Goal: Contribute content: Contribute content

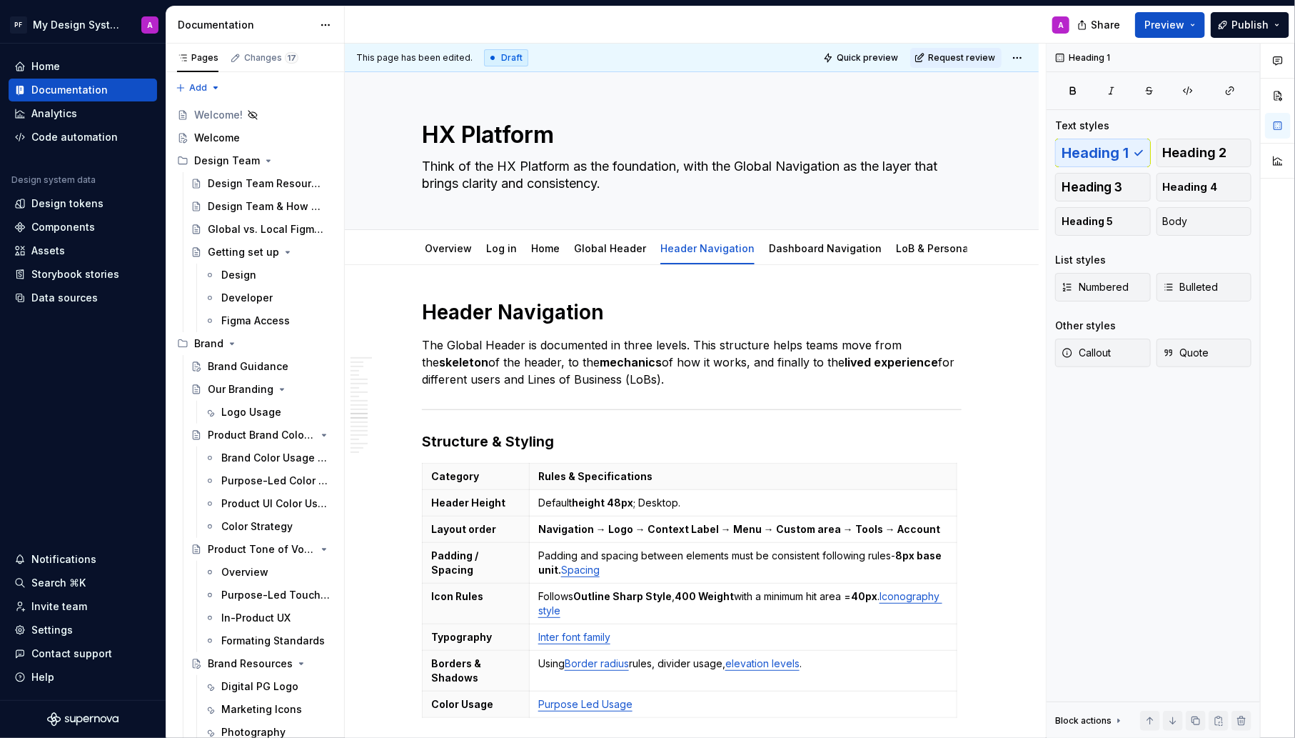
scroll to position [4837, 0]
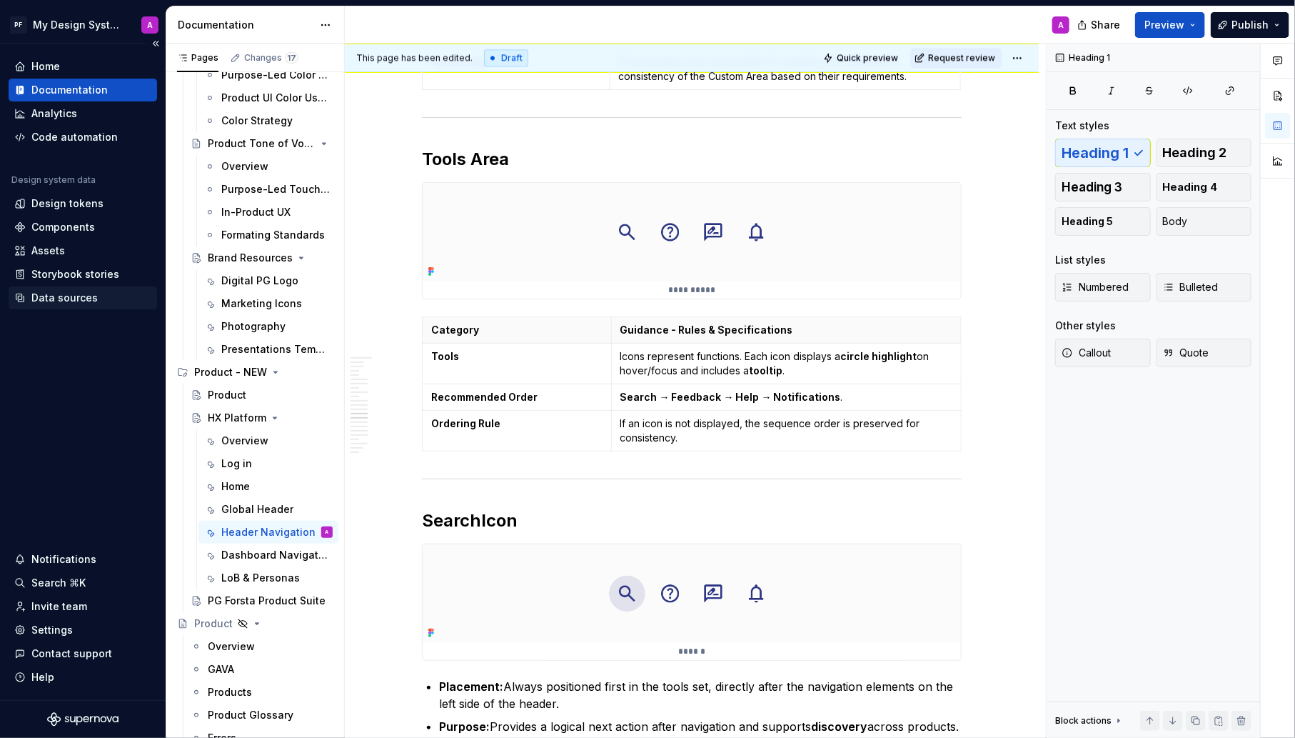
click at [37, 303] on div "Data sources" at bounding box center [64, 298] width 66 height 14
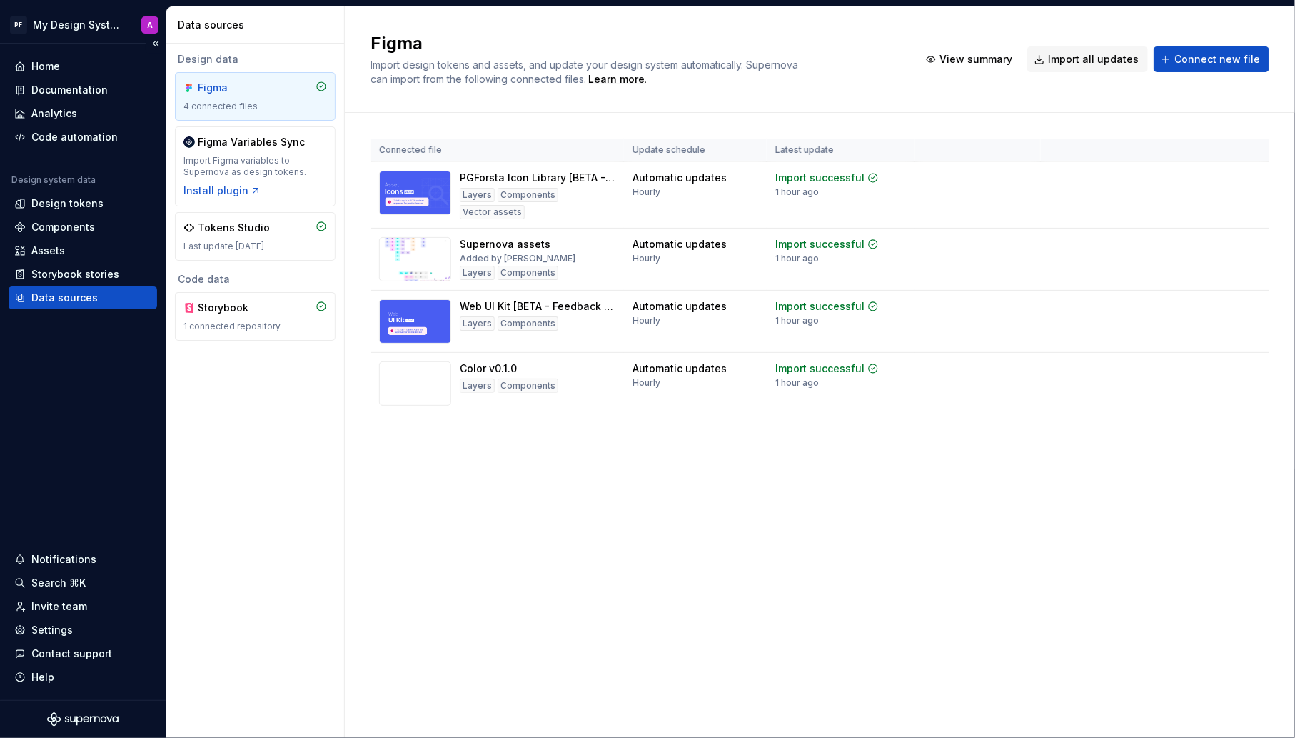
click at [37, 303] on div "Data sources" at bounding box center [64, 298] width 66 height 14
click at [1085, 60] on span "Import all updates" at bounding box center [1093, 59] width 91 height 14
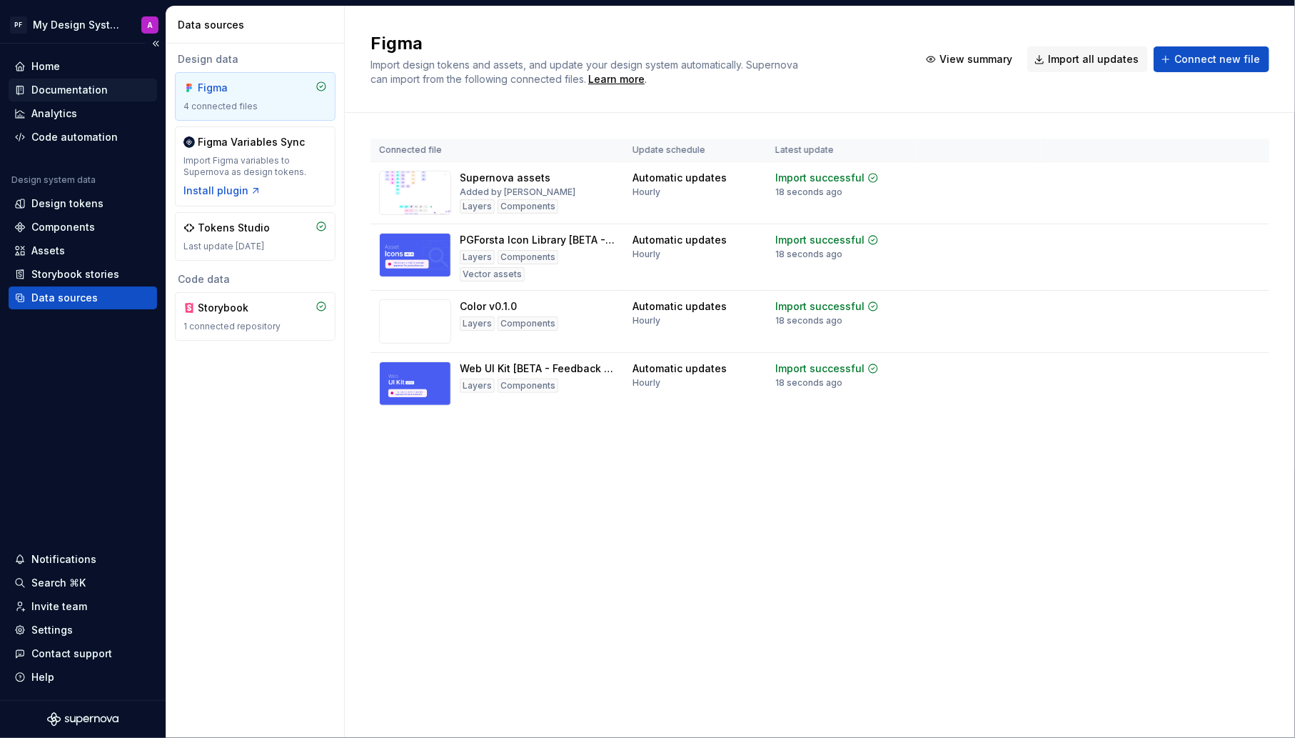
click at [75, 93] on div "Documentation" at bounding box center [69, 90] width 76 height 14
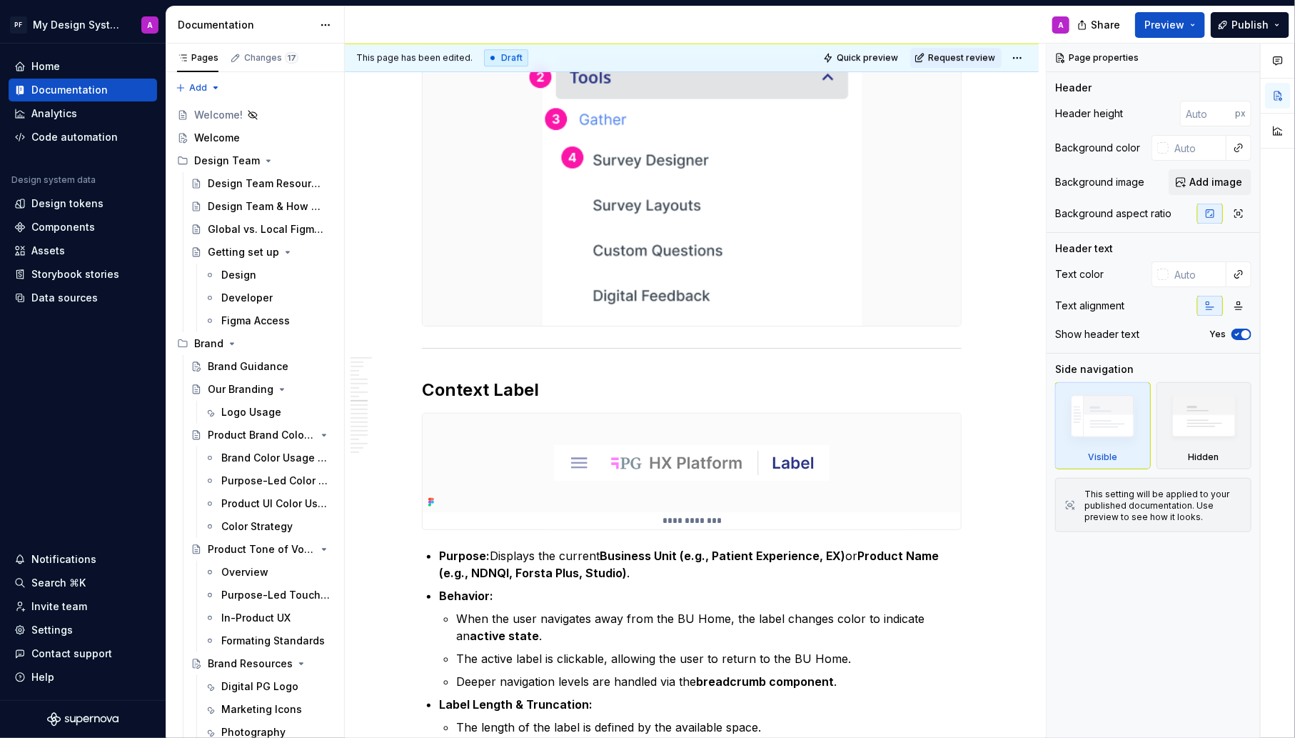
scroll to position [2400, 0]
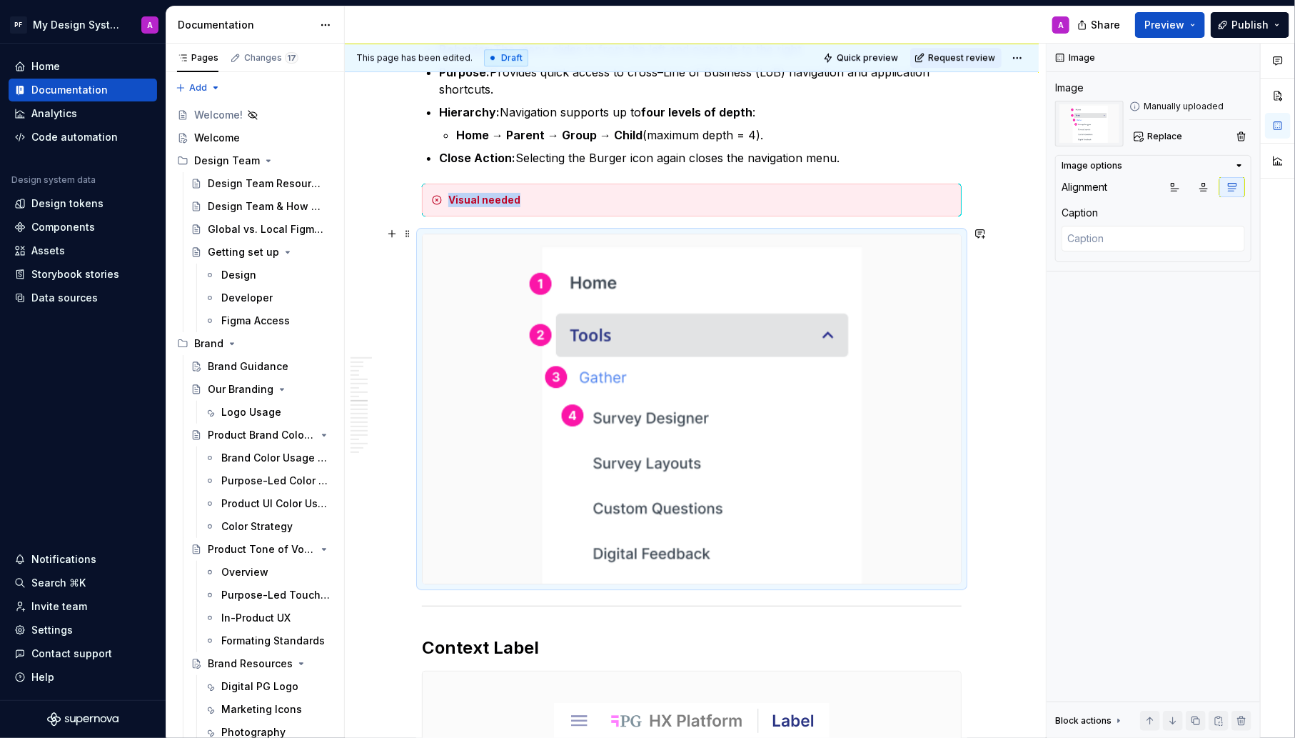
click at [778, 353] on img at bounding box center [692, 408] width 538 height 349
click at [1145, 138] on button "Replace" at bounding box center [1159, 136] width 59 height 20
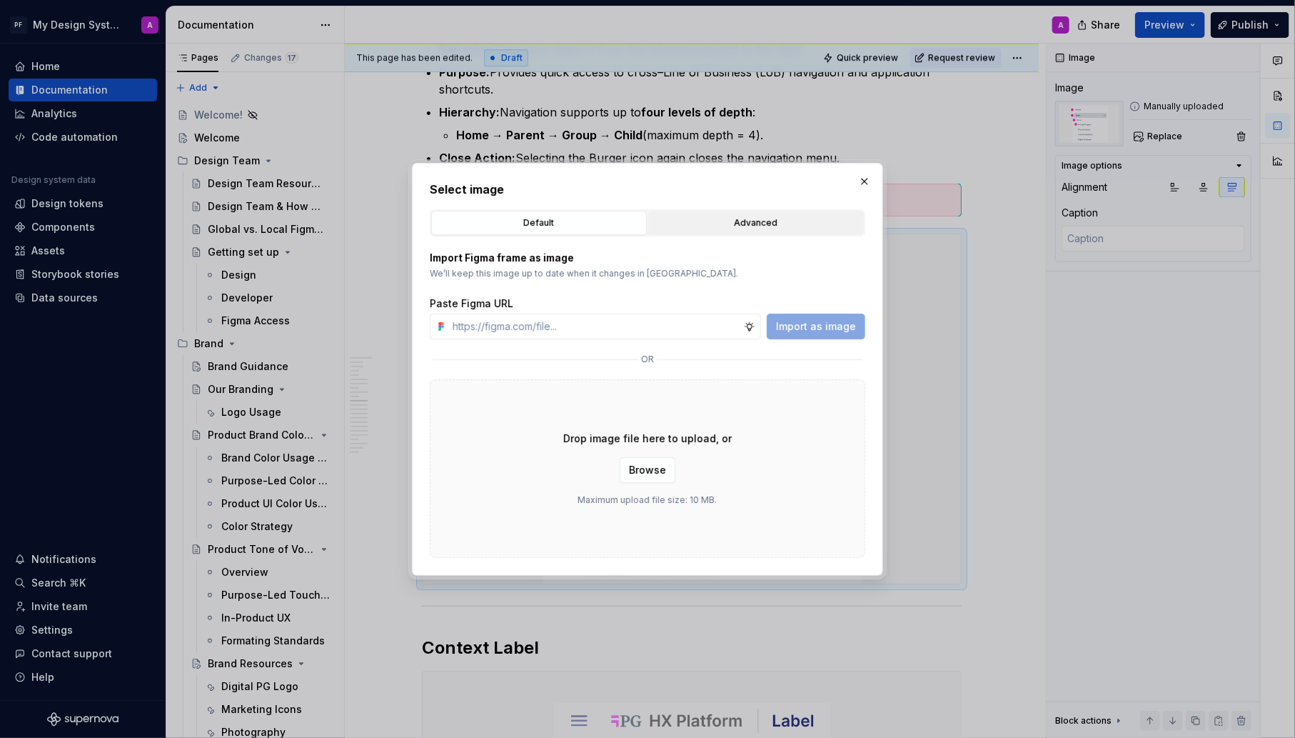
click at [766, 224] on div "Advanced" at bounding box center [756, 223] width 206 height 14
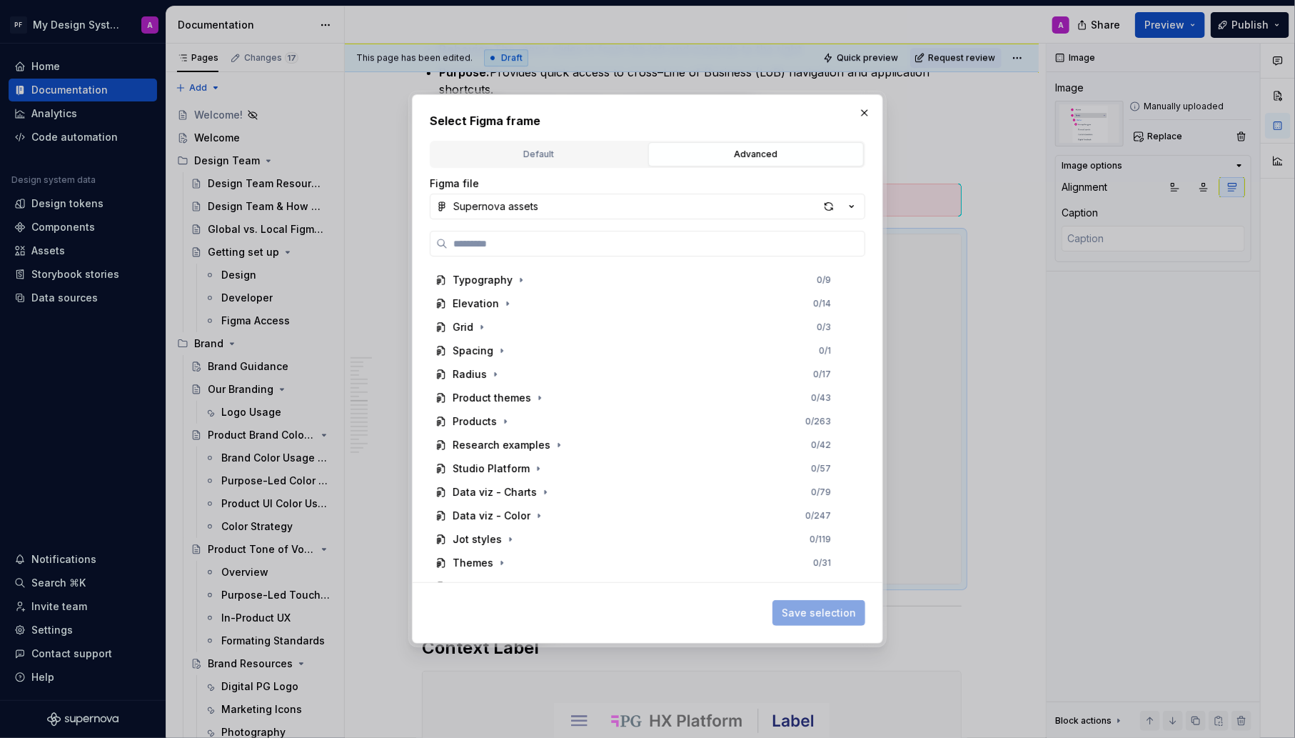
scroll to position [495, 0]
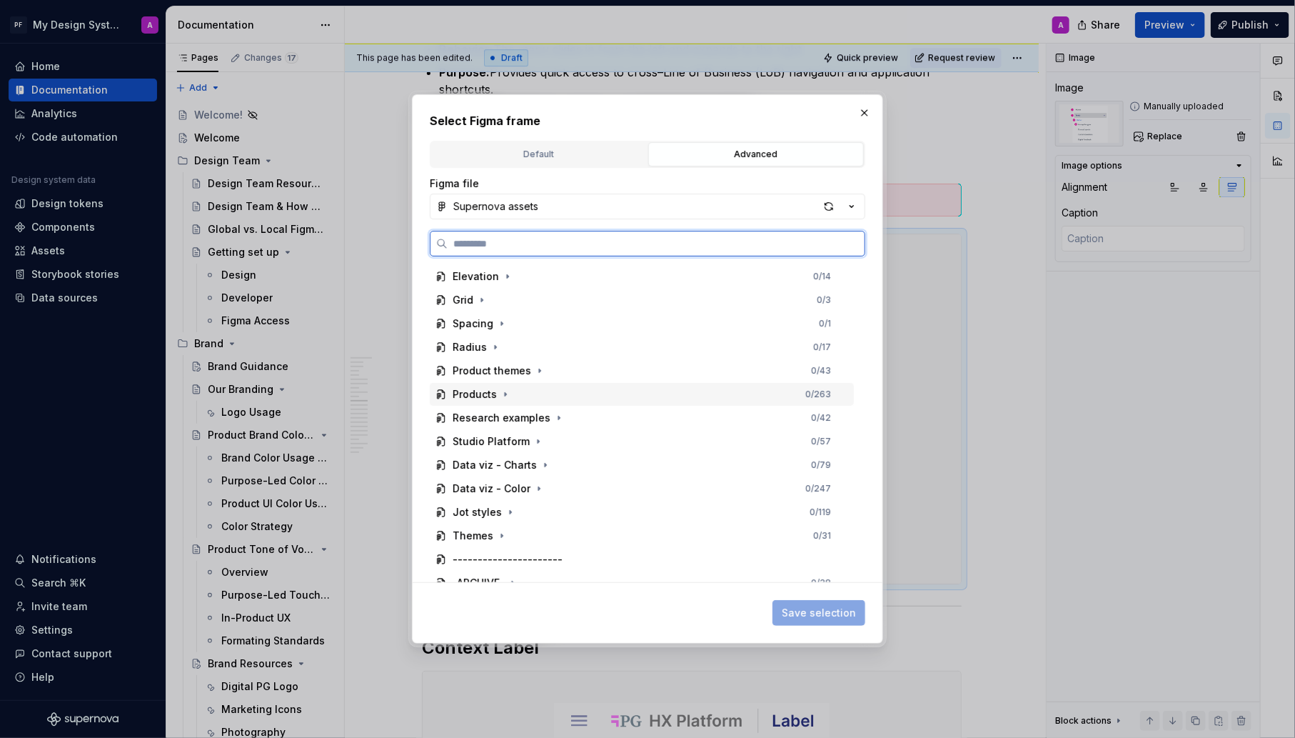
click at [486, 391] on div "Products" at bounding box center [475, 394] width 44 height 14
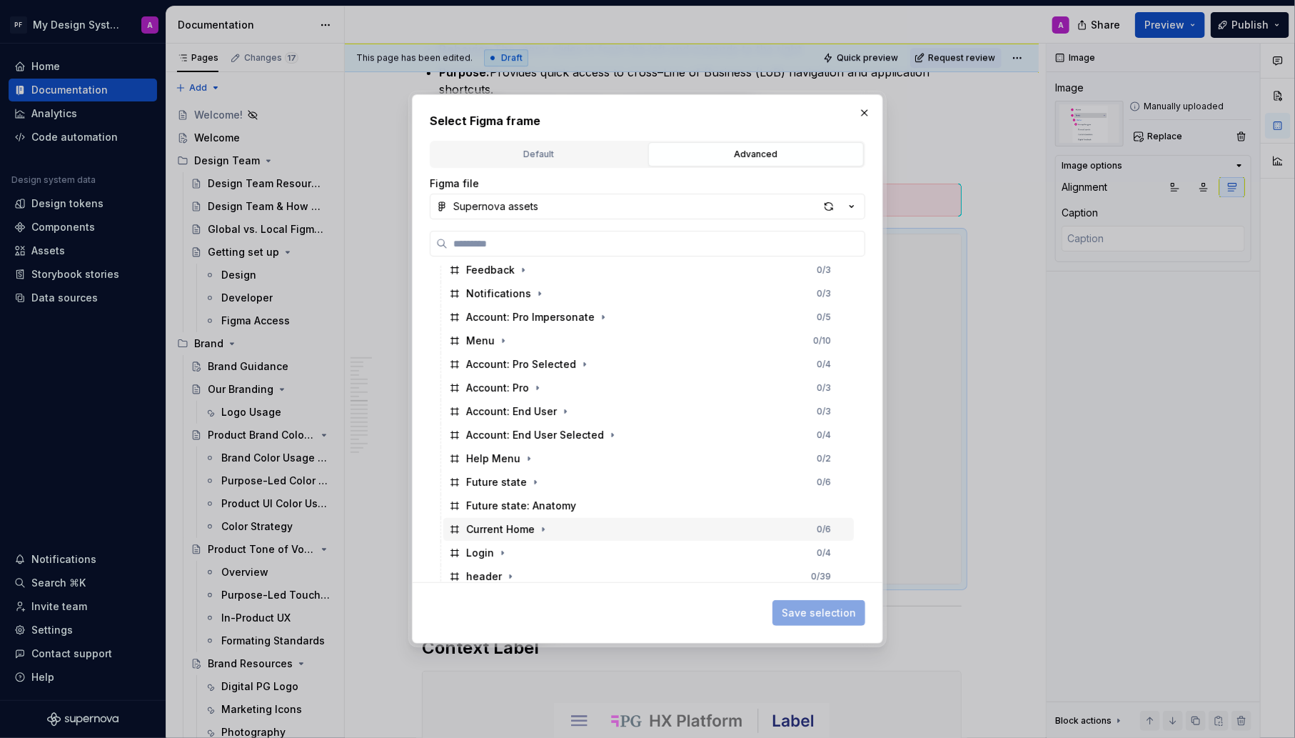
scroll to position [813, 0]
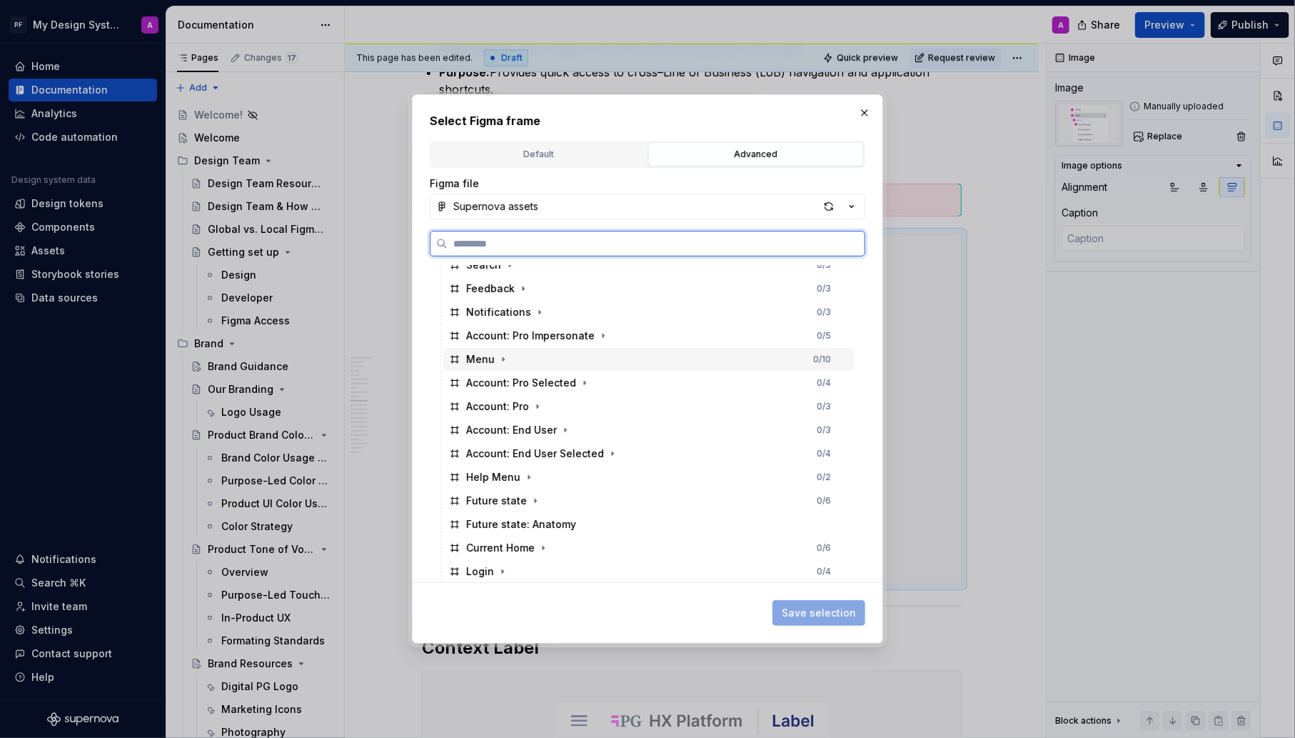
click at [490, 348] on div "Menu 0 / 10" at bounding box center [648, 359] width 411 height 23
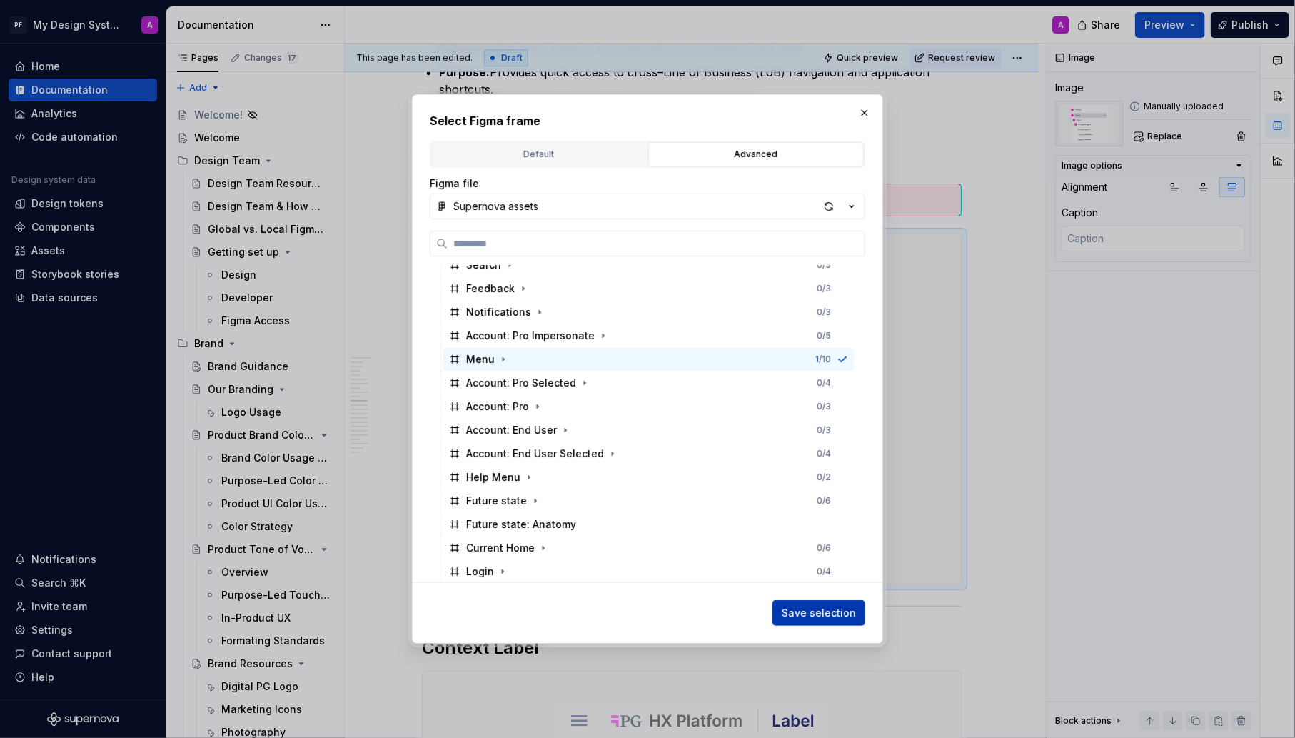
click at [835, 616] on span "Save selection" at bounding box center [819, 613] width 74 height 14
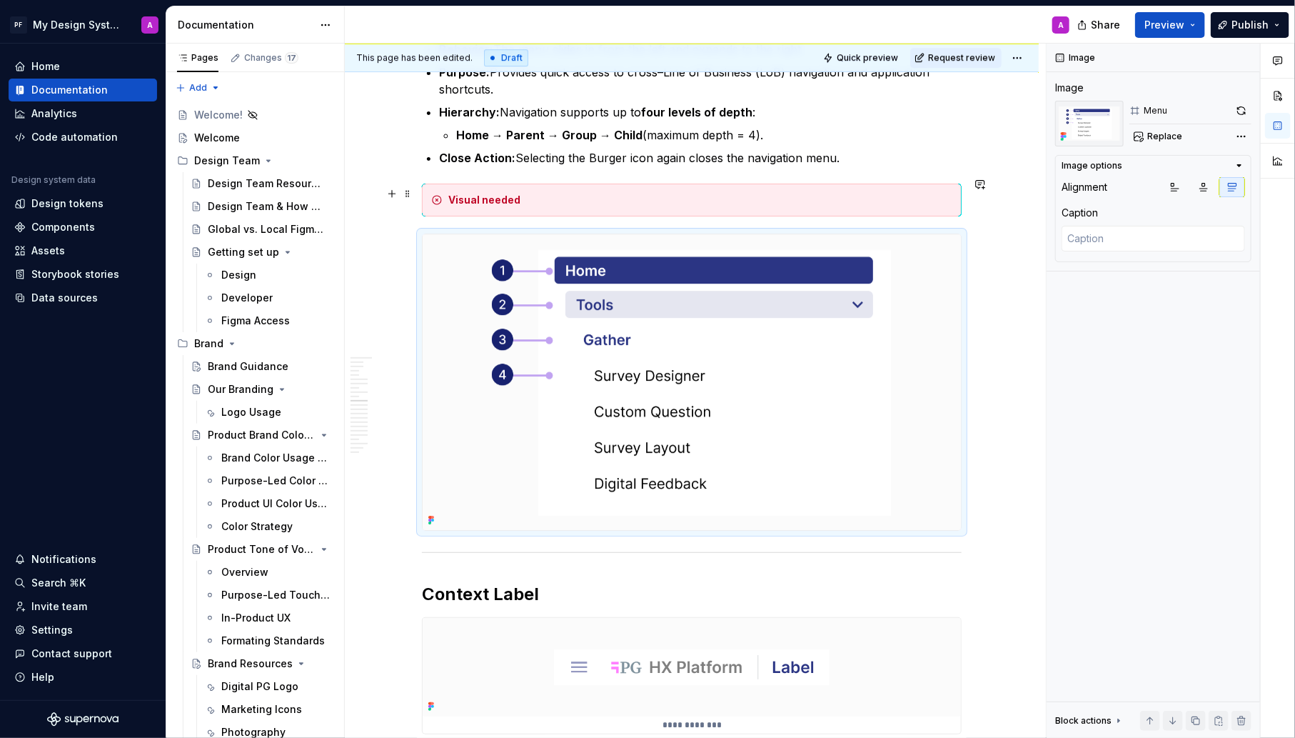
click at [693, 197] on div "Visual needed" at bounding box center [700, 200] width 504 height 14
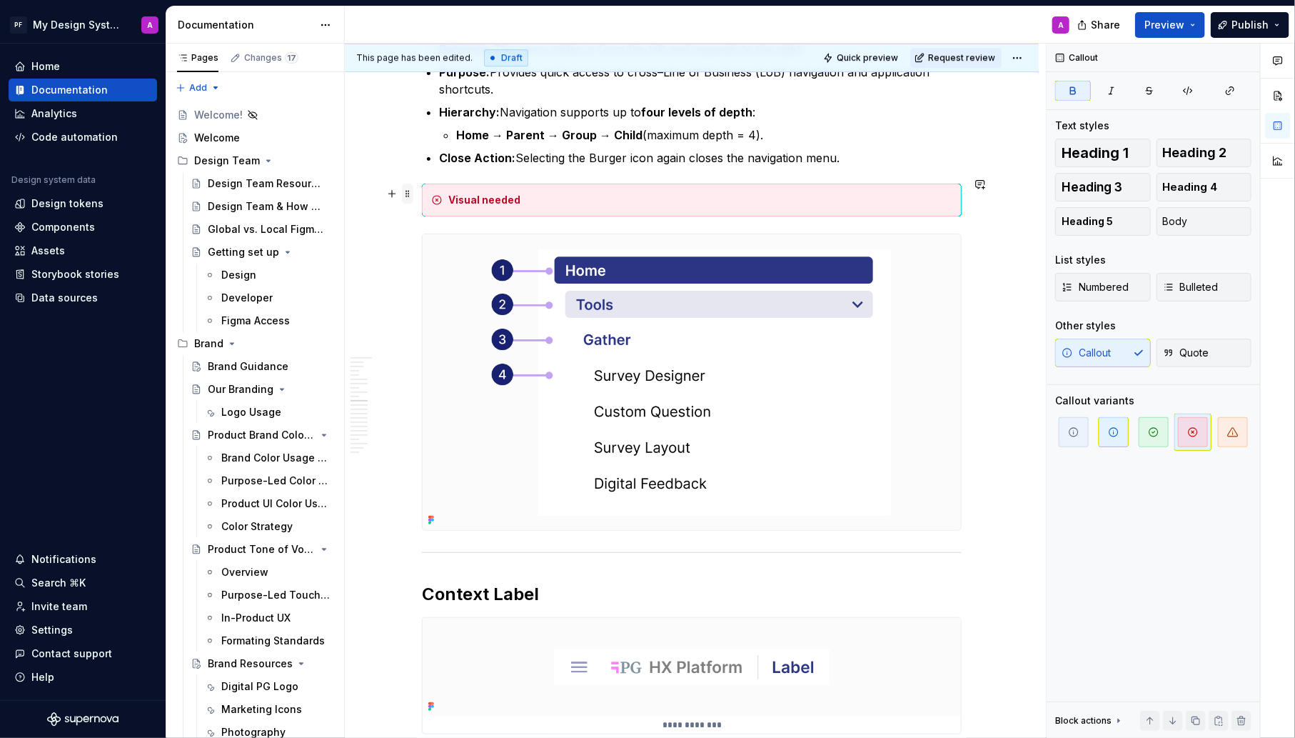
click at [406, 191] on span at bounding box center [407, 194] width 11 height 20
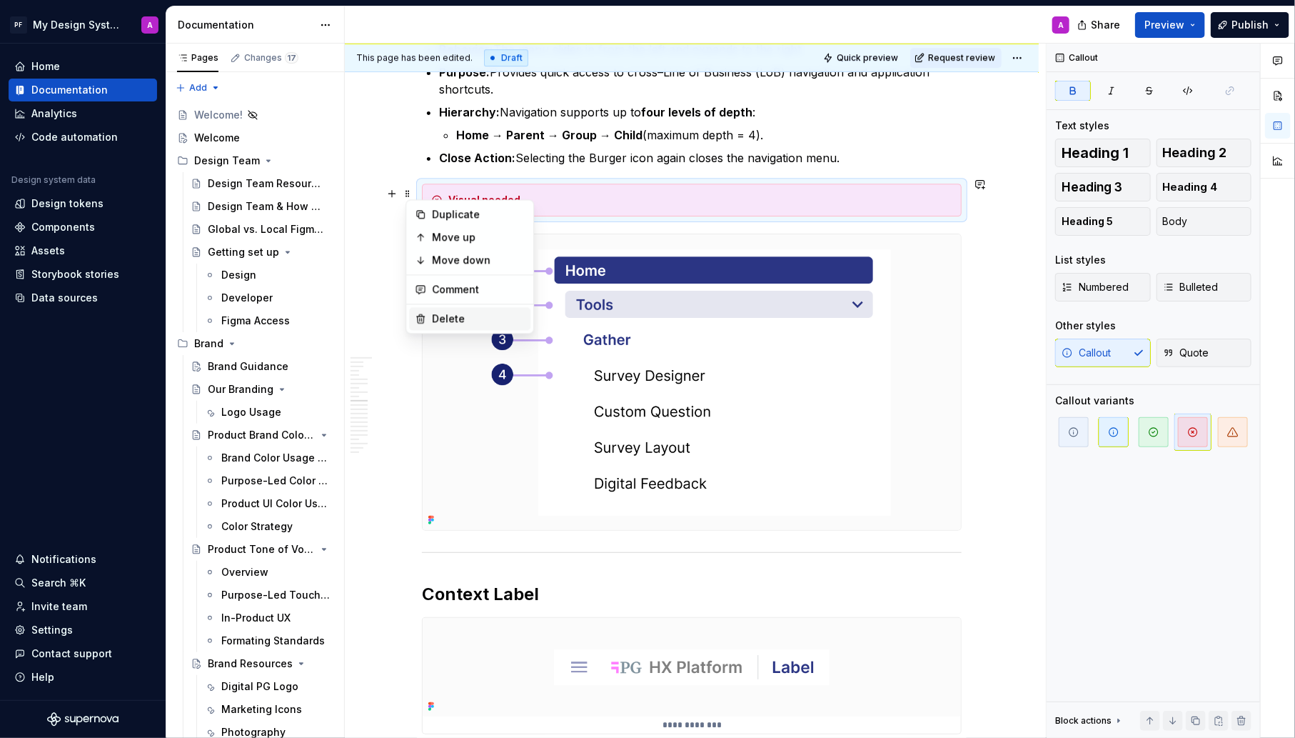
click at [472, 323] on div "Delete" at bounding box center [478, 318] width 93 height 14
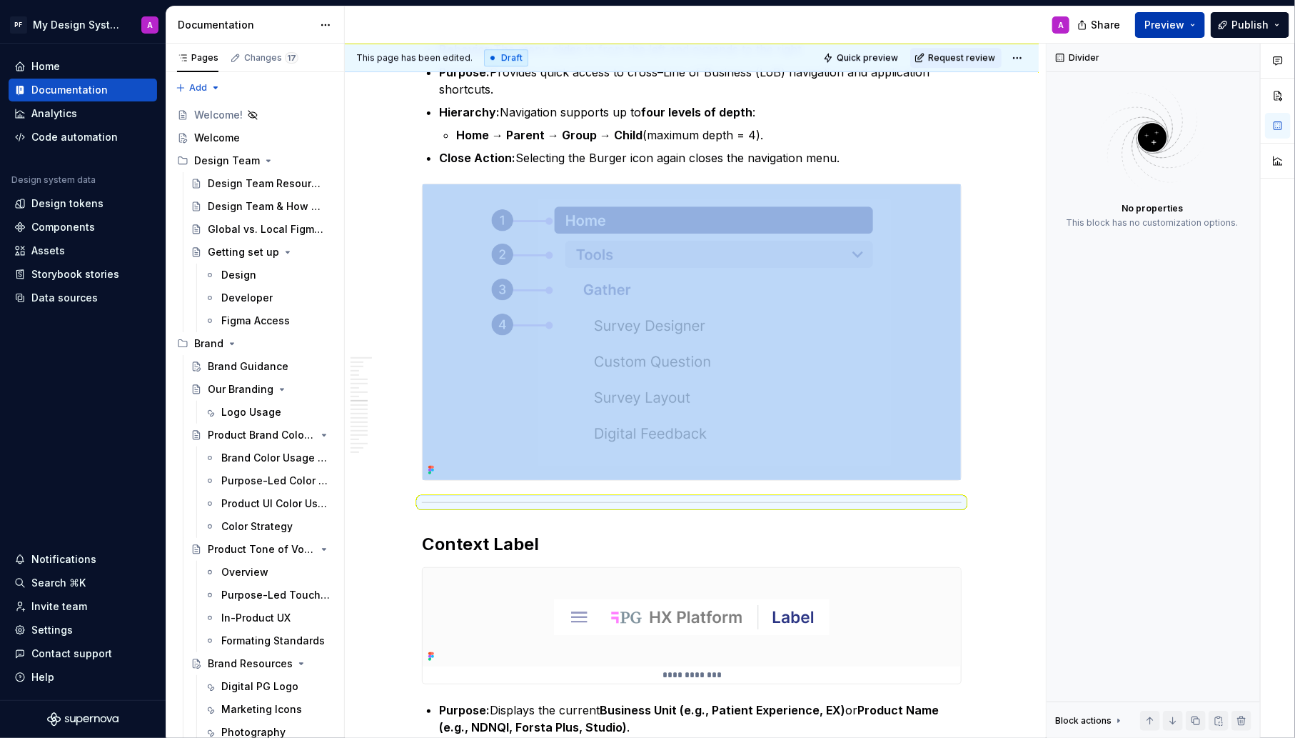
click at [1166, 24] on span "Preview" at bounding box center [1165, 25] width 40 height 14
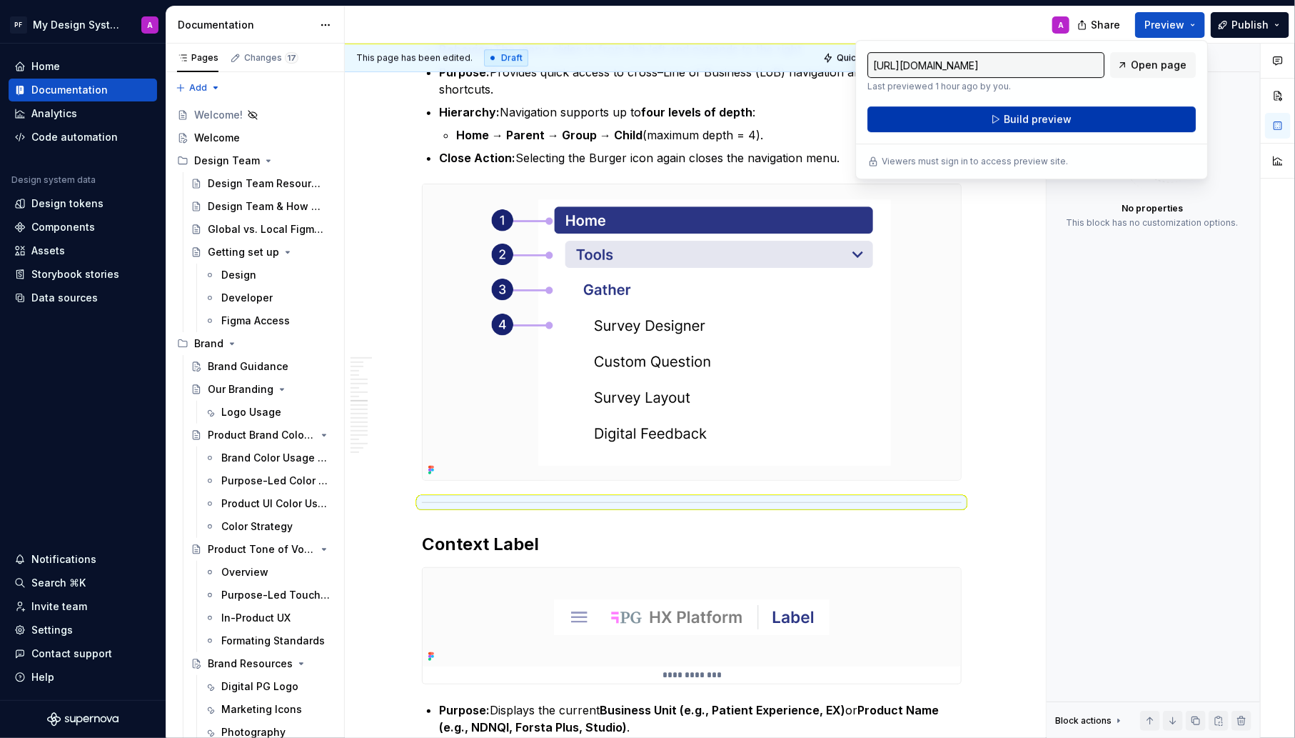
click at [1060, 117] on span "Build preview" at bounding box center [1038, 119] width 68 height 14
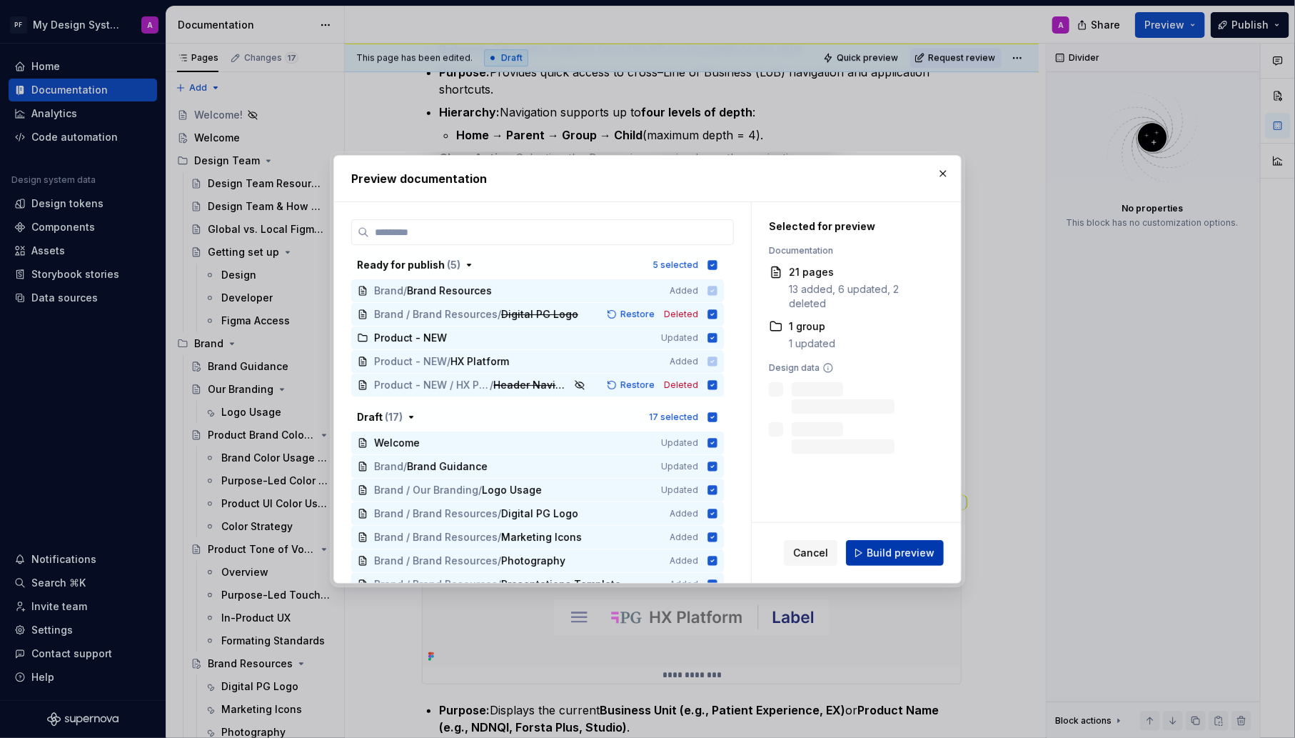
click at [908, 548] on span "Build preview" at bounding box center [901, 553] width 68 height 14
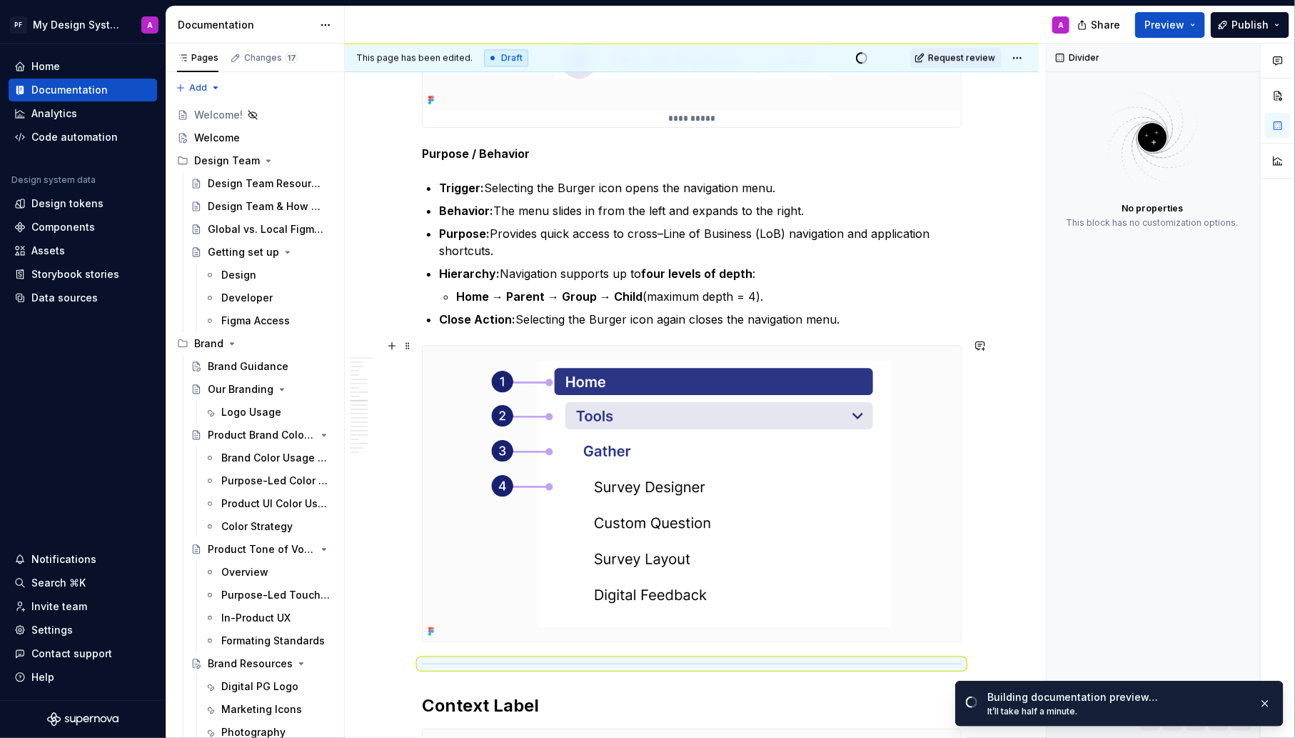
scroll to position [2240, 0]
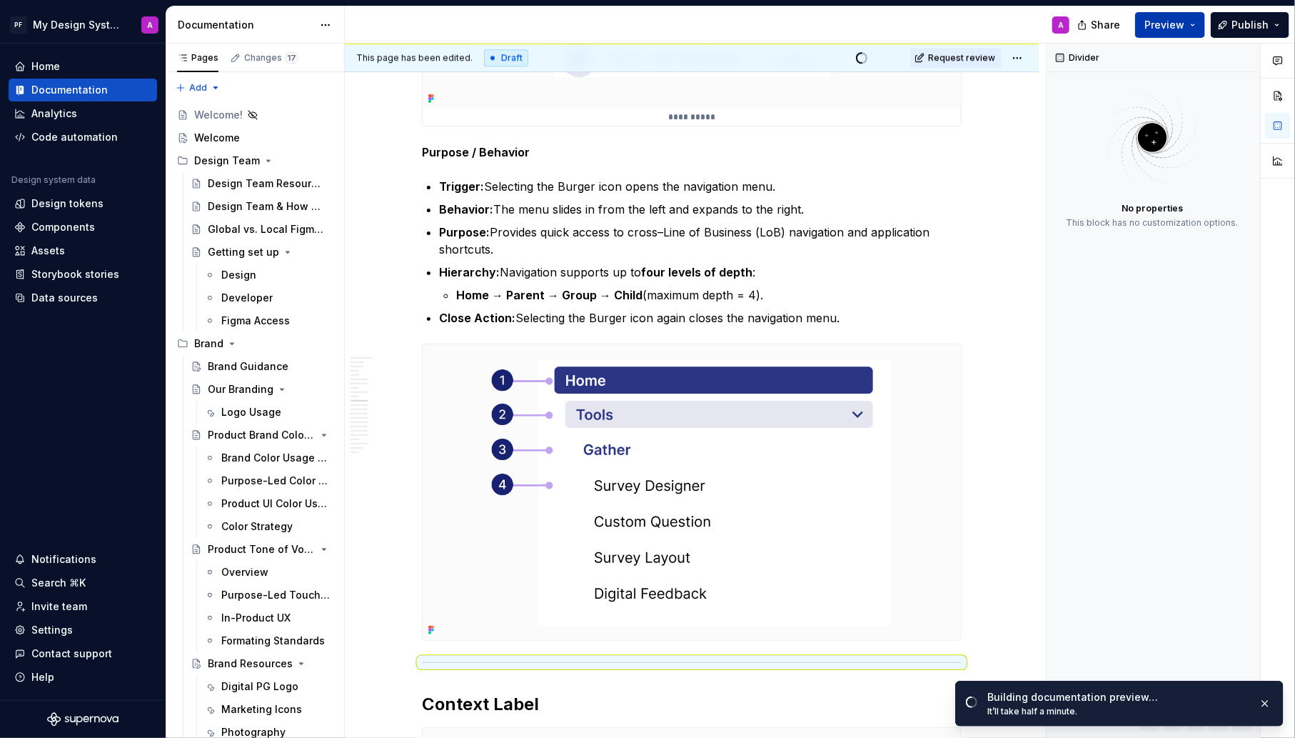
click at [1179, 28] on span "Preview" at bounding box center [1165, 25] width 40 height 14
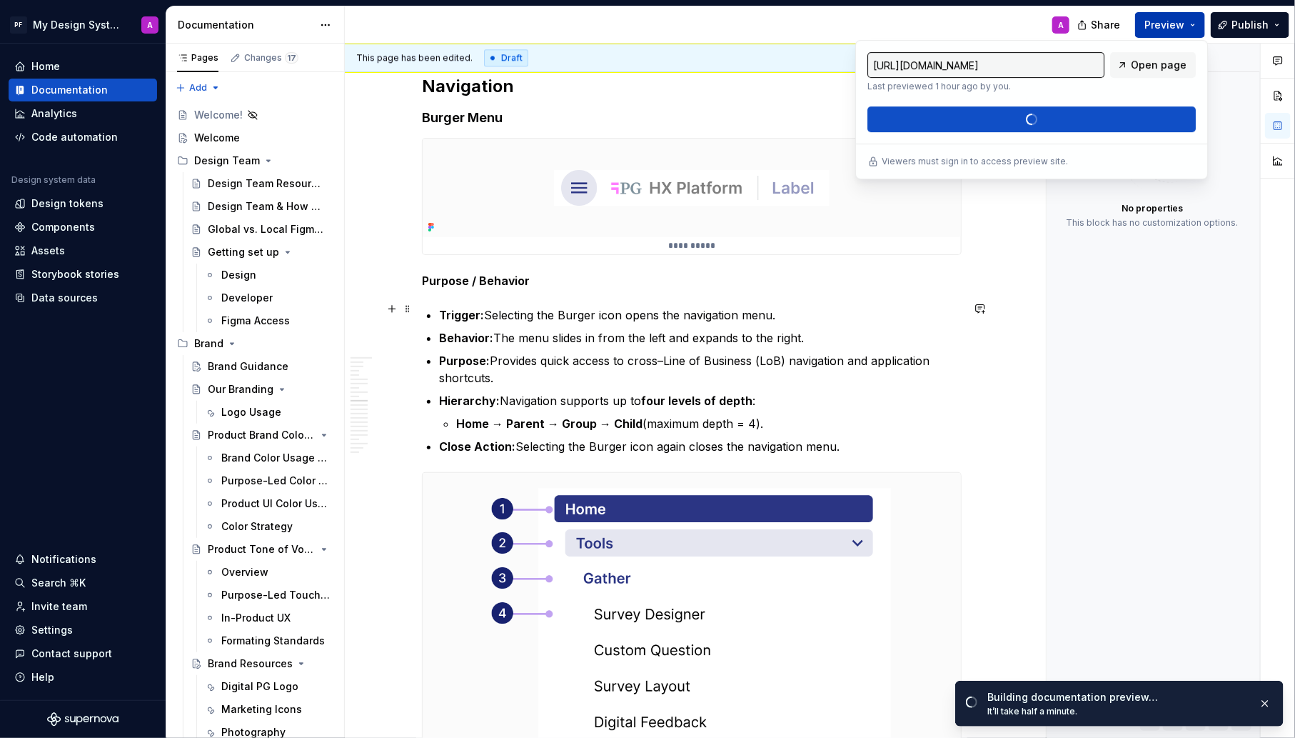
scroll to position [2075, 0]
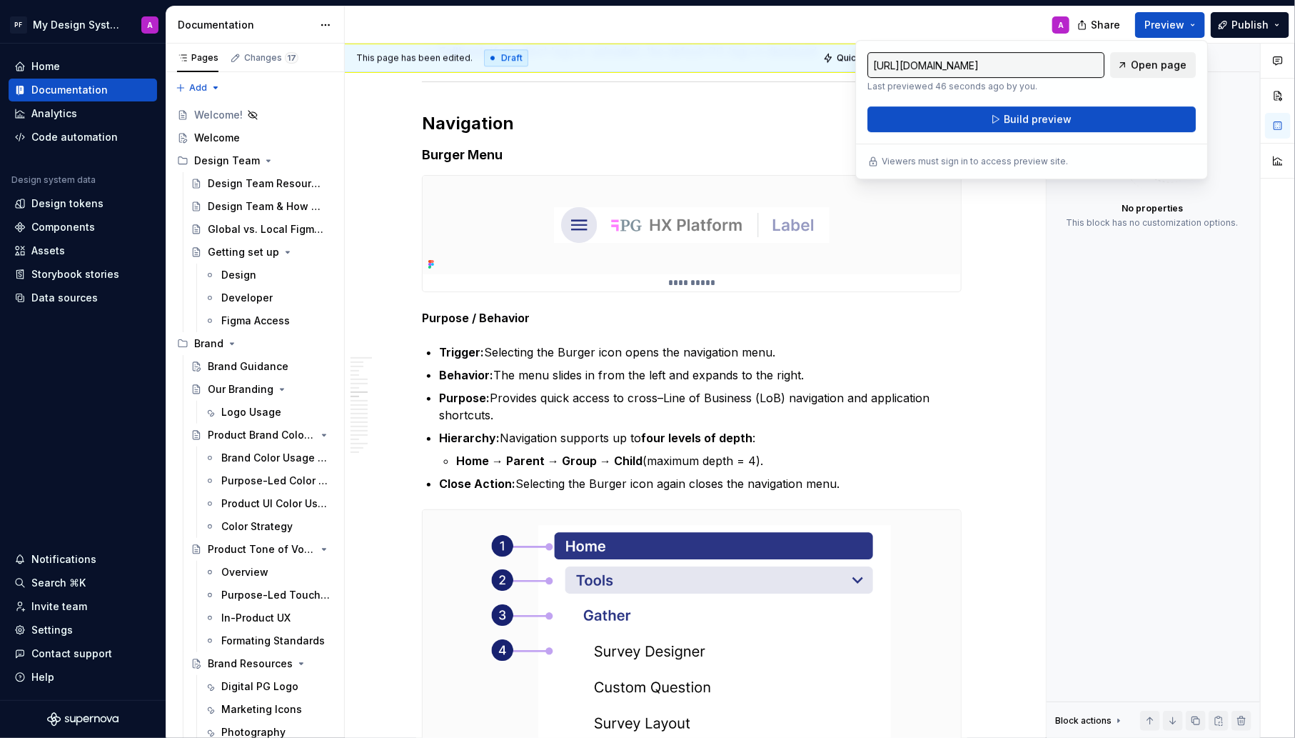
click at [1174, 66] on span "Open page" at bounding box center [1159, 65] width 56 height 14
type textarea "*"
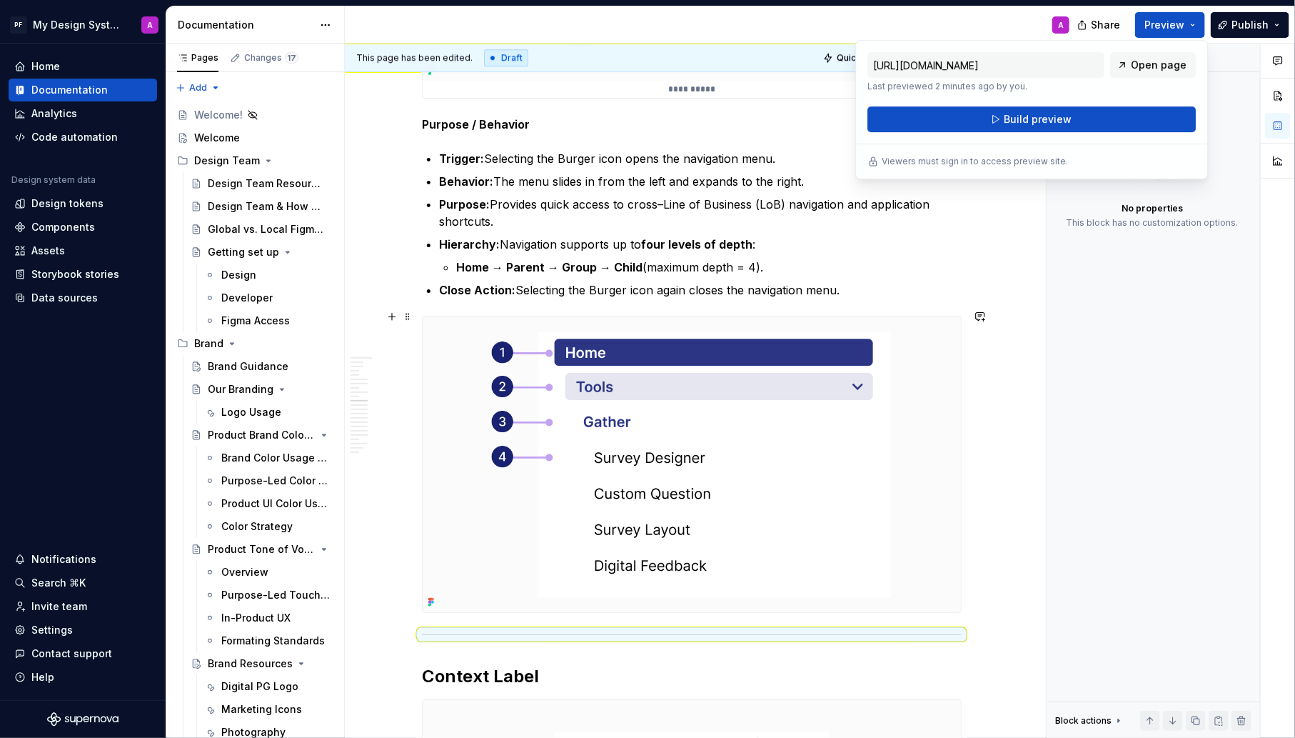
scroll to position [2219, 0]
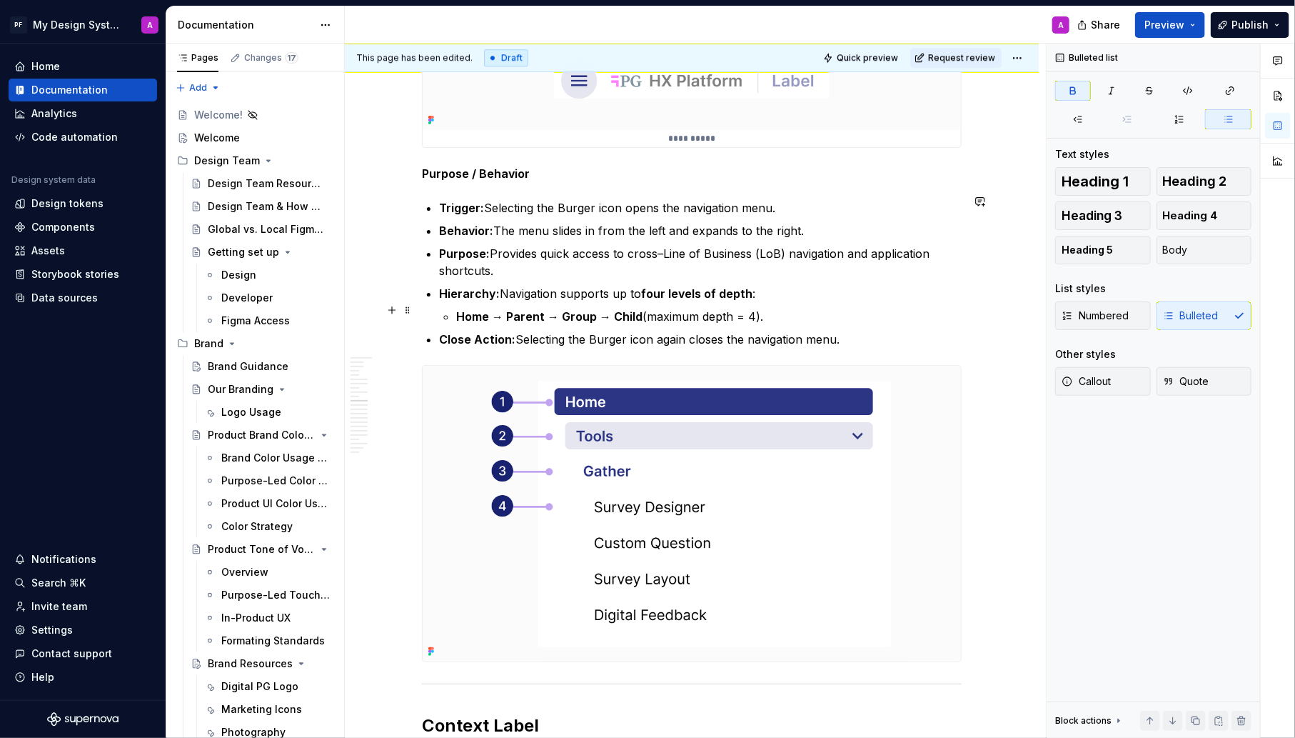
click at [511, 309] on strong "Home → Parent → Group → Child" at bounding box center [549, 316] width 186 height 14
click at [510, 310] on strong "Home → Parent → Group → Child" at bounding box center [549, 316] width 186 height 14
click at [460, 309] on strong "Home → Parent → Group → Child" at bounding box center [549, 316] width 186 height 14
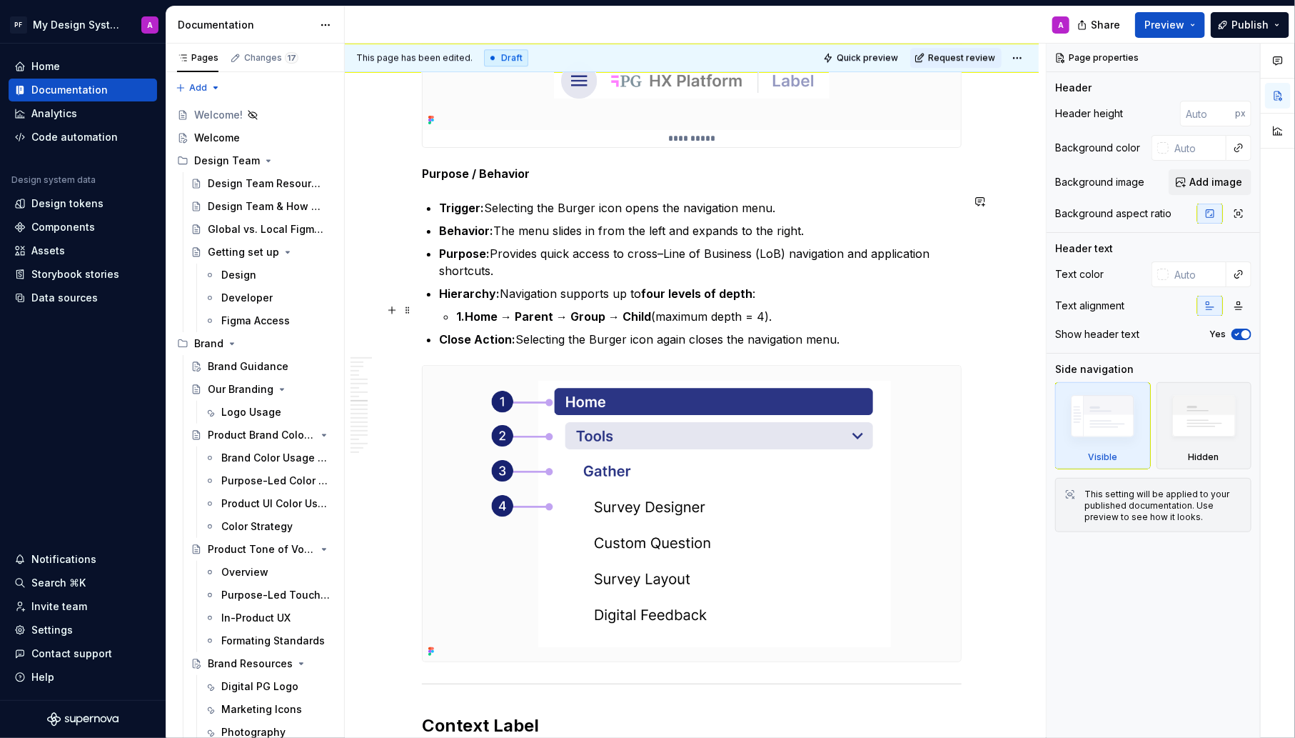
click at [471, 309] on strong "1.Home → Parent → Group → Child" at bounding box center [553, 316] width 195 height 14
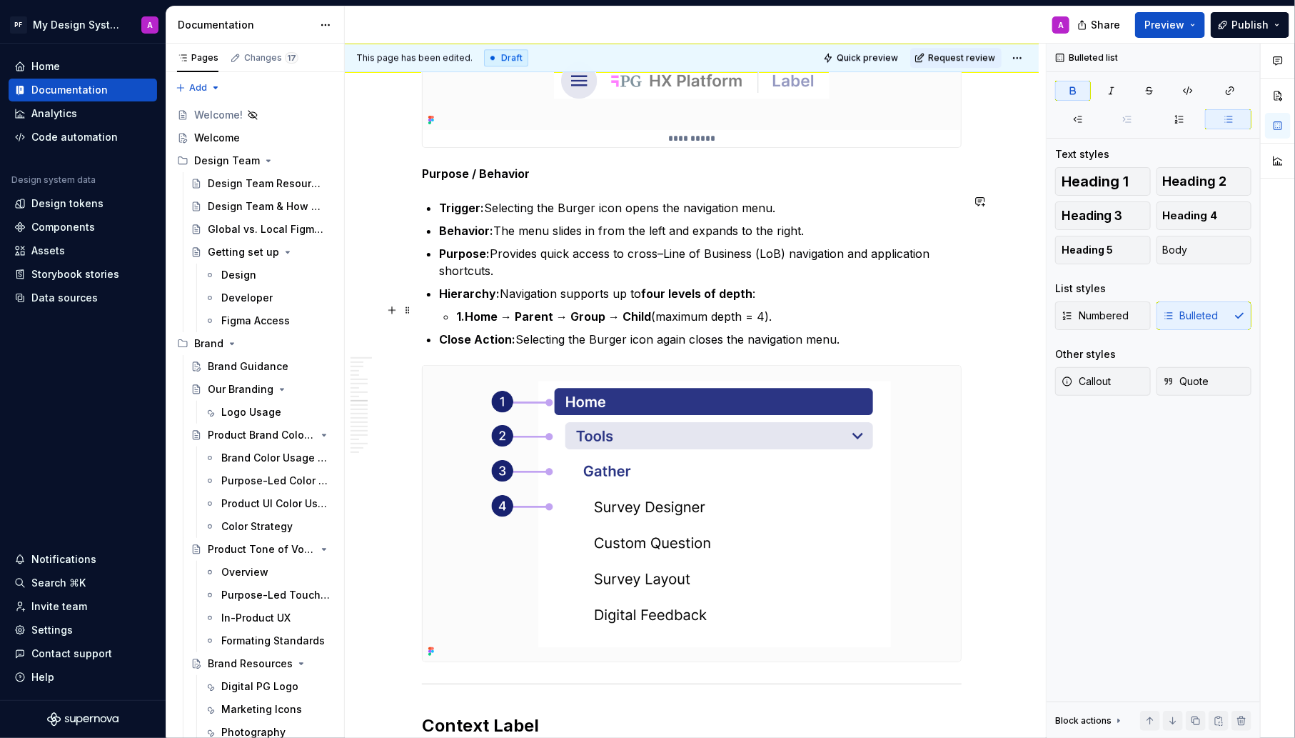
click at [519, 309] on strong "1.Home → Parent → Group → Child" at bounding box center [553, 316] width 195 height 14
click at [583, 309] on strong "1.Home → 2.Parent → Group → Child" at bounding box center [559, 316] width 206 height 14
click at [646, 309] on strong "1.Home → 2.Parent → [DOMAIN_NAME] → Child" at bounding box center [590, 316] width 268 height 14
click at [920, 331] on p "Close Action: Selecting the Burger icon again closes the navigation menu." at bounding box center [700, 339] width 523 height 17
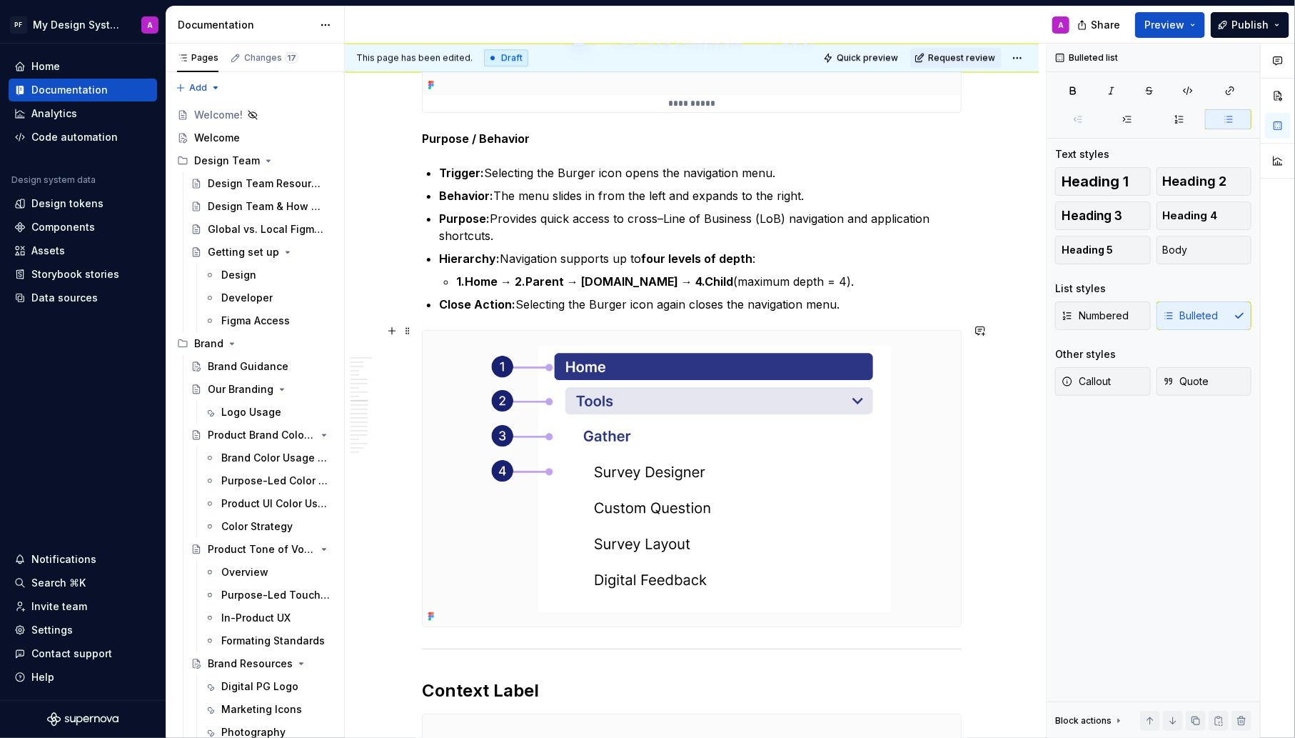
scroll to position [2243, 0]
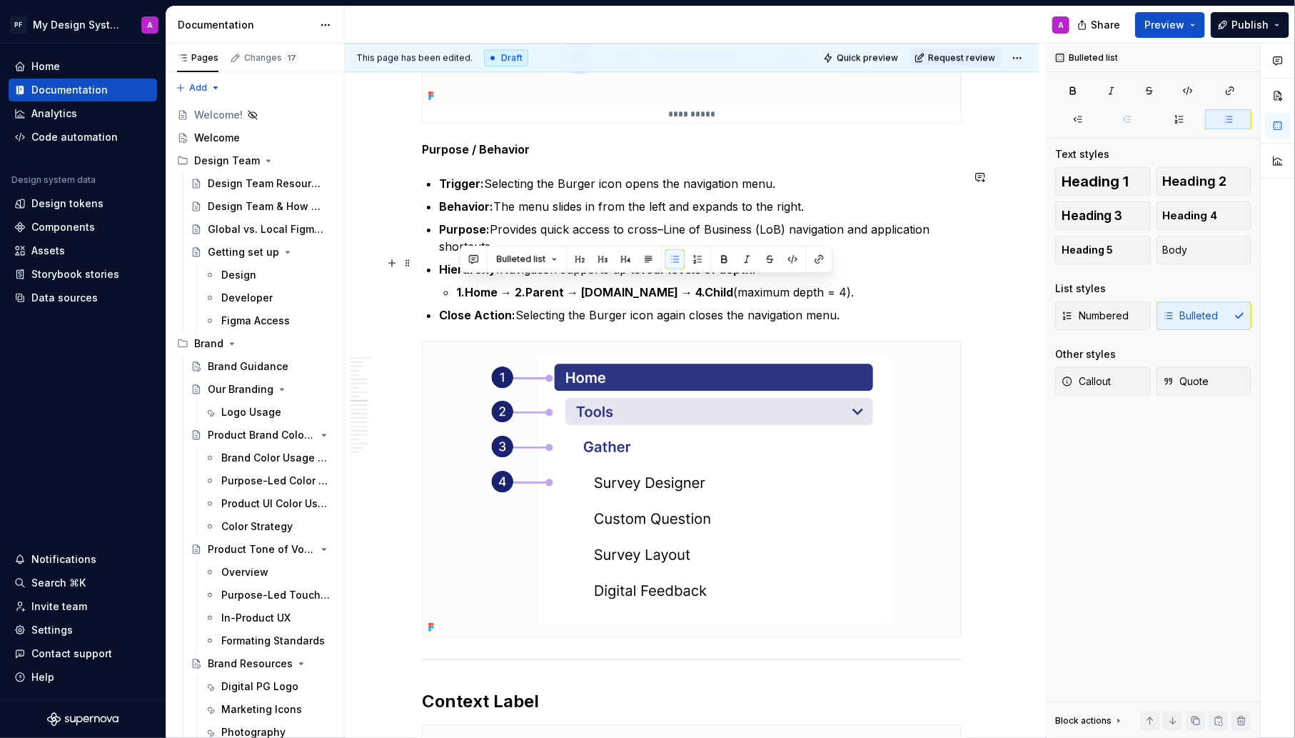
drag, startPoint x: 815, startPoint y: 287, endPoint x: 463, endPoint y: 275, distance: 352.3
click at [463, 275] on li "Hierarchy: Navigation supports up to four levels of depth : 1.Home → 2.Parent →…" at bounding box center [700, 281] width 523 height 40
copy p "1.Home → 2.Parent → [DOMAIN_NAME] → 4.Child (maximum depth = 4)."
click at [471, 285] on strong "1.Home → 2.Parent → [DOMAIN_NAME] → 4.Child" at bounding box center [594, 292] width 277 height 14
click at [518, 285] on strong "Home → 2.Parent → [DOMAIN_NAME] → 4.Child" at bounding box center [590, 292] width 269 height 14
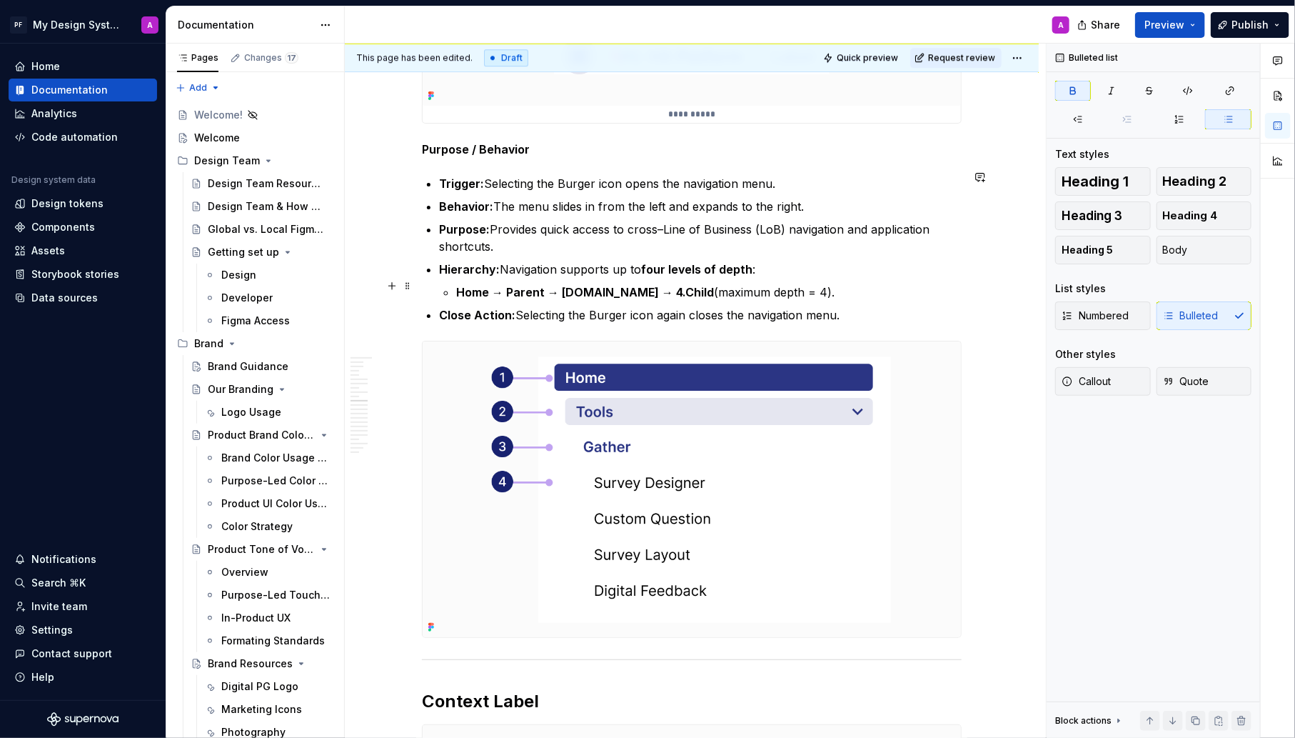
click at [576, 285] on strong "Home → Parent → [DOMAIN_NAME] → 4.Child" at bounding box center [585, 292] width 258 height 14
click at [628, 286] on strong "Home → Parent → Group → 4.Child" at bounding box center [554, 292] width 196 height 14
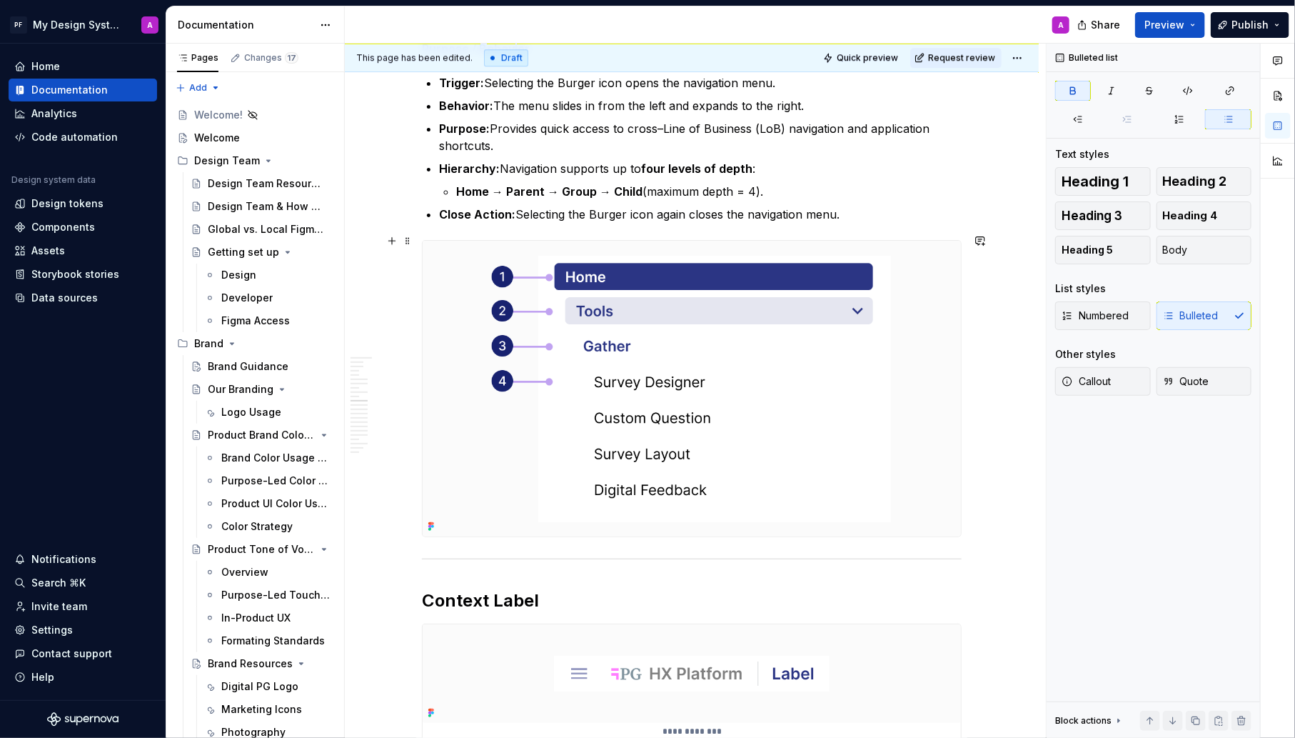
scroll to position [2387, 0]
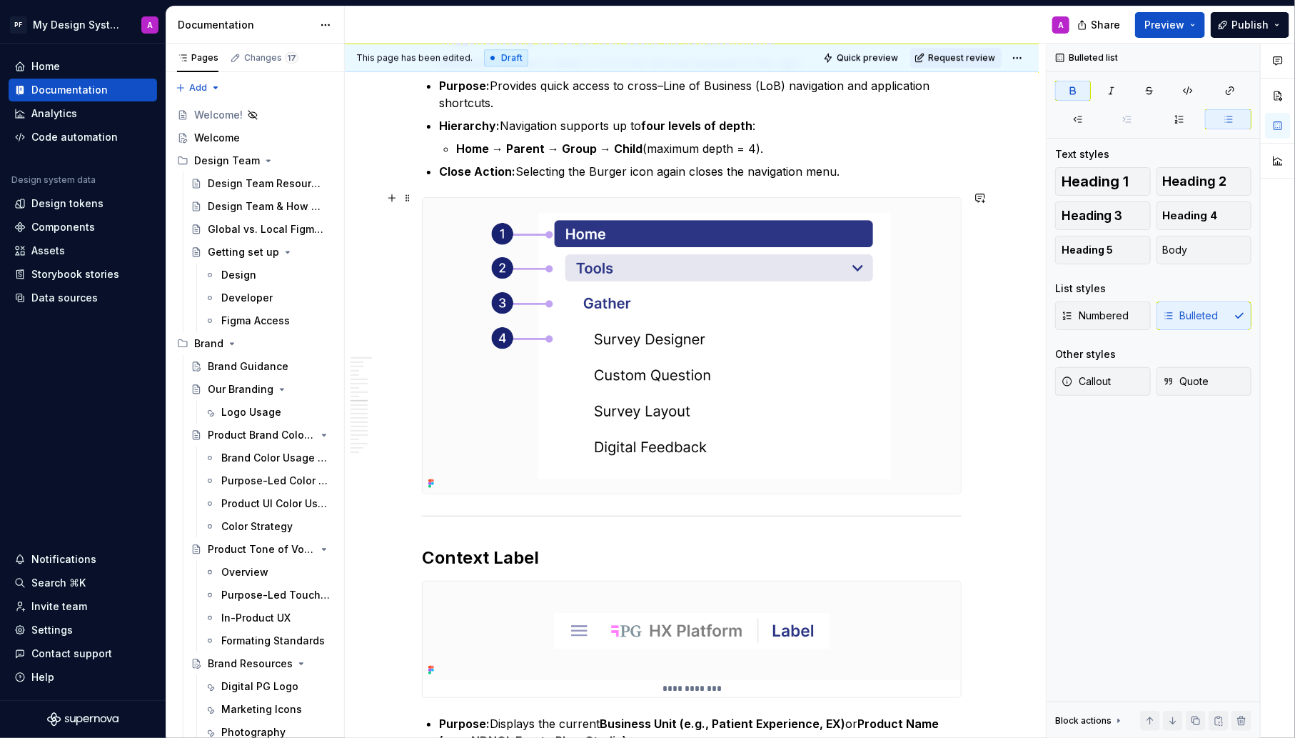
click at [584, 458] on img at bounding box center [692, 345] width 538 height 295
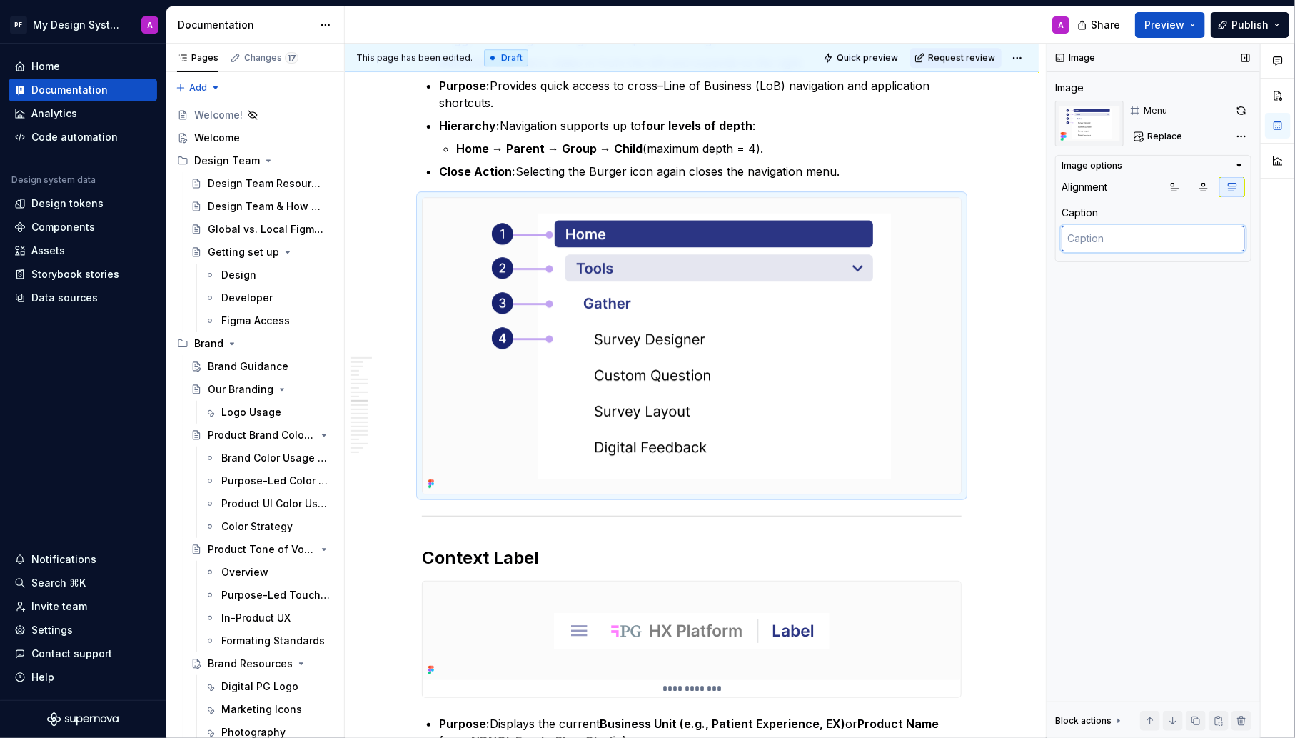
click at [1138, 243] on textarea at bounding box center [1154, 239] width 184 height 26
paste textarea "1.Home → 2.Parent → [DOMAIN_NAME] → 4.Child (maximum depth = 4)."
type textarea "*"
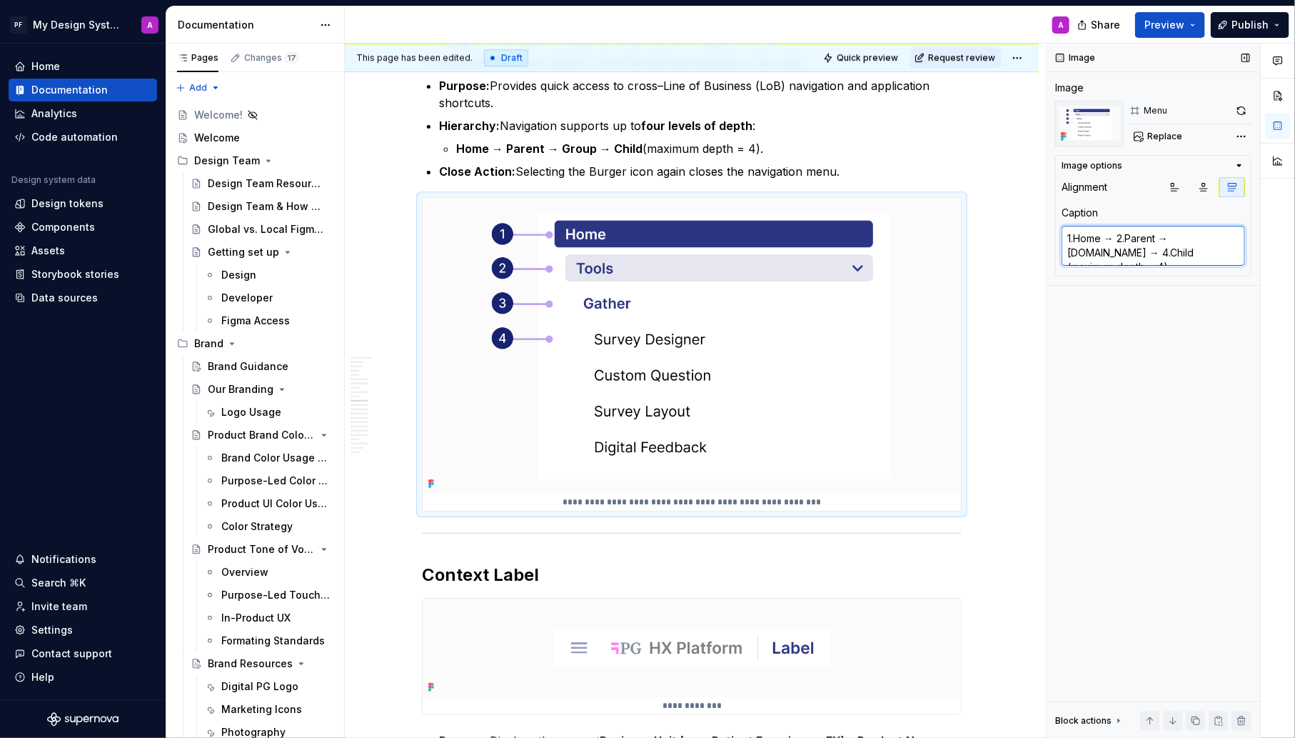
drag, startPoint x: 1210, startPoint y: 250, endPoint x: 1106, endPoint y: 256, distance: 103.7
click at [1106, 256] on textarea "1.Home → 2.Parent → [DOMAIN_NAME] → 4.Child (maximum depth = 4)." at bounding box center [1154, 246] width 184 height 40
type textarea "1.Home → 2.Parent → [DOMAIN_NAME] → 4.Child ("
type textarea "*"
type textarea "1.Home → 2.Parent → [DOMAIN_NAME] → 4.Child"
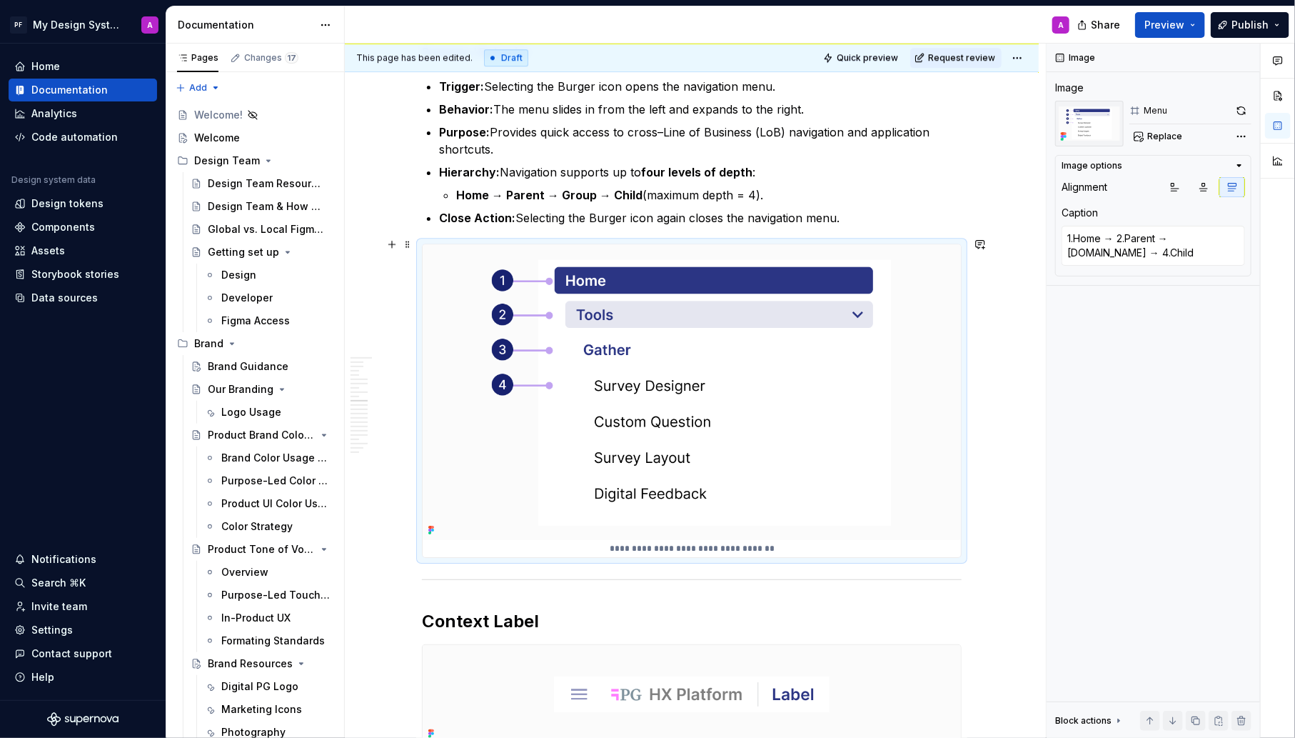
scroll to position [2462, 0]
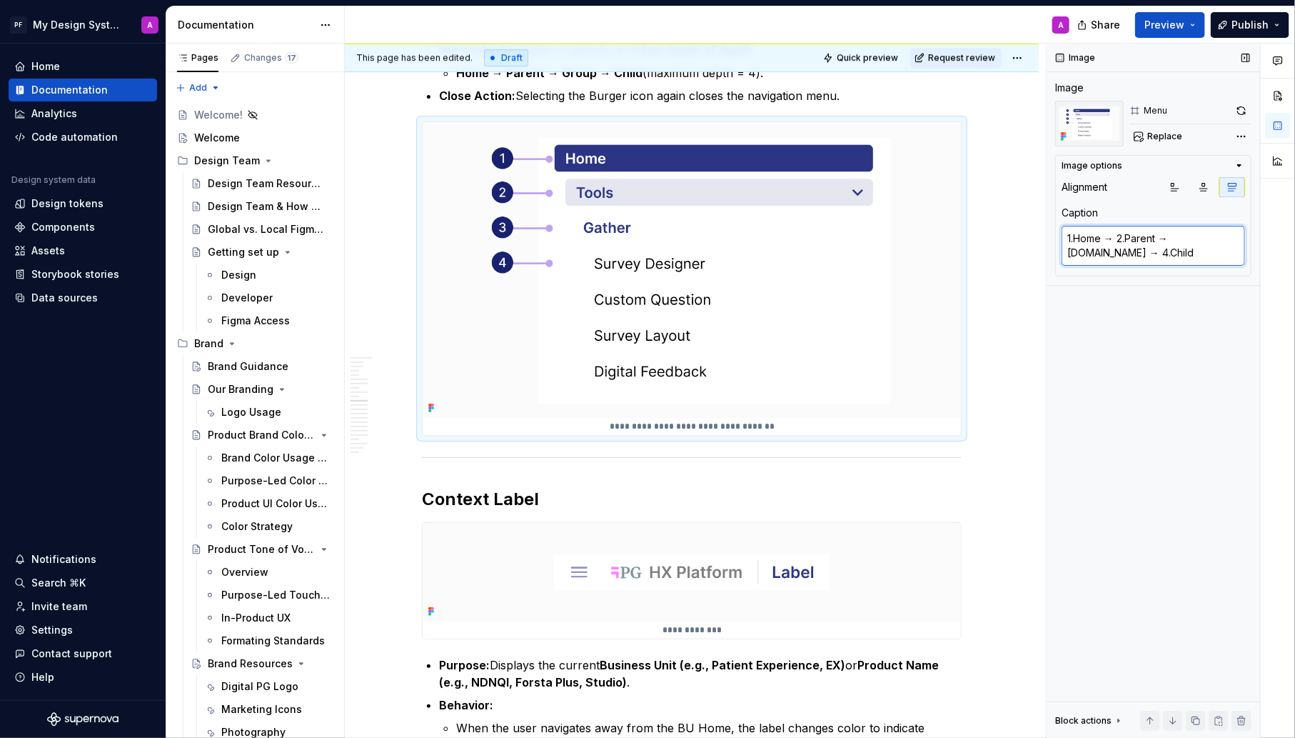
type textarea "*"
click at [1075, 238] on textarea "1.Home → 2.Parent → [DOMAIN_NAME] → 4.Child" at bounding box center [1154, 246] width 184 height 40
type textarea "1. Home → 2.Parent → [DOMAIN_NAME] → 4.Child"
type textarea "*"
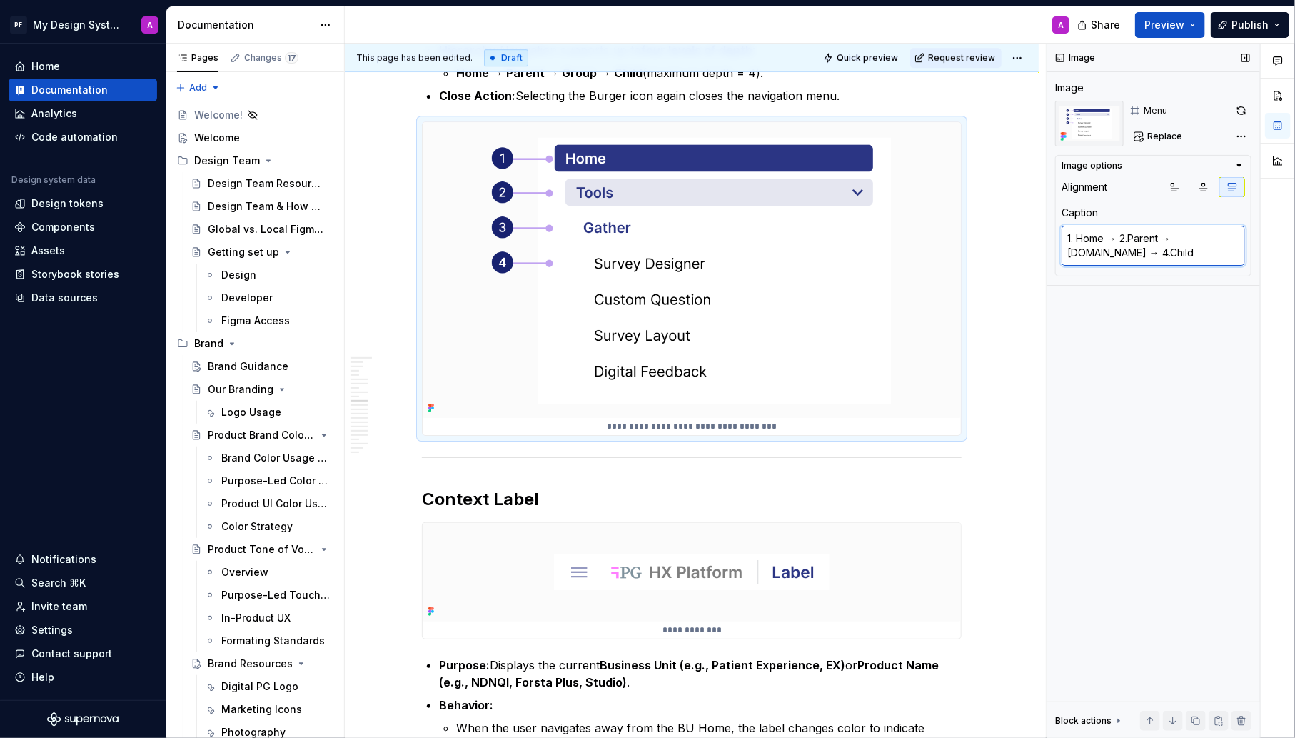
click at [1130, 239] on textarea "1. Home → 2.Parent → [DOMAIN_NAME] → 4.Child" at bounding box center [1154, 246] width 184 height 40
type textarea "1. Home → 2. Parent → [DOMAIN_NAME] → 4.Child"
type textarea "*"
click at [1190, 240] on textarea "1. Home → 2. Parent → [DOMAIN_NAME] → 4.Child" at bounding box center [1154, 246] width 184 height 40
type textarea "1. Home → 2. Parent → 3. Group → 4.Child"
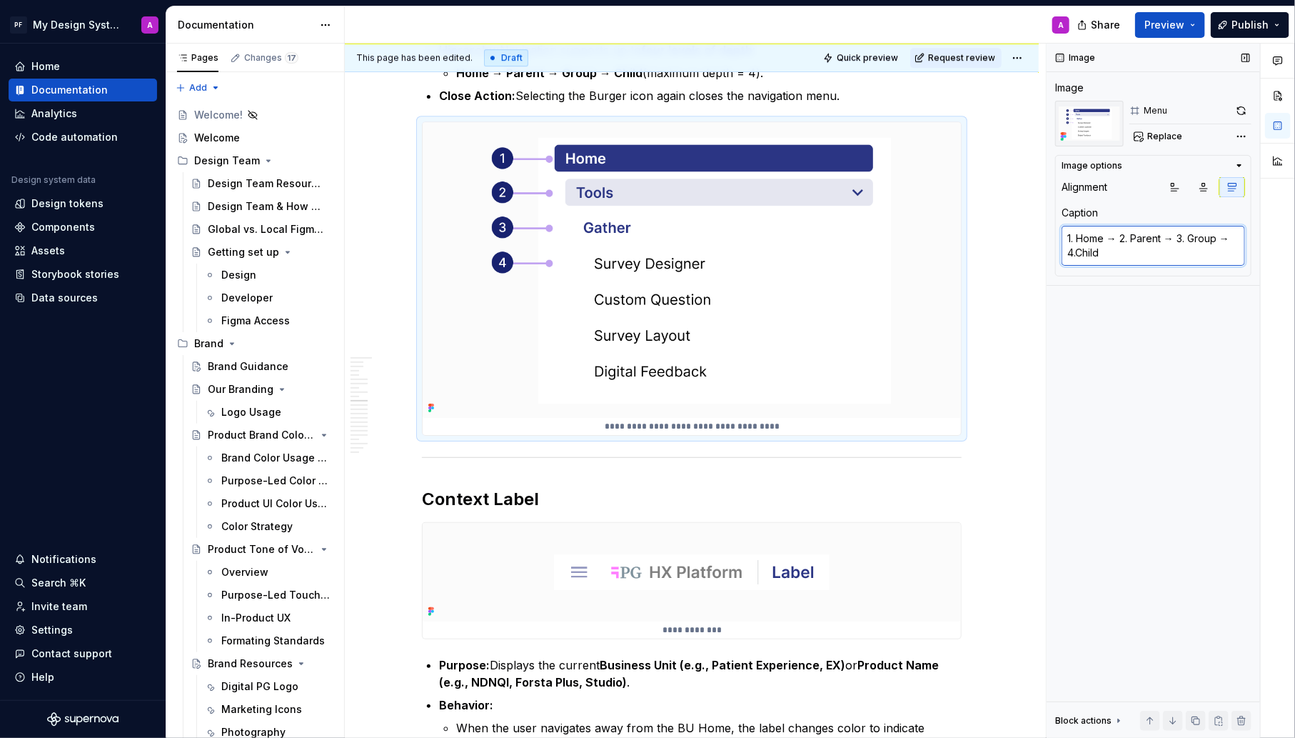
type textarea "*"
click at [1076, 254] on textarea "1. Home → 2. Parent → 3. Group → 4.Child" at bounding box center [1154, 246] width 184 height 40
type textarea "1. Home → 2. Parent → 3. Group → 4. Child"
type textarea "*"
type textarea "1. Home → 2. Parent → 3. Group → 4. Child"
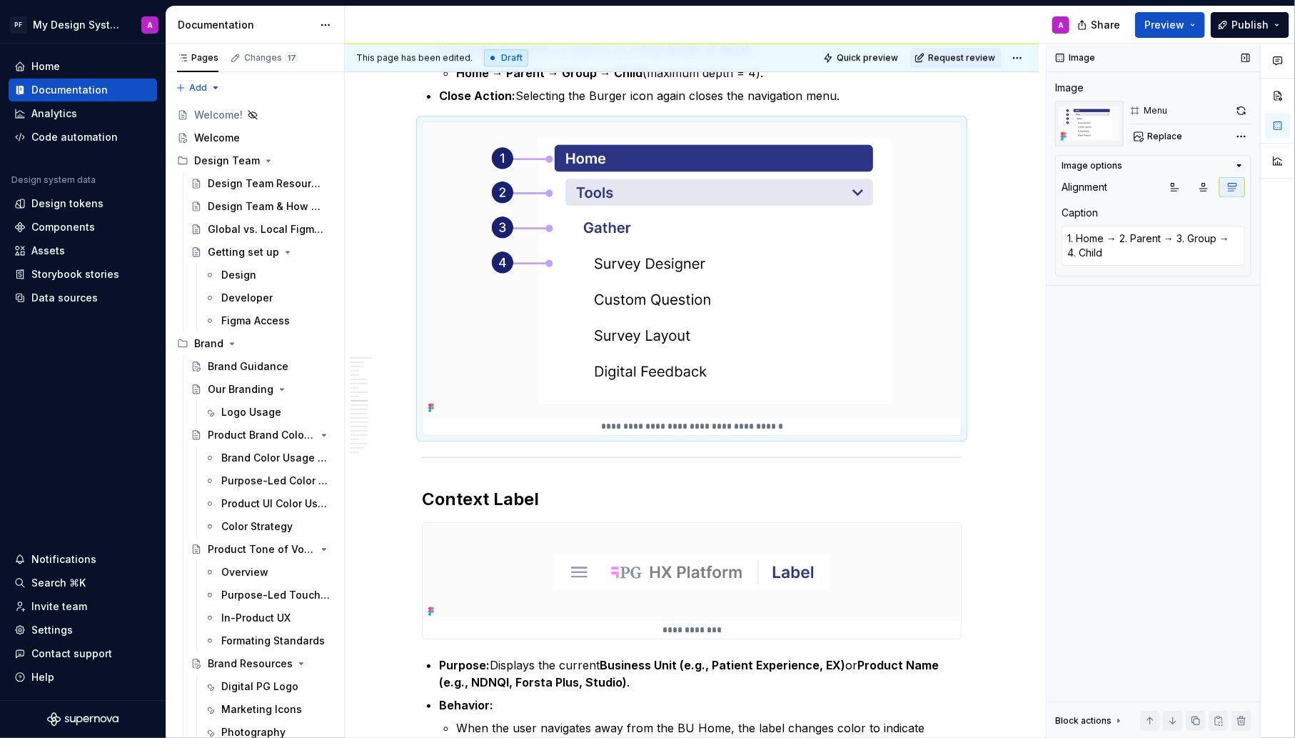
click at [1115, 368] on div "Image Image Menu Replace Image options Alignment Caption 1. Home → 2. Parent → …" at bounding box center [1154, 391] width 214 height 695
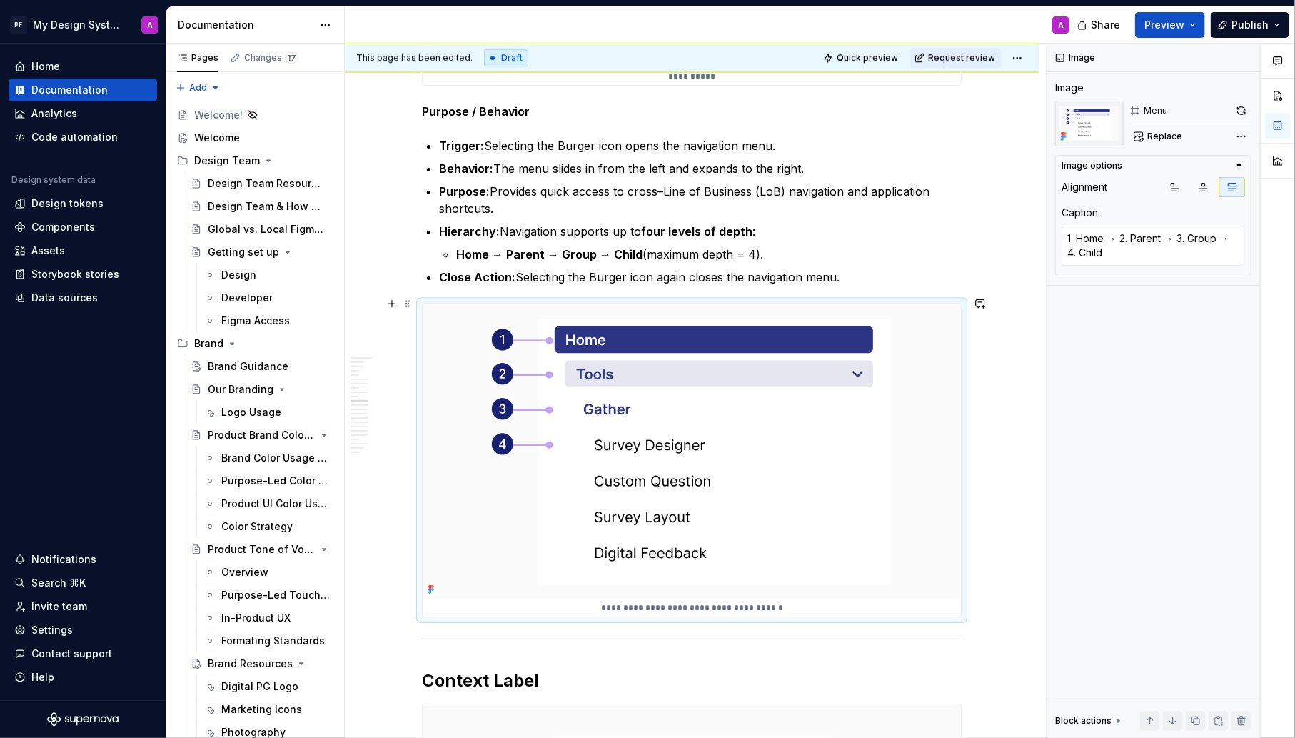
scroll to position [2264, 0]
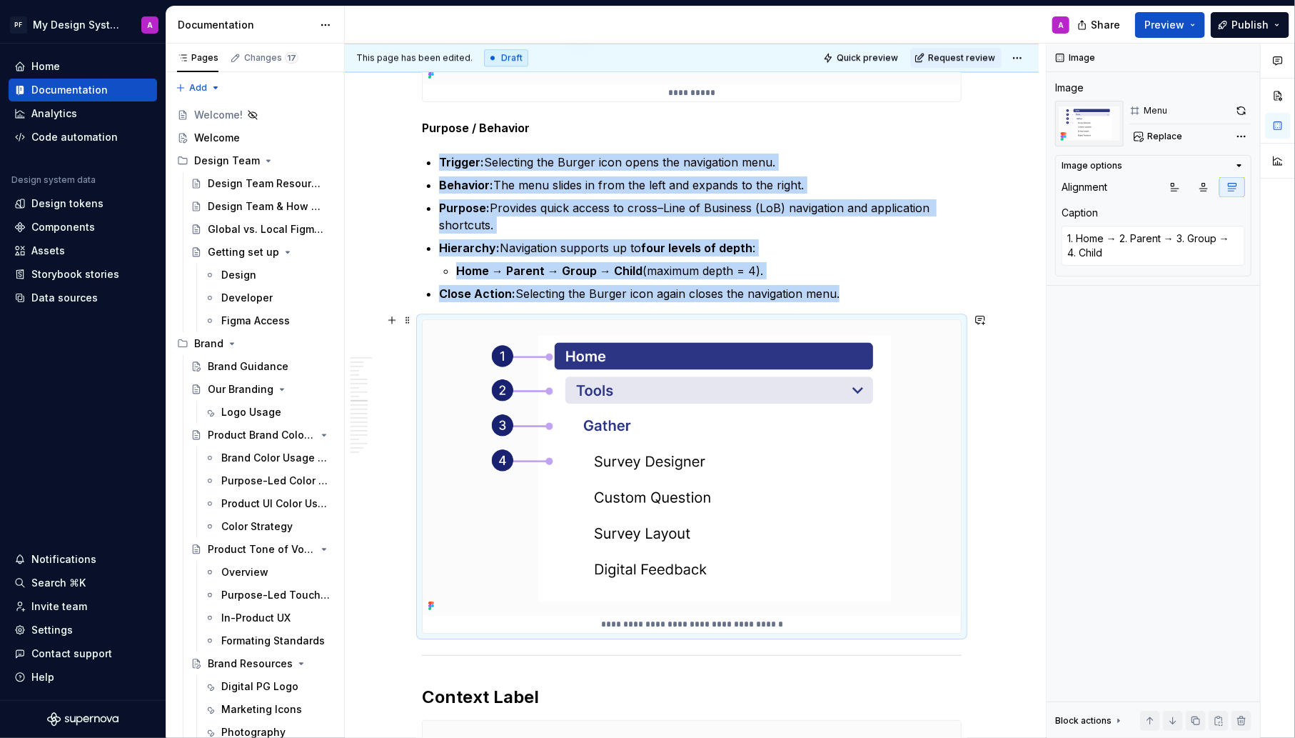
click at [875, 403] on img at bounding box center [692, 467] width 538 height 295
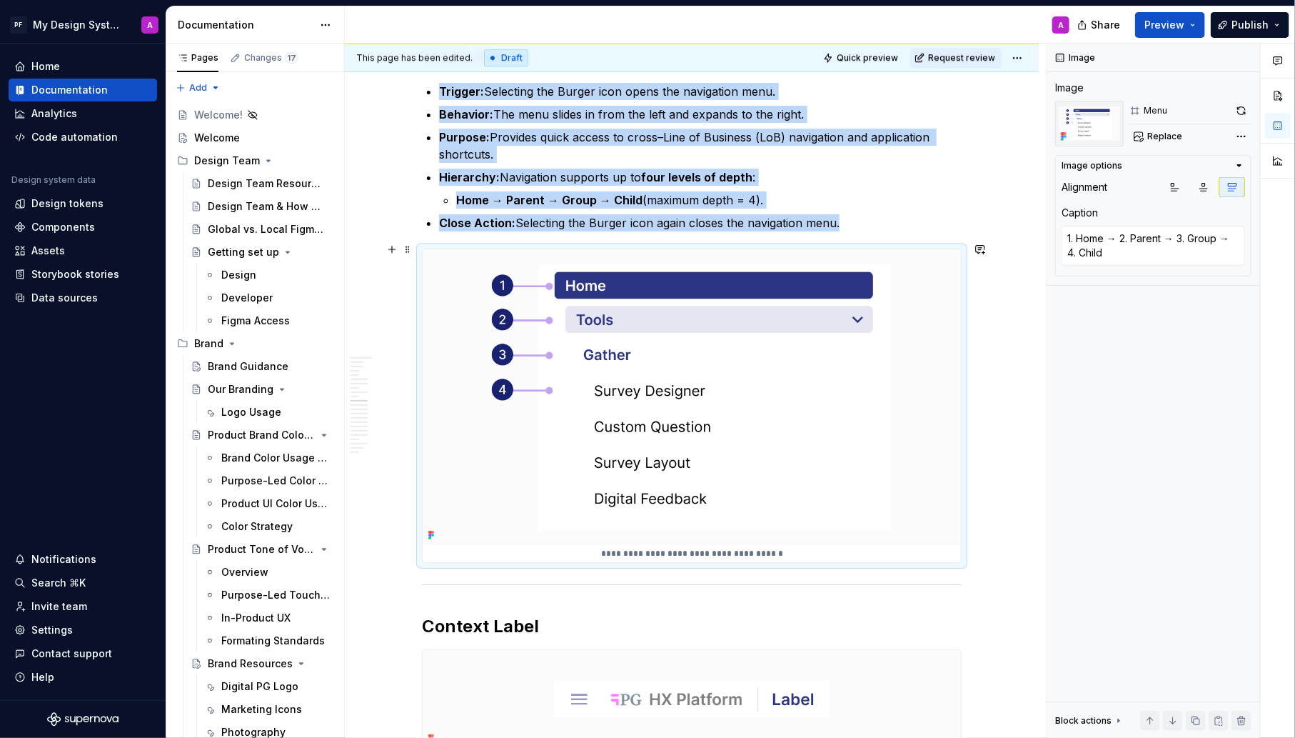
scroll to position [2419, 0]
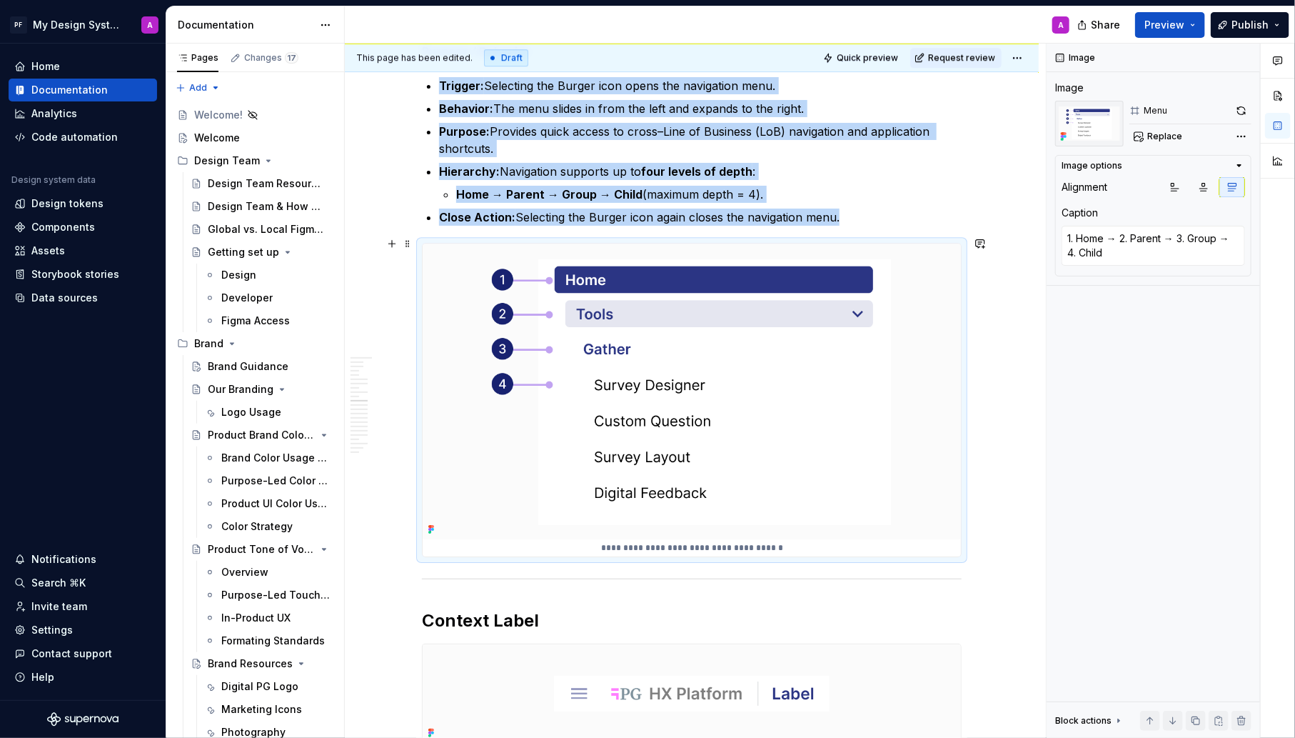
scroll to position [2304, 0]
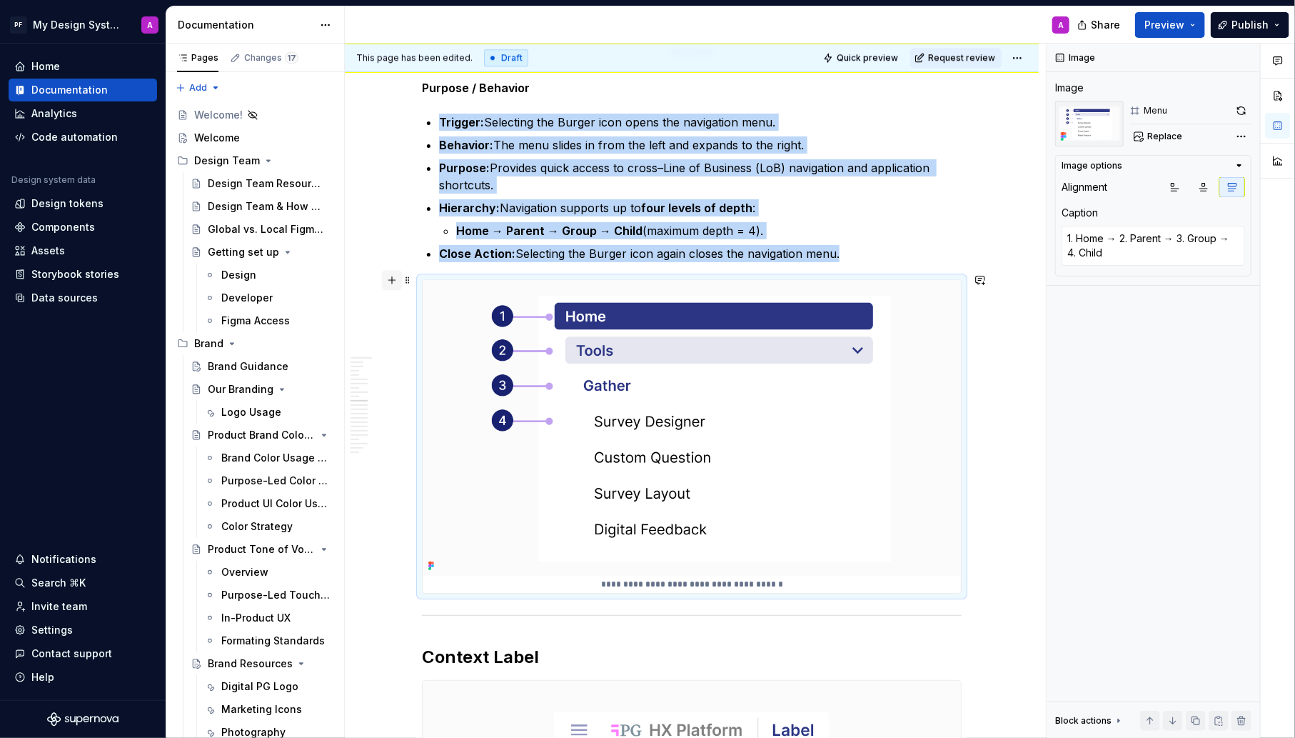
click at [396, 279] on button "button" at bounding box center [392, 280] width 20 height 20
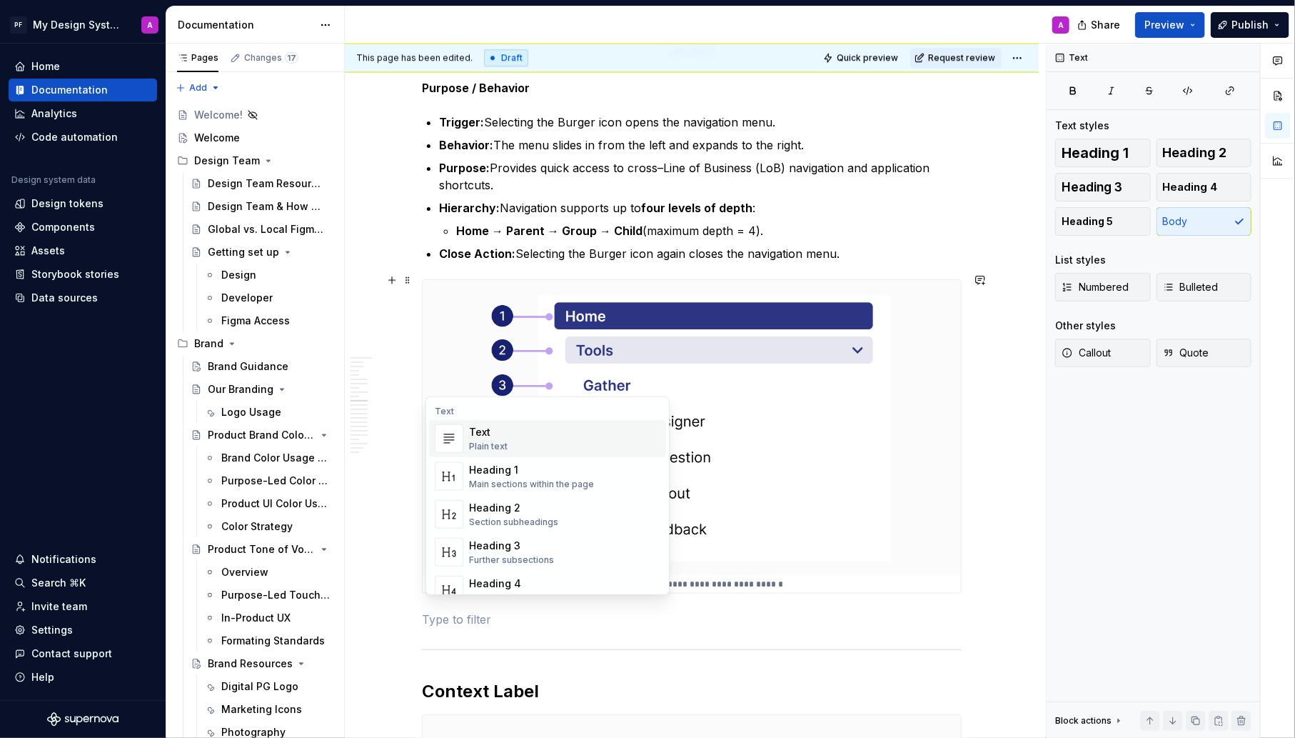
click at [507, 440] on div "Text Plain text" at bounding box center [564, 438] width 191 height 29
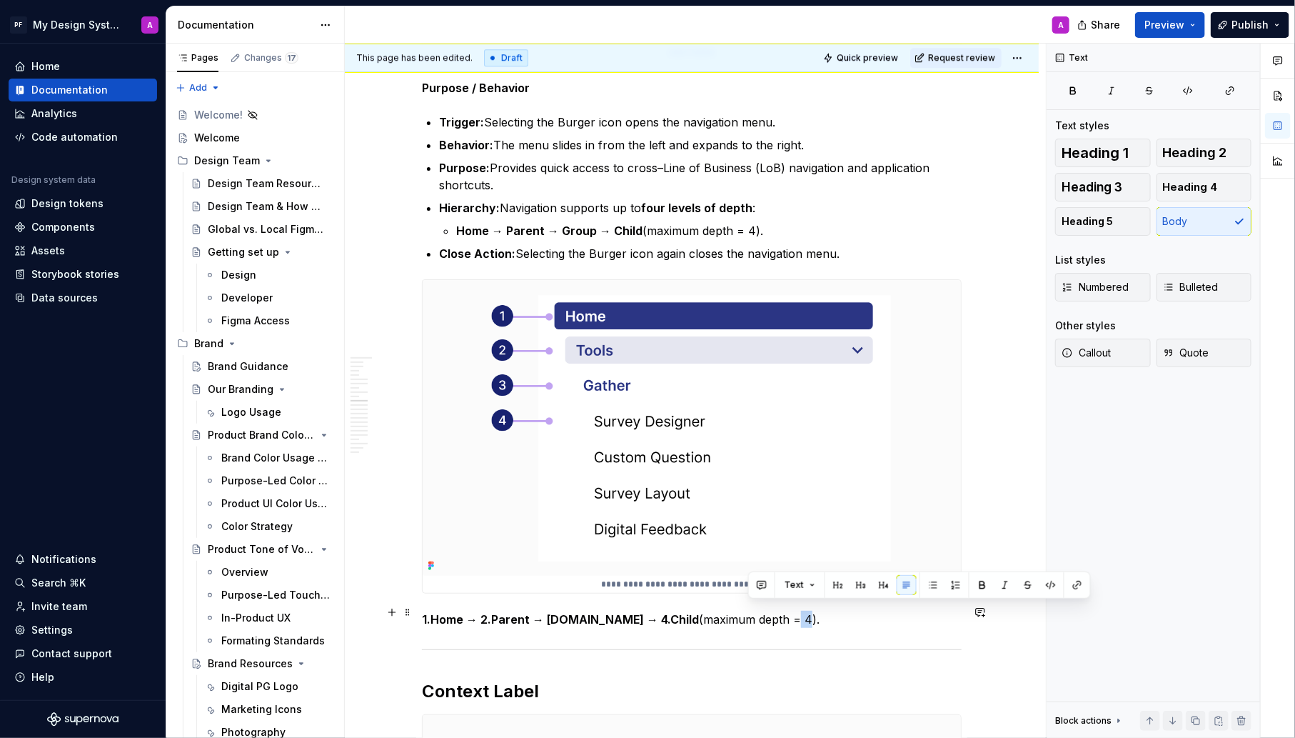
drag, startPoint x: 760, startPoint y: 610, endPoint x: 748, endPoint y: 611, distance: 11.4
click at [748, 611] on p "1.Home → 2.Parent → [DOMAIN_NAME] → 4.Child (maximum depth = 4)." at bounding box center [692, 619] width 540 height 17
click at [485, 612] on strong "1.Home → 2.Parent → [DOMAIN_NAME] → 4.Child" at bounding box center [560, 619] width 277 height 14
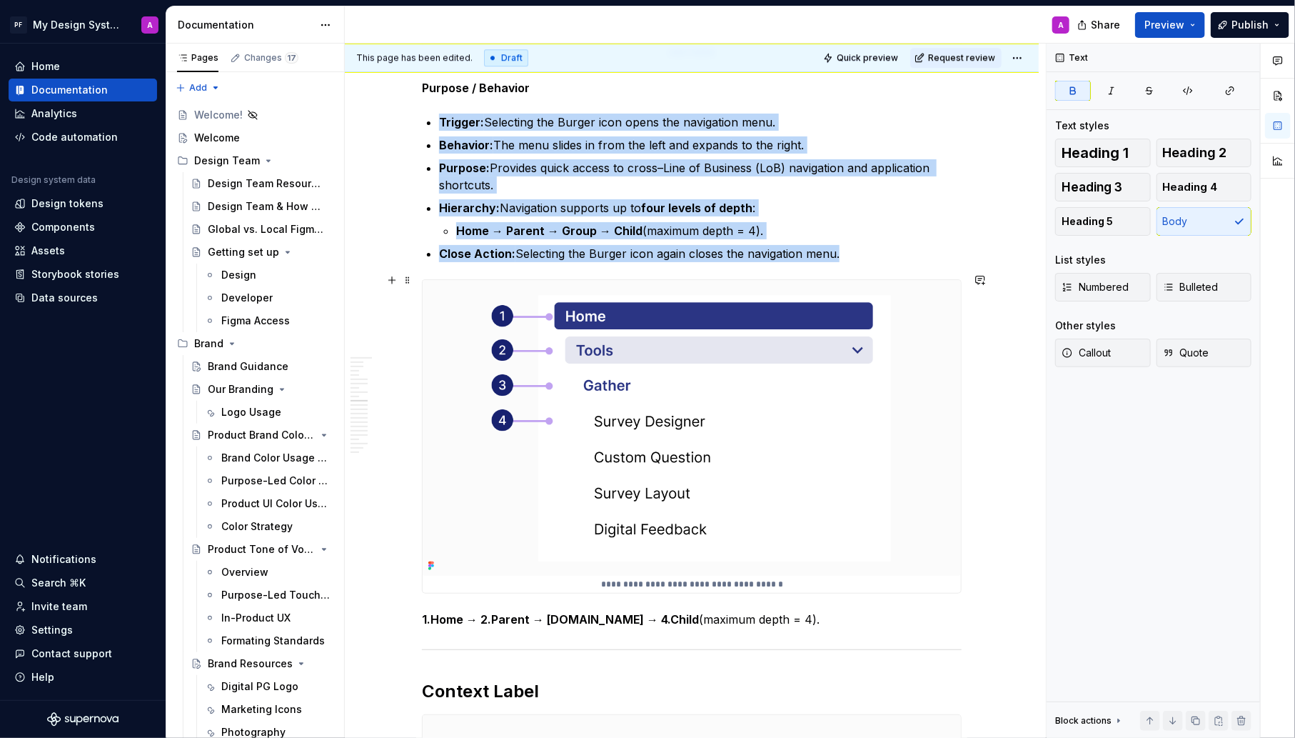
click at [696, 578] on p "**********" at bounding box center [692, 583] width 539 height 11
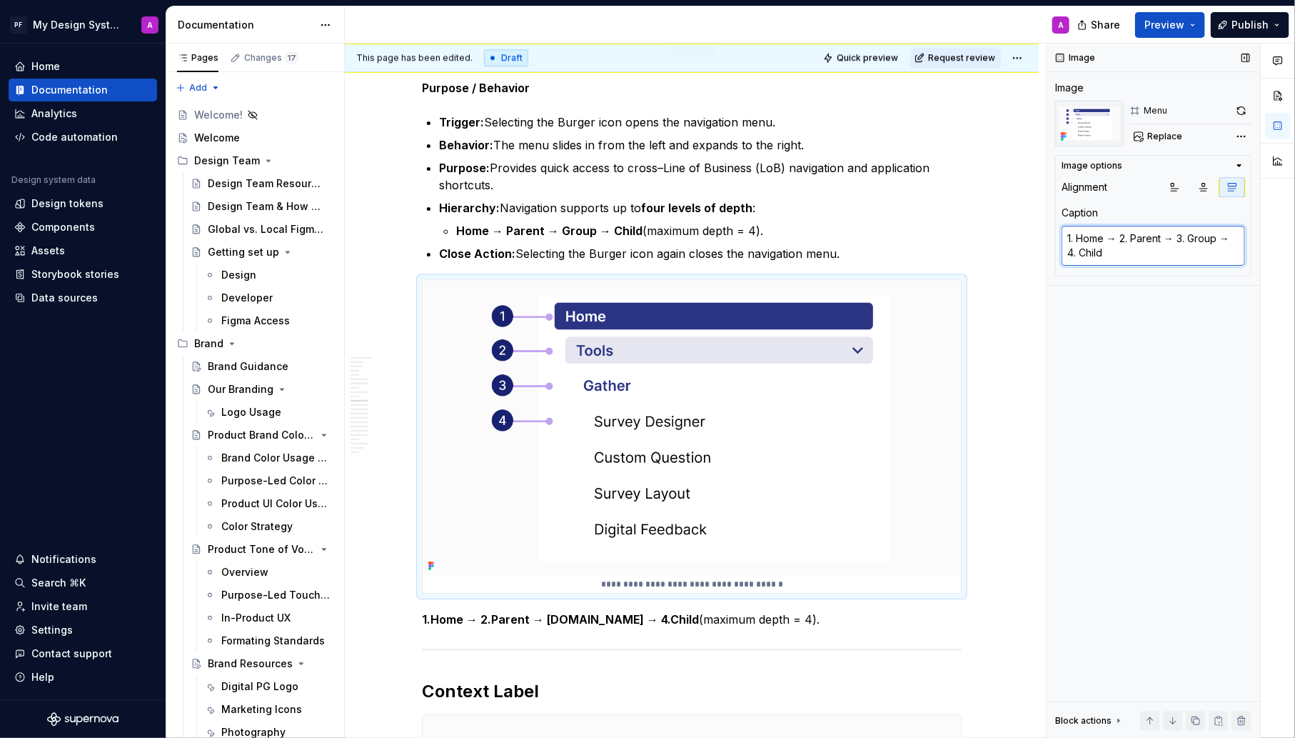
drag, startPoint x: 1140, startPoint y: 257, endPoint x: 1075, endPoint y: 234, distance: 69.1
click at [1075, 234] on textarea "1. Home → 2. Parent → 3. Group → 4. Child" at bounding box center [1154, 246] width 184 height 40
drag, startPoint x: 1078, startPoint y: 236, endPoint x: 1119, endPoint y: 249, distance: 42.7
click at [1119, 249] on textarea "1. Home → 2. Parent → 3. Group → 4. Child" at bounding box center [1154, 246] width 184 height 40
type textarea "*"
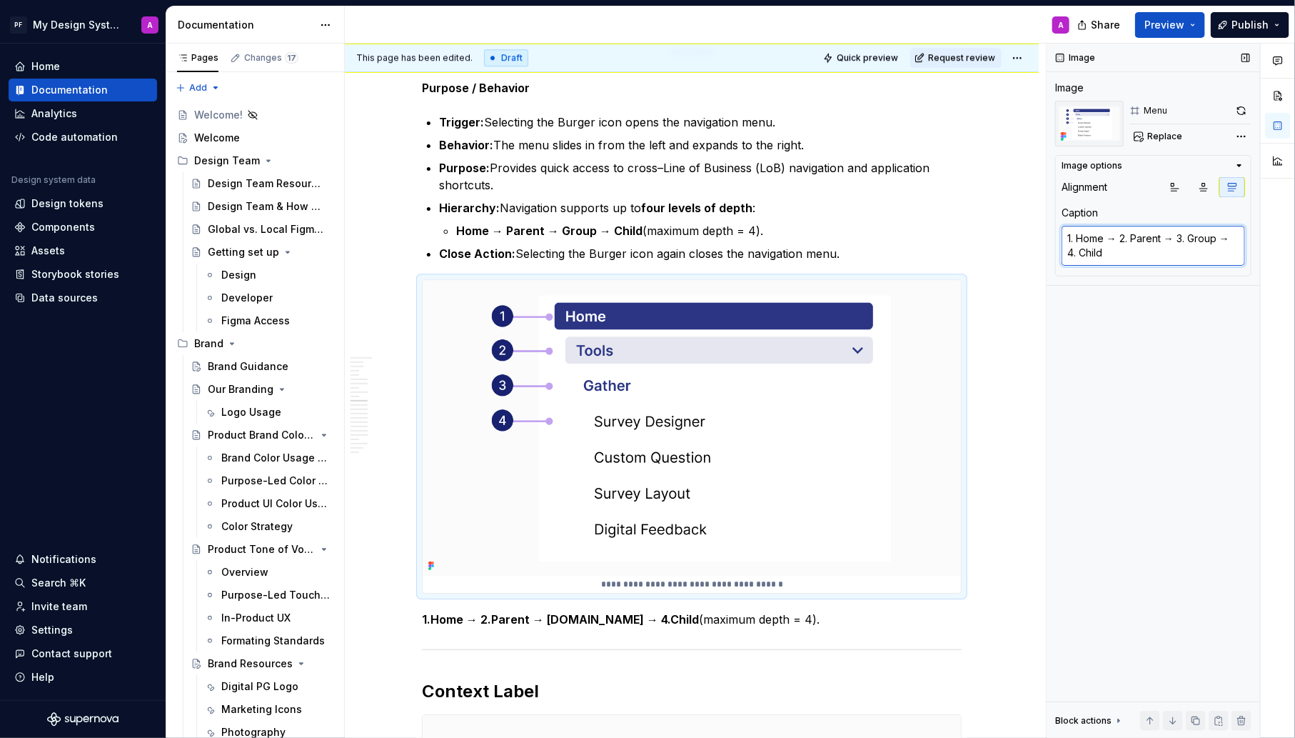
type textarea "1."
type textarea "*"
type textarea "1."
type textarea "*"
type textarea "1"
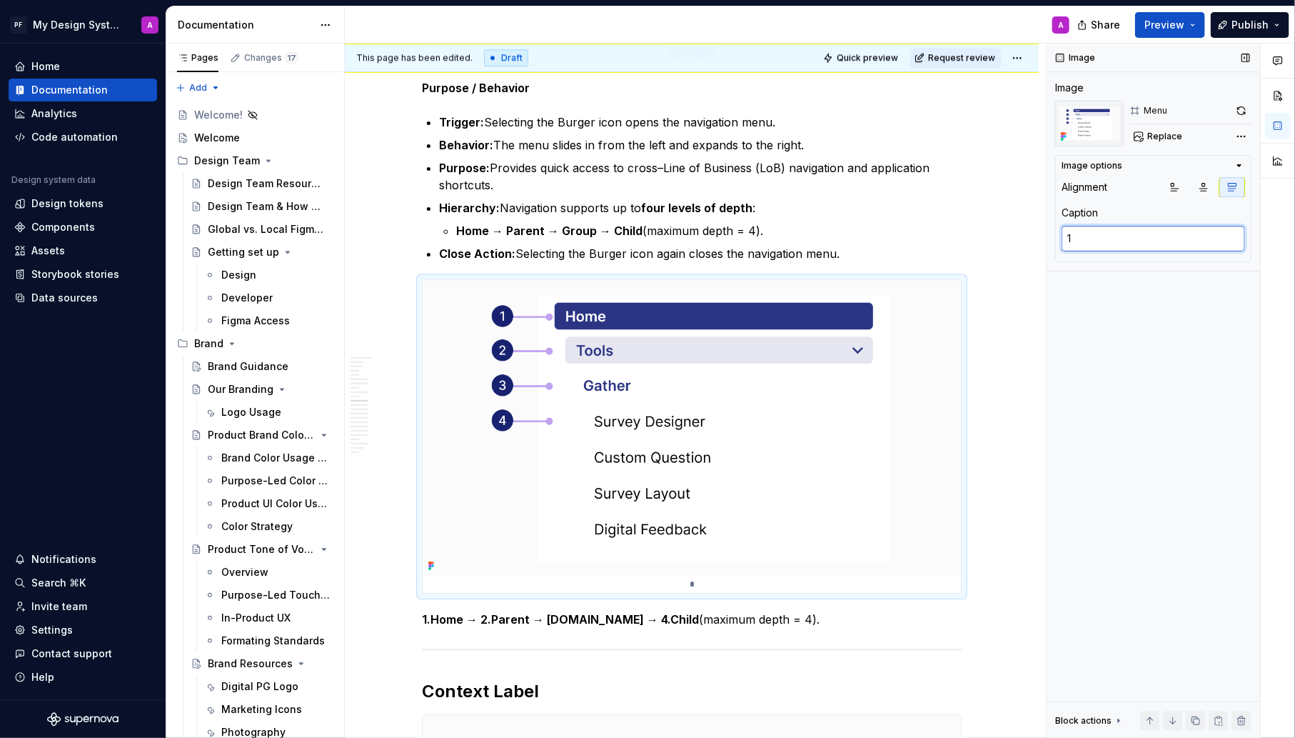
type textarea "*"
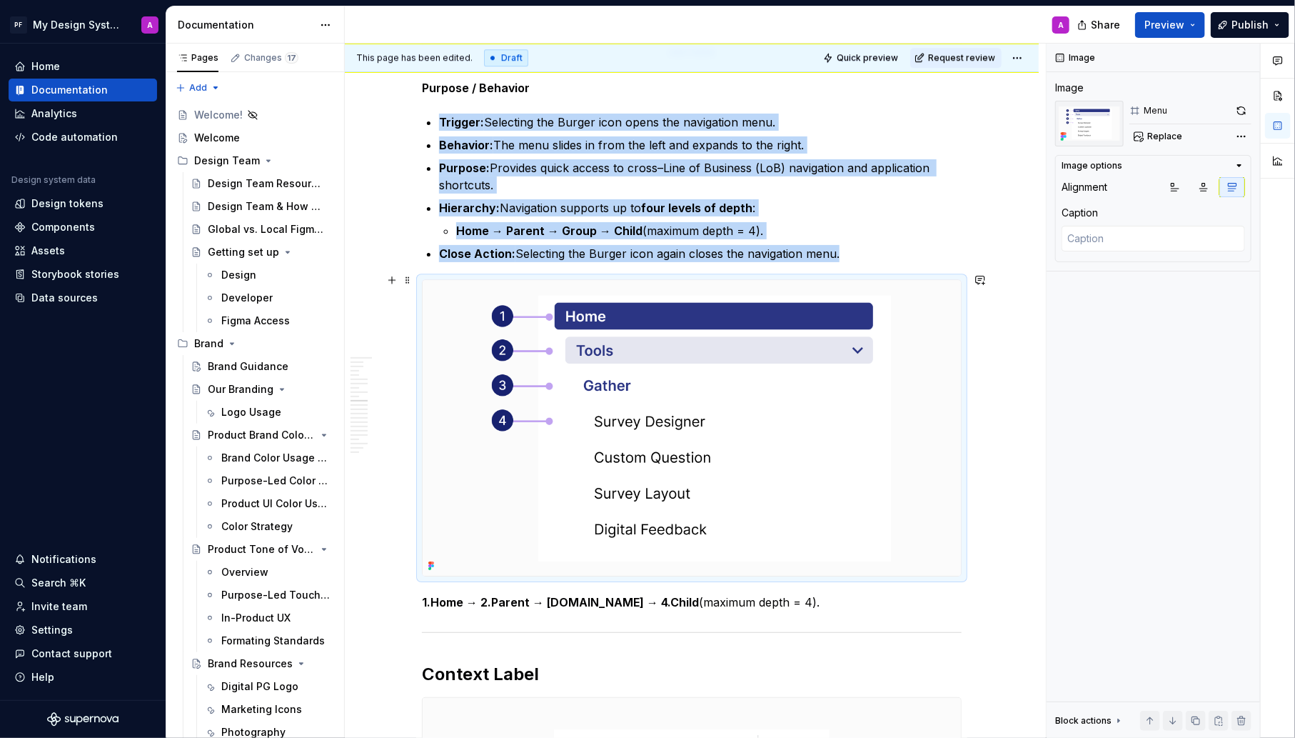
click at [793, 413] on img at bounding box center [692, 427] width 538 height 295
type textarea "*"
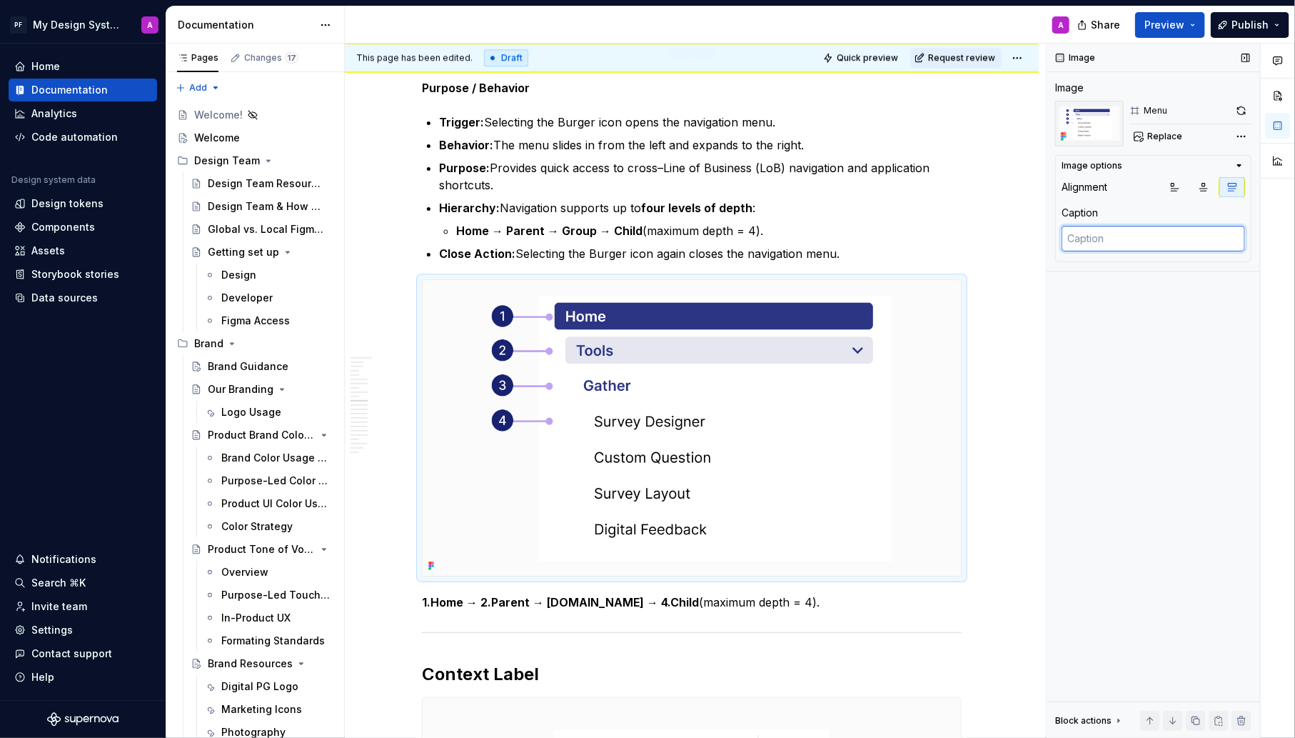
click at [1145, 236] on textarea at bounding box center [1154, 239] width 184 height 26
type textarea "M"
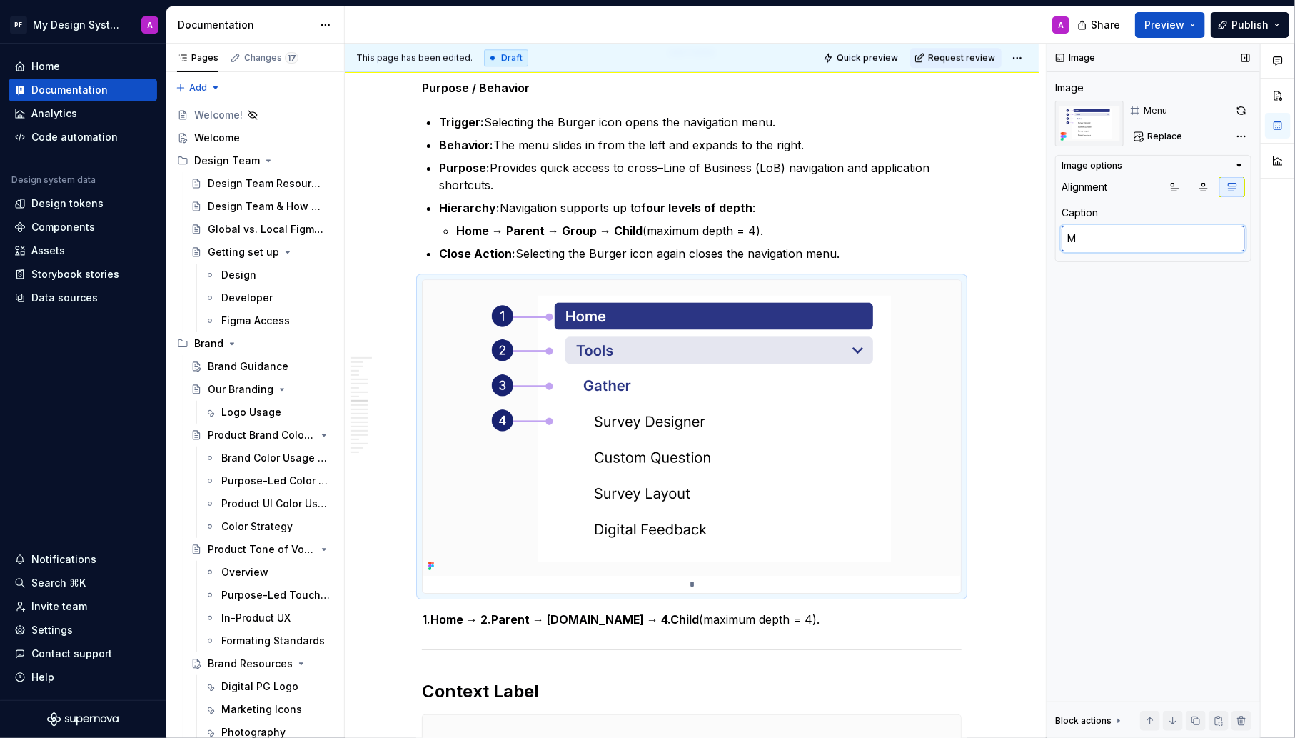
type textarea "*"
type textarea "Me"
type textarea "*"
type textarea "Men"
type textarea "*"
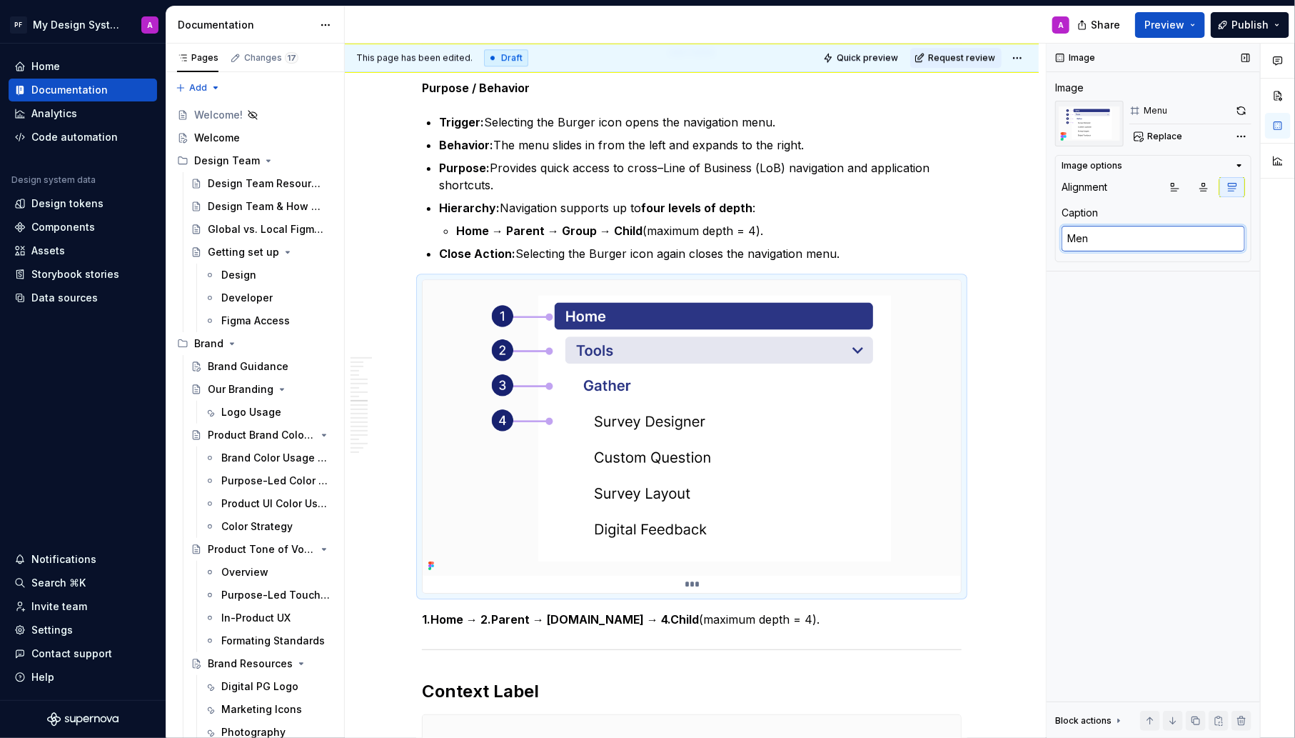
type textarea "Menu"
type textarea "*"
type textarea "Menu"
type textarea "*"
type textarea "Menu o"
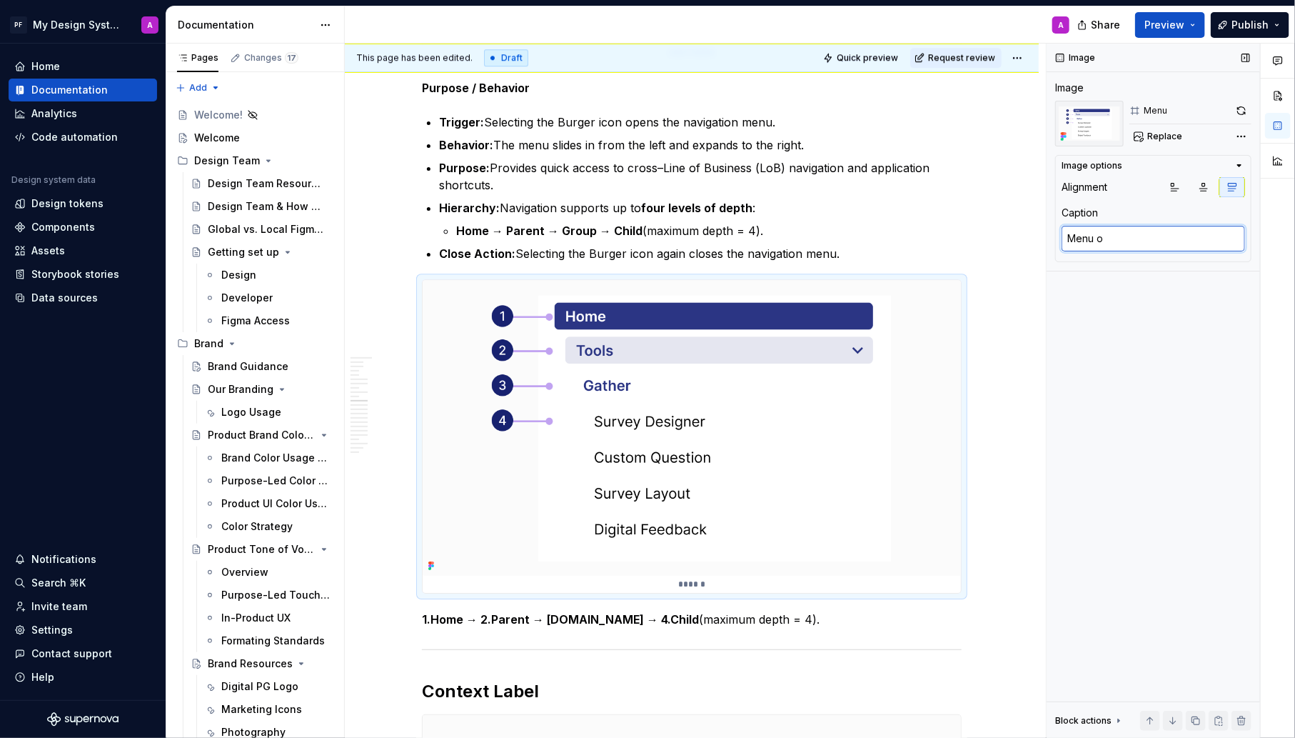
type textarea "*"
type textarea "Menu op"
type textarea "*"
type textarea "Menu ope"
type textarea "*"
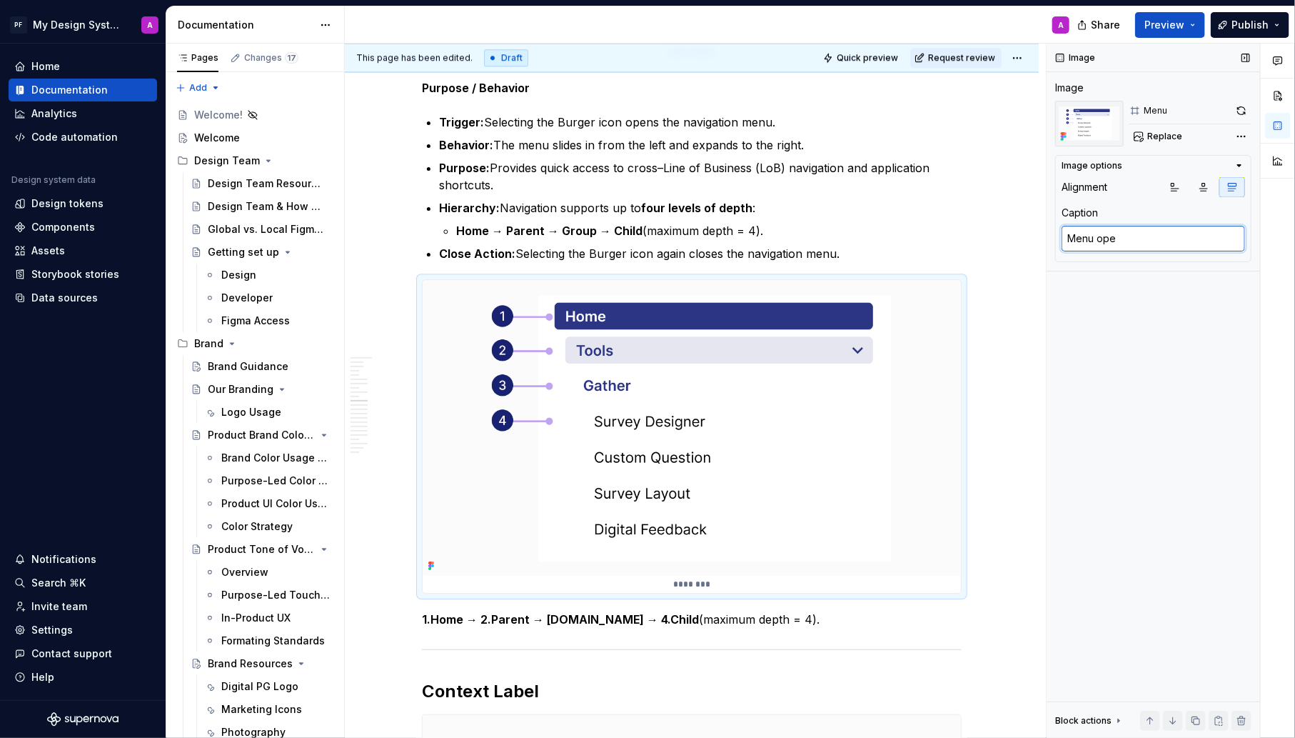
type textarea "Menu open"
type textarea "*"
type textarea "Menu ope"
type textarea "*"
type textarea "Menu op"
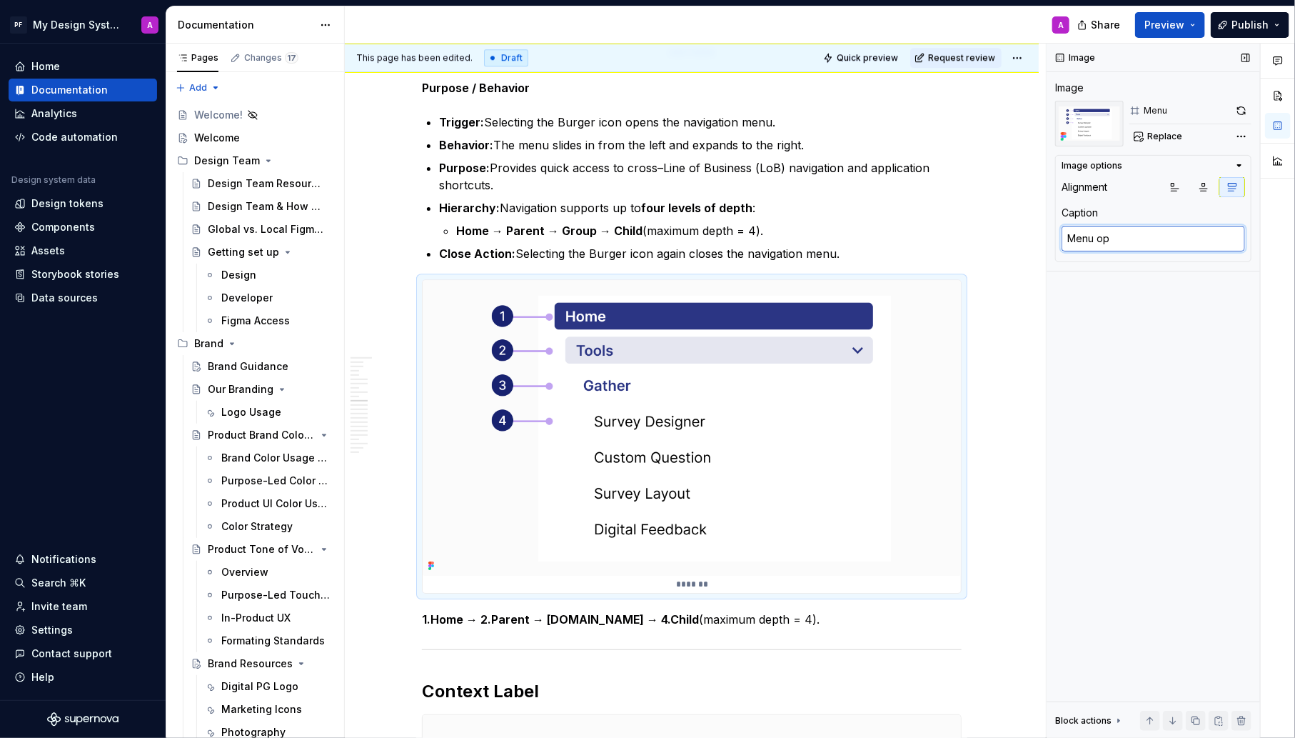
type textarea "*"
type textarea "Menu o"
type textarea "*"
type textarea "Menu"
type textarea "*"
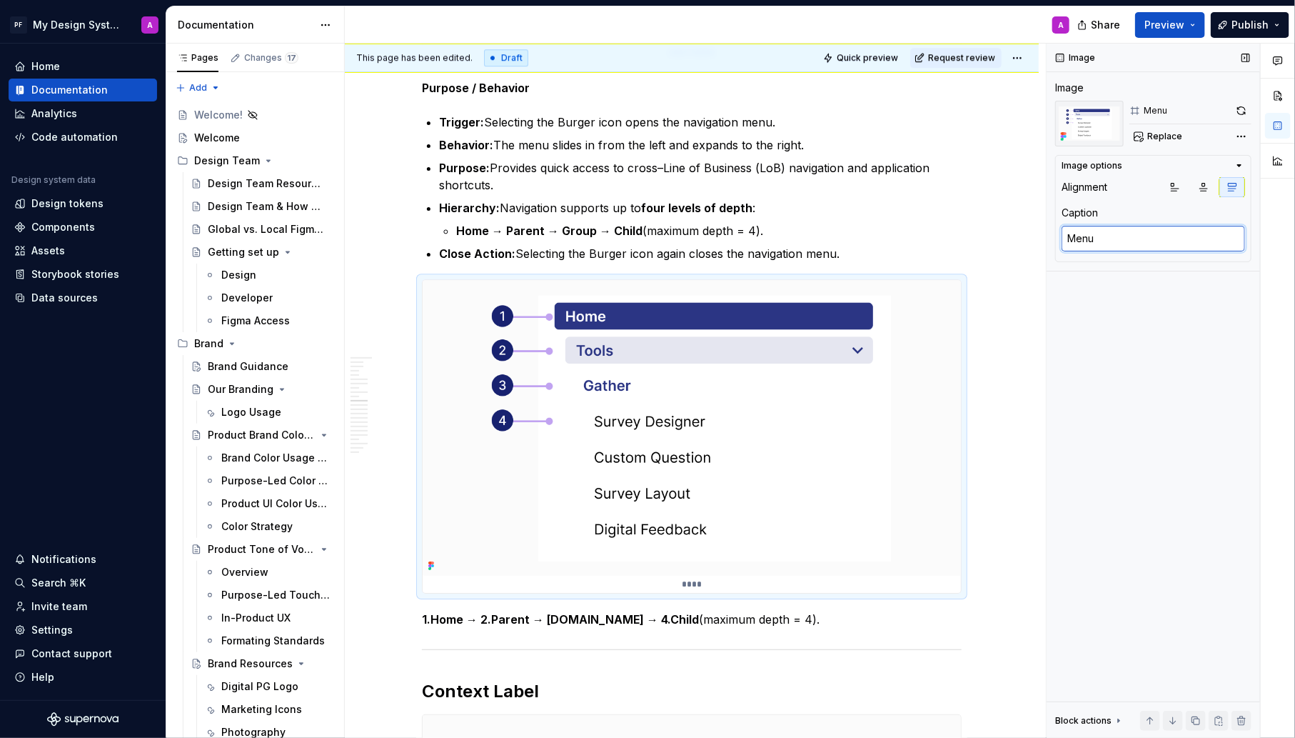
type textarea "Menu l"
type textarea "*"
type textarea "Menu le"
type textarea "*"
type textarea "Menu lev"
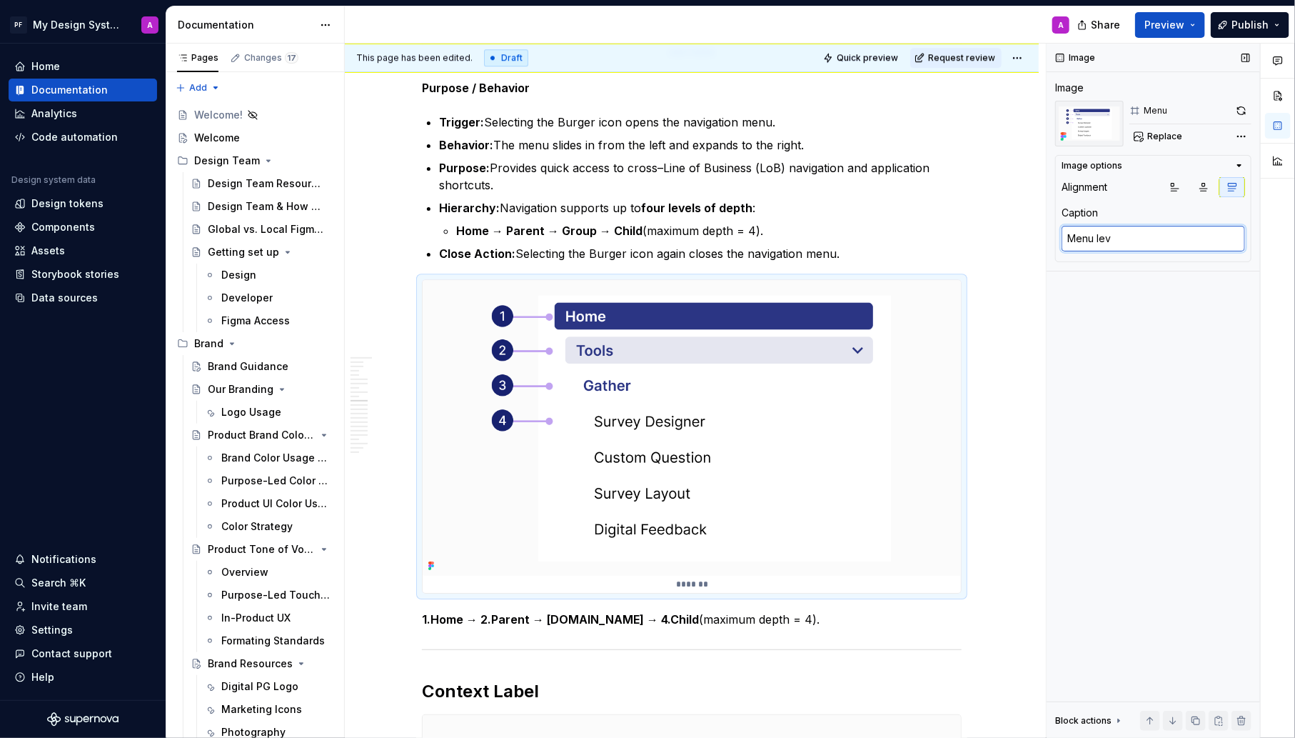
type textarea "*"
type textarea "Menu leve"
type textarea "*"
type textarea "Menu level"
type textarea "*"
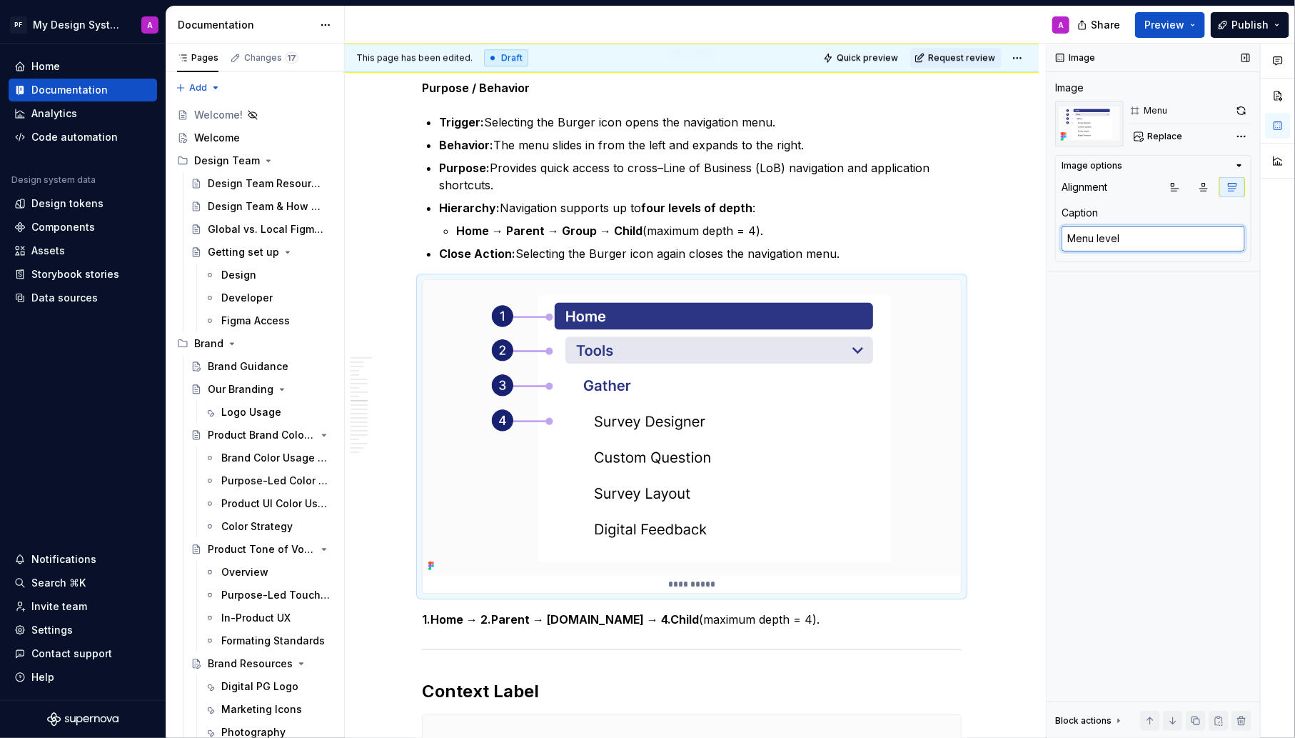
type textarea "Menu levels"
type textarea "*"
type textarea "Menu levels"
paste textarea "1.Home → 2.Parent → [DOMAIN_NAME] → 4.Child (maximum depth = 4)."
type textarea "*"
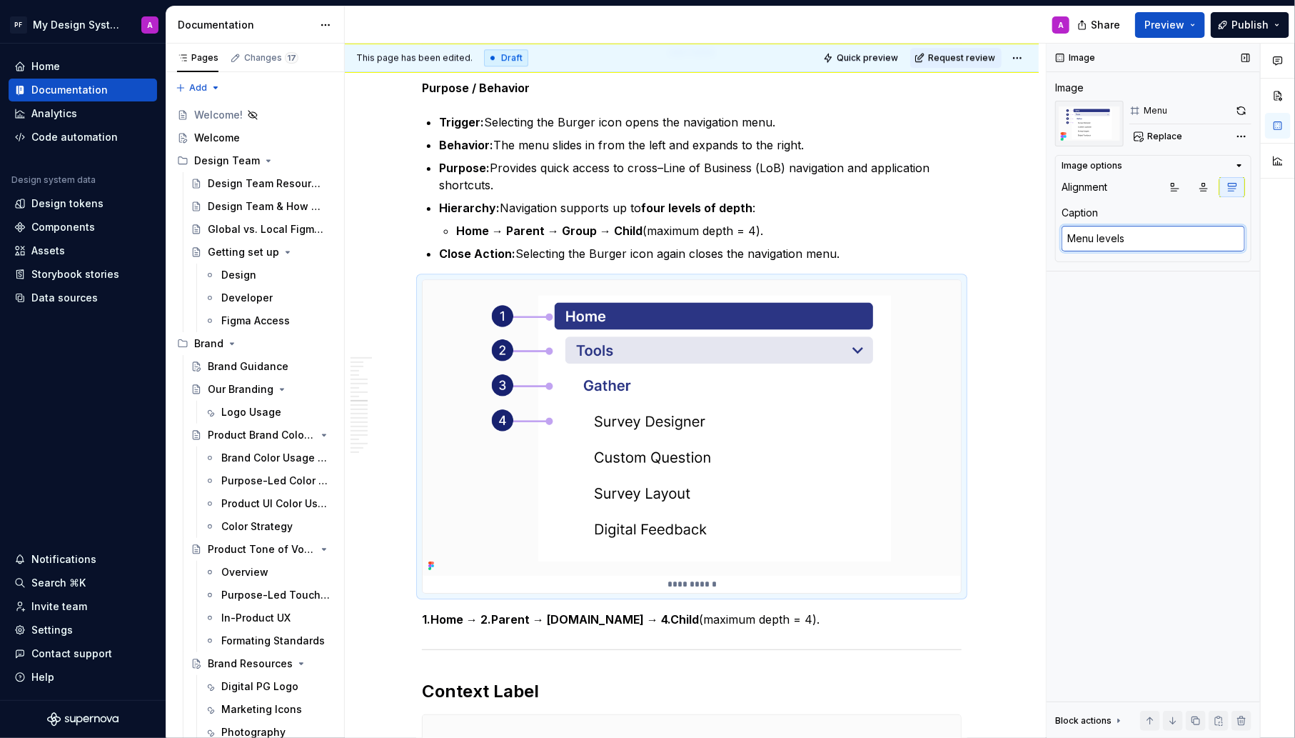
type textarea "Menu levels 1.Home → 2.Parent → [DOMAIN_NAME] → 4.Child (maximum depth = 4)."
drag, startPoint x: 1156, startPoint y: 253, endPoint x: 1208, endPoint y: 279, distance: 57.8
click at [1208, 279] on div "Menu levels 1.Home → 2.Parent → [DOMAIN_NAME] → 4.Child (maximum depth = 4)." at bounding box center [1154, 254] width 184 height 57
type textarea "*"
type textarea "Menu levels 1.Home → 2.Parent → [DOMAIN_NAME] → 4.Child"
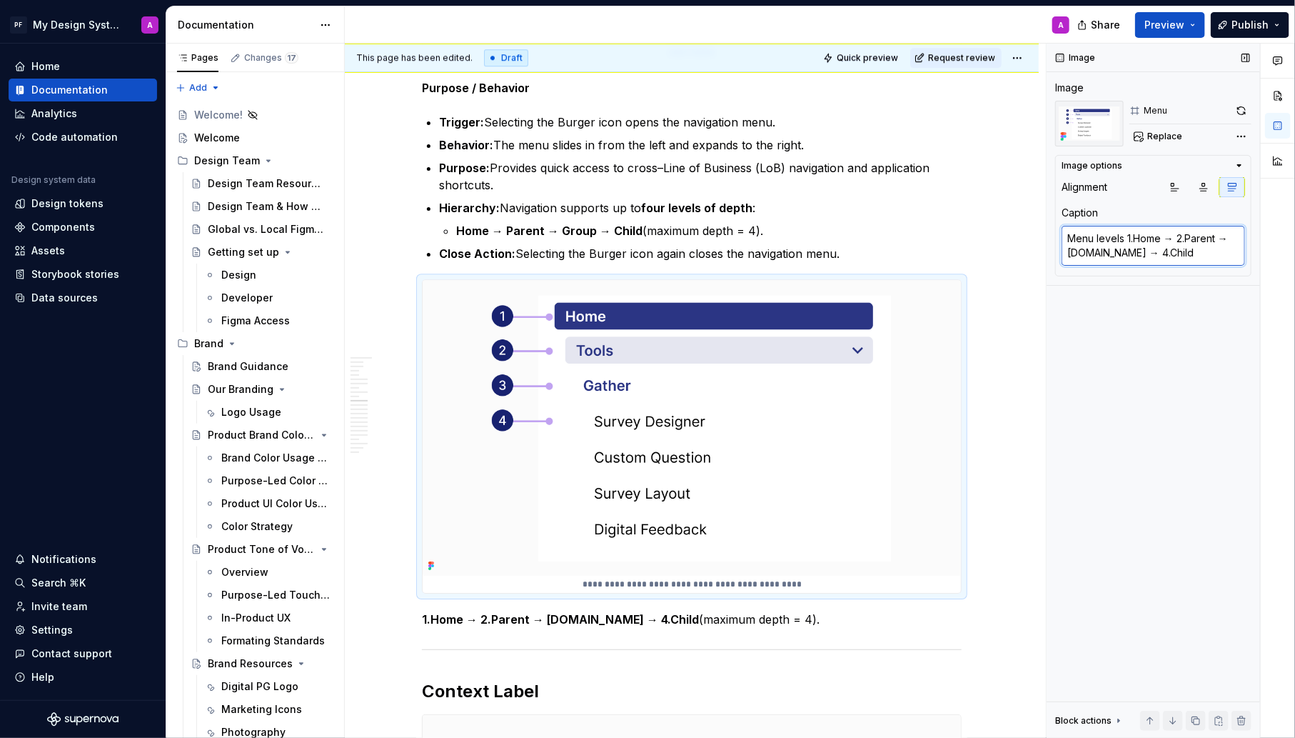
type textarea "*"
type textarea "Menu levels 1.Home → 2.Parent → [DOMAIN_NAME] → 4.Child"
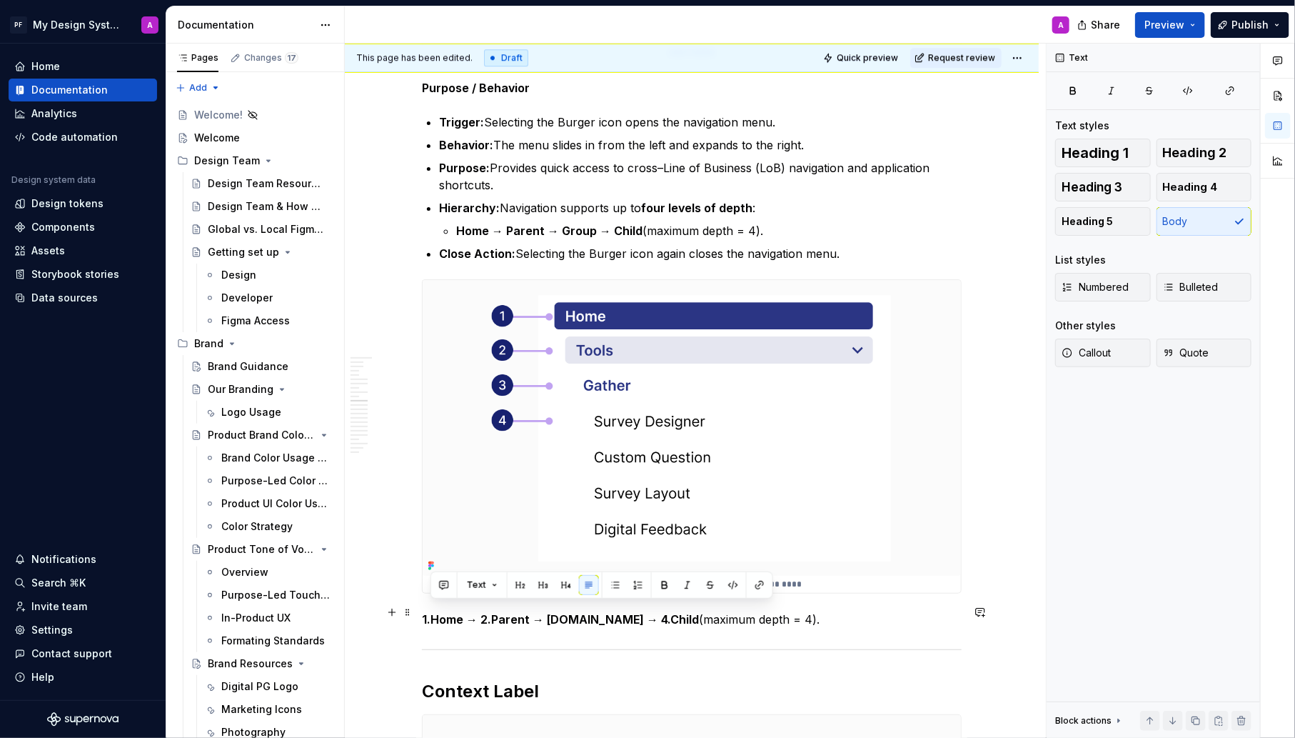
drag, startPoint x: 793, startPoint y: 610, endPoint x: 420, endPoint y: 606, distance: 373.5
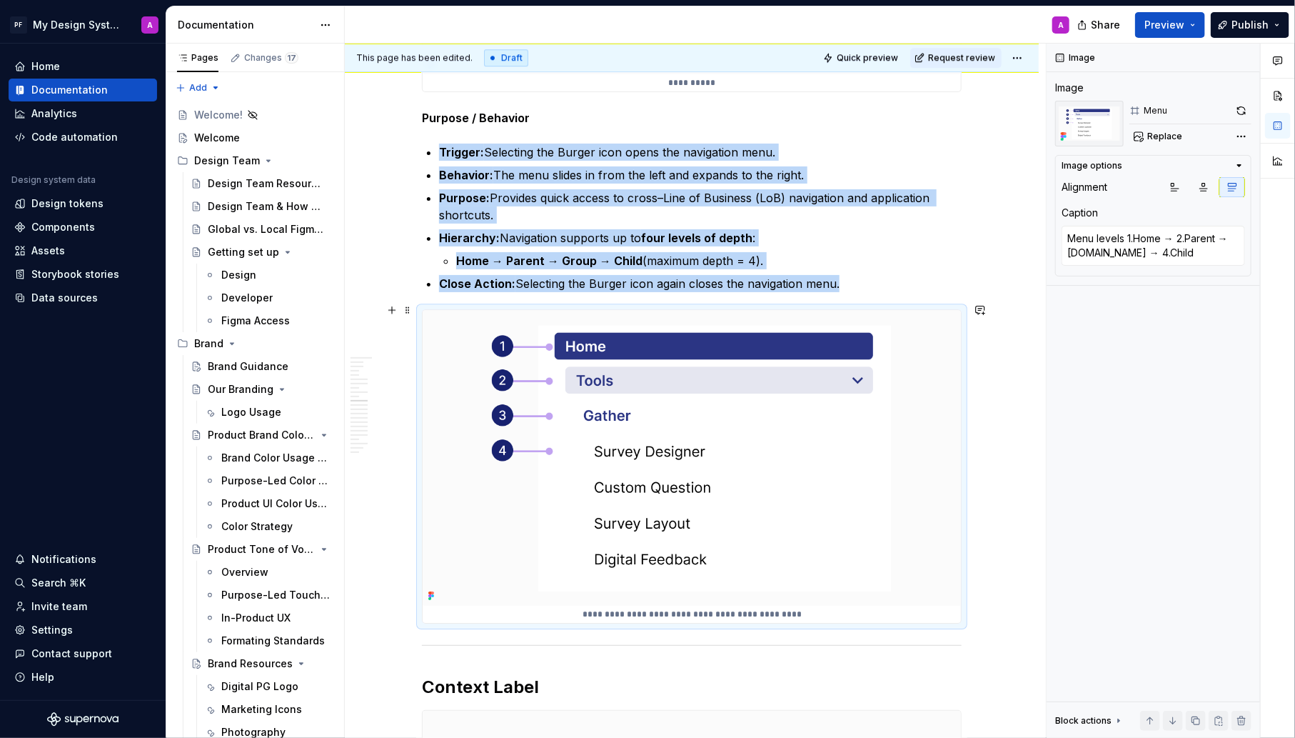
scroll to position [2296, 0]
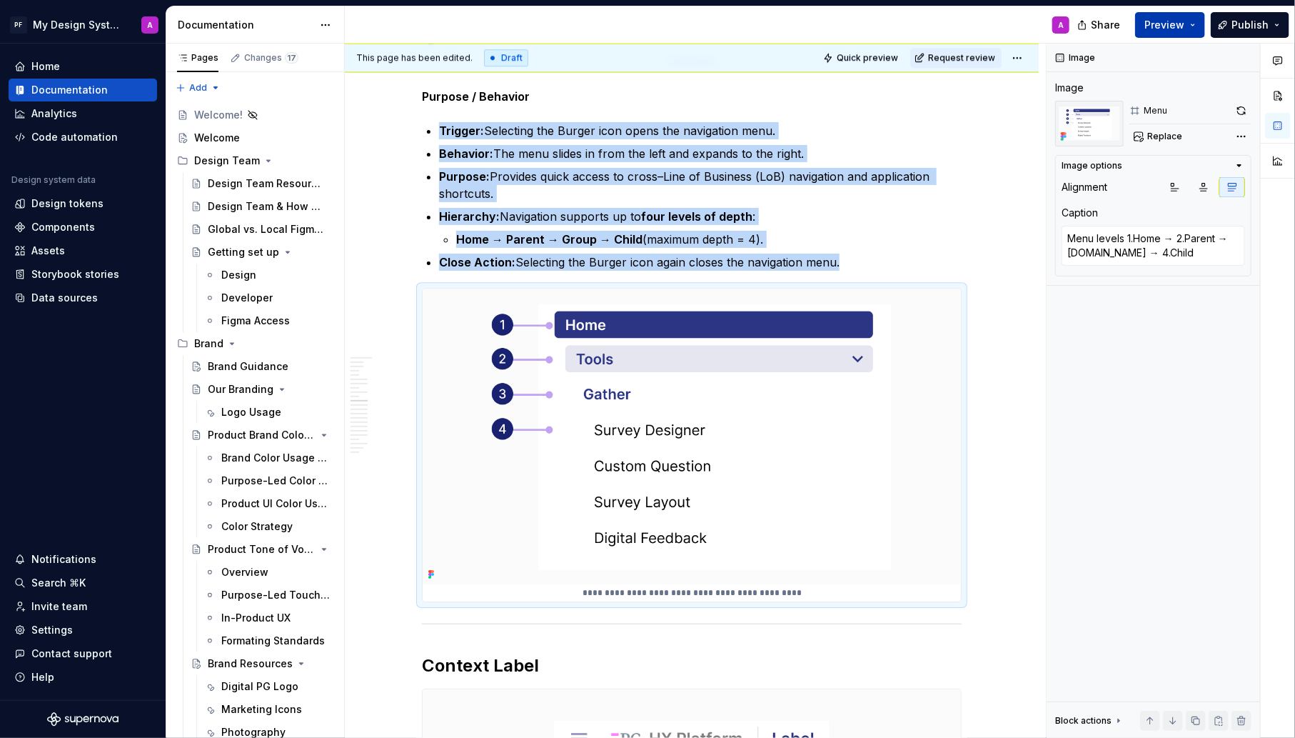
click at [1165, 25] on span "Preview" at bounding box center [1165, 25] width 40 height 14
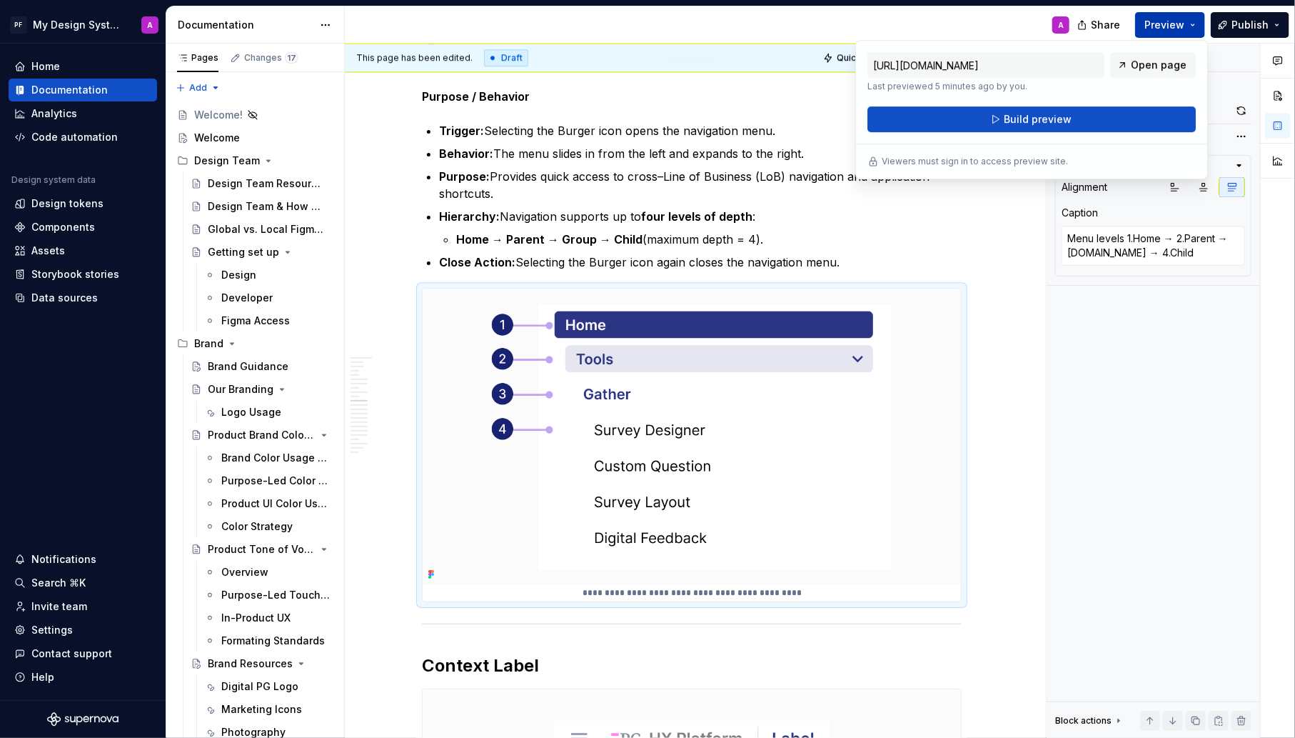
click at [1068, 124] on span "Build preview" at bounding box center [1038, 119] width 68 height 14
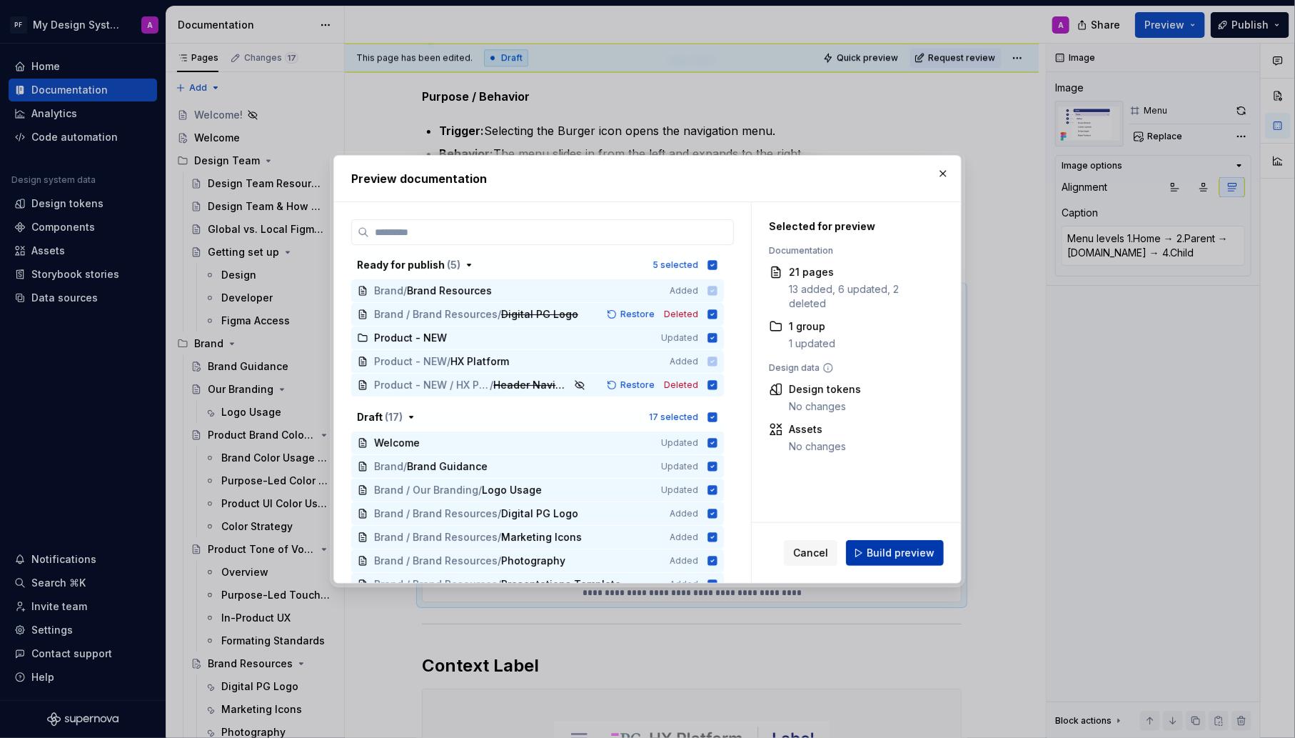
click at [923, 540] on button "Build preview" at bounding box center [895, 553] width 98 height 26
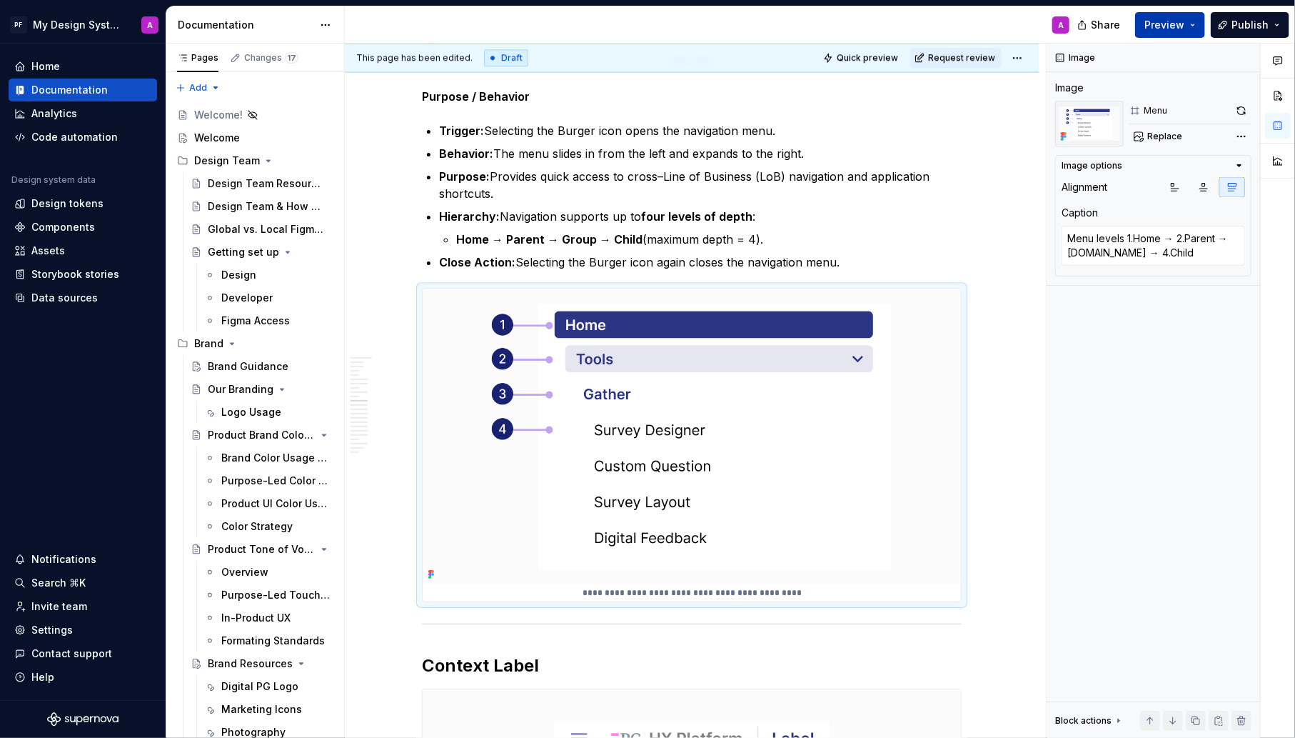
click at [1188, 26] on button "Preview" at bounding box center [1170, 25] width 70 height 26
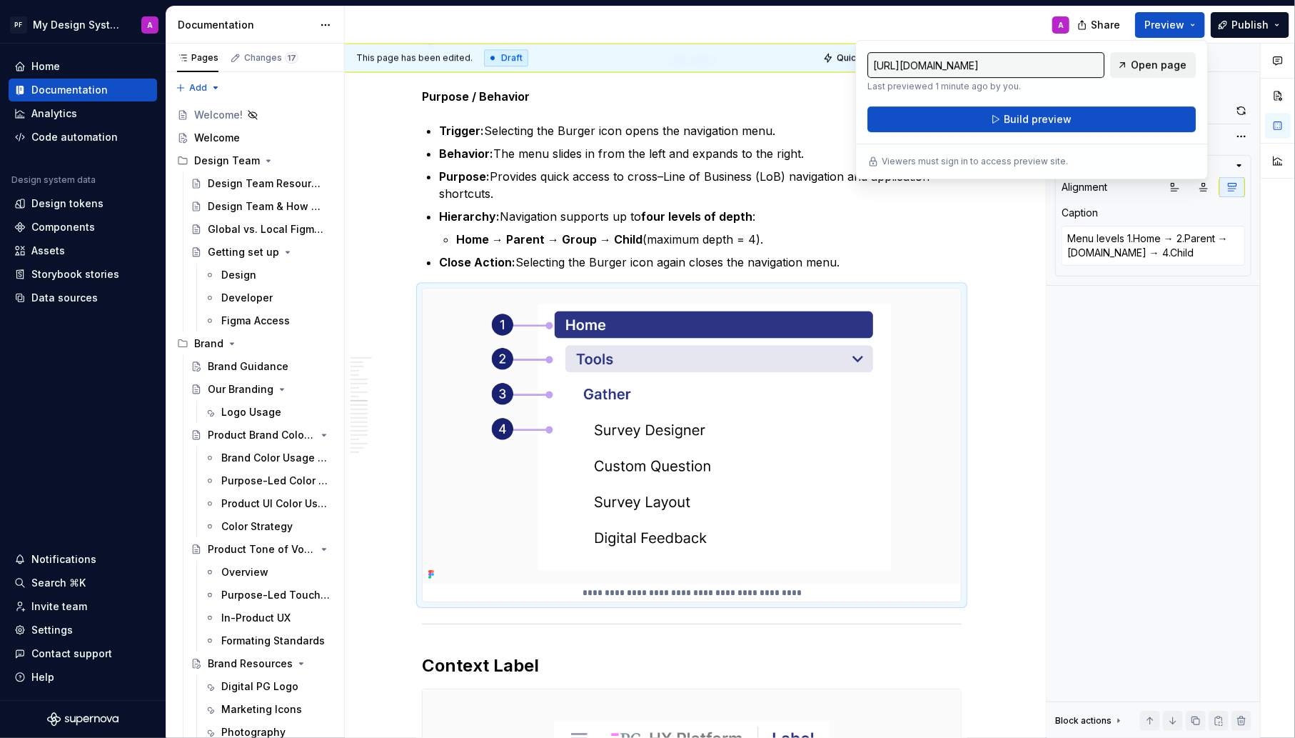
click at [1168, 67] on span "Open page" at bounding box center [1159, 65] width 56 height 14
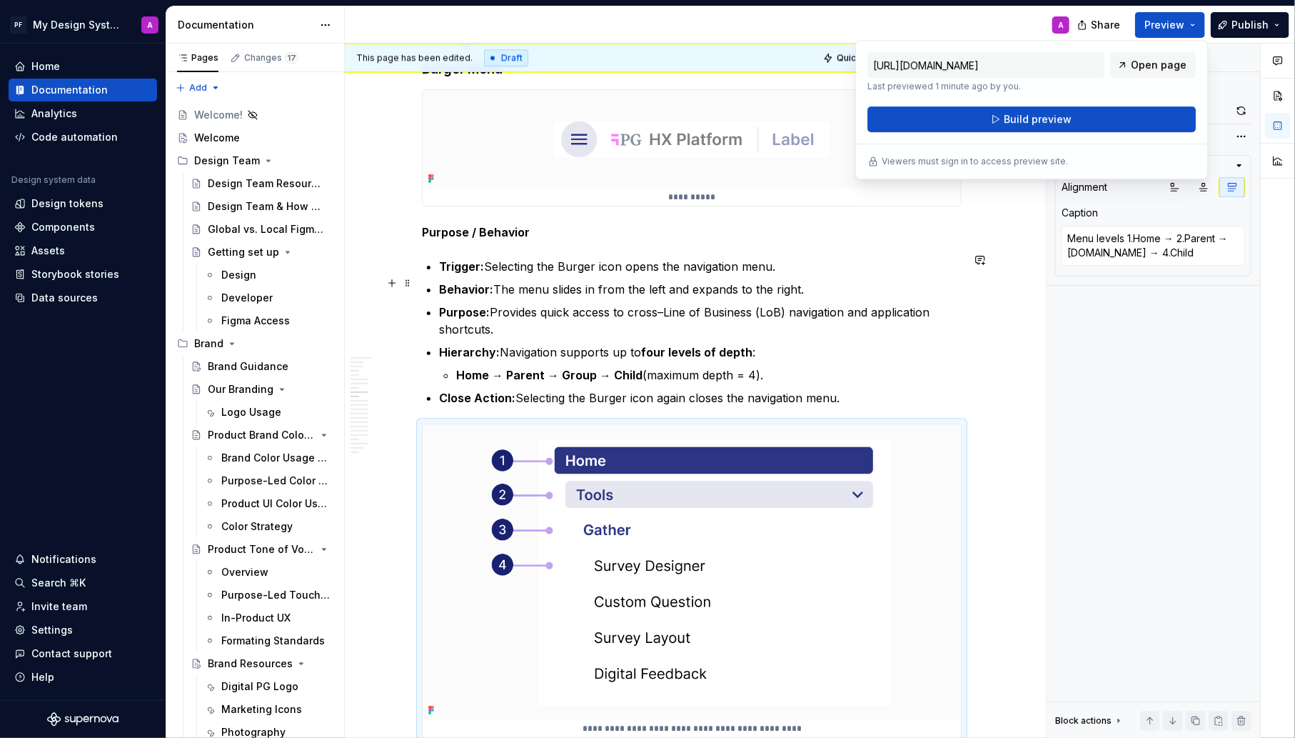
scroll to position [2065, 0]
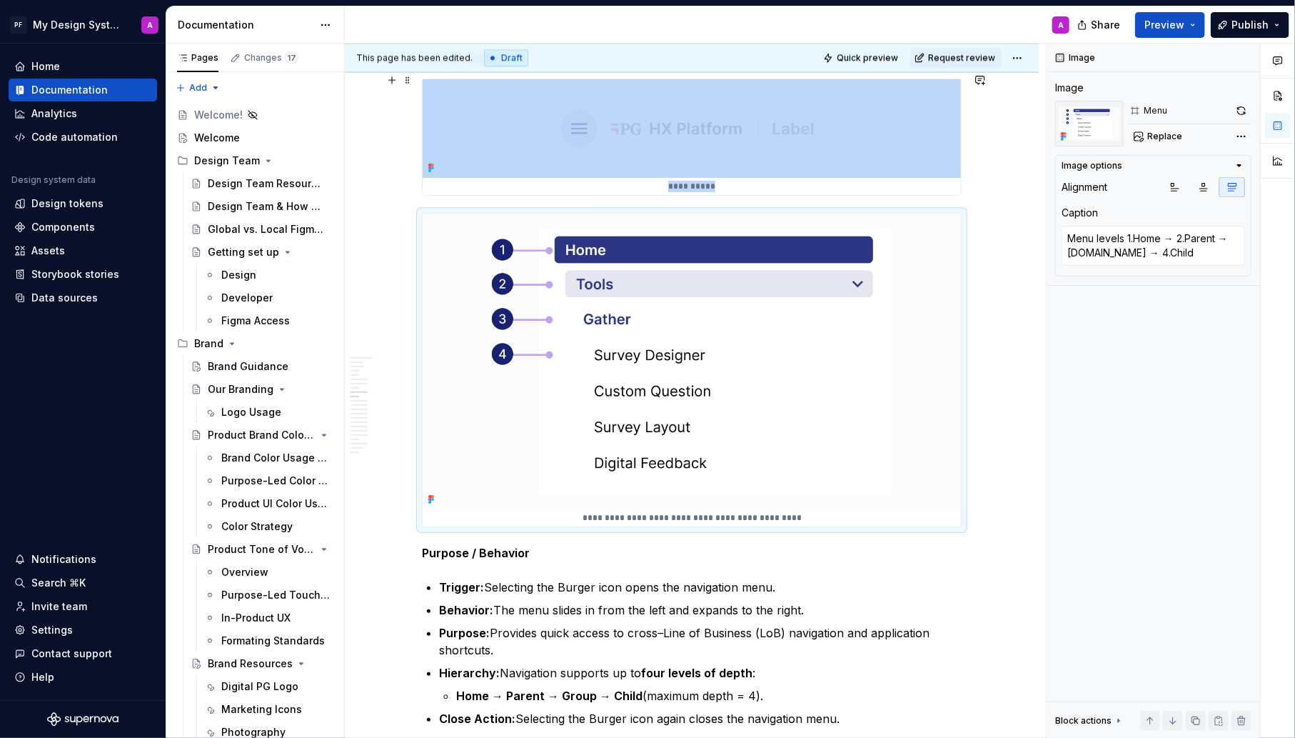
scroll to position [2233, 0]
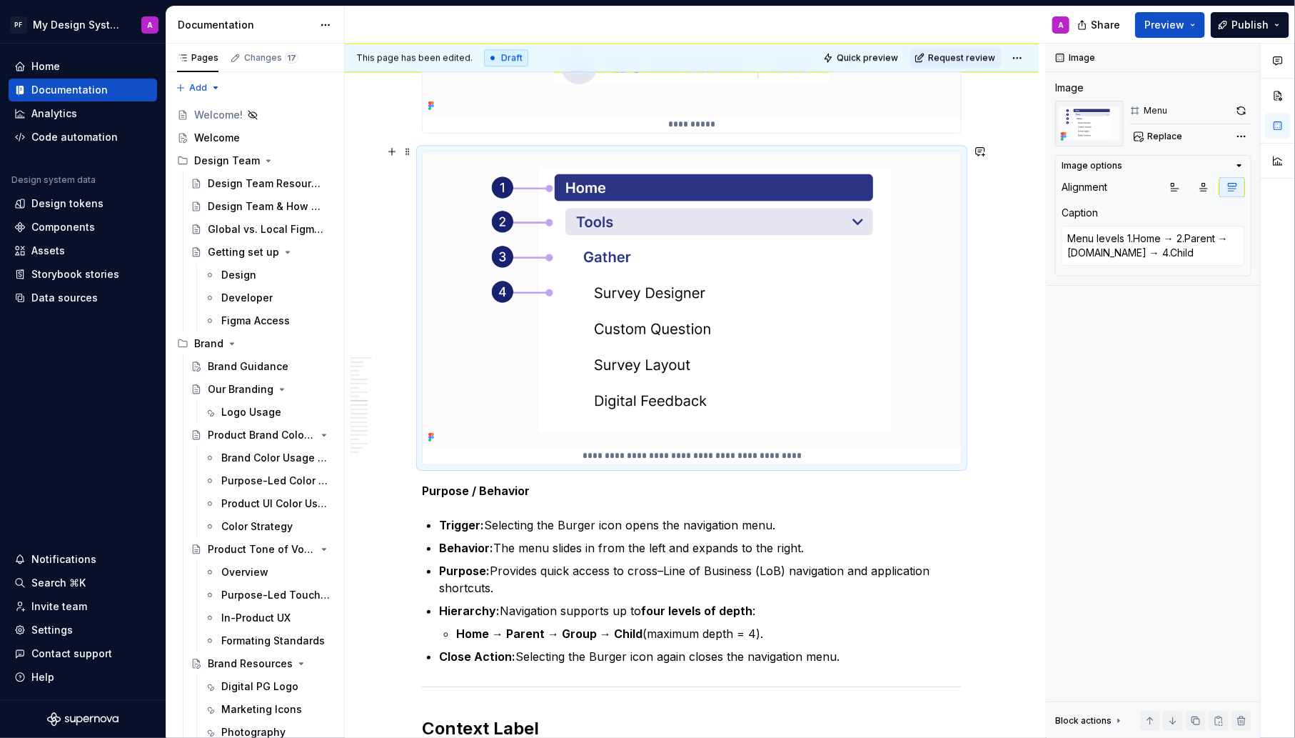
click at [668, 450] on p "**********" at bounding box center [692, 455] width 539 height 11
type textarea "*"
click at [1096, 242] on textarea "Menu levels 1.Home → 2.Parent → [DOMAIN_NAME] → 4.Child" at bounding box center [1154, 246] width 184 height 40
click at [1096, 234] on textarea "Menu levels 1.Home → 2.Parent → [DOMAIN_NAME] → 4.Child" at bounding box center [1154, 246] width 184 height 40
type textarea "Menu Olevels 1.Home → 2.Parent → [DOMAIN_NAME] → 4.Child"
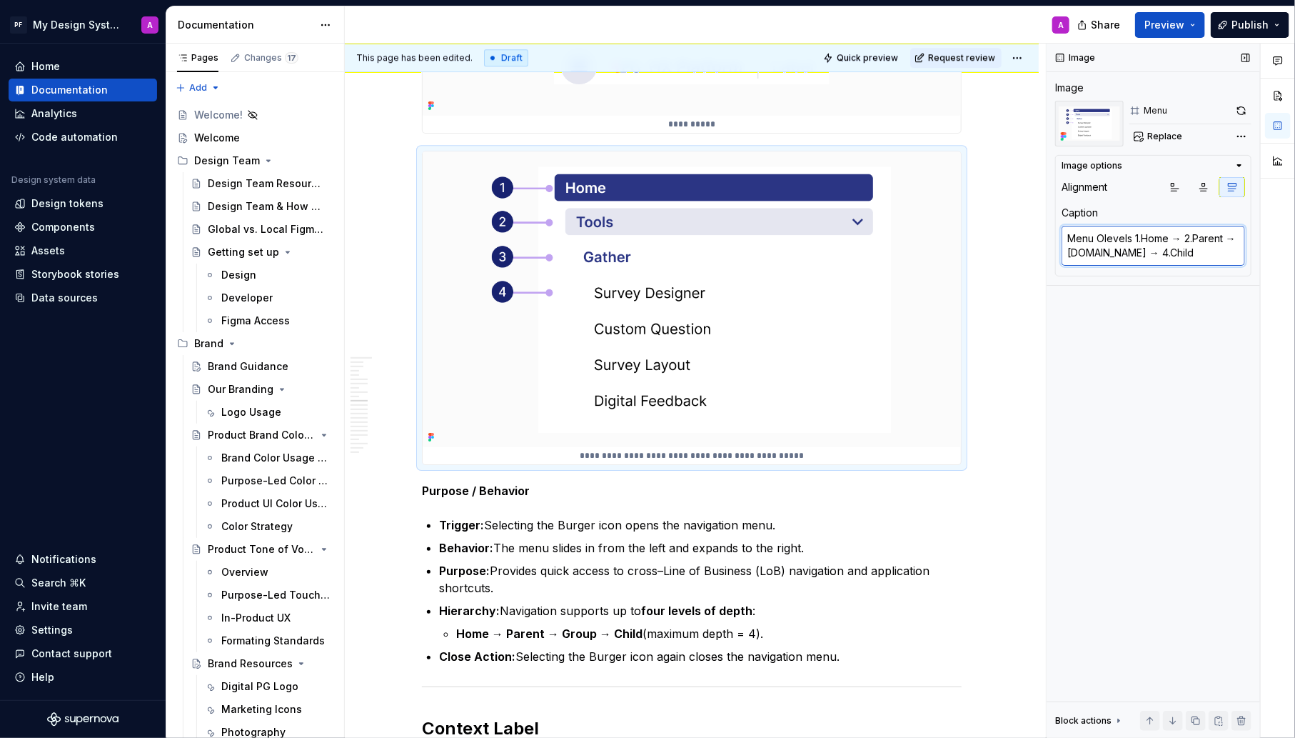
type textarea "*"
type textarea "Menu Oplevels 1.Home → 2.Parent → [DOMAIN_NAME] → 4.Child"
type textarea "*"
type textarea "Menu Opwlevels 1.Home → 2.Parent → [DOMAIN_NAME] → 4.Child"
type textarea "*"
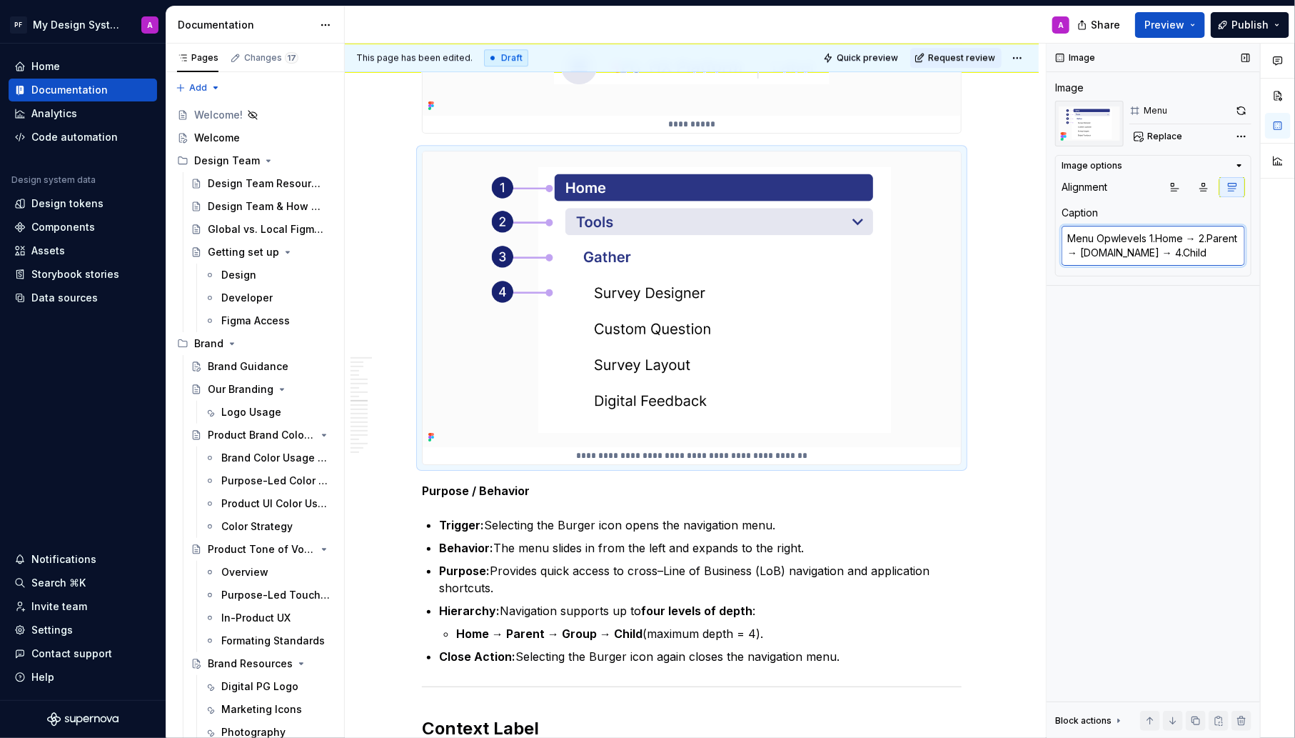
type textarea "Menu Opwnlevels 1.Home → 2.Parent → [DOMAIN_NAME] → 4.Child"
type textarea "*"
type textarea "Menu Opwlevels 1.Home → 2.Parent → [DOMAIN_NAME] → 4.Child"
type textarea "*"
type textarea "Menu Oplevels 1.Home → 2.Parent → [DOMAIN_NAME] → 4.Child"
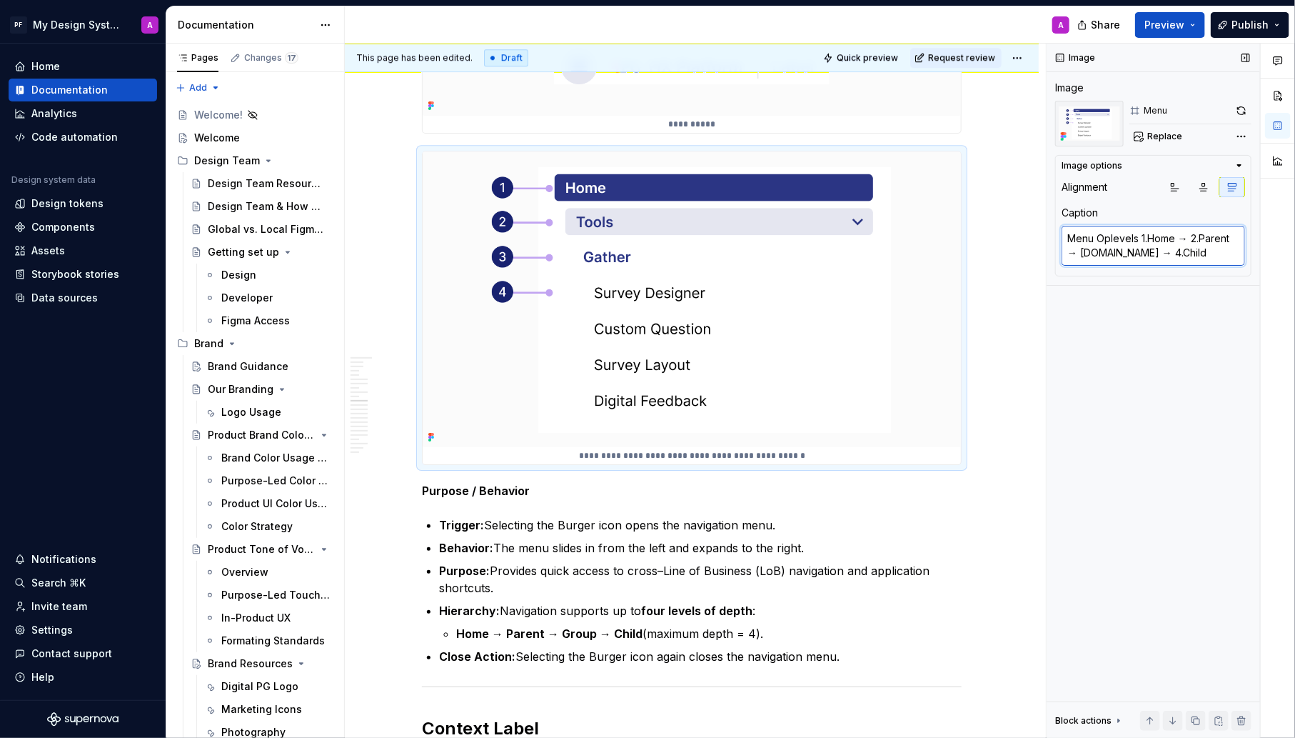
type textarea "*"
type textarea "Menu Opelevels 1.Home → 2.Parent → [DOMAIN_NAME] → 4.Child"
type textarea "*"
type textarea "Menu Openlevels 1.Home → 2.Parent → [DOMAIN_NAME] → 4.Child"
type textarea "*"
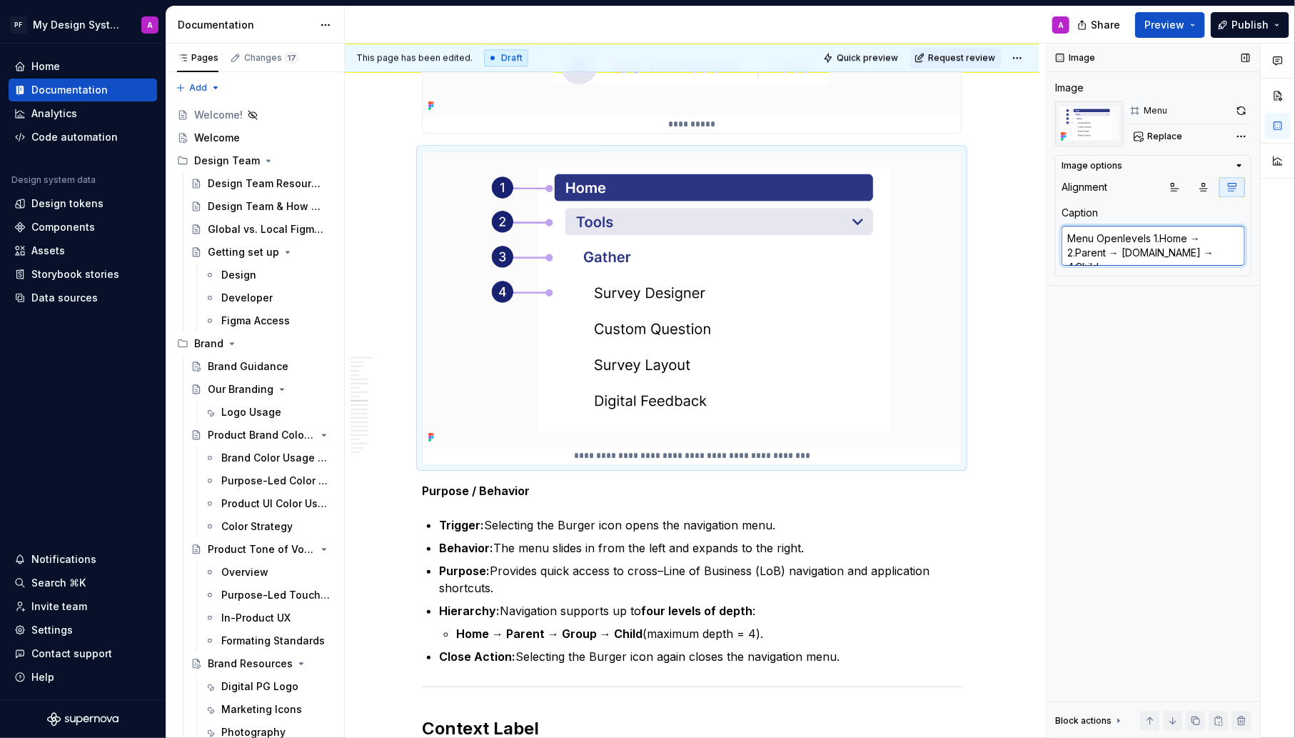
type textarea "Menu Open levels 1.Home → 2.Parent → [DOMAIN_NAME] → 4.Child"
type textarea "*"
type textarea "Menu Openlevels 1.Home → 2.Parent → [DOMAIN_NAME] → 4.Child"
type textarea "*"
type textarea "Menu Open:levels 1.Home → 2.Parent → [DOMAIN_NAME] → 4.Child"
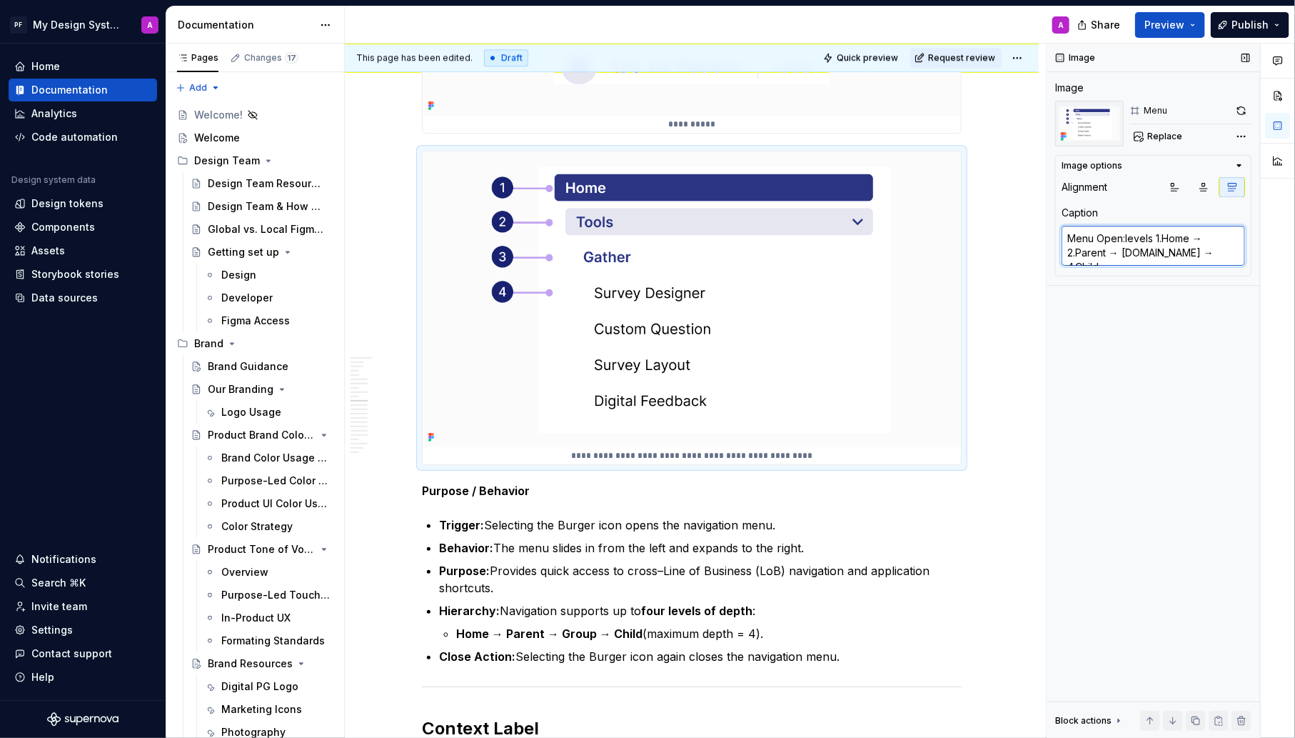
type textarea "*"
type textarea "Menu Open: levels 1.Home → 2.Parent → [DOMAIN_NAME] → 4.Child"
type textarea "*"
type textarea "Menu Open: evels 1.Home → 2.Parent → [DOMAIN_NAME] → 4.Child"
type textarea "*"
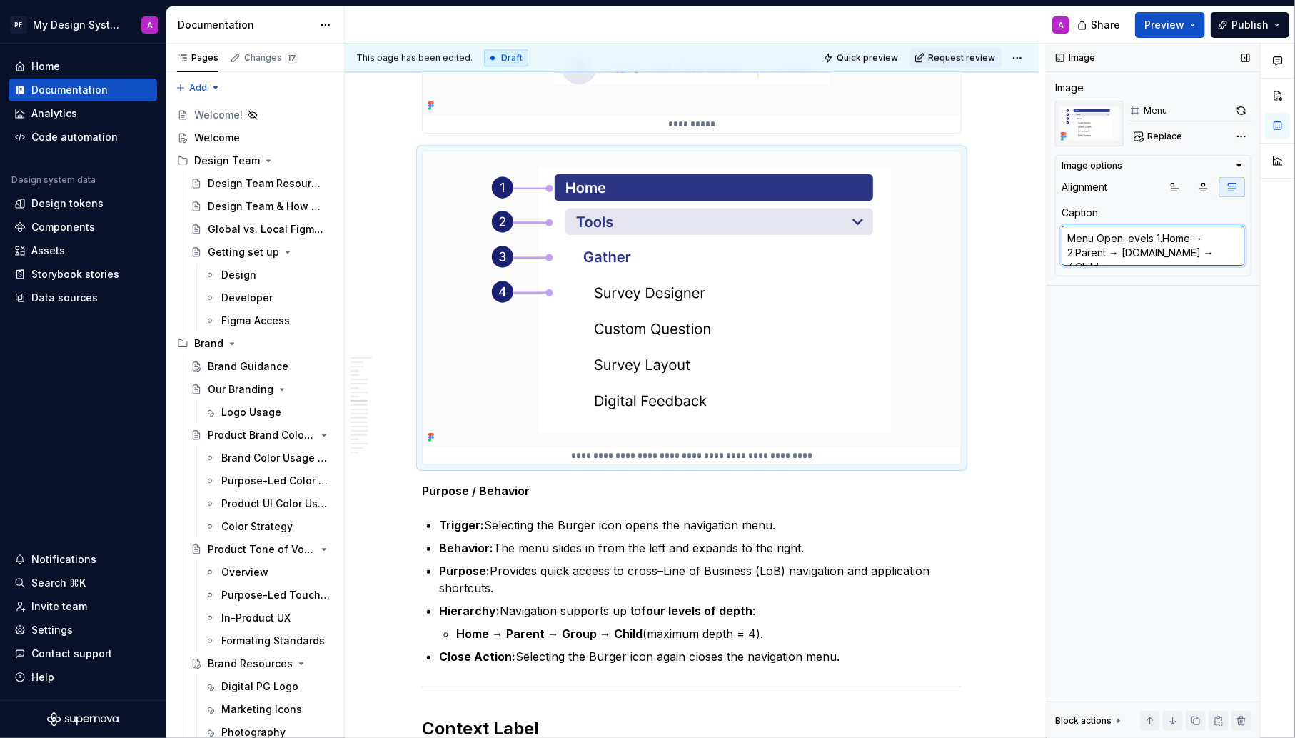
type textarea "Menu Open: Levels 1.Home → 2.Parent → [DOMAIN_NAME] → 4.Child"
type textarea "*"
type textarea "Menu Open: Levels 1.Home → 2.Parent → [DOMAIN_NAME] → 4.Child"
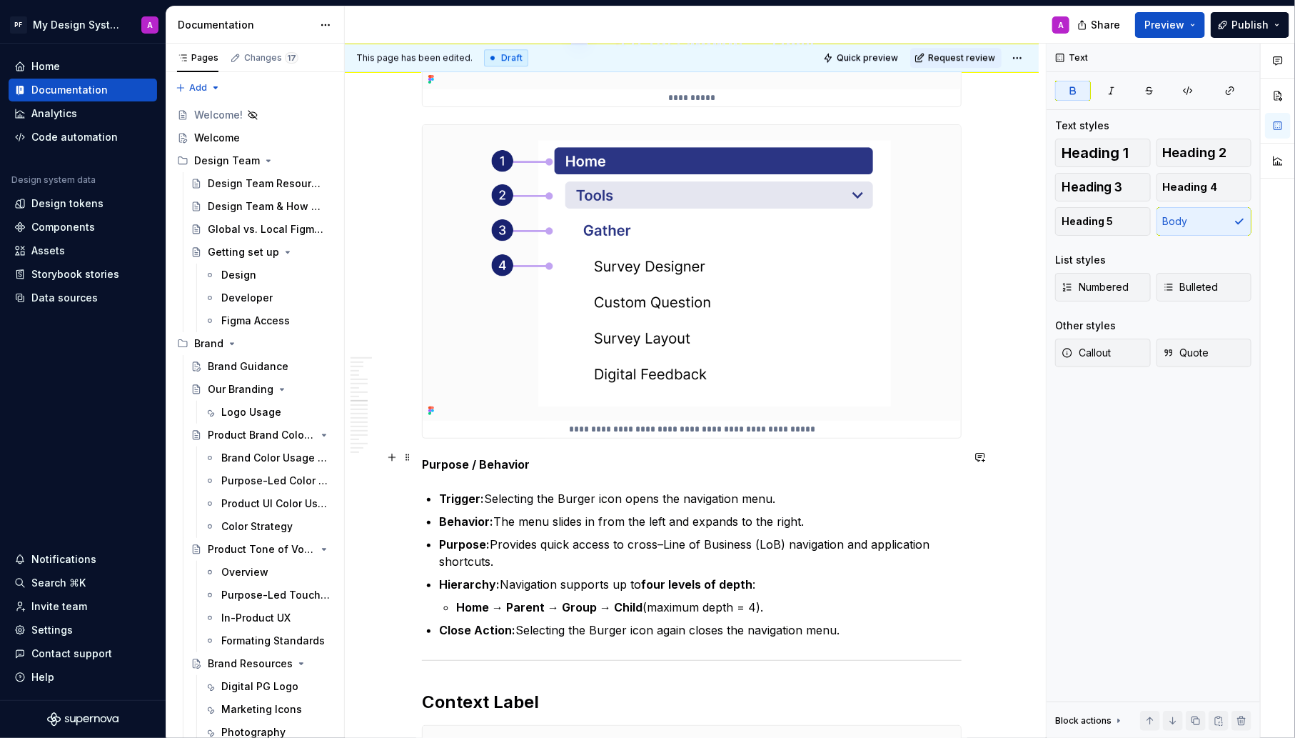
scroll to position [2260, 0]
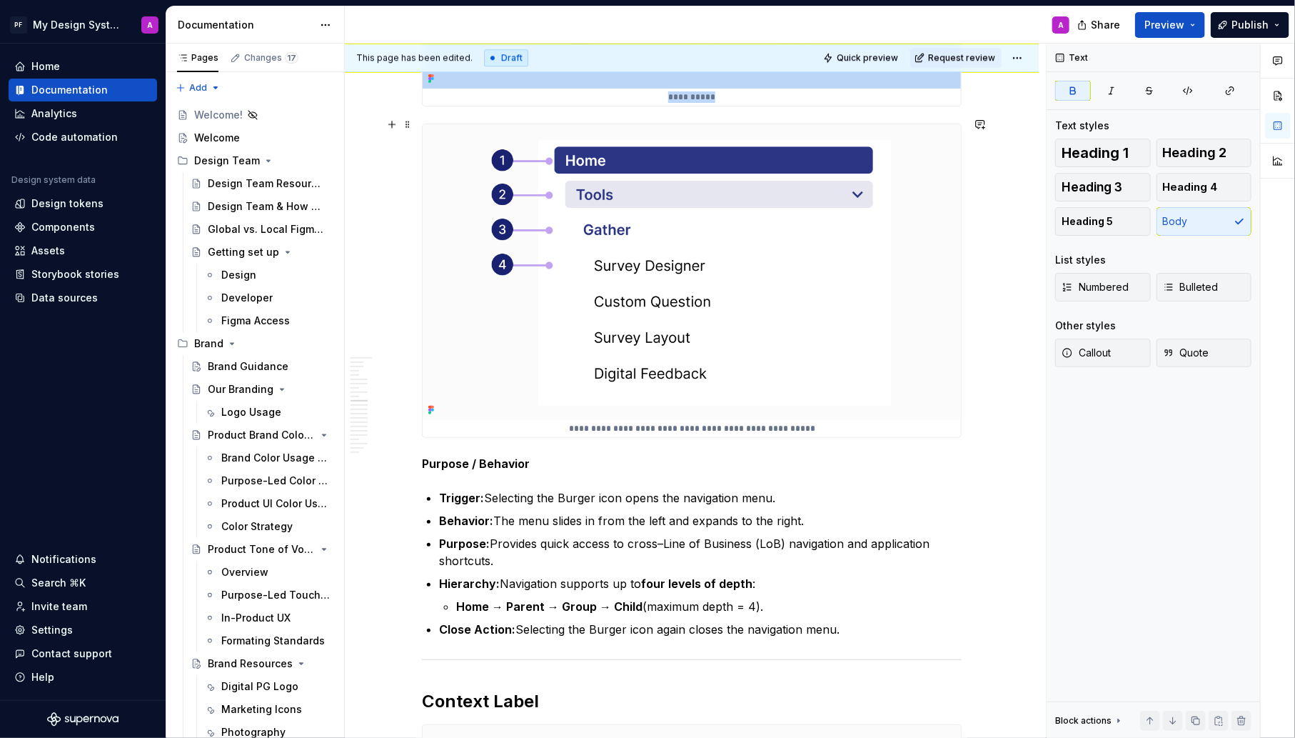
click at [833, 381] on img at bounding box center [692, 271] width 538 height 295
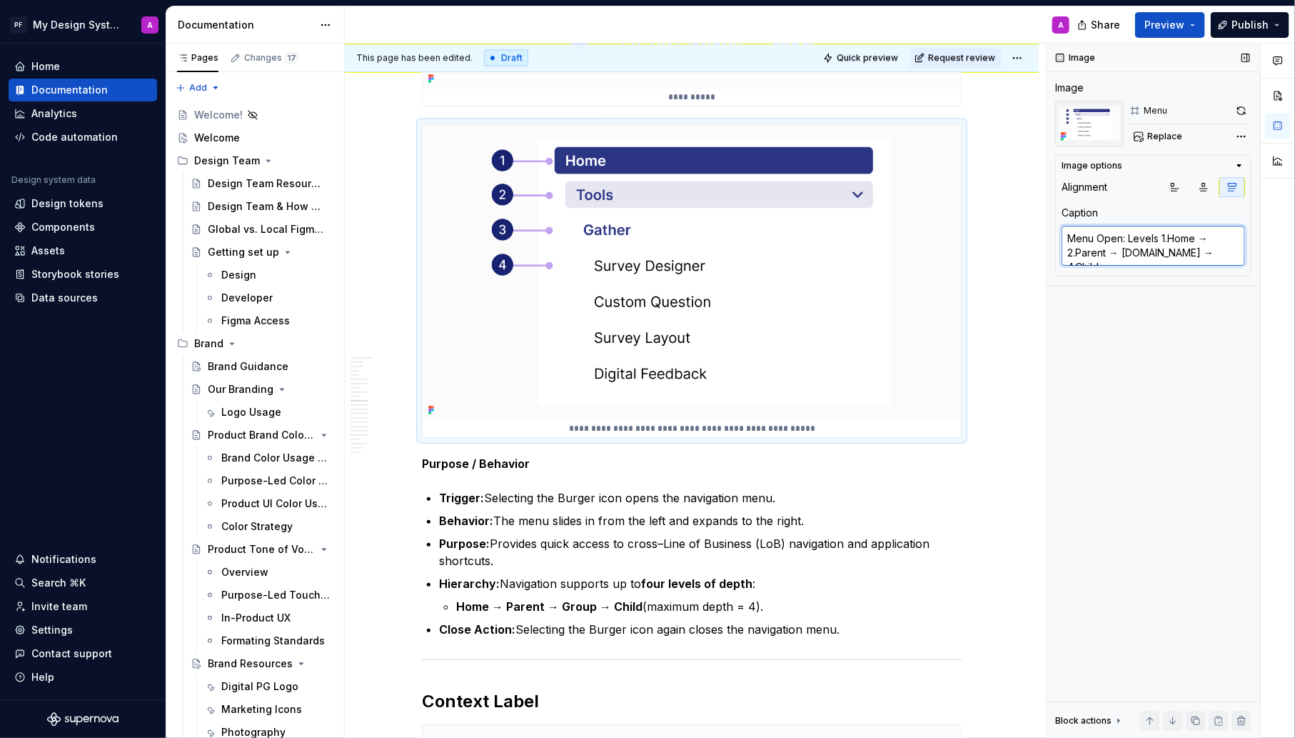
click at [1169, 237] on textarea "Menu Open: Levels 1.Home → 2.Parent → [DOMAIN_NAME] → 4.Child" at bounding box center [1154, 246] width 184 height 40
click at [1171, 239] on textarea "Menu Open: Levels 1.Home → 2.Parent → [DOMAIN_NAME] → 4.Child" at bounding box center [1154, 246] width 184 height 40
type textarea "*"
type textarea "Menu Open: Levels 1. Home → 2.Parent → [DOMAIN_NAME] → 4.Child"
click at [1078, 254] on textarea "Menu Open: Levels 1. Home → 2.Parent → [DOMAIN_NAME] → 4.Child" at bounding box center [1154, 246] width 184 height 40
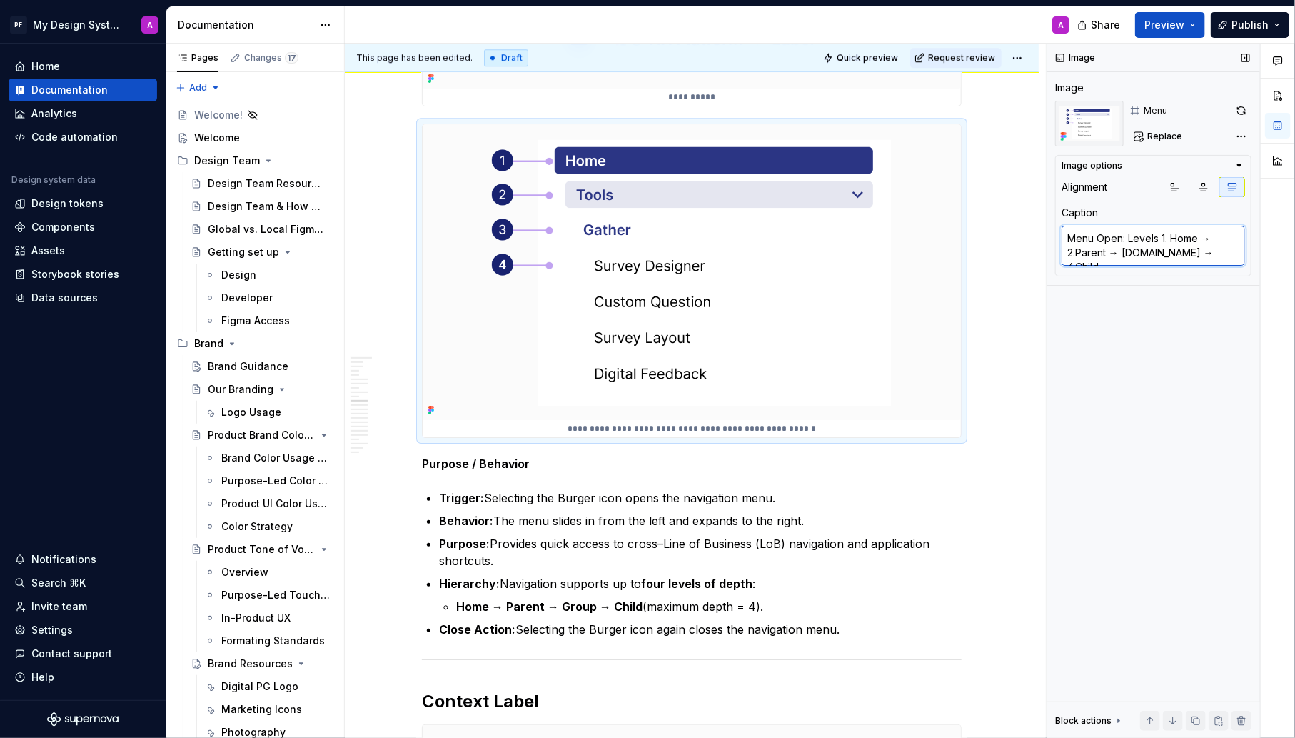
type textarea "*"
type textarea "Menu Open: Levels 1. Home → 2. Parent → [DOMAIN_NAME] → 4.Child"
click at [1123, 252] on textarea "Menu Open: Levels 1. Home → 2. Parent → [DOMAIN_NAME] → 4.Child" at bounding box center [1154, 246] width 184 height 40
type textarea "*"
type textarea "Menu Open: Levels 1. Home → 2. Parent → 3. Group → 4.Child"
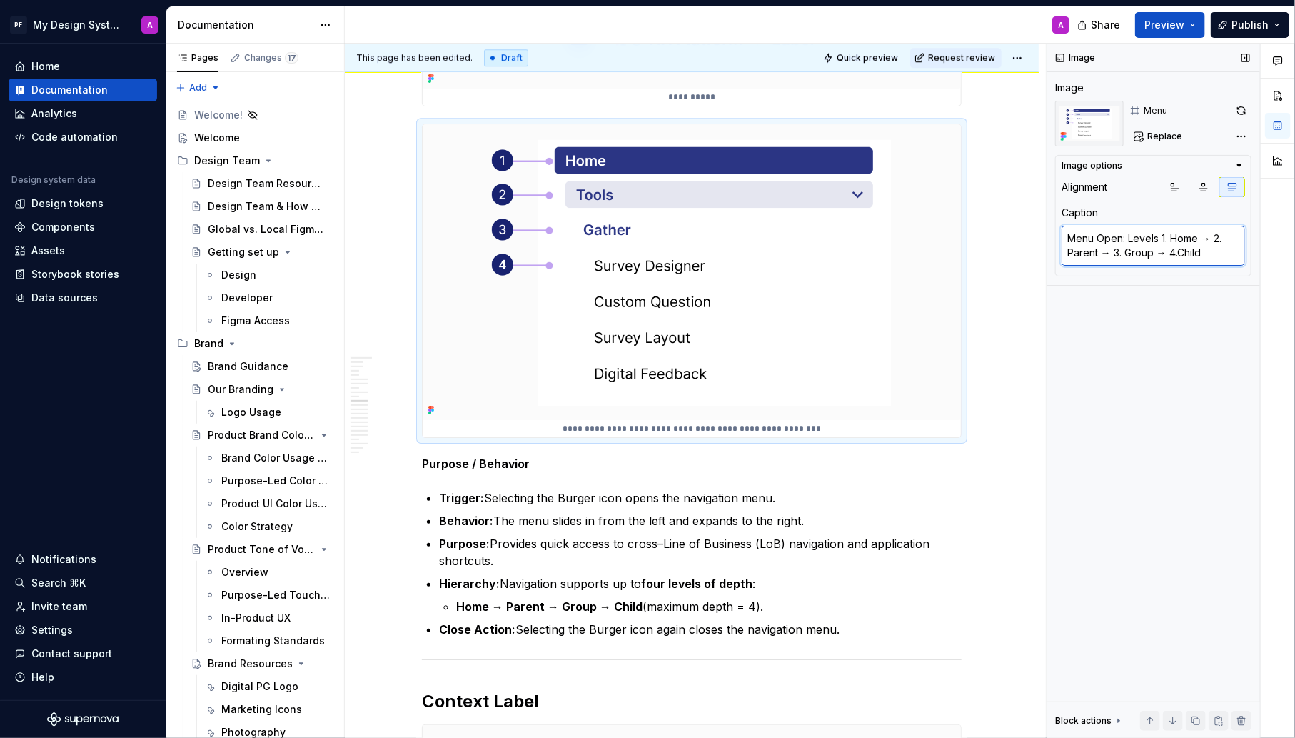
click at [1180, 252] on textarea "Menu Open: Levels 1. Home → 2. Parent → 3. Group → 4.Child" at bounding box center [1154, 246] width 184 height 40
type textarea "*"
type textarea "Menu Open: Levels 1. Home → 2. Parent → 3. Group → 4. Child"
click at [1155, 239] on textarea "Menu Open: Levels 1. Home → 2. Parent → 3. Group → 4. Child" at bounding box center [1154, 246] width 184 height 40
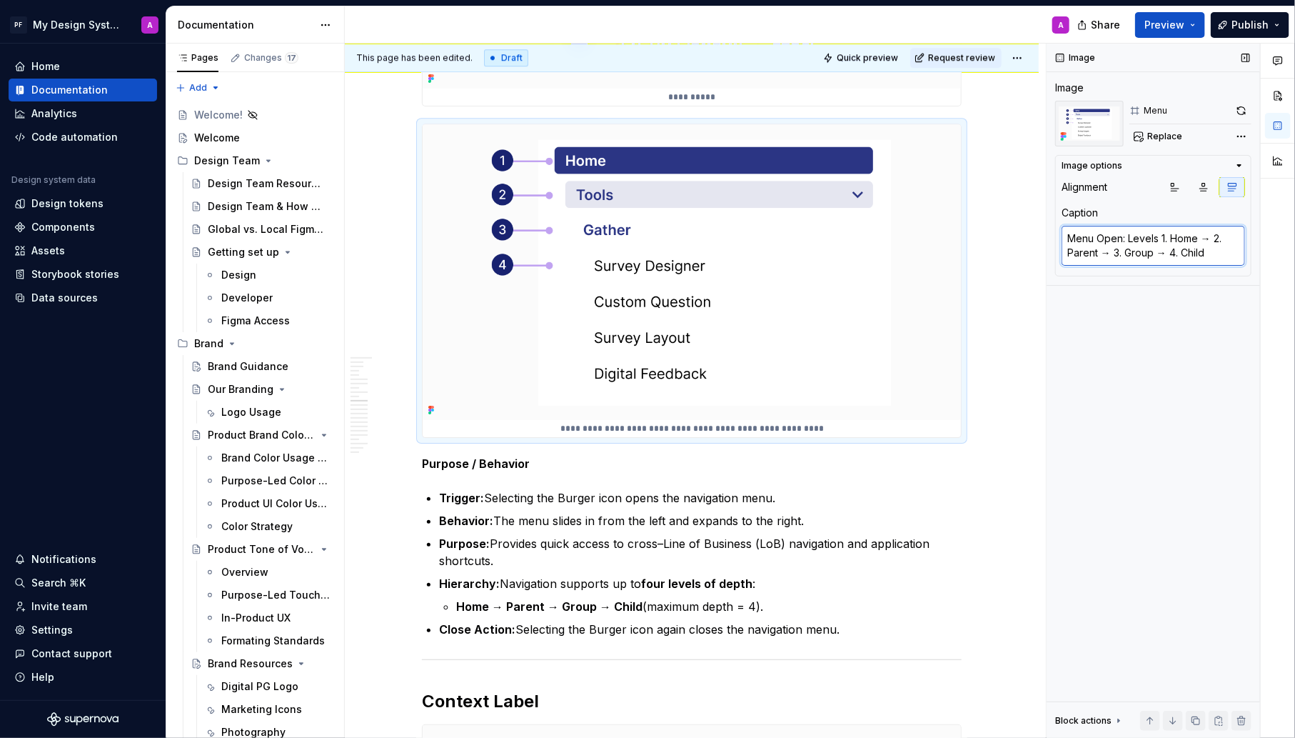
click at [1159, 235] on textarea "Menu Open: Levels 1. Home → 2. Parent → 3. Group → 4. Child" at bounding box center [1154, 246] width 184 height 40
drag, startPoint x: 1215, startPoint y: 239, endPoint x: 1204, endPoint y: 239, distance: 11.4
click at [1204, 239] on textarea "Menu Open: Levels 1. Home → 2. Parent → 3. Group → 4. Child" at bounding box center [1154, 246] width 184 height 40
click at [1160, 238] on textarea "Menu Open: Levels 1. Home → 2. Parent → 3. Group → 4. Child" at bounding box center [1154, 246] width 184 height 40
paste textarea "→"
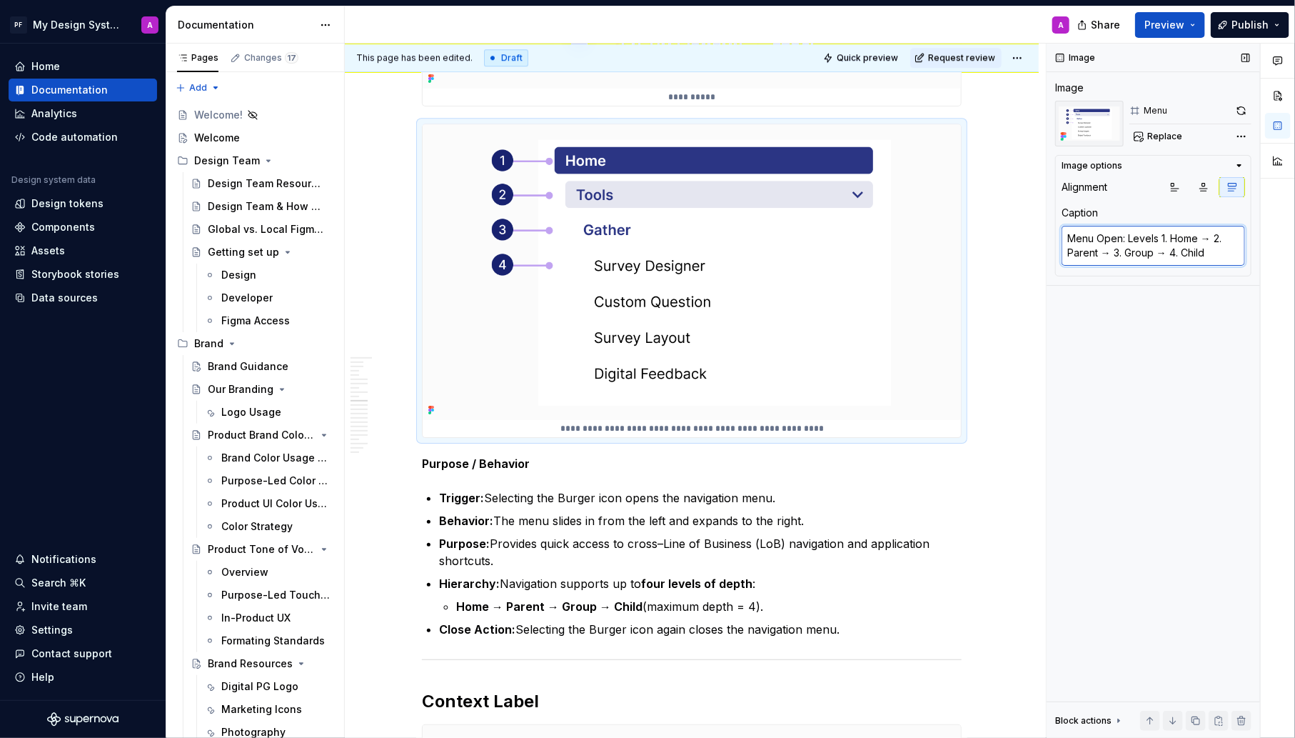
type textarea "*"
type textarea "Menu Open: Levels → 1. Home → 2. Parent → 3. Group → 4. Child"
click at [1172, 356] on div "Image Image Menu Replace Image options Alignment Caption Menu Open: Levels → 1.…" at bounding box center [1154, 391] width 214 height 695
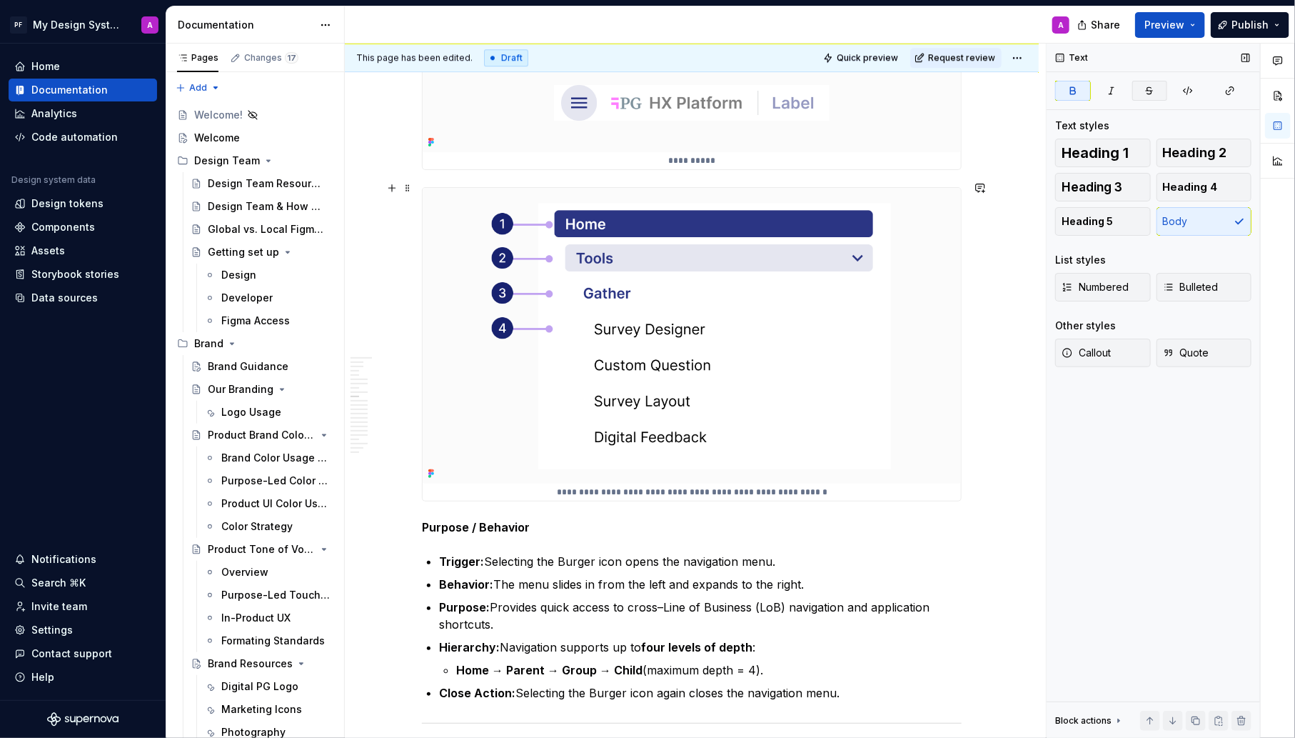
scroll to position [2141, 0]
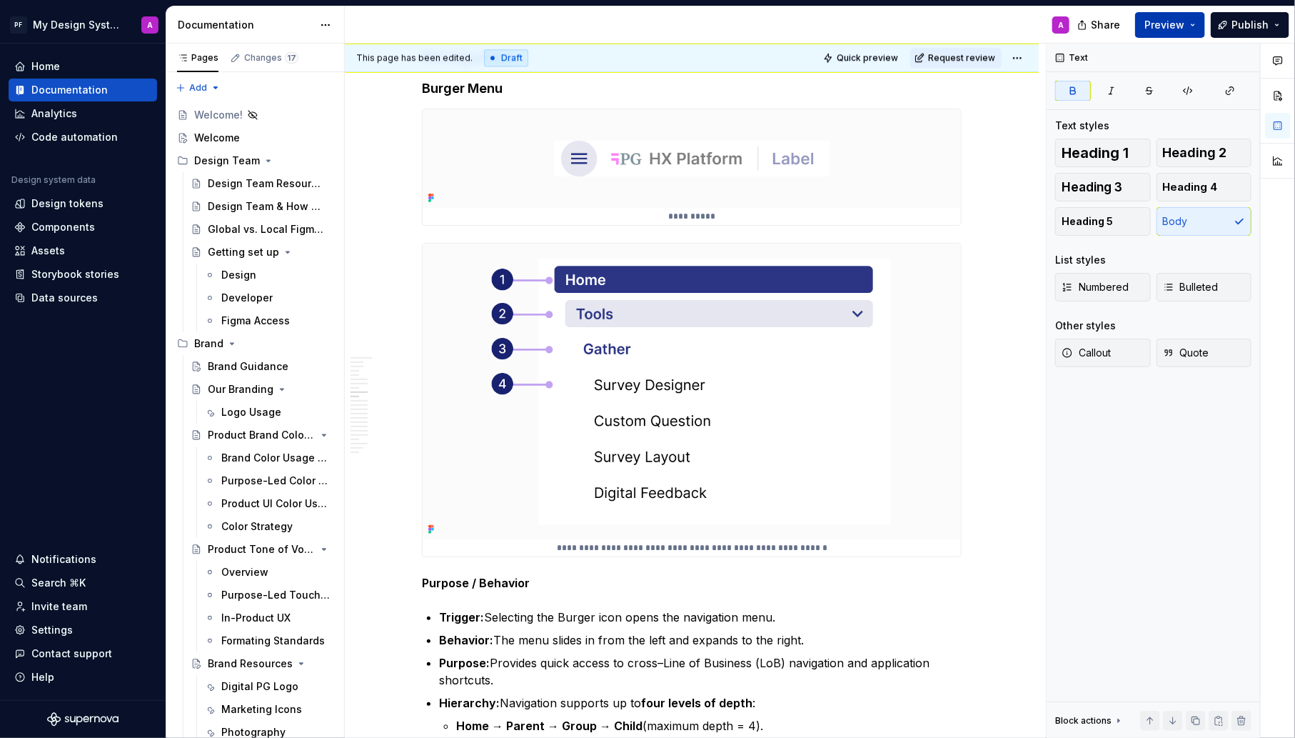
click at [1170, 30] on span "Preview" at bounding box center [1165, 25] width 40 height 14
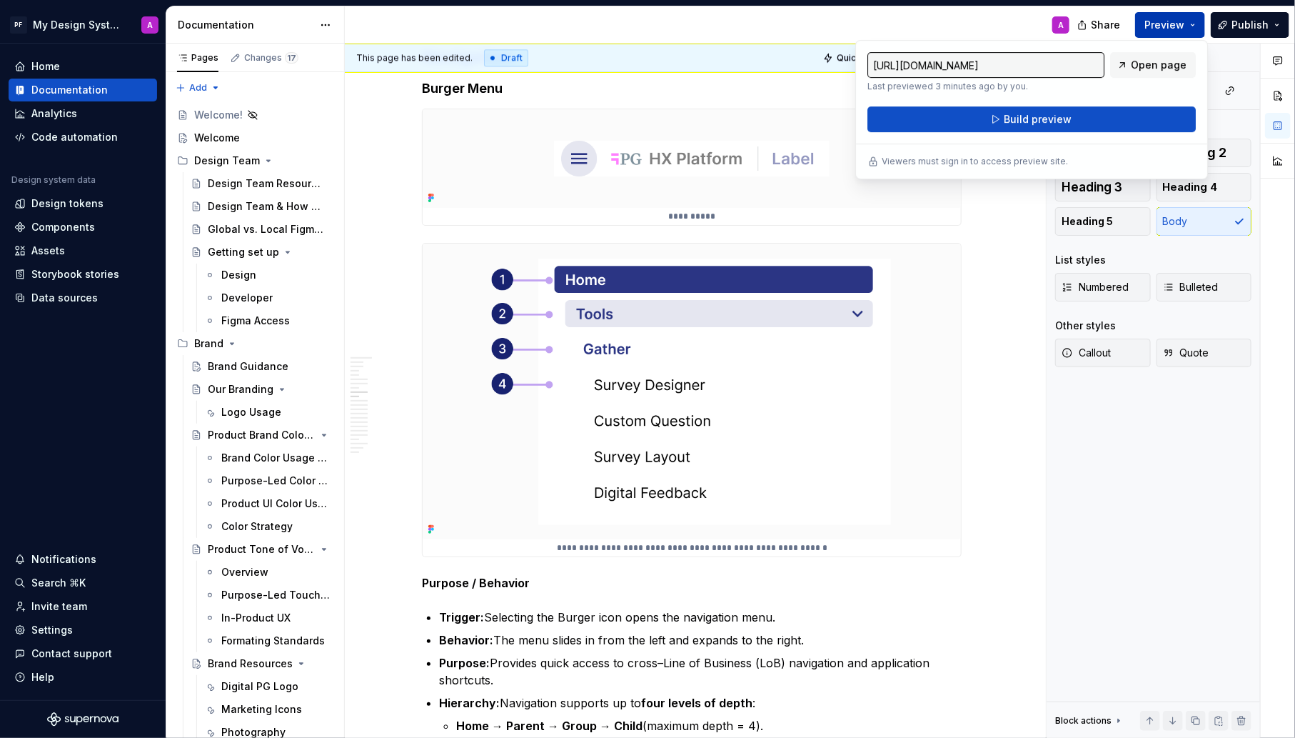
click at [1093, 119] on button "Build preview" at bounding box center [1032, 119] width 328 height 26
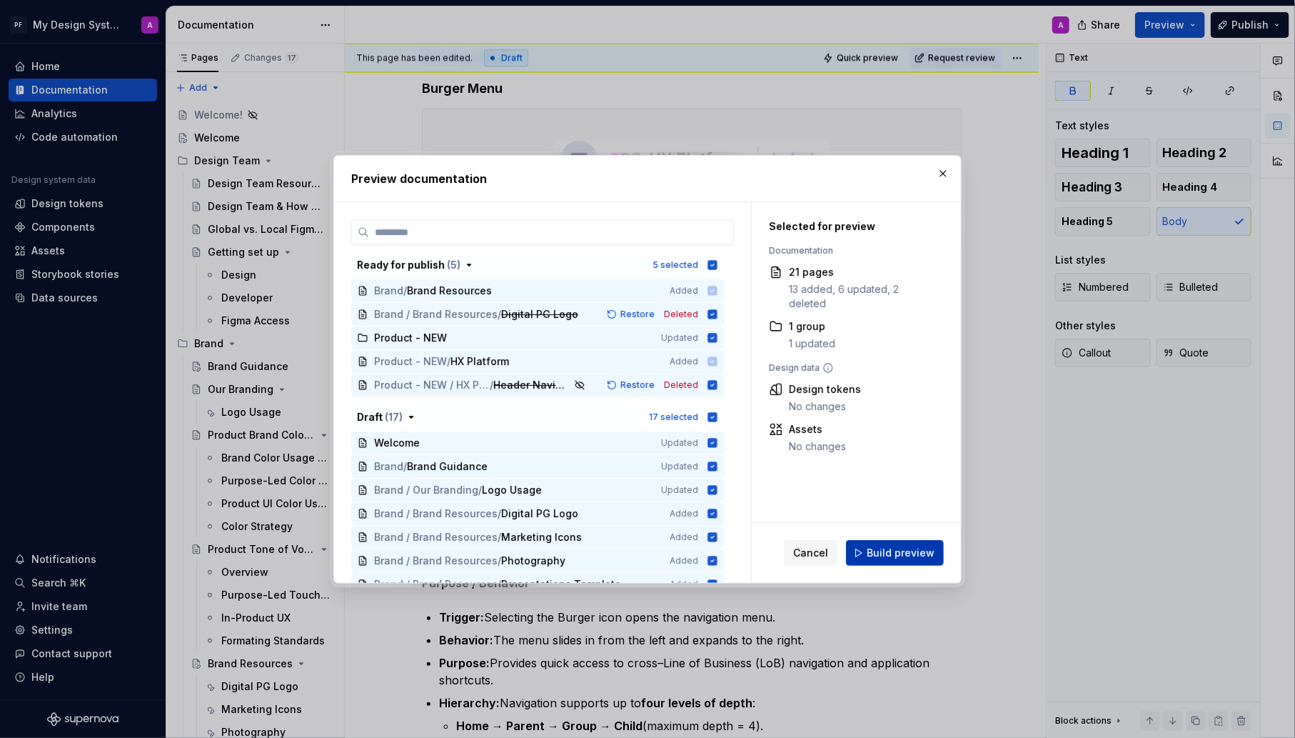
click at [882, 556] on span "Build preview" at bounding box center [901, 553] width 68 height 14
click at [882, 556] on div "Cancel Build preview" at bounding box center [864, 553] width 160 height 26
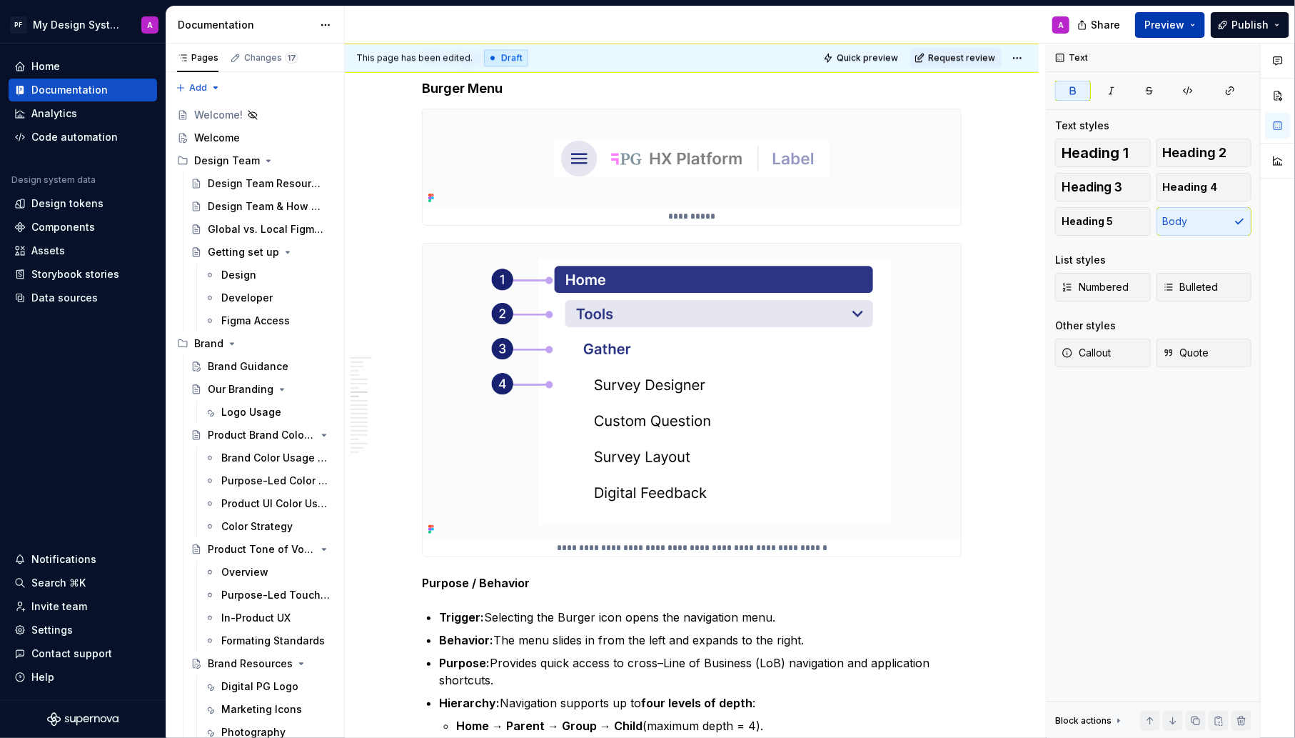
click at [1195, 31] on button "Preview" at bounding box center [1170, 25] width 70 height 26
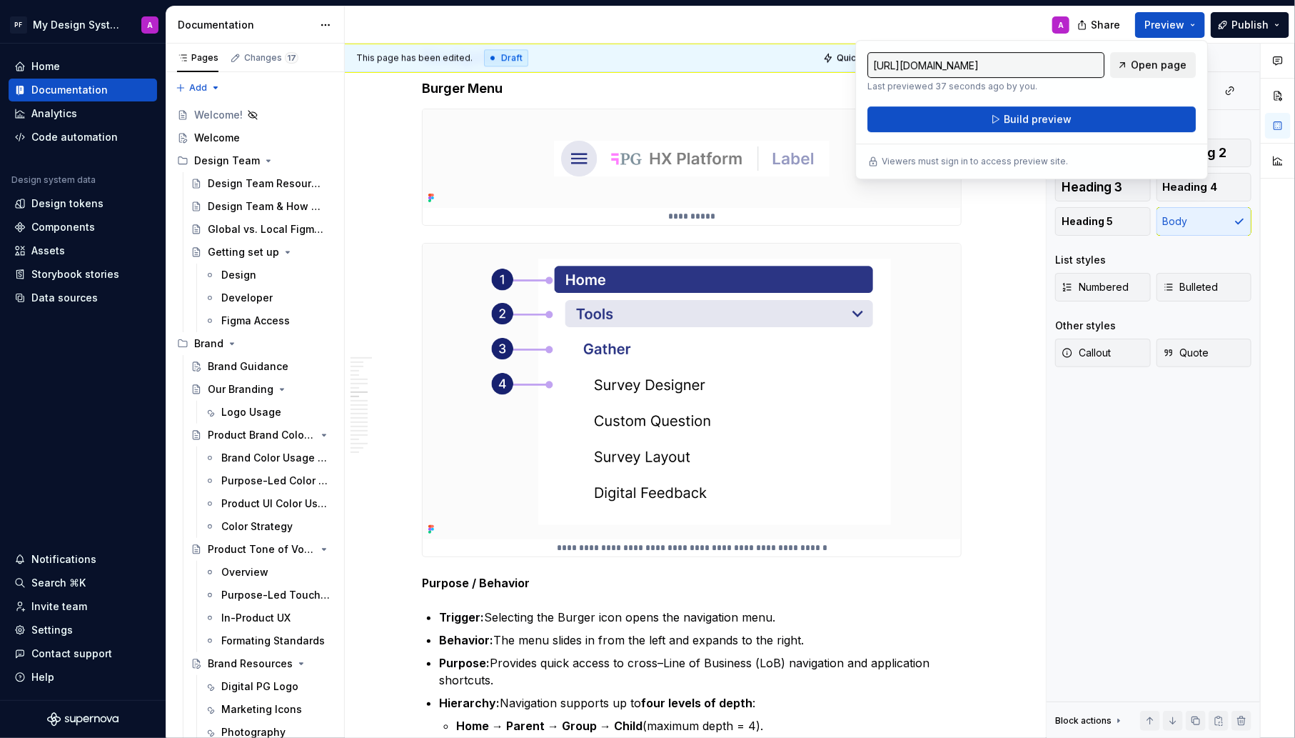
click at [1160, 60] on span "Open page" at bounding box center [1159, 65] width 56 height 14
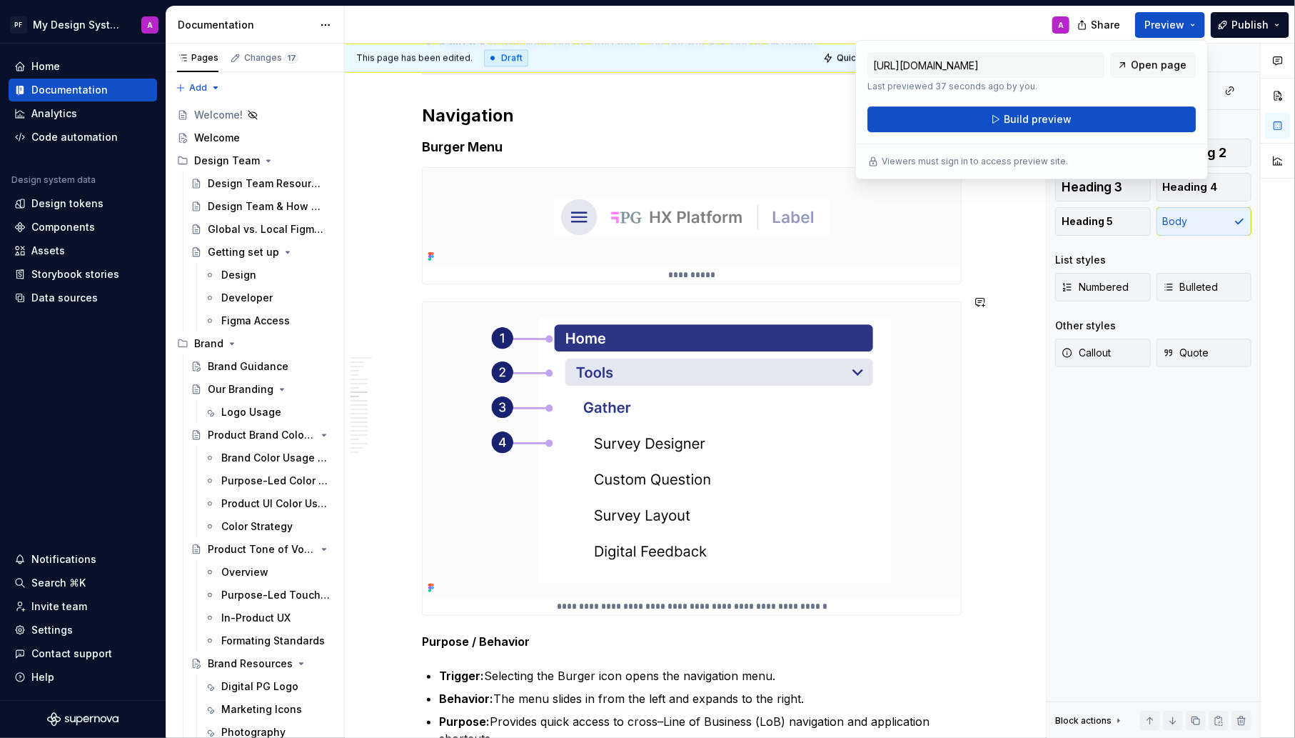
scroll to position [2065, 0]
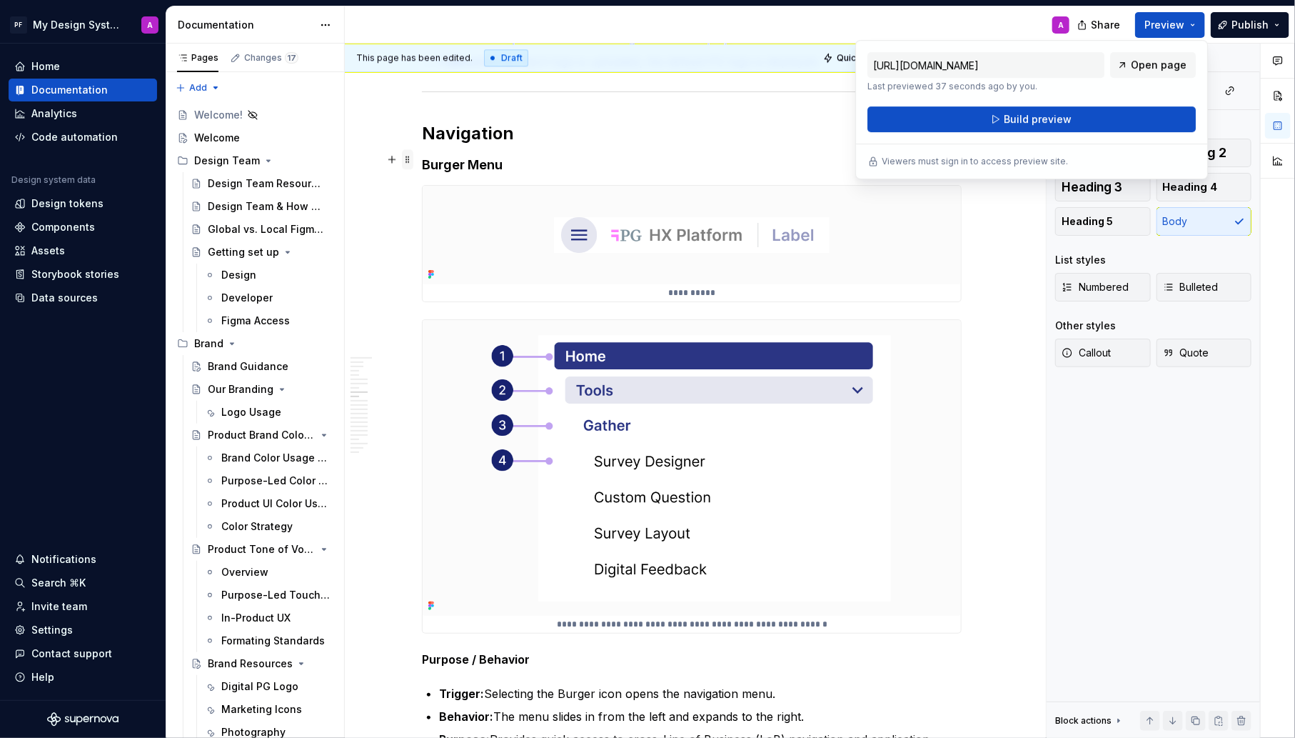
click at [411, 157] on span at bounding box center [407, 159] width 11 height 20
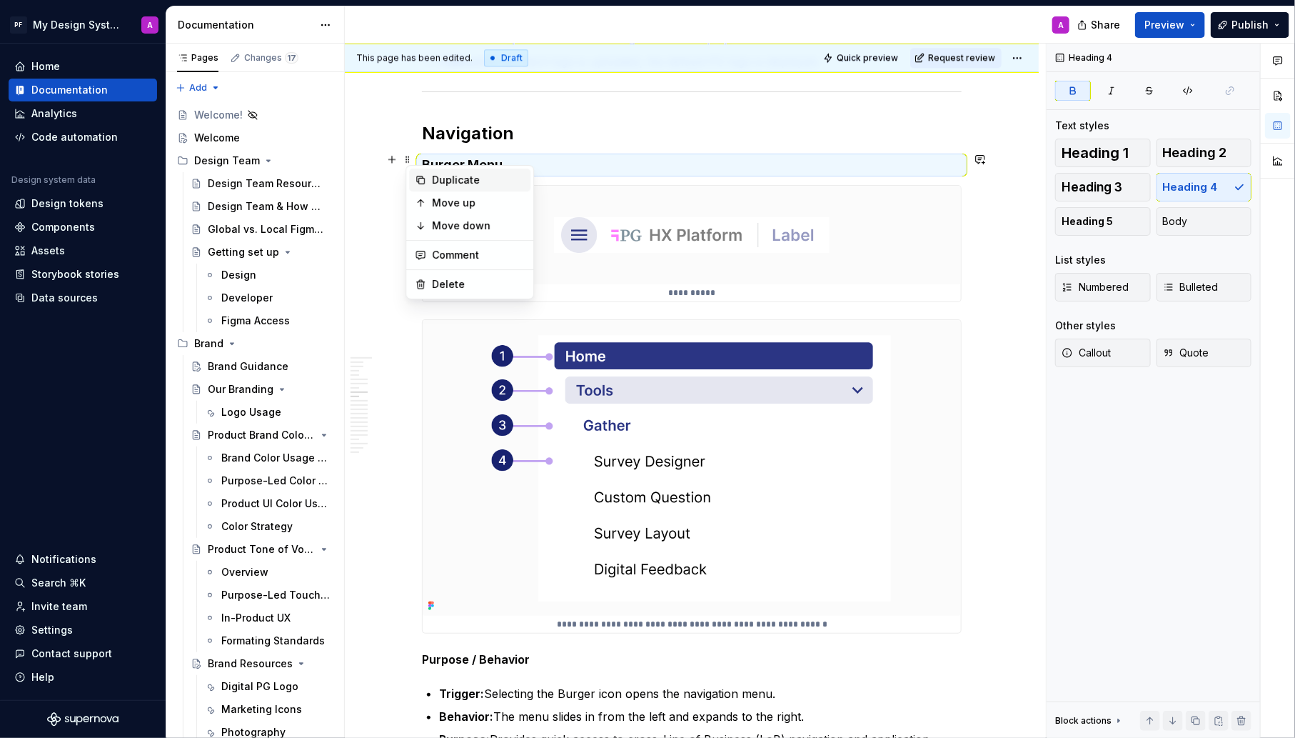
click at [426, 184] on div "Duplicate" at bounding box center [469, 180] width 121 height 23
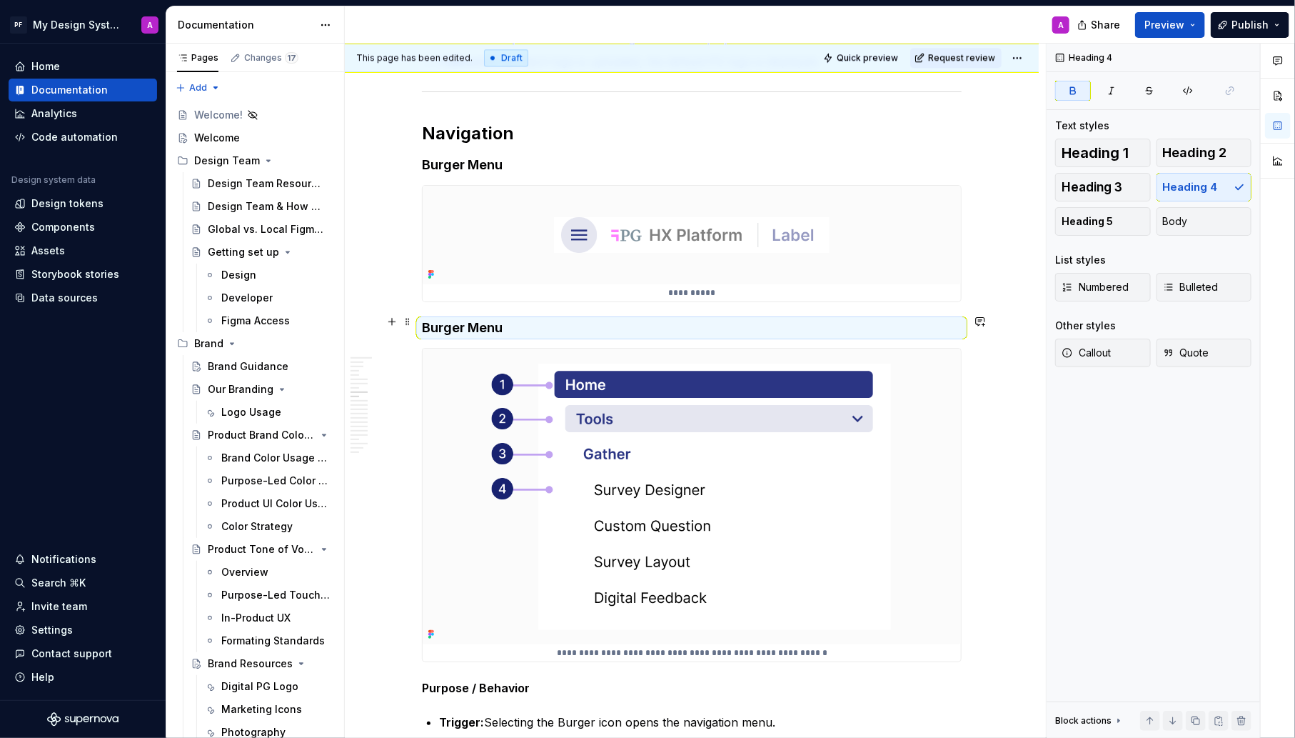
click at [503, 320] on strong "Burger Menu" at bounding box center [462, 327] width 81 height 15
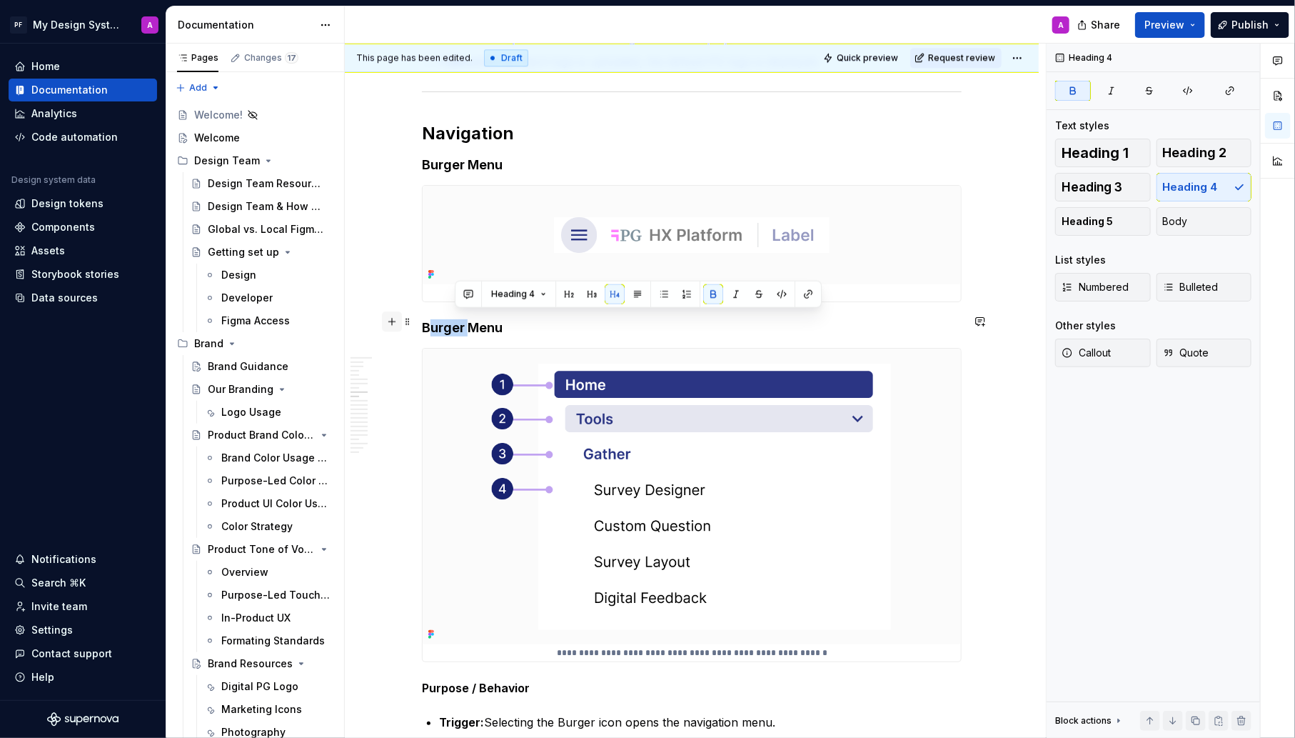
drag, startPoint x: 471, startPoint y: 321, endPoint x: 401, endPoint y: 320, distance: 70.7
click at [473, 319] on h4 "Menu" at bounding box center [692, 327] width 540 height 17
click at [897, 319] on h4 "Menu Open" at bounding box center [692, 327] width 540 height 17
click at [884, 122] on h2 "Navigation" at bounding box center [692, 133] width 540 height 23
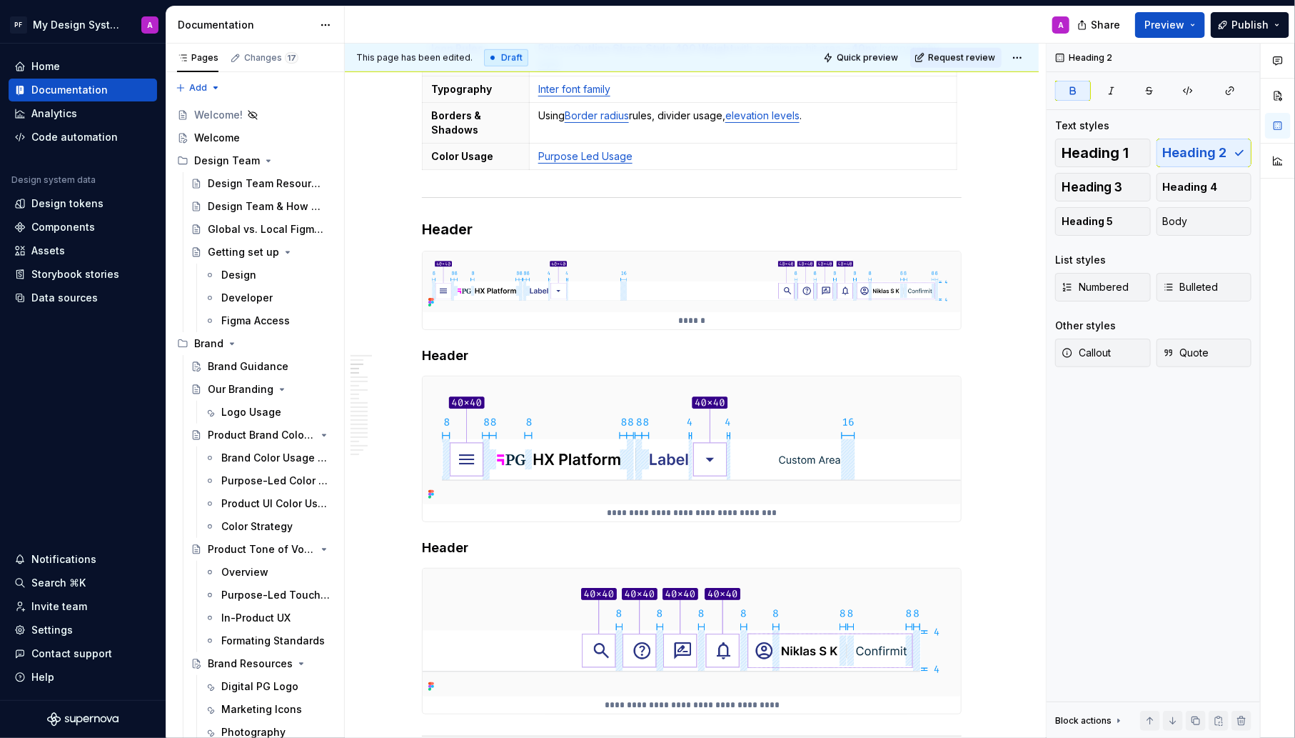
scroll to position [475, 0]
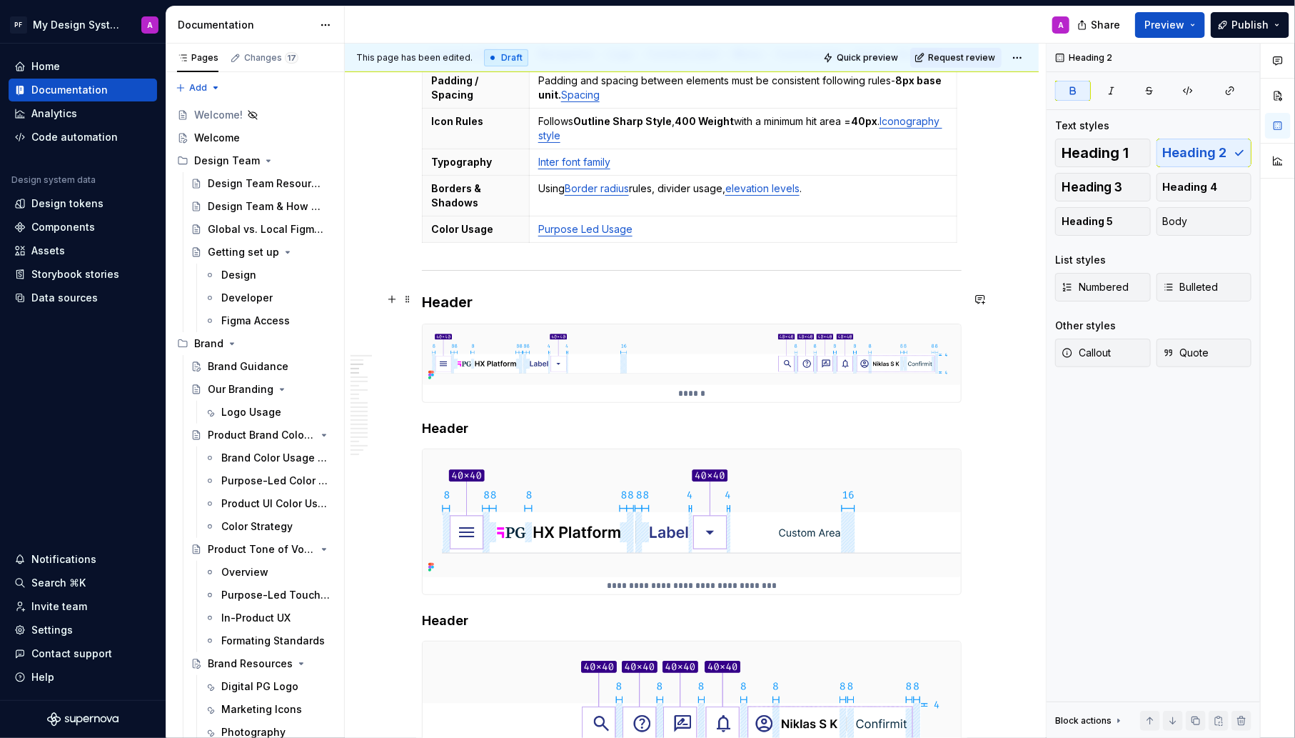
click at [493, 296] on h3 "Header" at bounding box center [692, 302] width 540 height 20
click at [476, 423] on h4 "Header" at bounding box center [692, 428] width 540 height 17
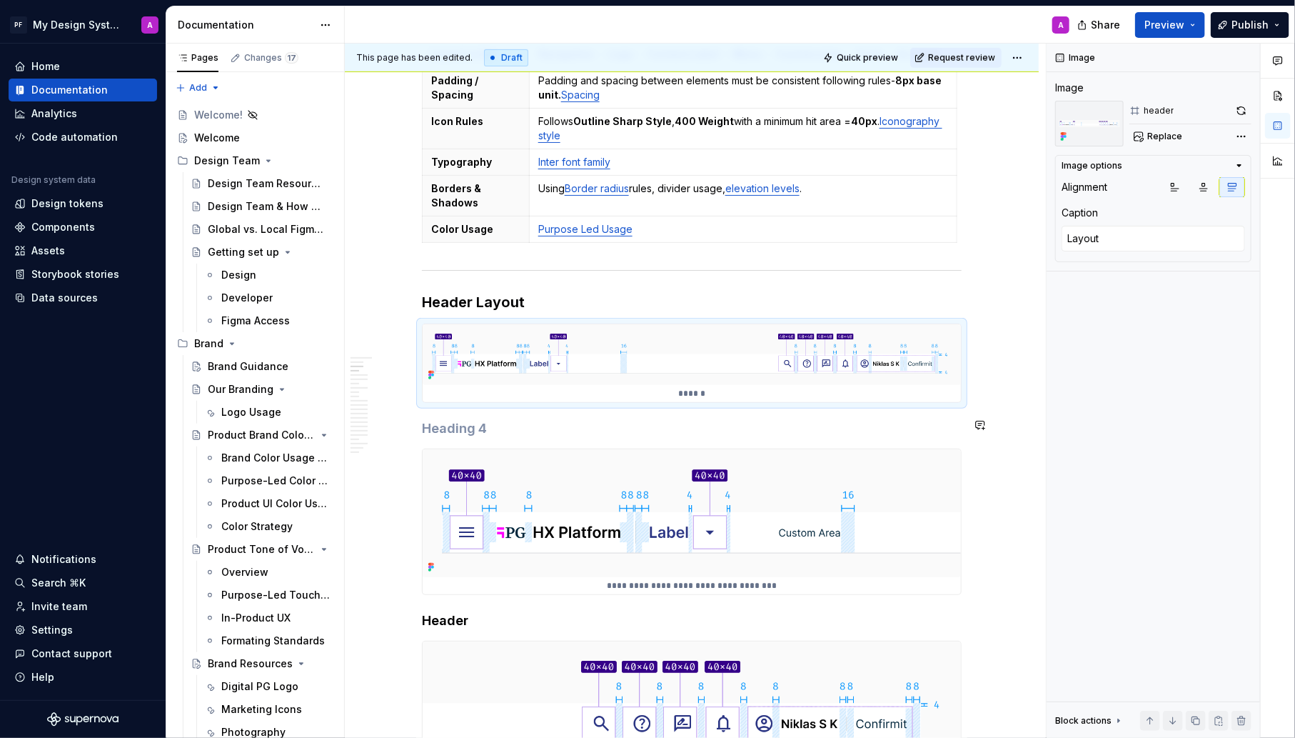
click at [433, 420] on h4 at bounding box center [692, 428] width 540 height 17
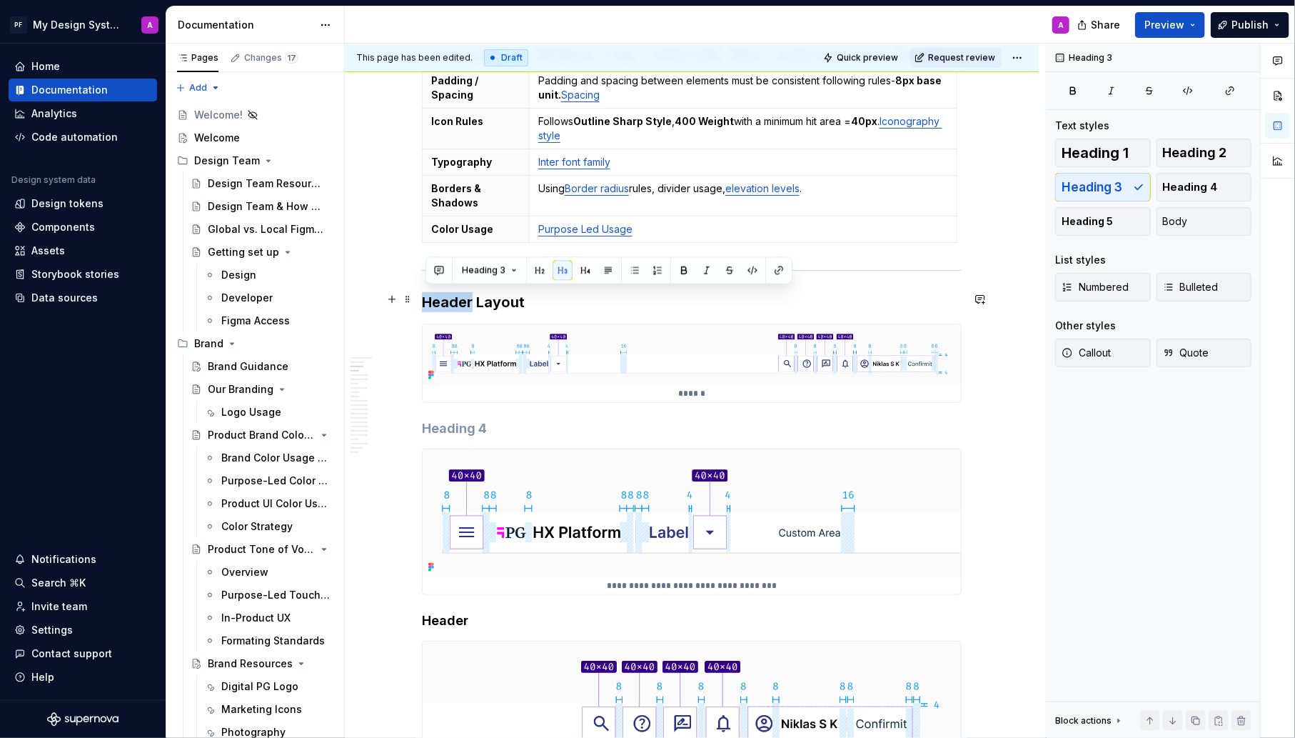
drag, startPoint x: 475, startPoint y: 296, endPoint x: 428, endPoint y: 296, distance: 47.1
click at [428, 296] on h3 "Header Layout" at bounding box center [692, 302] width 540 height 20
drag, startPoint x: 428, startPoint y: 296, endPoint x: 533, endPoint y: 295, distance: 105.0
click at [533, 296] on h3 "Header Layout" at bounding box center [692, 302] width 540 height 20
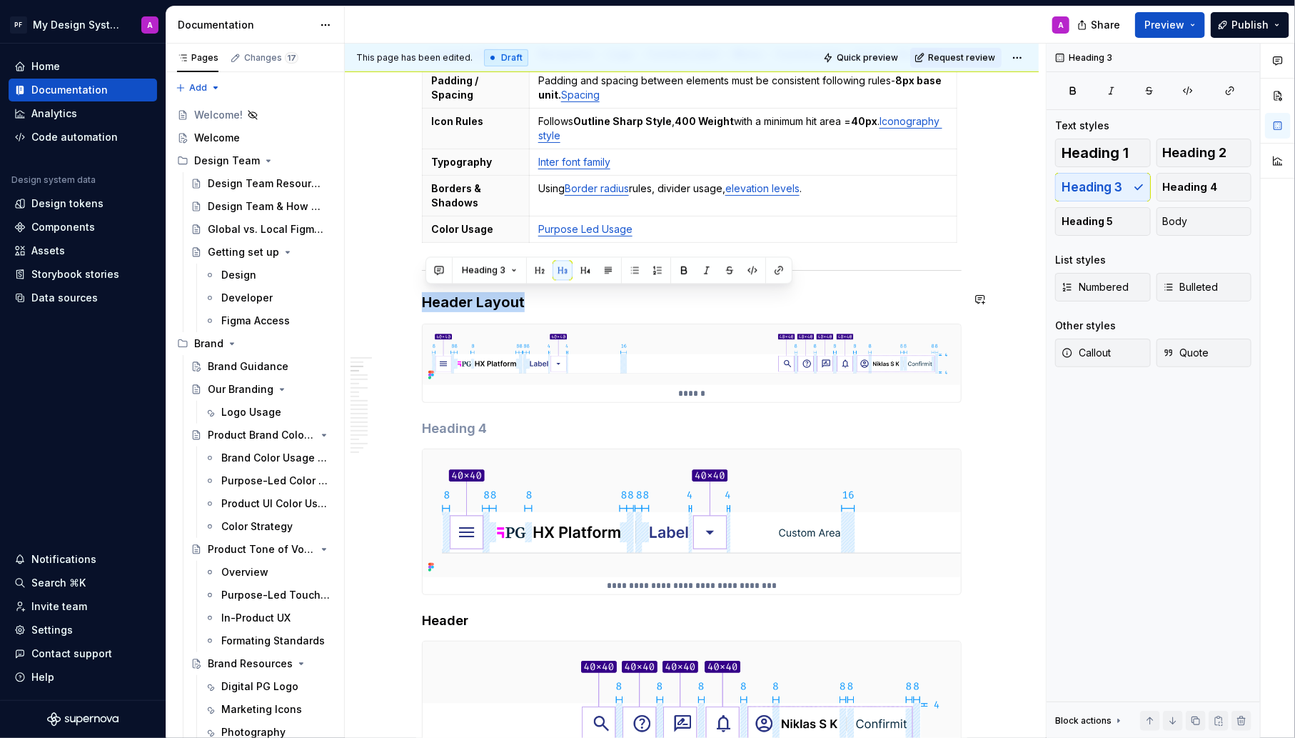
copy h3 "Header Layout"
click at [462, 423] on h4 at bounding box center [692, 428] width 540 height 17
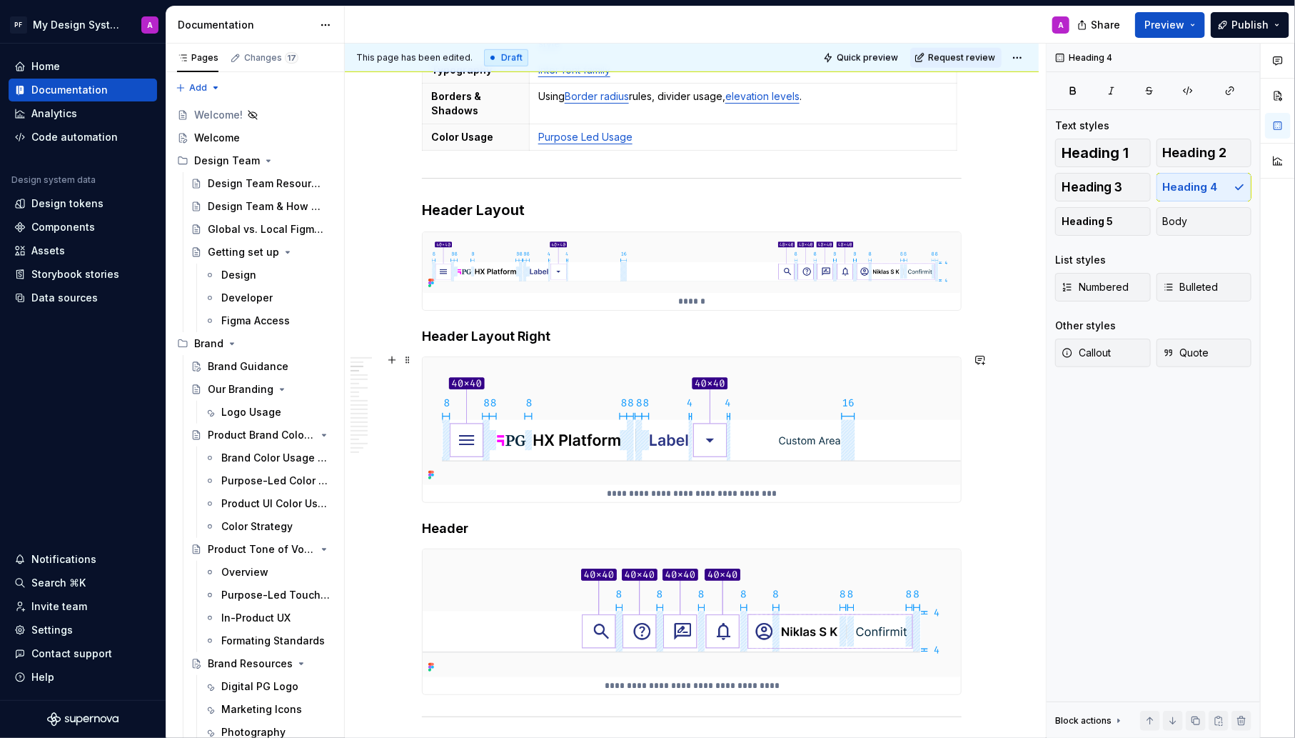
scroll to position [593, 0]
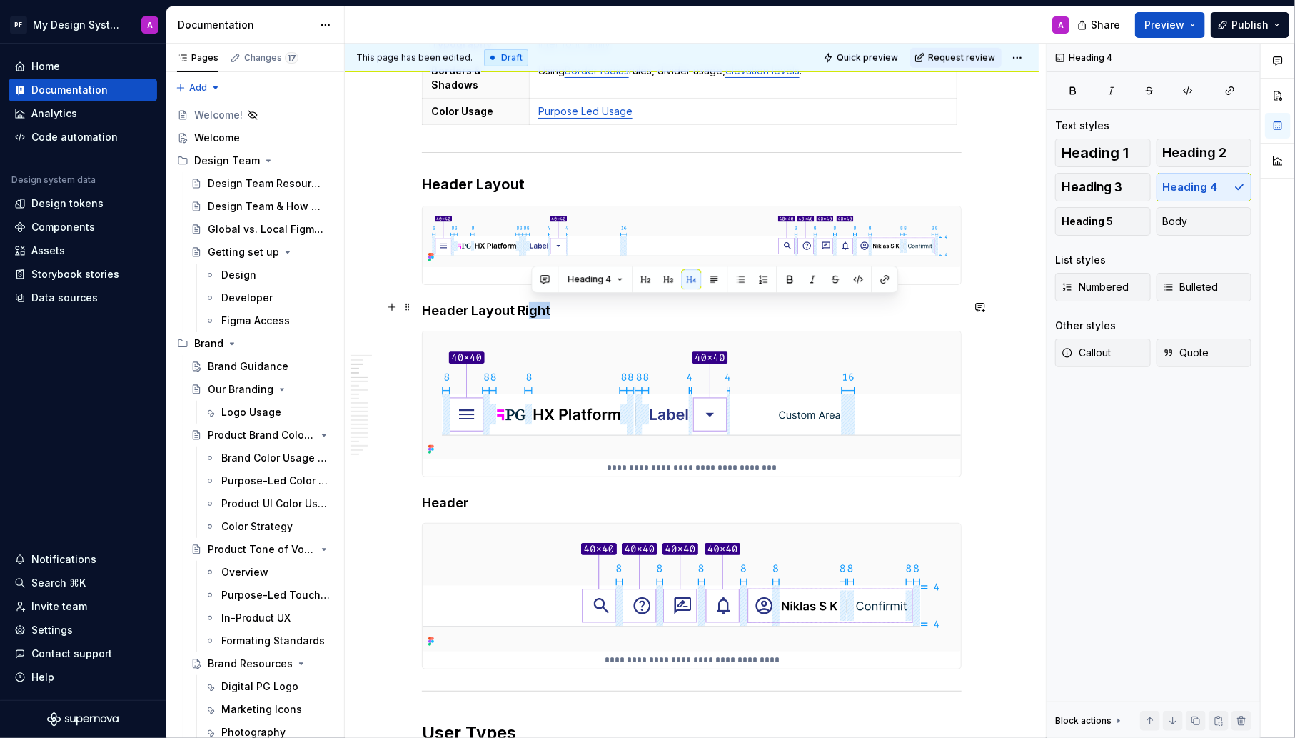
drag, startPoint x: 556, startPoint y: 305, endPoint x: 535, endPoint y: 305, distance: 21.4
click at [535, 305] on h4 "Header Layout Right" at bounding box center [692, 310] width 540 height 17
click at [586, 311] on h4 "Header Layout Right" at bounding box center [692, 310] width 540 height 17
drag, startPoint x: 574, startPoint y: 308, endPoint x: 428, endPoint y: 307, distance: 145.7
click at [428, 307] on h4 "Header Layout Right" at bounding box center [692, 310] width 540 height 17
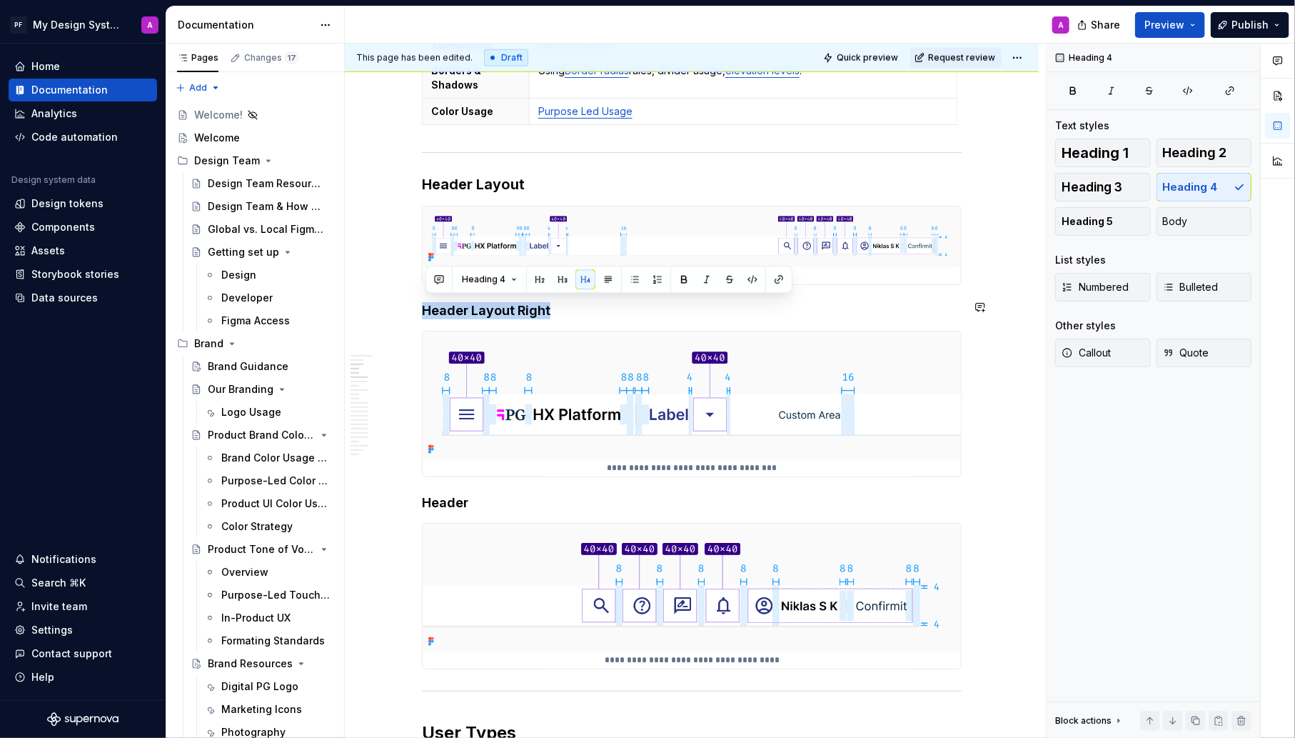
copy h4 "Header Layout Right"
click at [488, 501] on h4 "Header" at bounding box center [692, 502] width 540 height 17
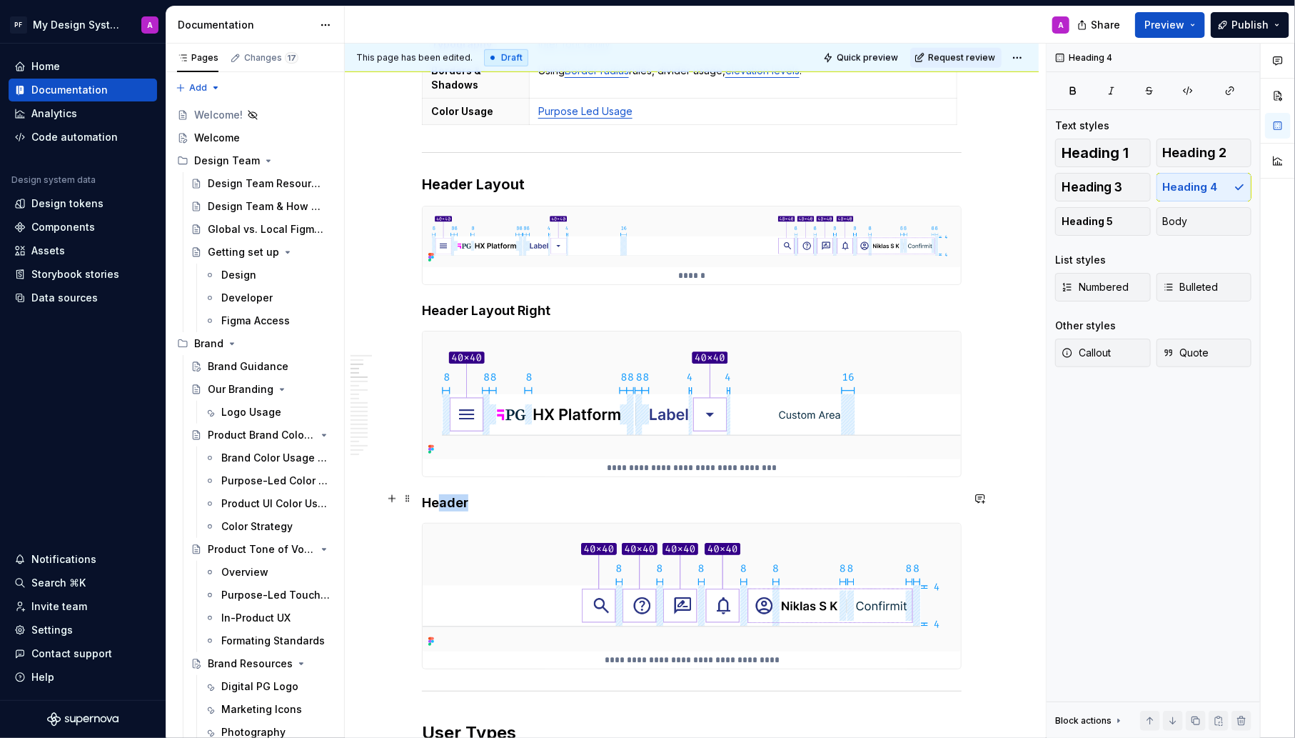
drag, startPoint x: 488, startPoint y: 501, endPoint x: 443, endPoint y: 500, distance: 45.0
click at [443, 501] on h4 "Header" at bounding box center [692, 502] width 540 height 17
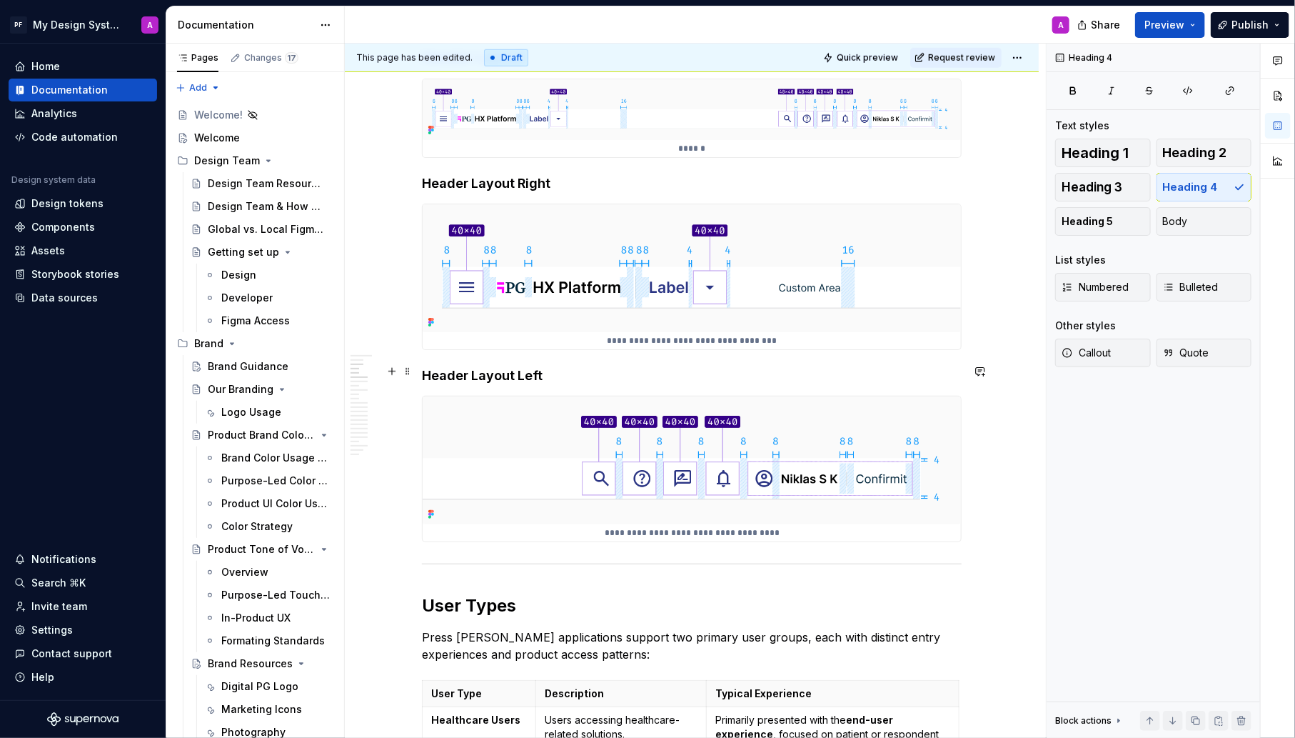
scroll to position [776, 0]
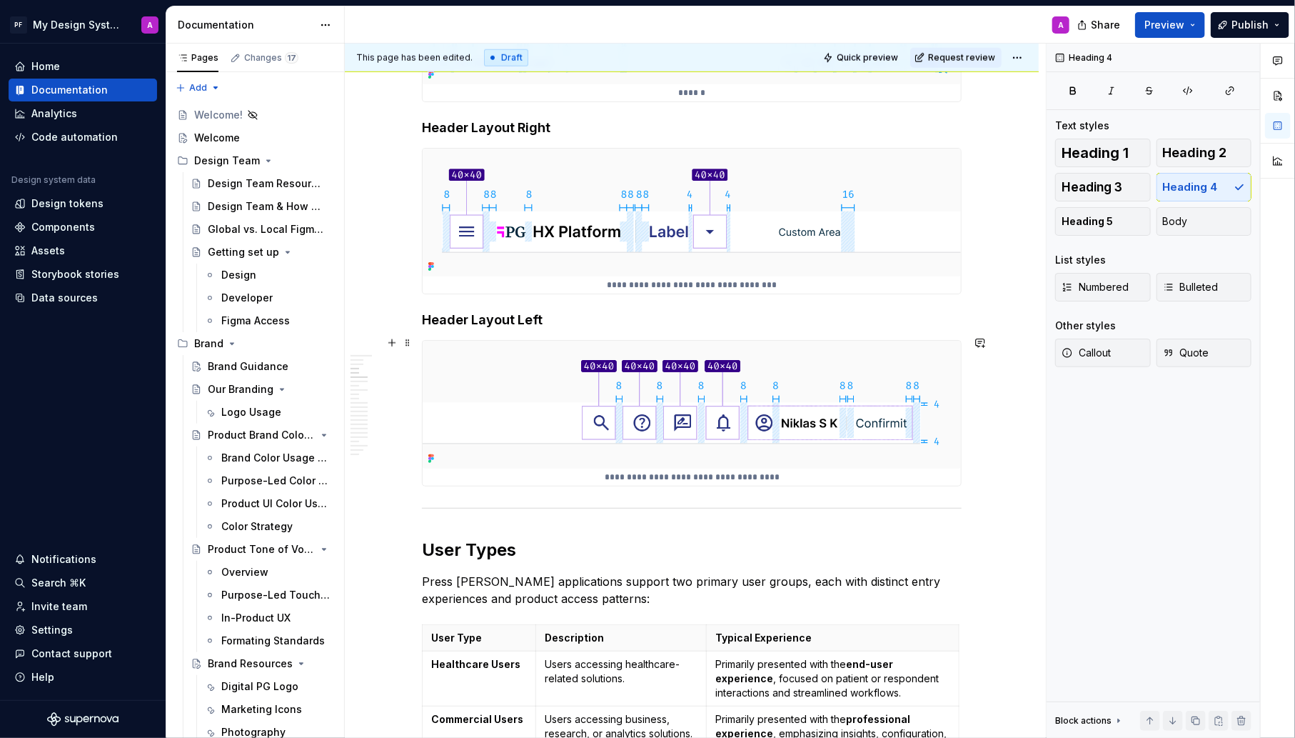
click at [814, 463] on div "**********" at bounding box center [692, 413] width 538 height 145
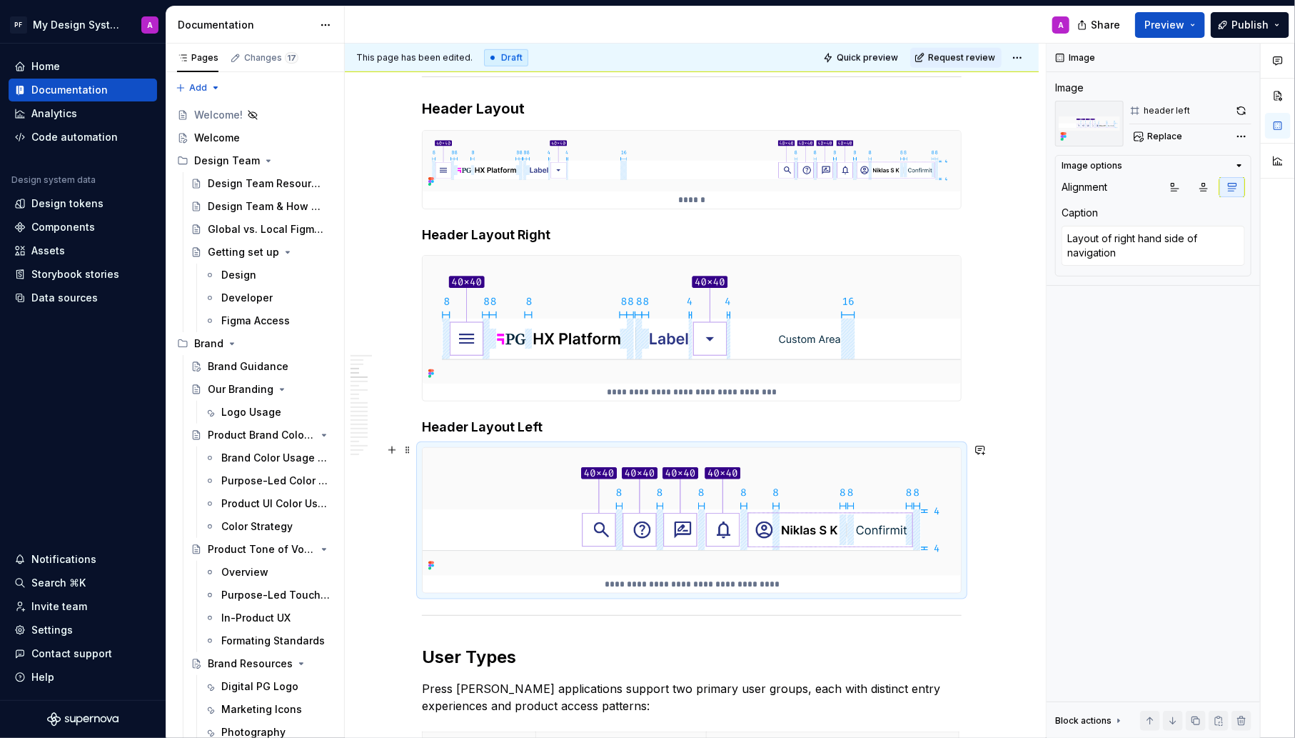
scroll to position [637, 0]
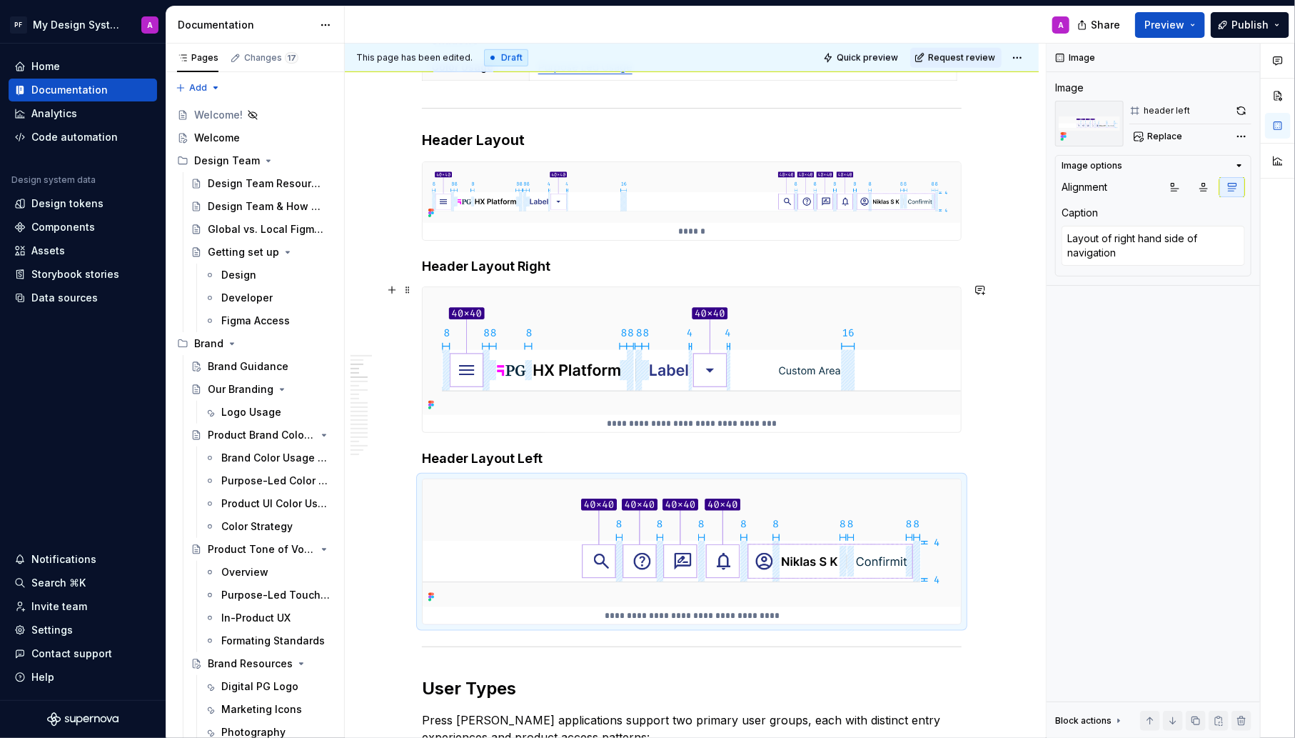
type textarea "*"
type textarea "Layout of left hand side of navigation"
click at [793, 398] on img at bounding box center [692, 351] width 538 height 128
type textarea "*"
type textarea "Layout"
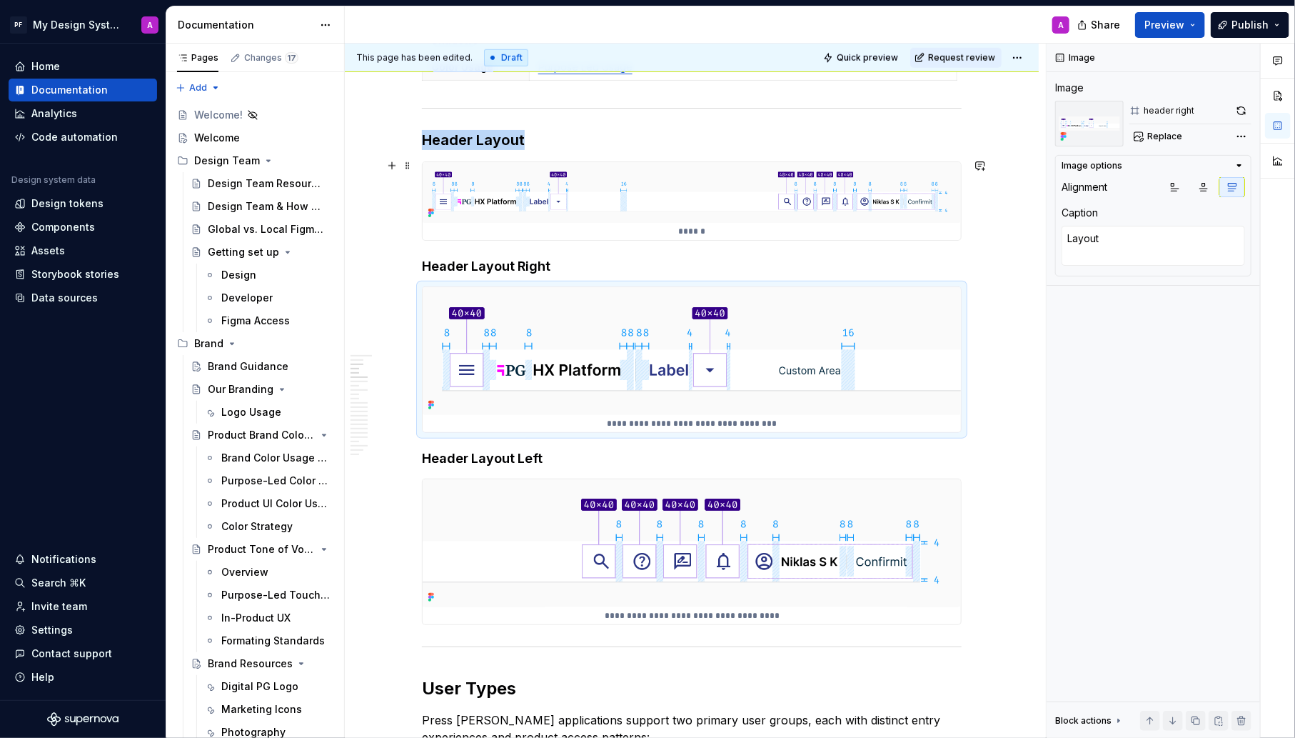
click at [766, 219] on div "******" at bounding box center [692, 201] width 538 height 78
type textarea "*"
click at [1075, 249] on textarea "Layout" at bounding box center [1154, 239] width 184 height 26
click at [1068, 239] on textarea "Layout" at bounding box center [1154, 239] width 184 height 26
type textarea "HLayout"
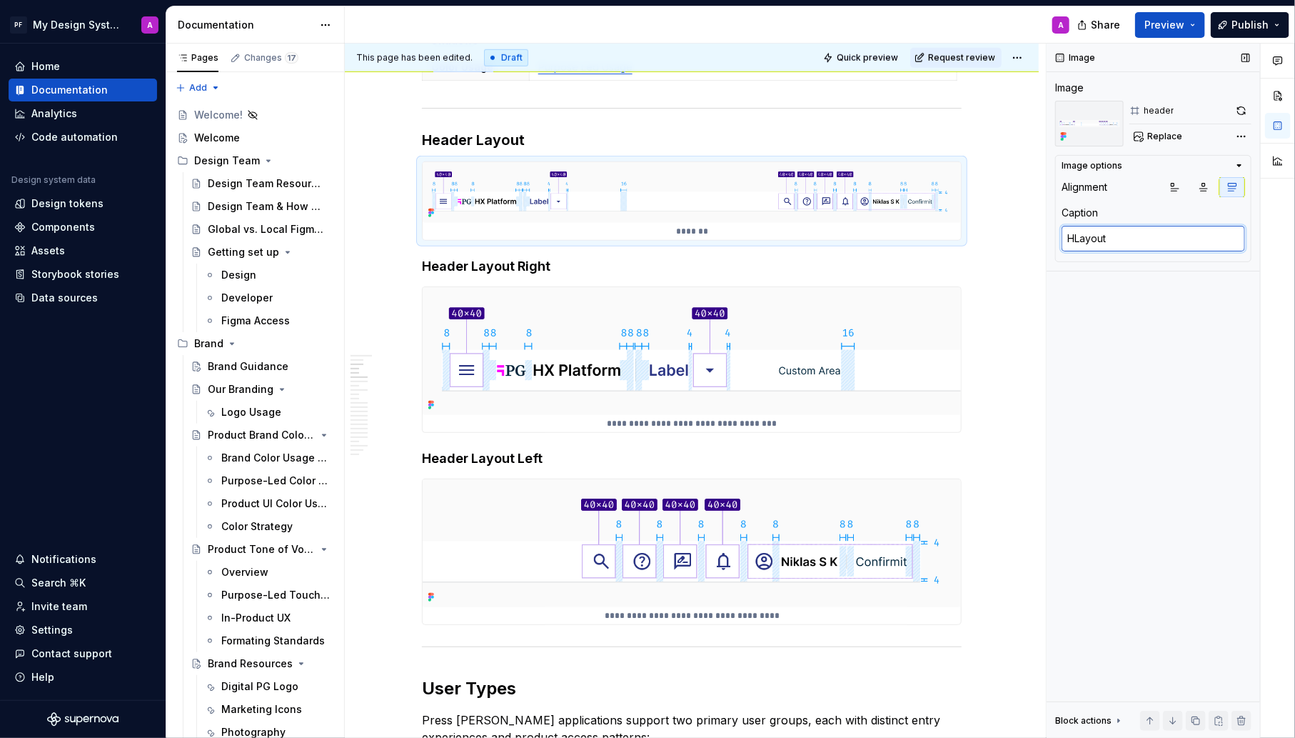
type textarea "*"
type textarea "HeLayout"
type textarea "*"
type textarea "HeaLayout"
type textarea "*"
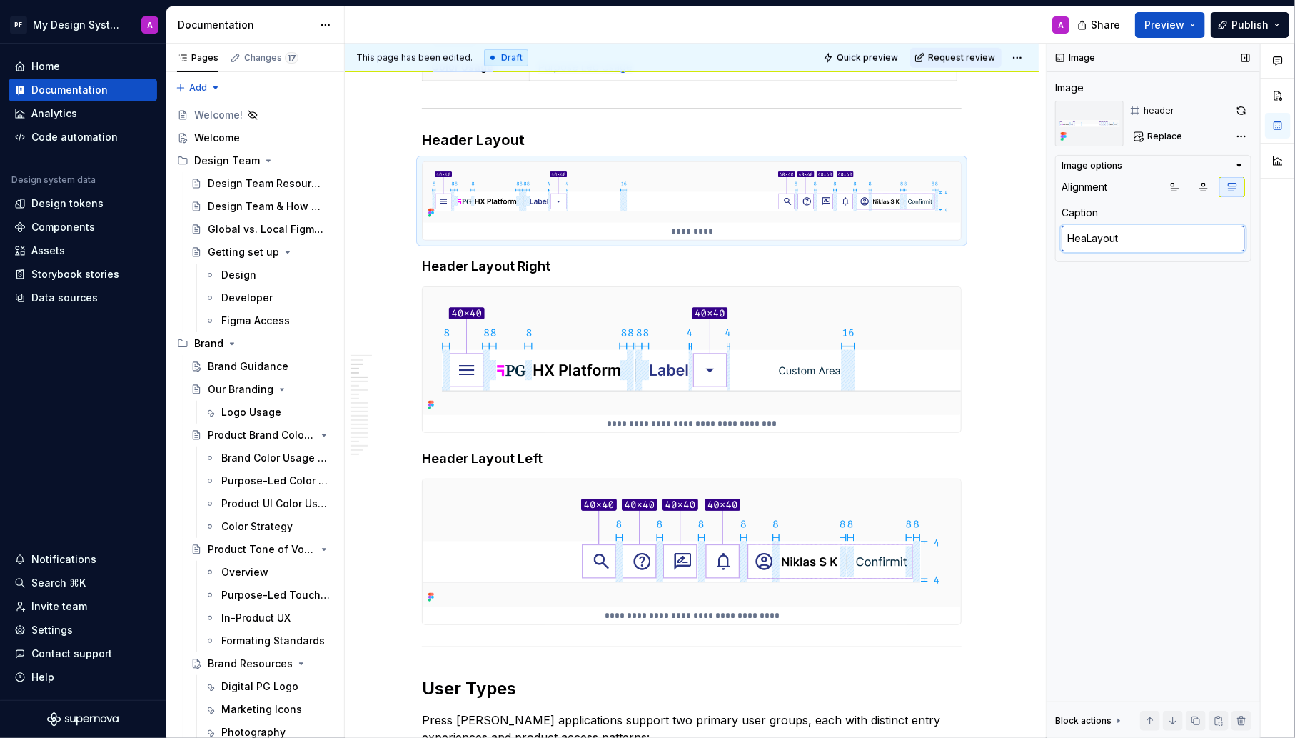
type textarea "HeadLayout"
type textarea "*"
type textarea "HeadeLayout"
type textarea "*"
type textarea "HeaderLayout"
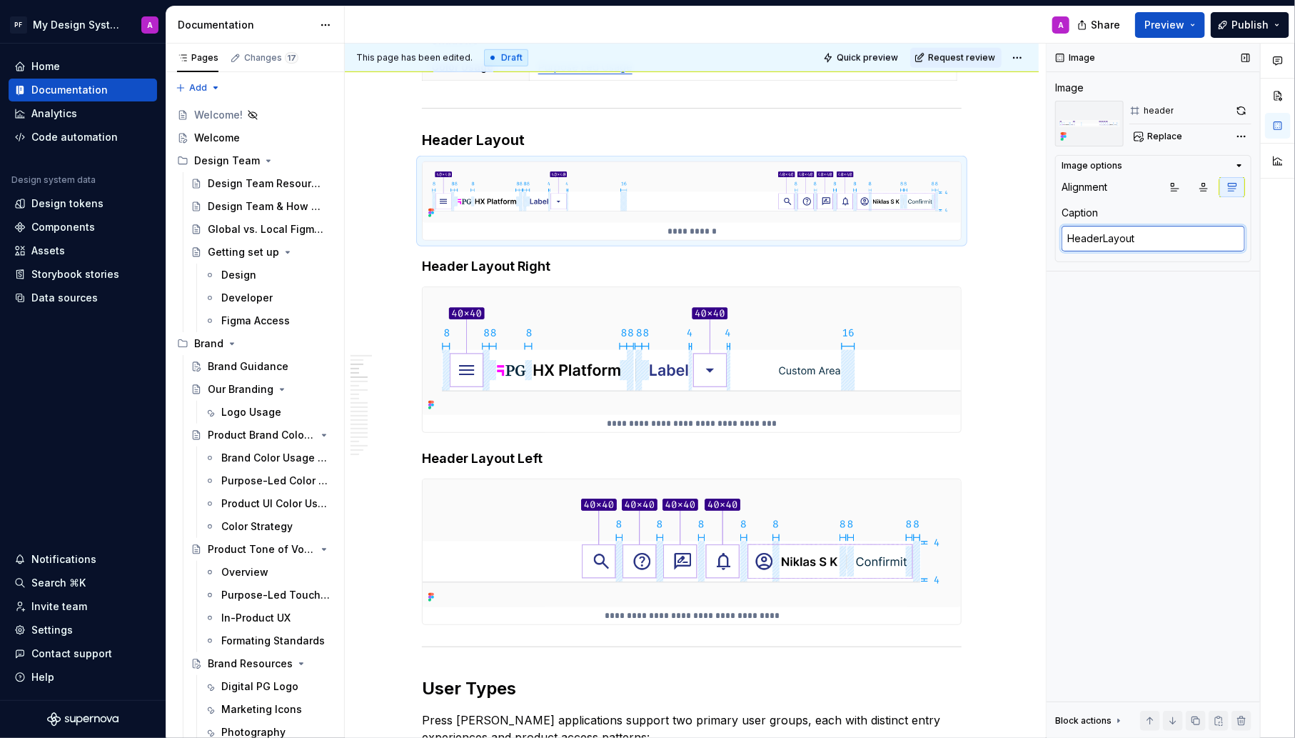
type textarea "*"
type textarea "Header Layout"
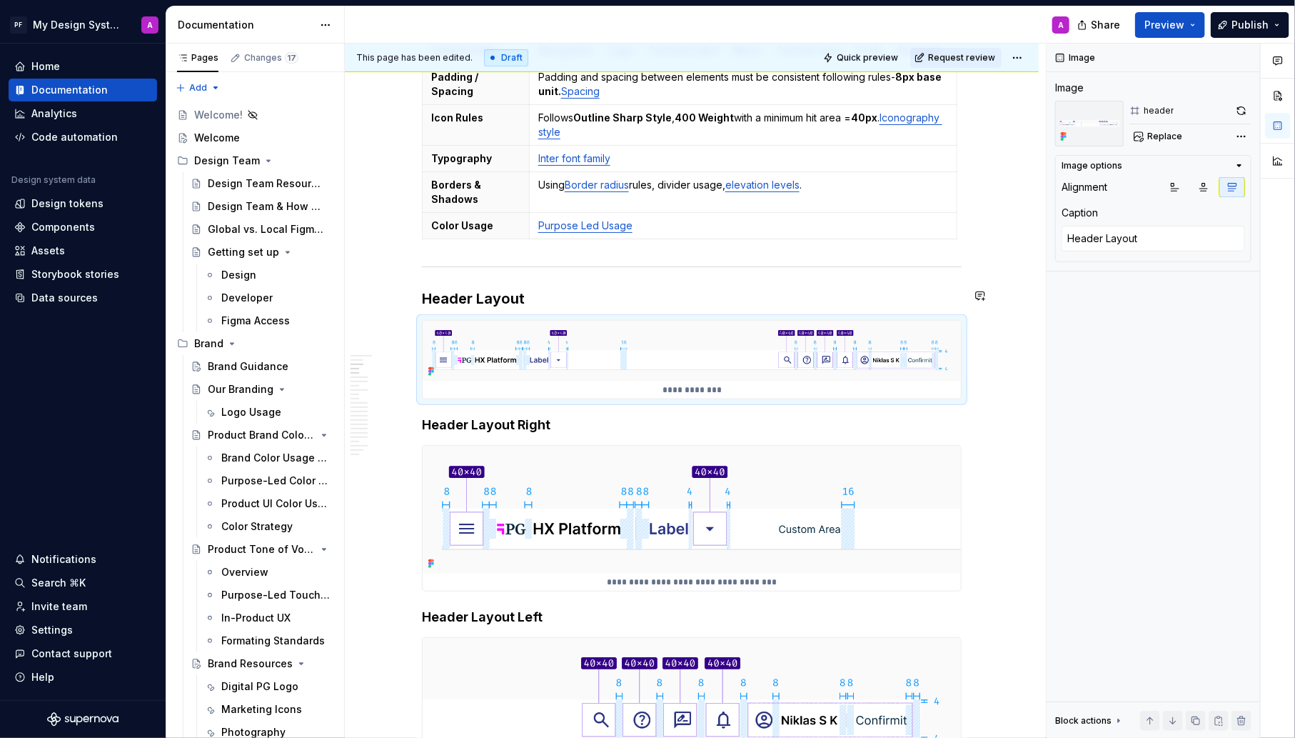
scroll to position [451, 0]
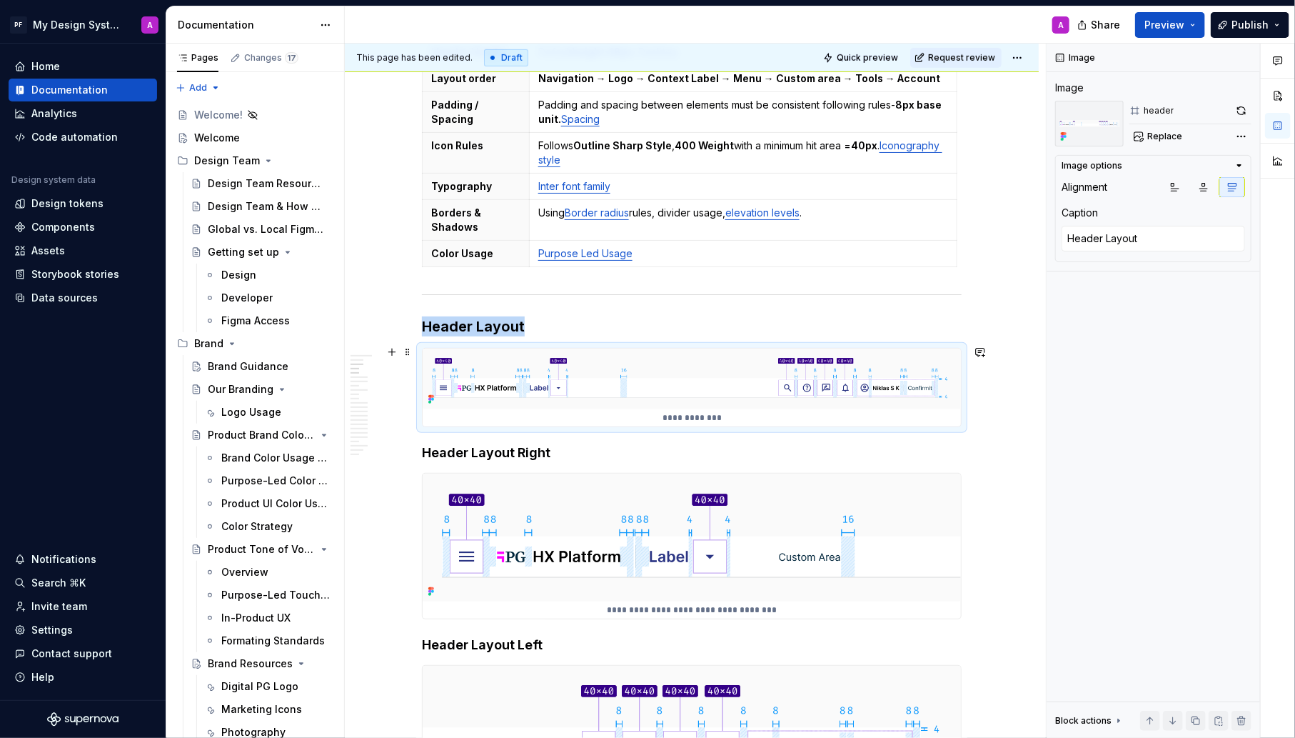
click at [913, 355] on img at bounding box center [692, 378] width 538 height 61
click at [1175, 192] on button "button" at bounding box center [1176, 187] width 26 height 20
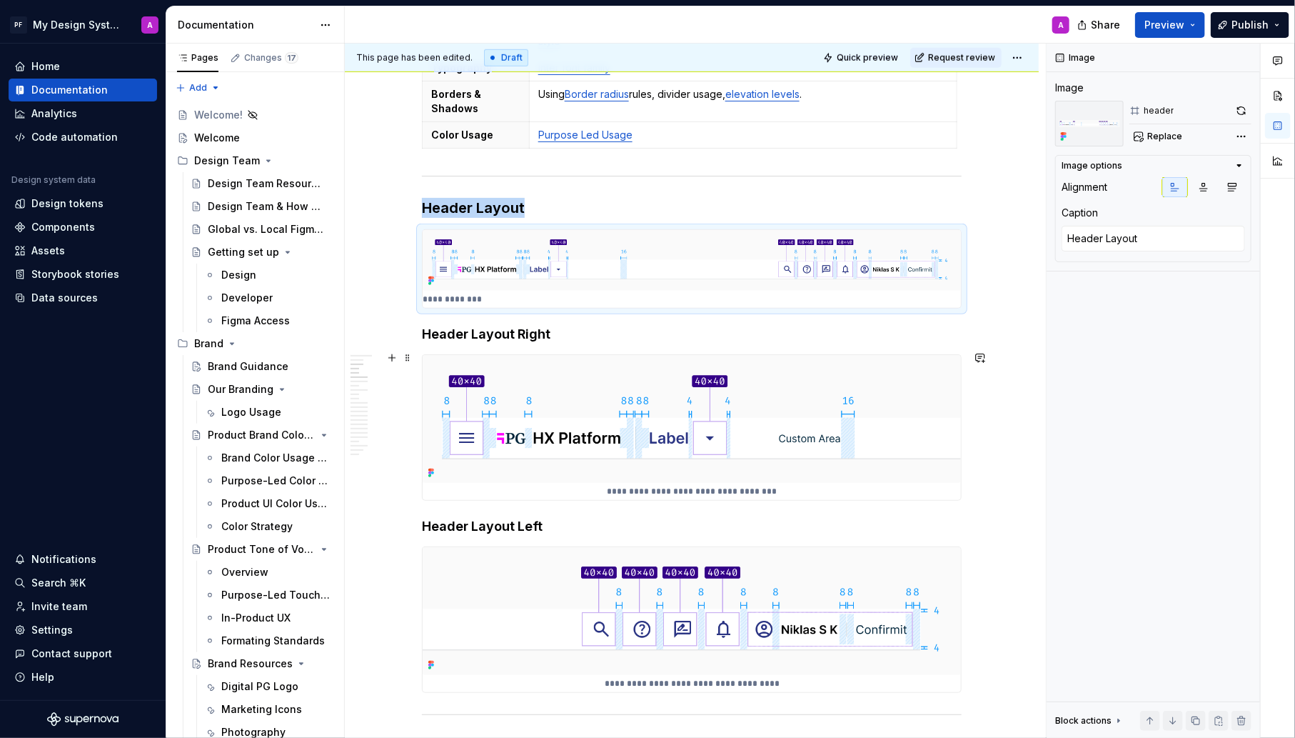
scroll to position [624, 0]
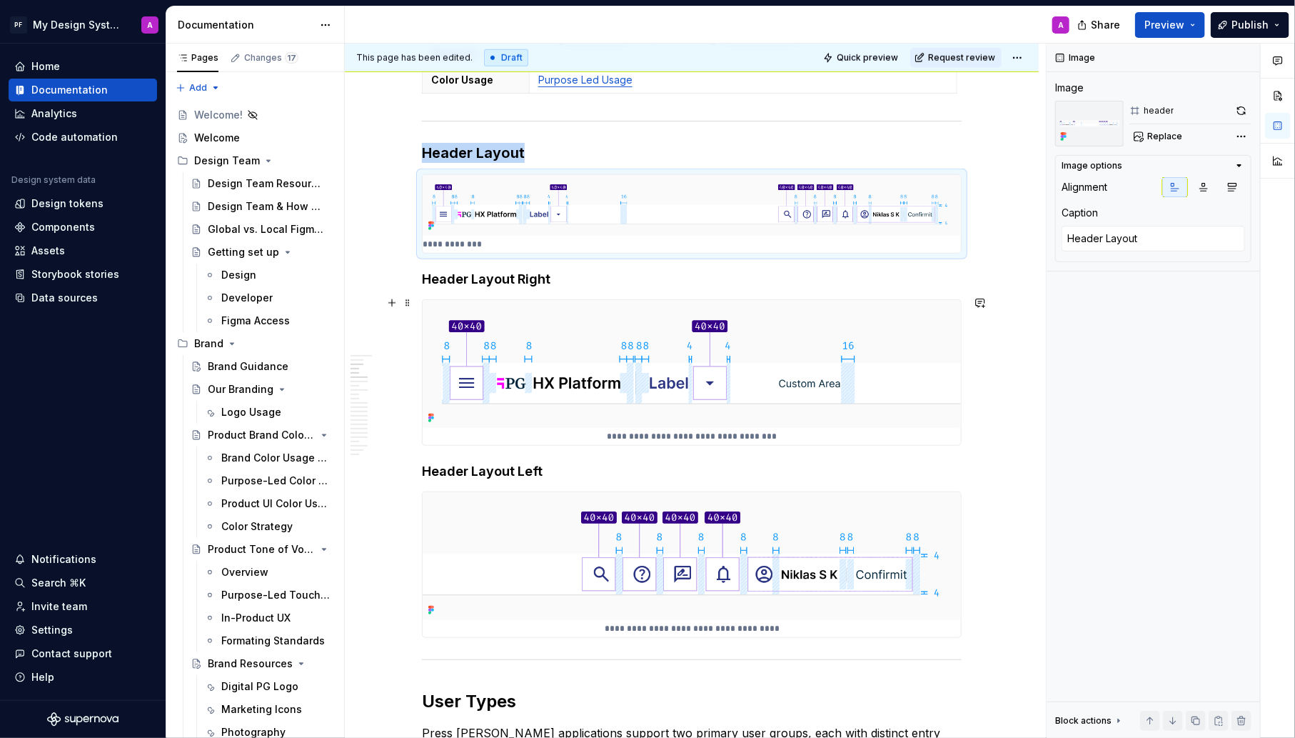
type textarea "*"
type textarea "Layout of left hand side of navigation"
click at [918, 381] on img at bounding box center [692, 364] width 538 height 128
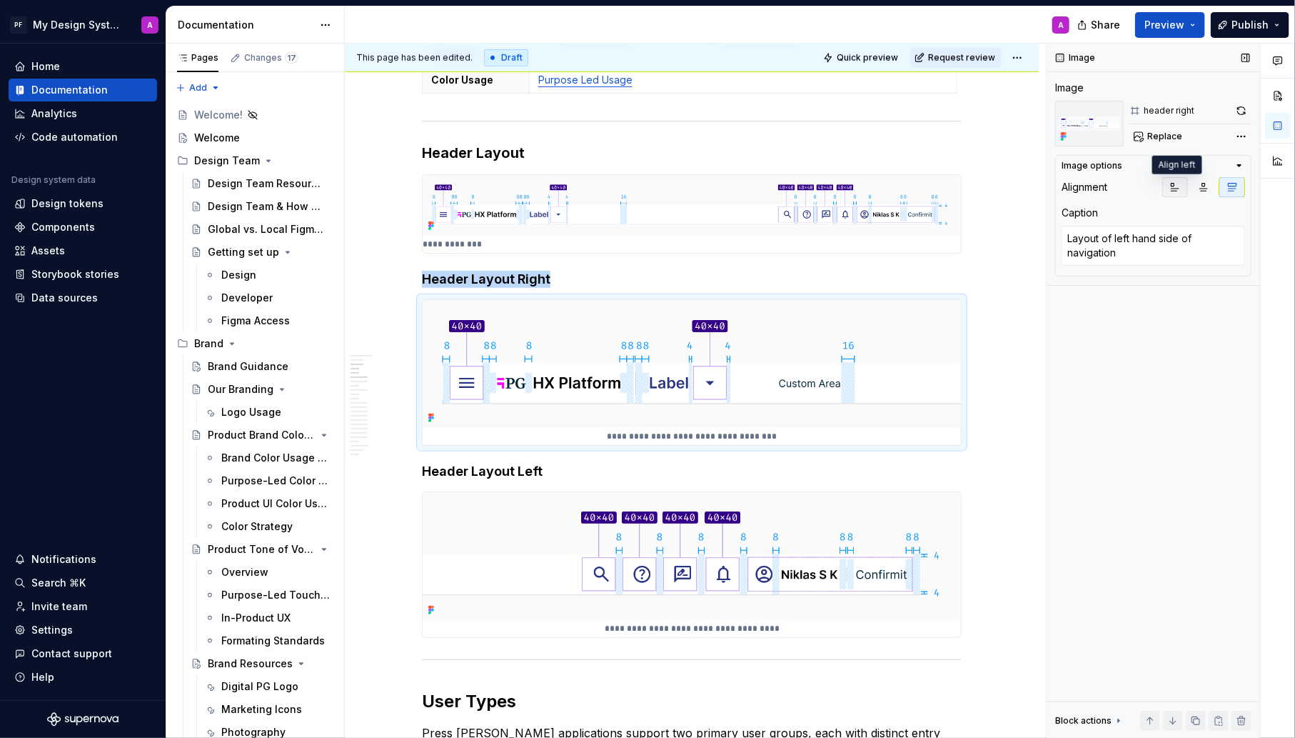
click at [1169, 178] on button "button" at bounding box center [1176, 187] width 26 height 20
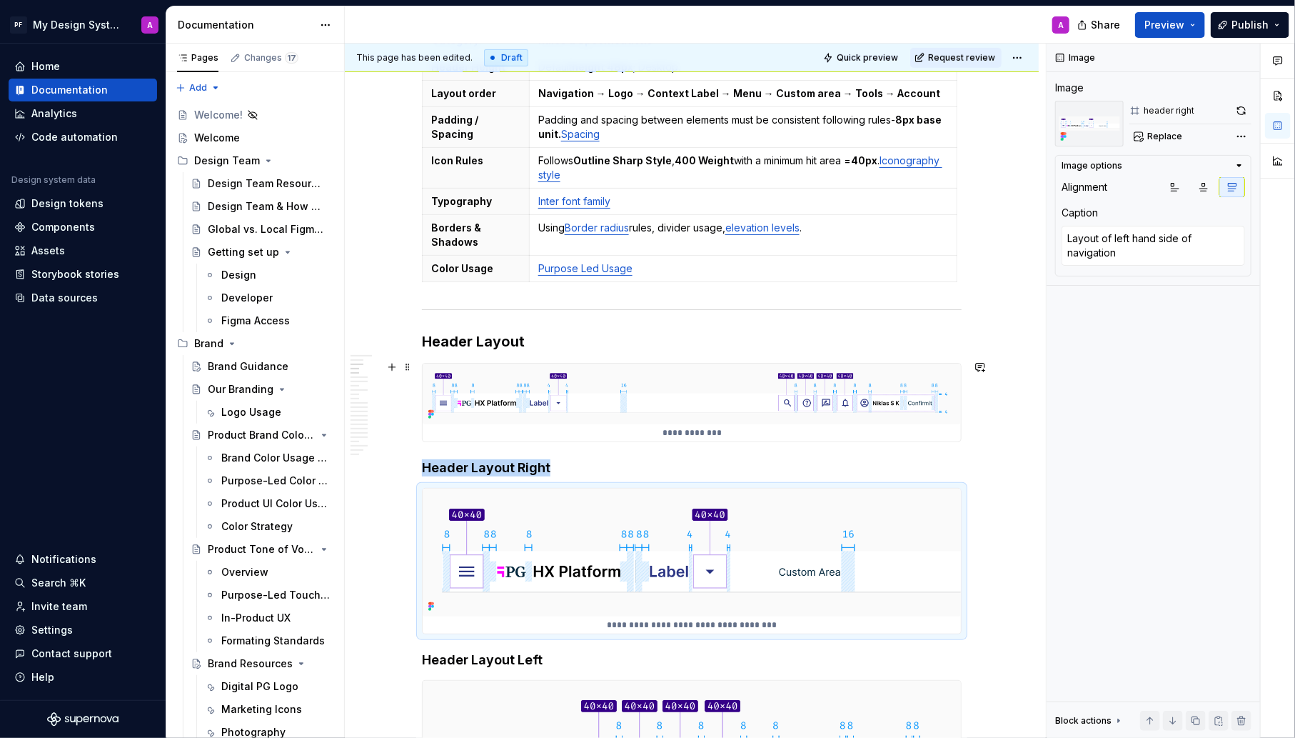
scroll to position [425, 0]
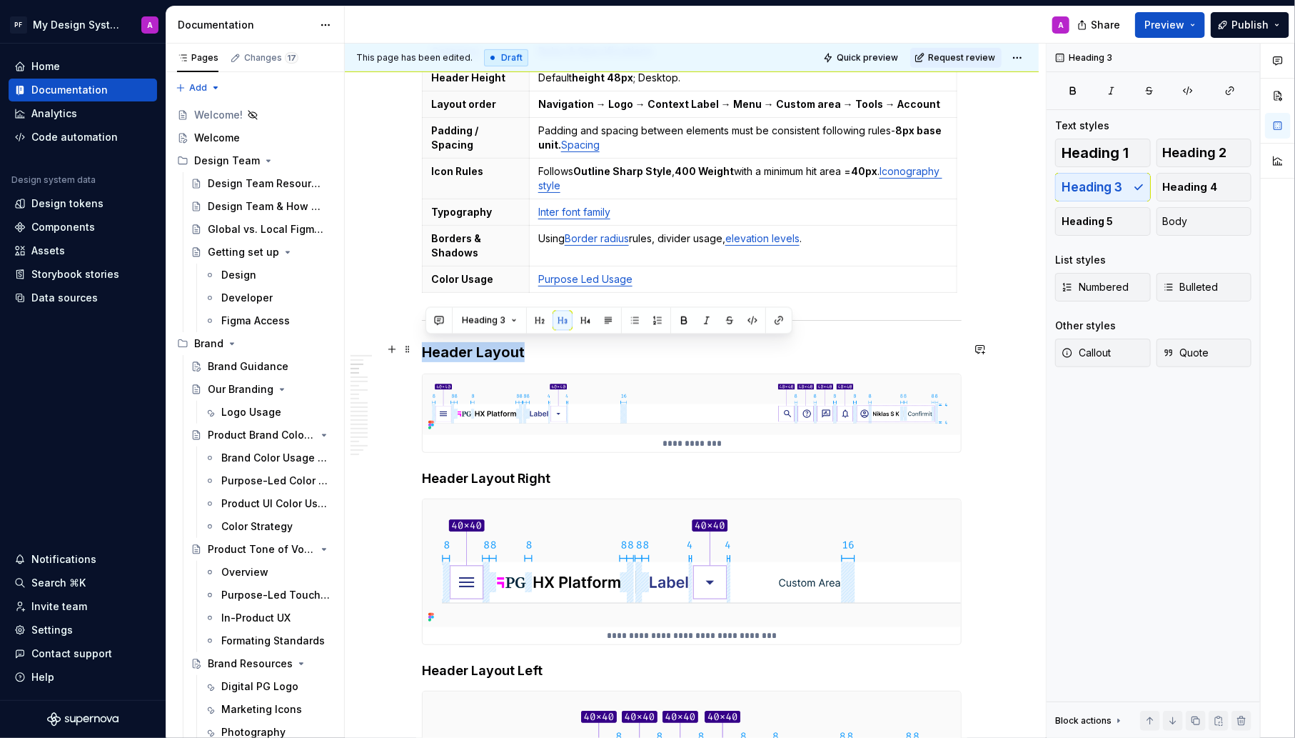
drag, startPoint x: 533, startPoint y: 344, endPoint x: 422, endPoint y: 344, distance: 110.7
click at [588, 321] on button "button" at bounding box center [586, 320] width 20 height 20
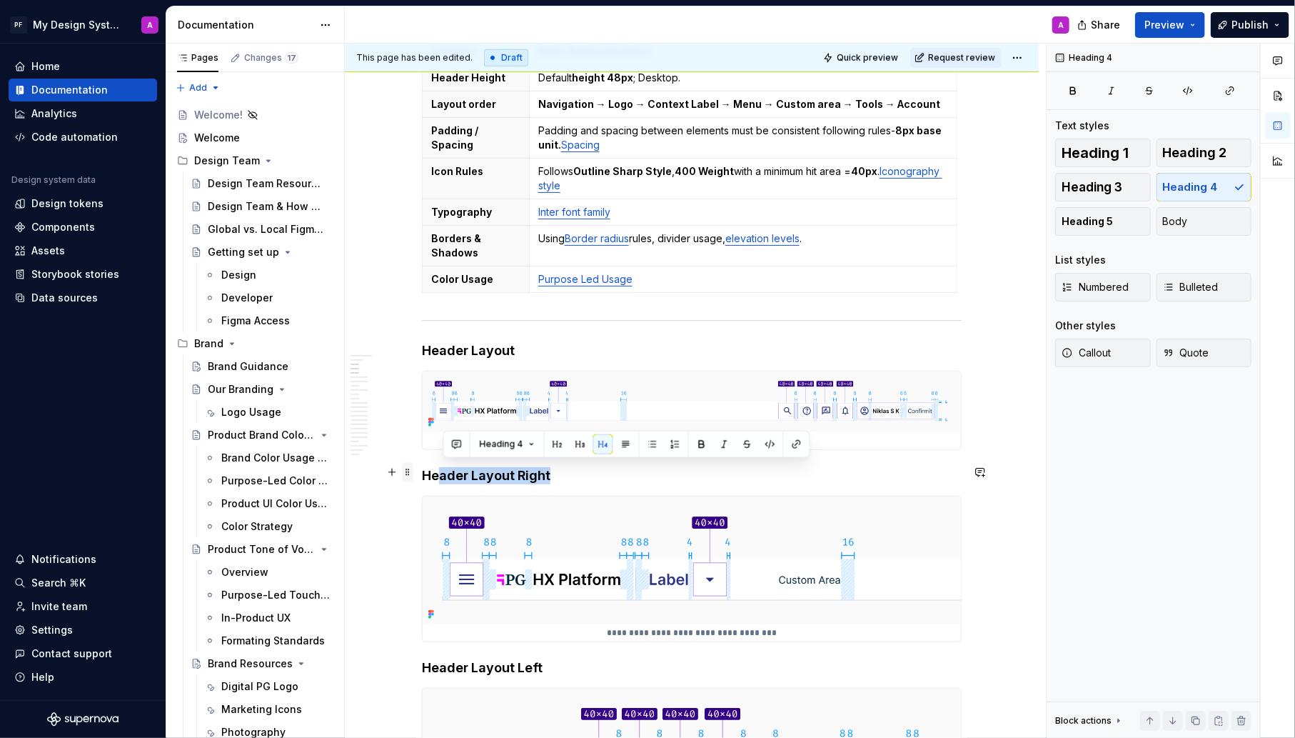
drag, startPoint x: 561, startPoint y: 473, endPoint x: 414, endPoint y: 471, distance: 146.4
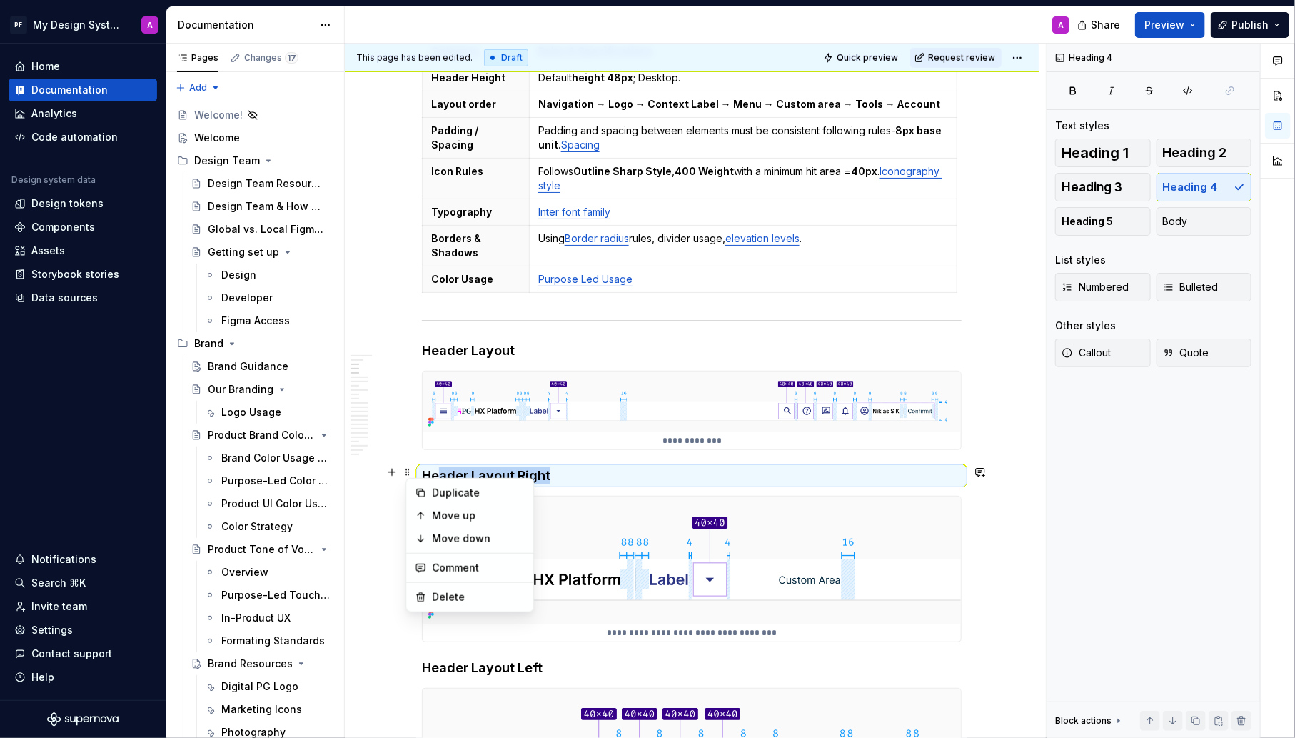
click at [623, 342] on h4 "Header Layout" at bounding box center [692, 350] width 540 height 17
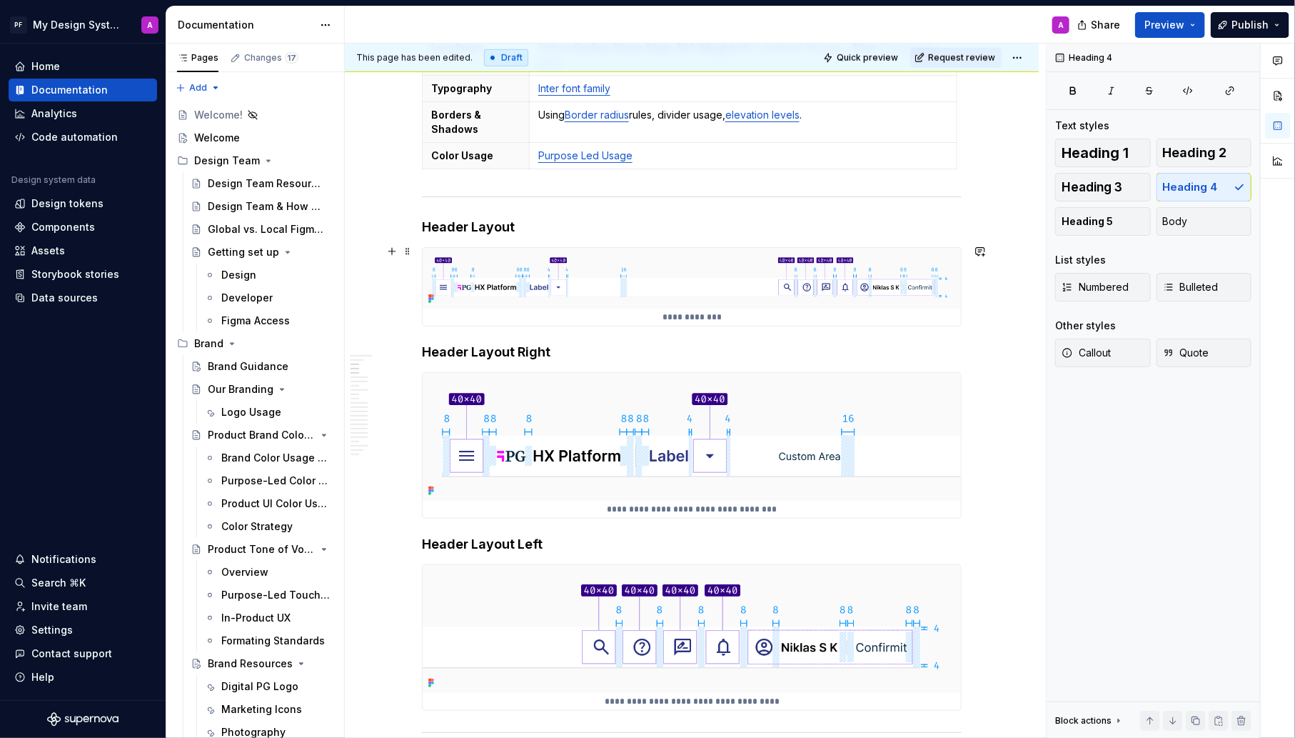
scroll to position [560, 0]
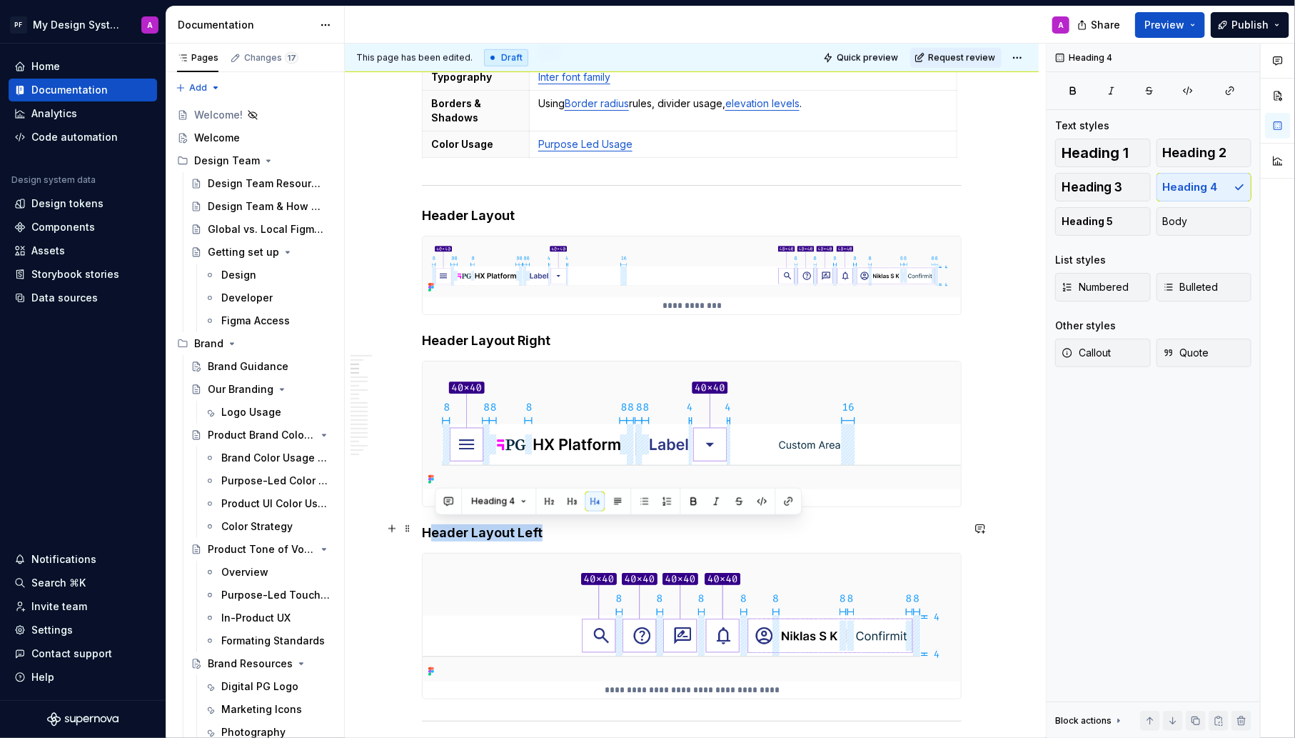
drag, startPoint x: 558, startPoint y: 528, endPoint x: 432, endPoint y: 526, distance: 126.4
click at [432, 527] on h4 "Header Layout Left" at bounding box center [692, 532] width 540 height 17
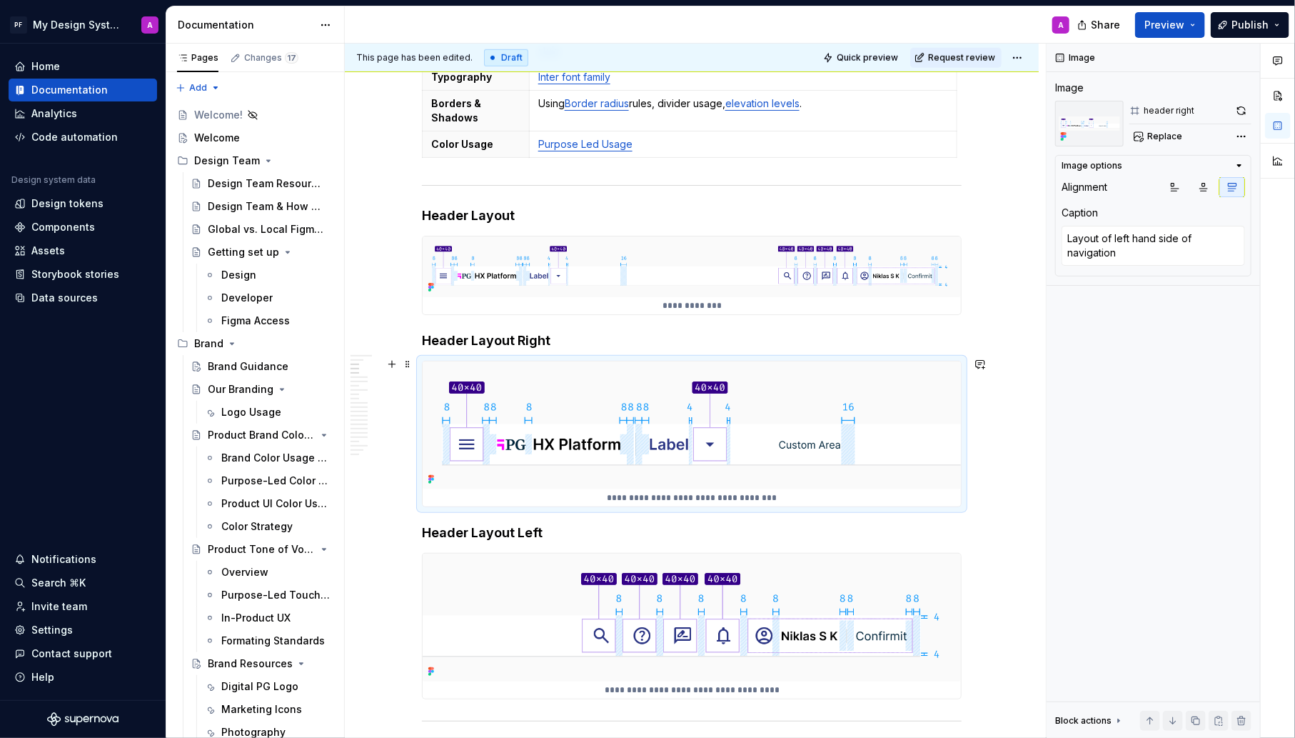
click at [943, 470] on img at bounding box center [692, 425] width 538 height 128
click at [1143, 265] on div "Layout of left hand side of navigation" at bounding box center [1154, 247] width 184 height 43
click at [1136, 256] on textarea "Layout of left hand side of navigation" at bounding box center [1154, 246] width 184 height 40
type textarea "*"
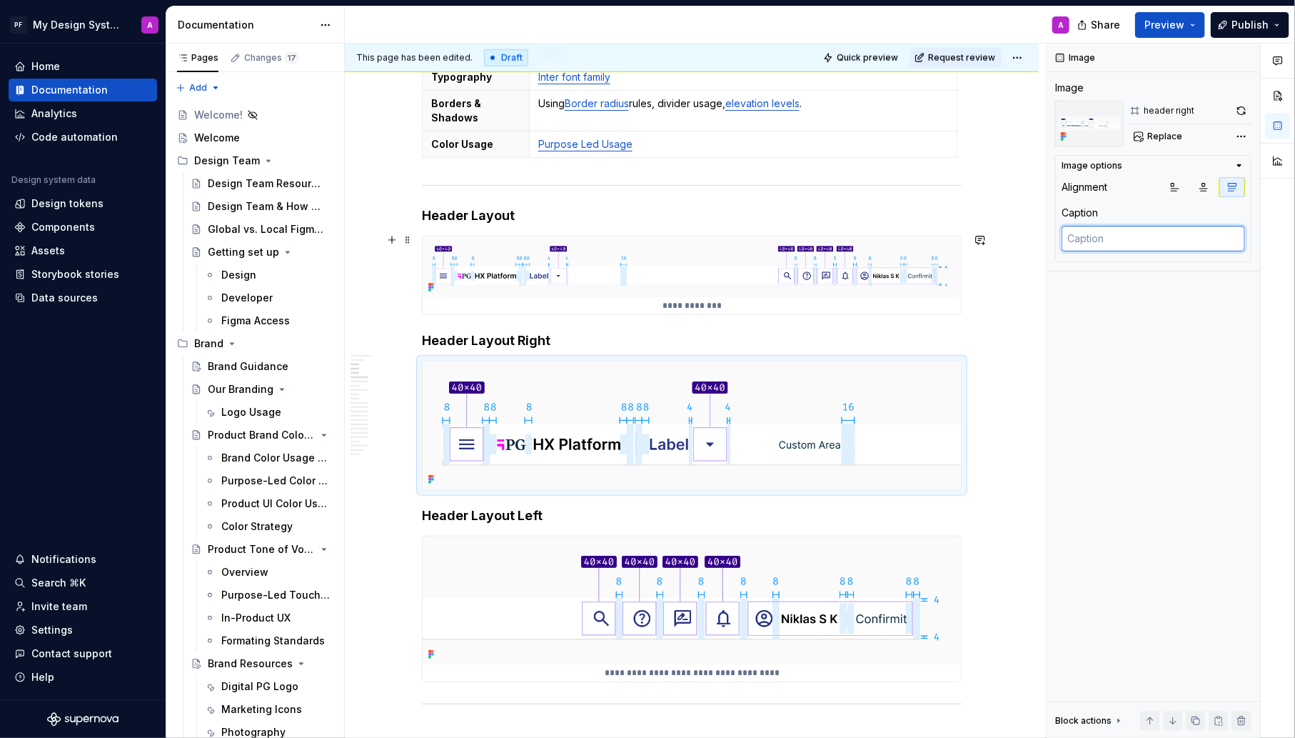
type textarea "Header Layout"
click at [811, 274] on img at bounding box center [692, 266] width 538 height 61
drag, startPoint x: 1154, startPoint y: 234, endPoint x: 1080, endPoint y: 233, distance: 74.3
click at [1080, 234] on textarea "Header Layout" at bounding box center [1154, 239] width 184 height 26
drag, startPoint x: 1140, startPoint y: 233, endPoint x: 1082, endPoint y: 231, distance: 57.9
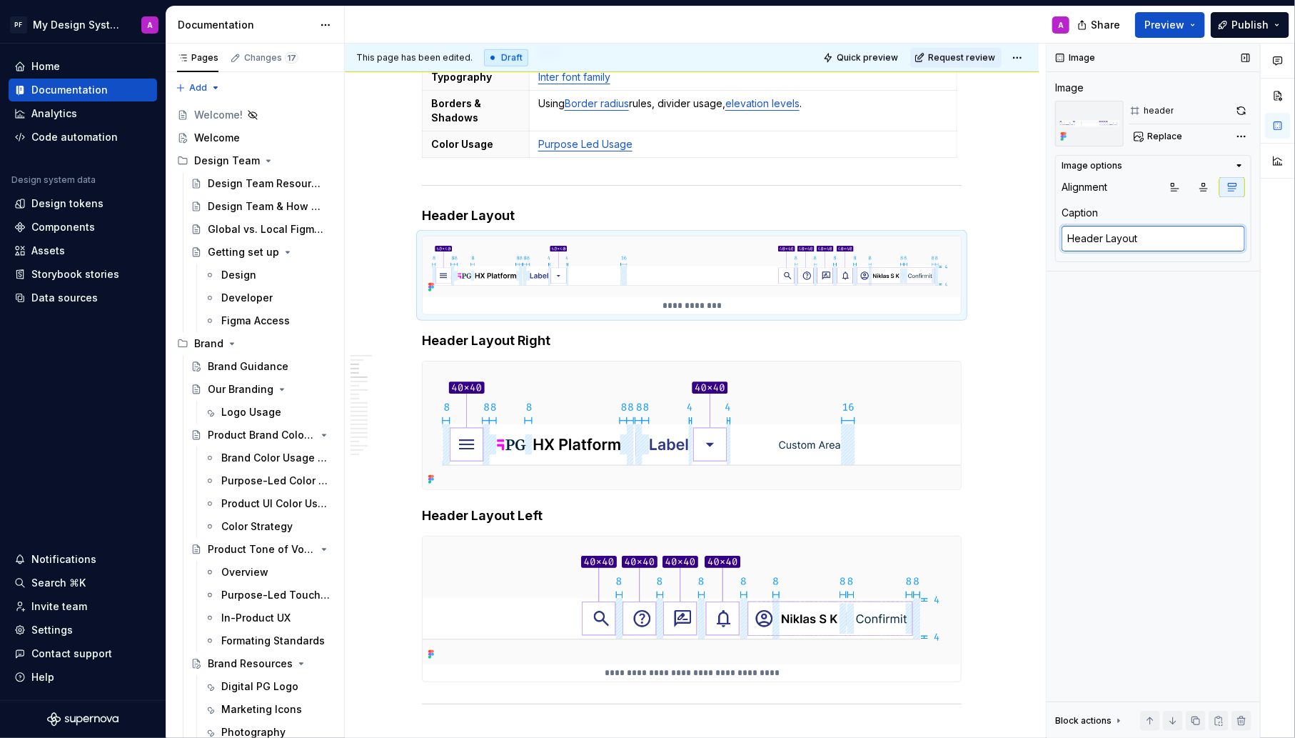
click at [1082, 231] on textarea "Header Layout" at bounding box center [1154, 239] width 184 height 26
type textarea "*"
type textarea "He"
type textarea "*"
type textarea "H"
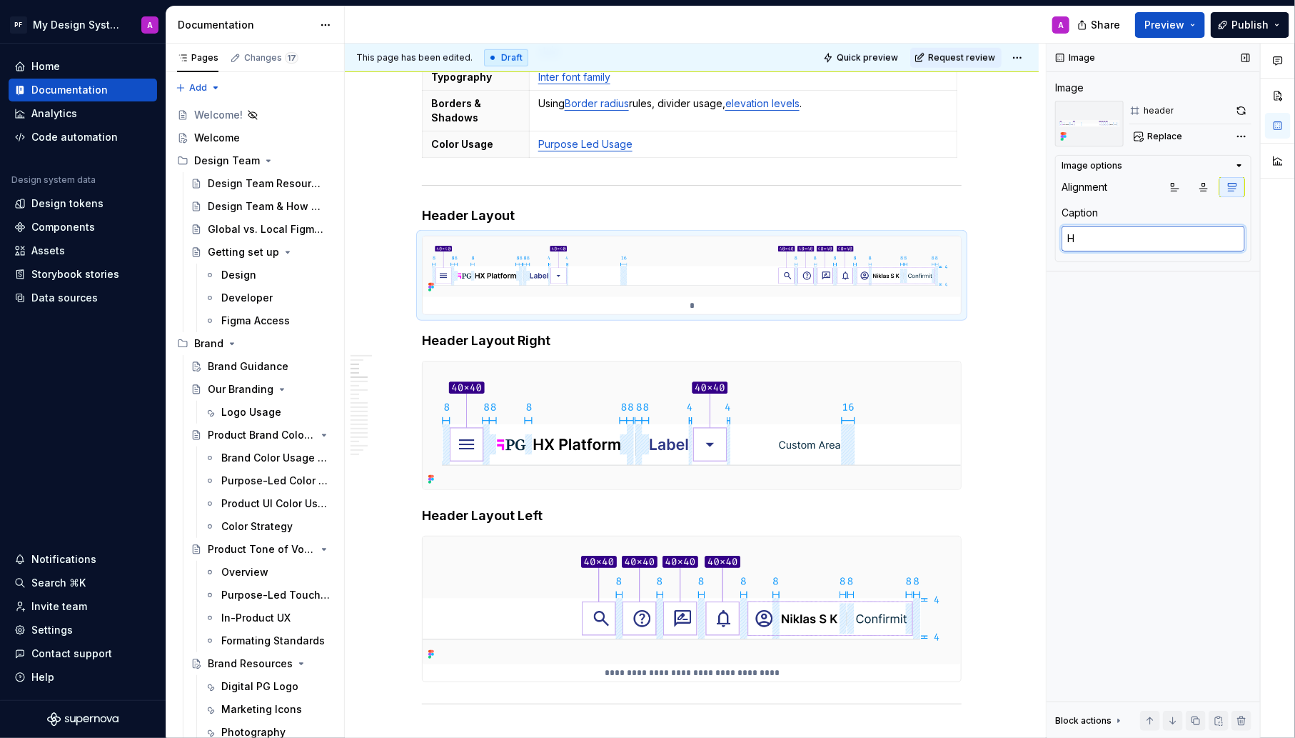
type textarea "*"
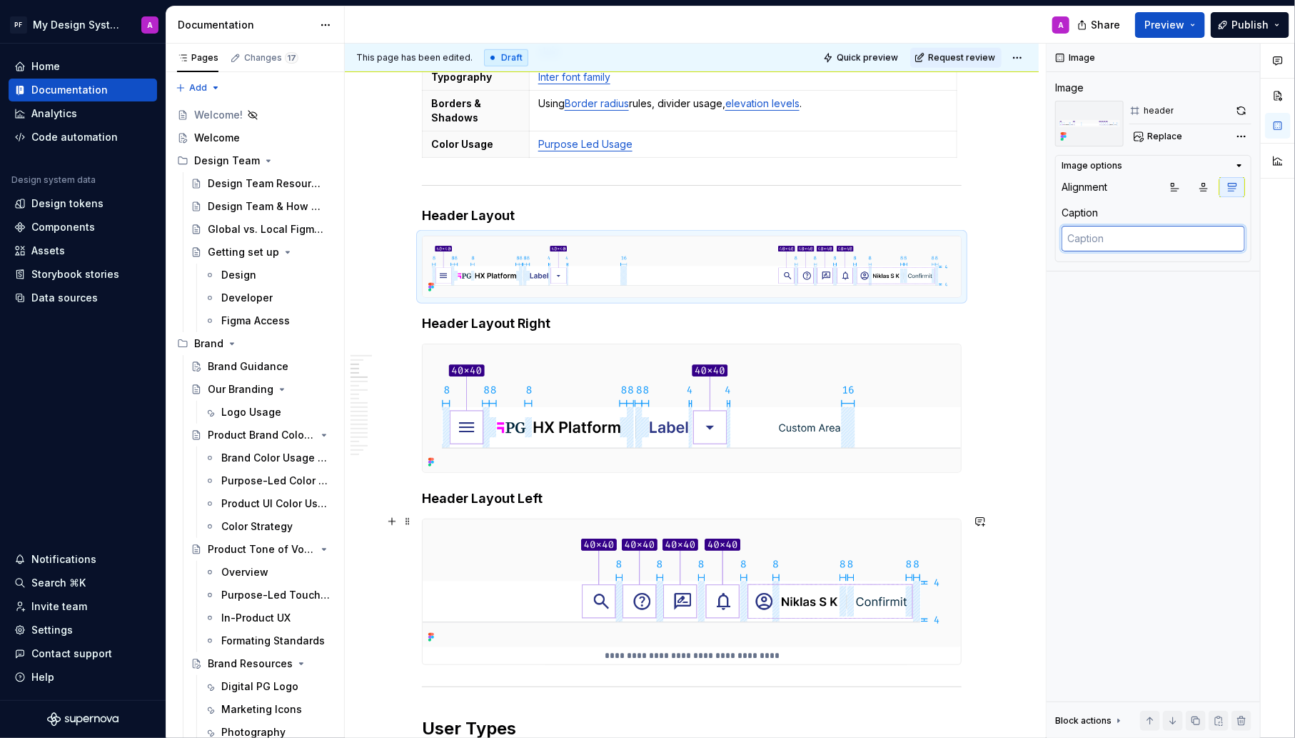
type textarea "Layout of right hand side of navigation"
click at [687, 596] on img at bounding box center [692, 583] width 538 height 128
drag, startPoint x: 1137, startPoint y: 256, endPoint x: 1128, endPoint y: 257, distance: 9.4
click at [1128, 257] on textarea "Layout of right hand side of navigation" at bounding box center [1154, 246] width 184 height 40
type textarea "*"
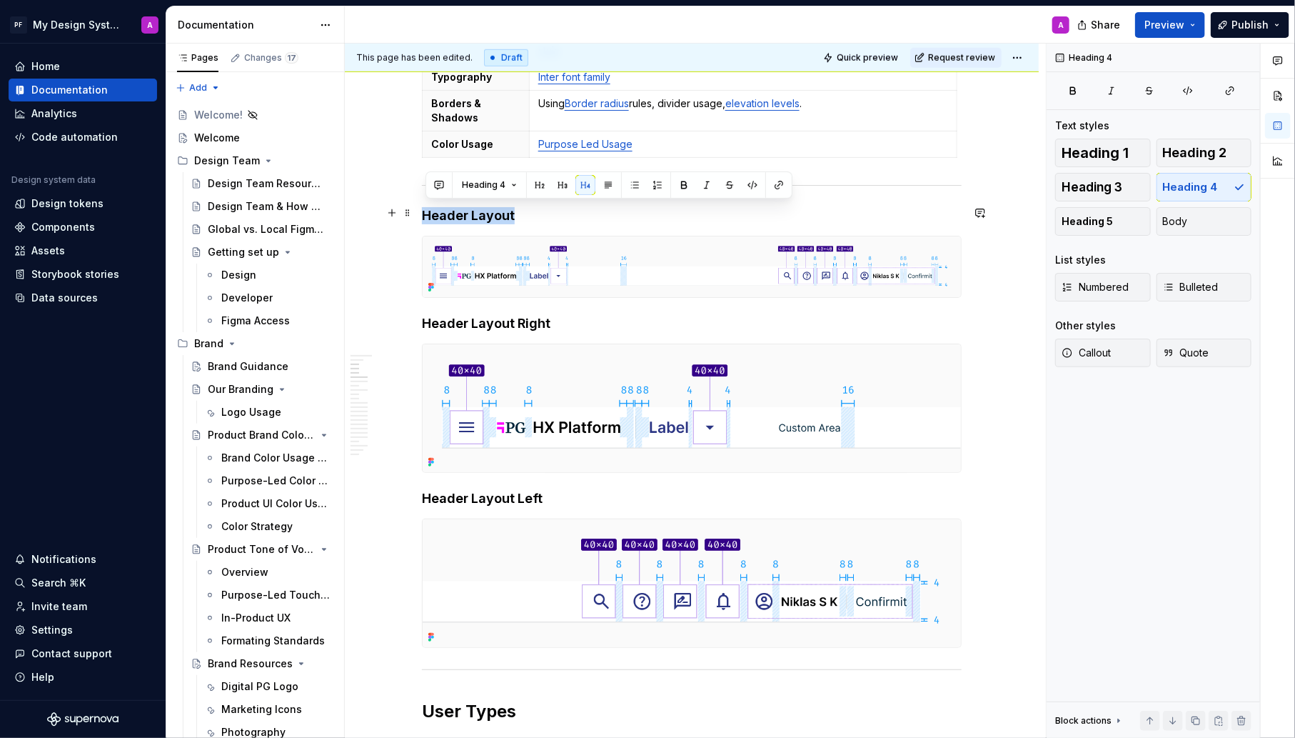
drag, startPoint x: 523, startPoint y: 214, endPoint x: 426, endPoint y: 214, distance: 97.1
click at [426, 214] on h4 "Header Layout" at bounding box center [692, 215] width 540 height 17
click at [566, 182] on button "button" at bounding box center [563, 185] width 20 height 20
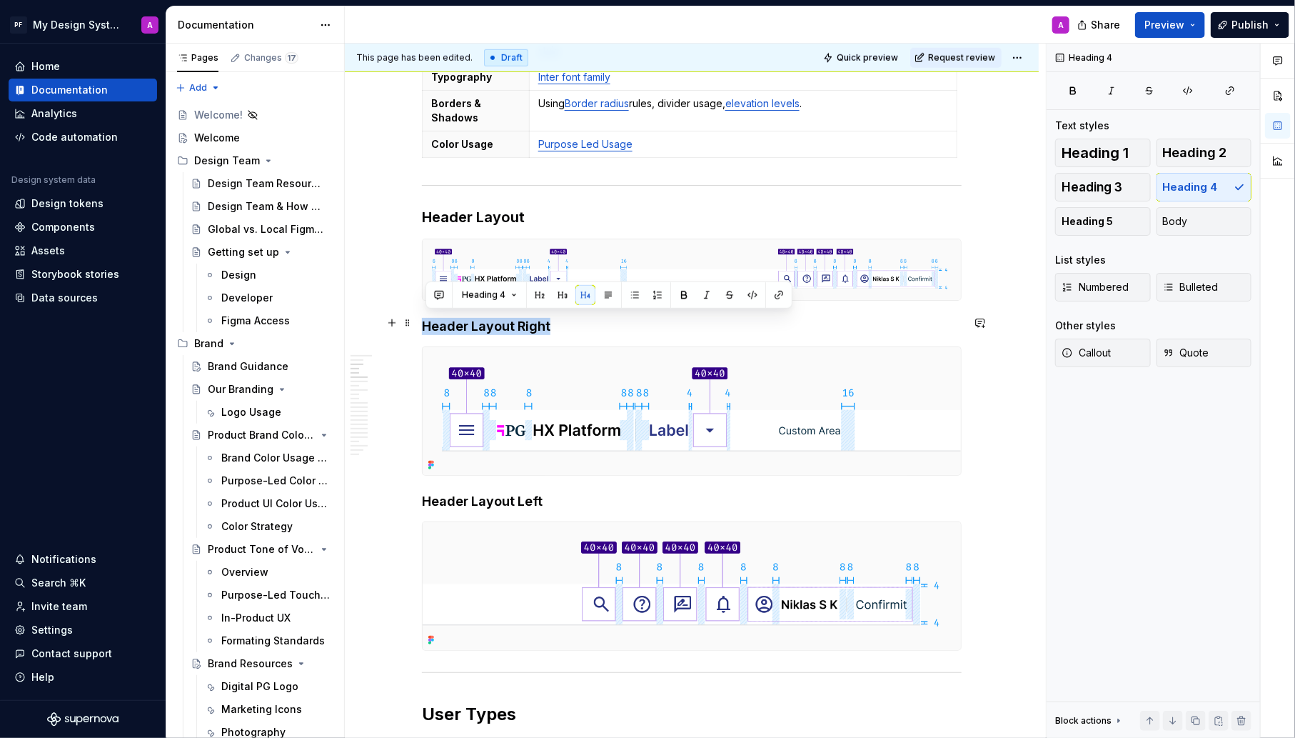
drag, startPoint x: 563, startPoint y: 325, endPoint x: 429, endPoint y: 325, distance: 134.3
click at [429, 325] on h4 "Header Layout Right" at bounding box center [692, 326] width 540 height 17
click at [611, 301] on button "button" at bounding box center [608, 295] width 20 height 20
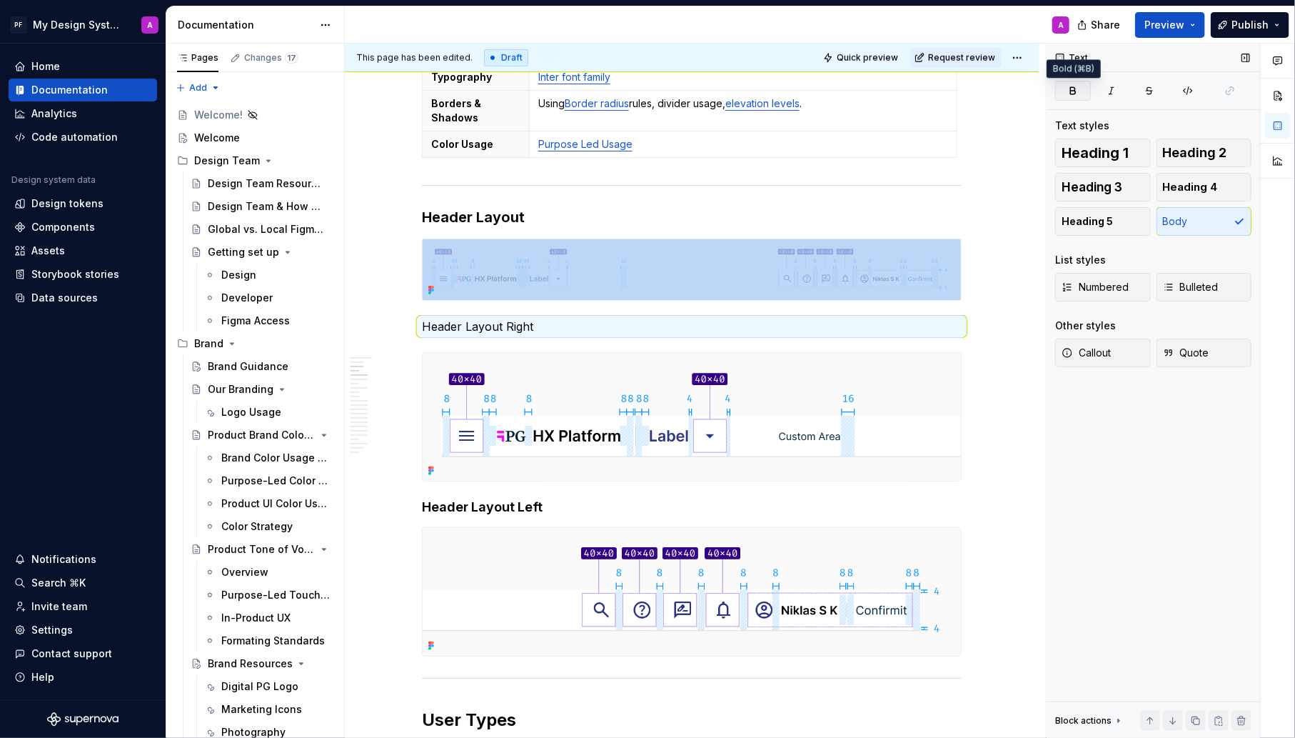
click at [1075, 91] on icon "button" at bounding box center [1073, 90] width 5 height 6
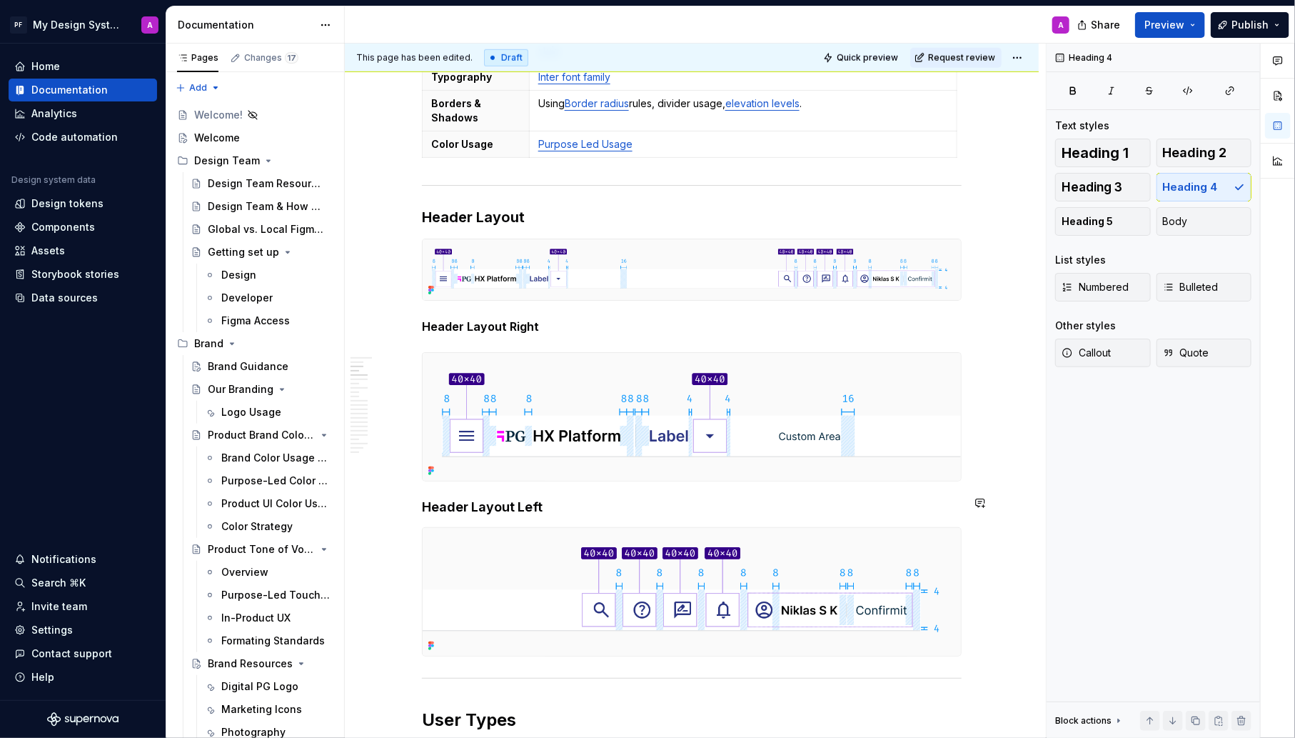
drag, startPoint x: 553, startPoint y: 503, endPoint x: 428, endPoint y: 502, distance: 125.0
click at [428, 502] on h4 "Header Layout Left" at bounding box center [692, 506] width 540 height 17
click at [603, 473] on button "button" at bounding box center [608, 476] width 20 height 20
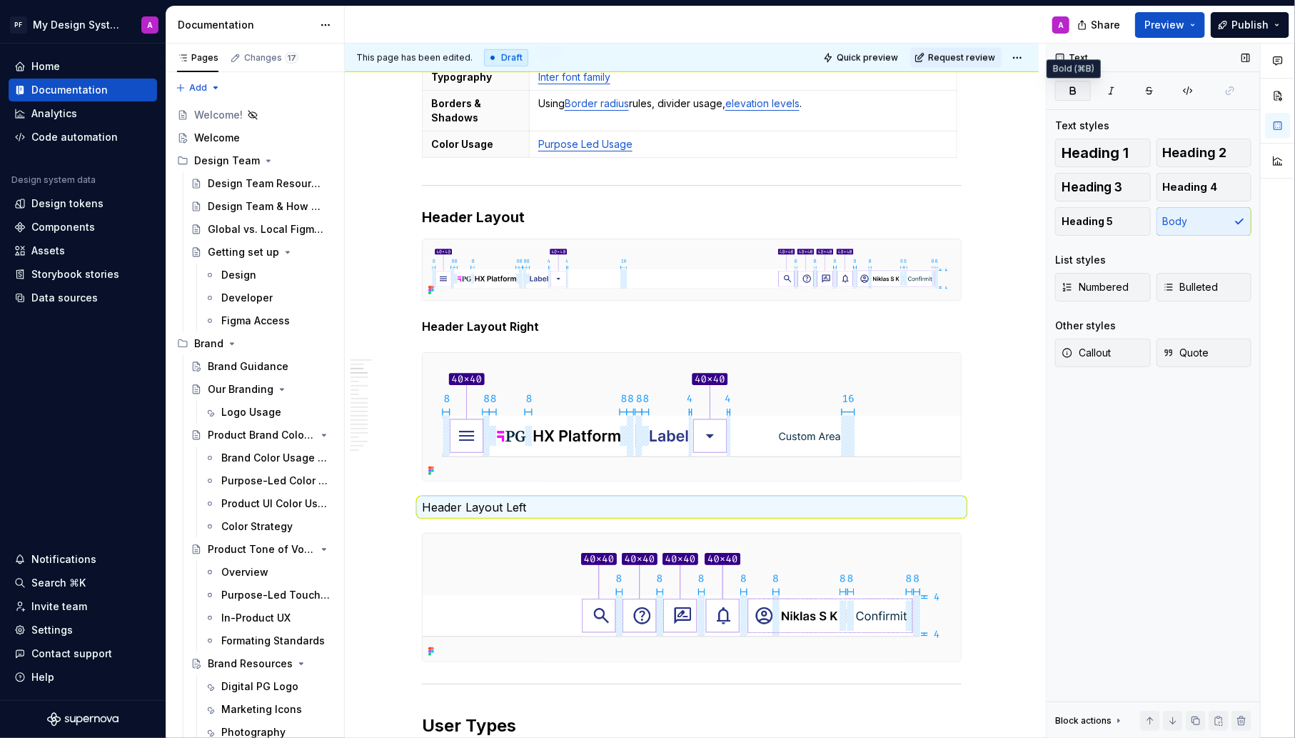
click at [1066, 93] on button "button" at bounding box center [1073, 91] width 36 height 20
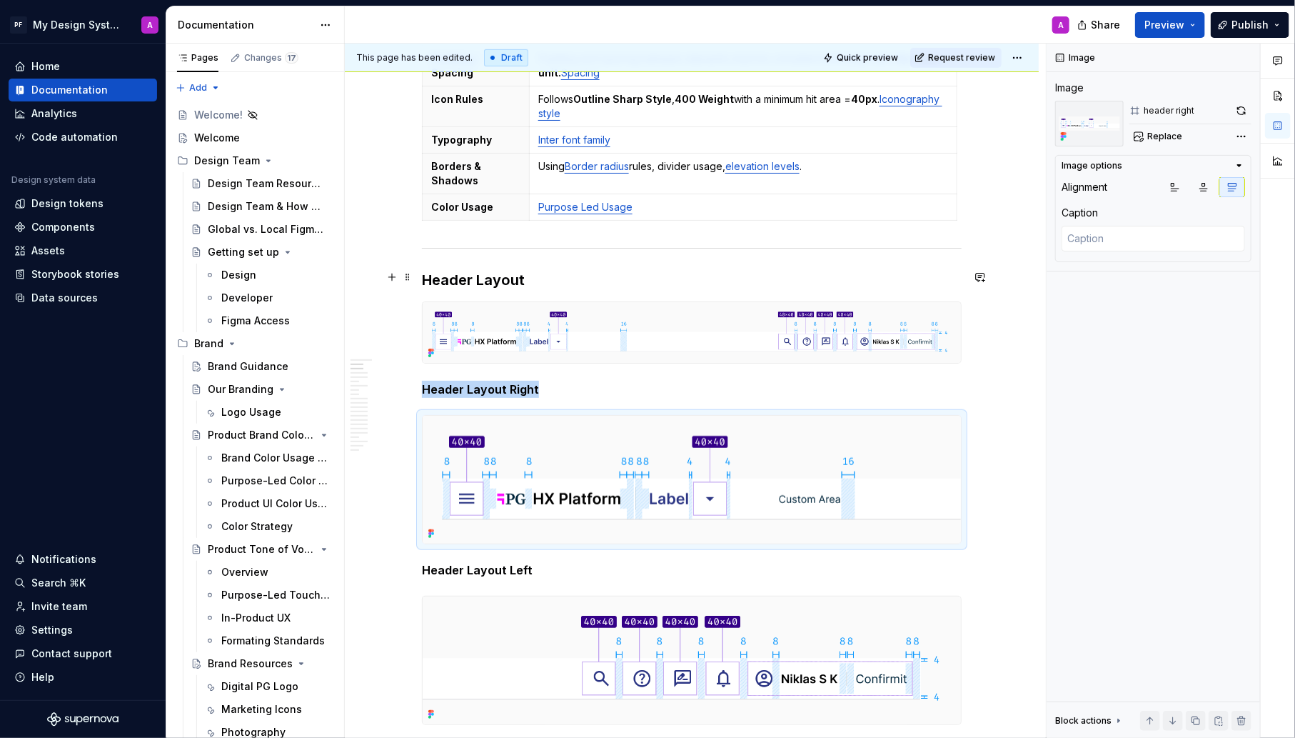
scroll to position [536, 0]
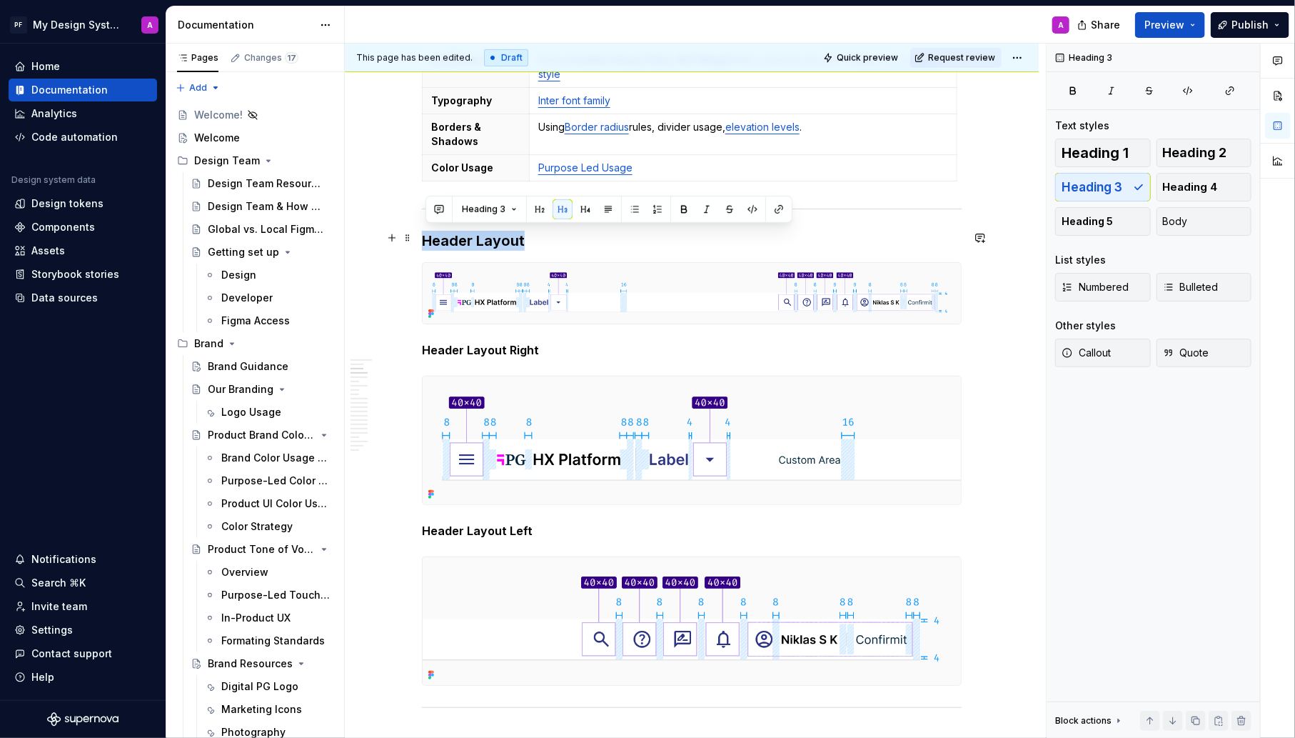
drag, startPoint x: 532, startPoint y: 234, endPoint x: 424, endPoint y: 234, distance: 107.8
click at [541, 212] on button "button" at bounding box center [540, 209] width 20 height 20
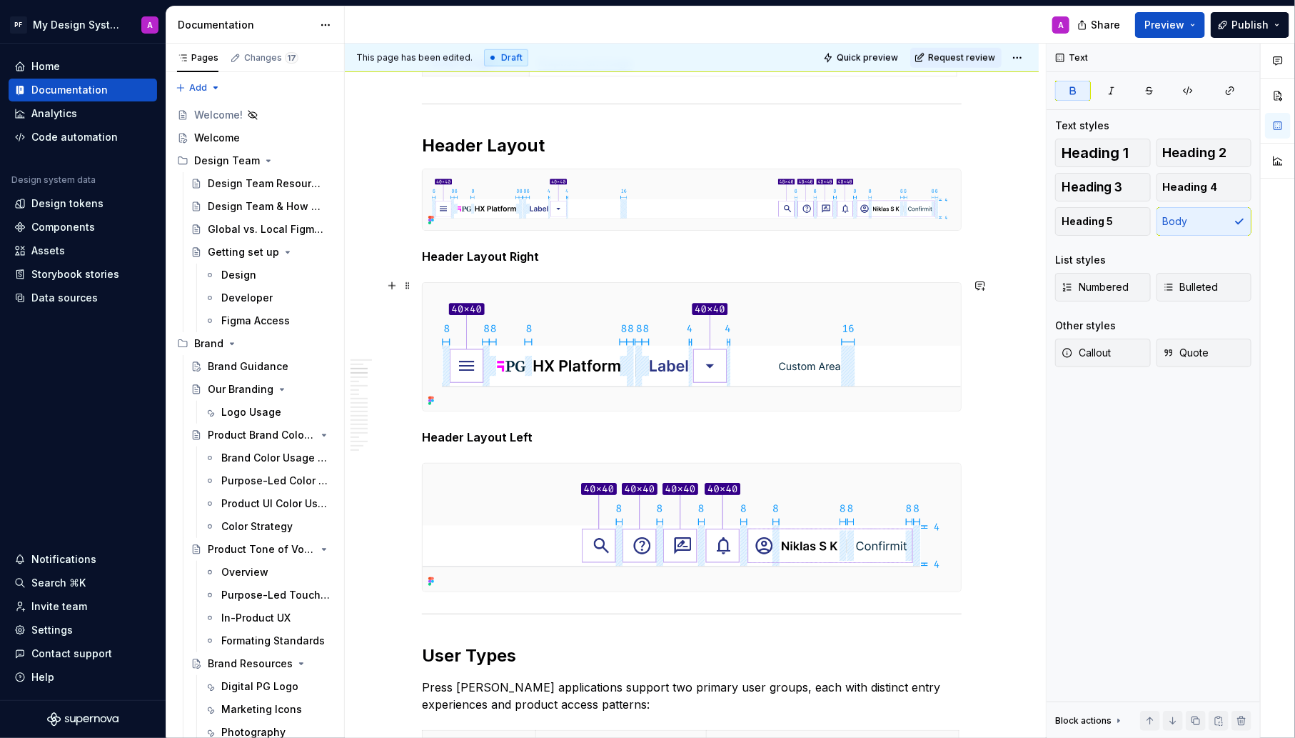
scroll to position [462, 0]
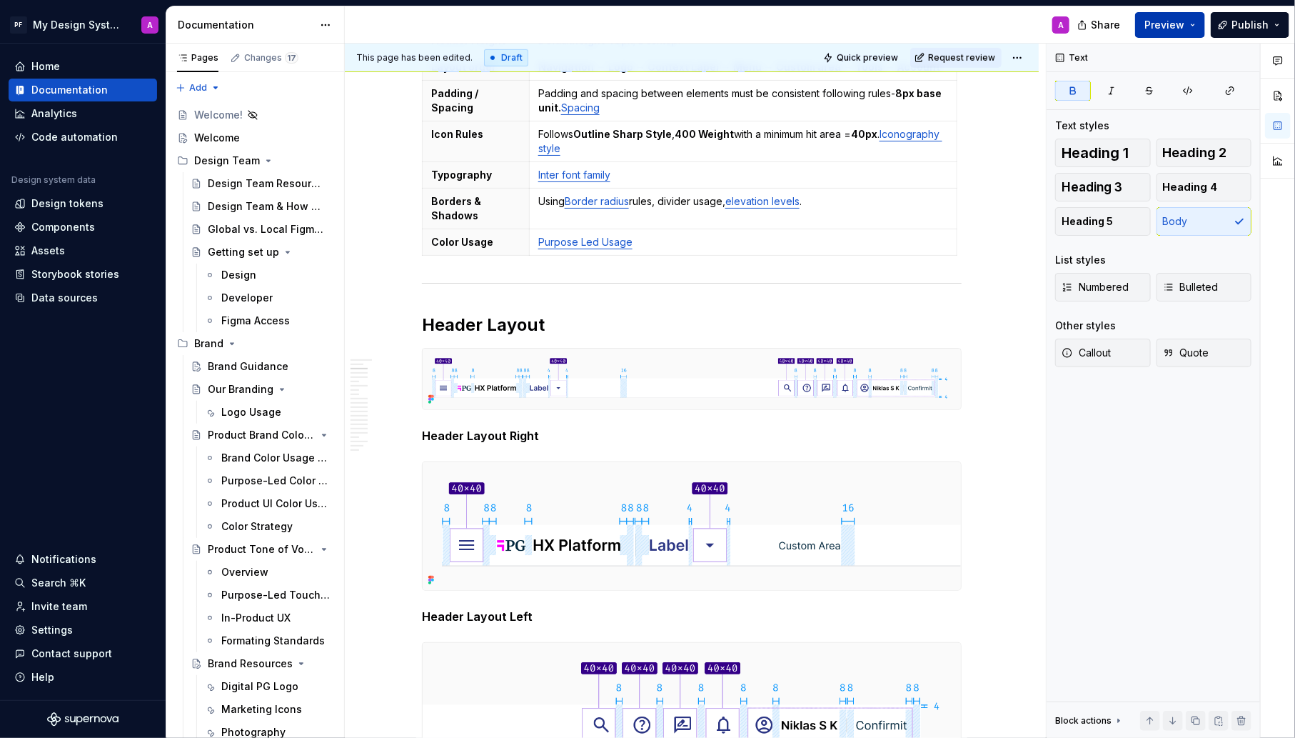
click at [1165, 23] on span "Preview" at bounding box center [1165, 25] width 40 height 14
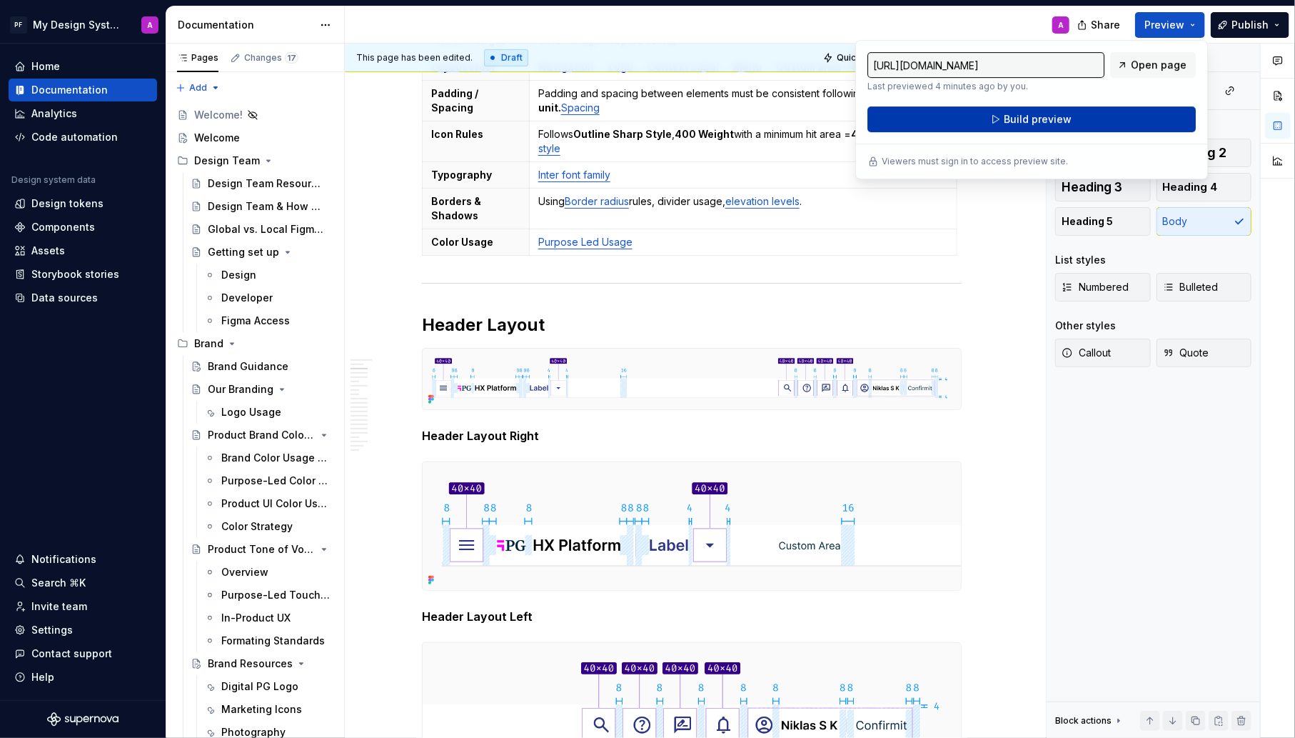
click at [1060, 122] on span "Build preview" at bounding box center [1038, 119] width 68 height 14
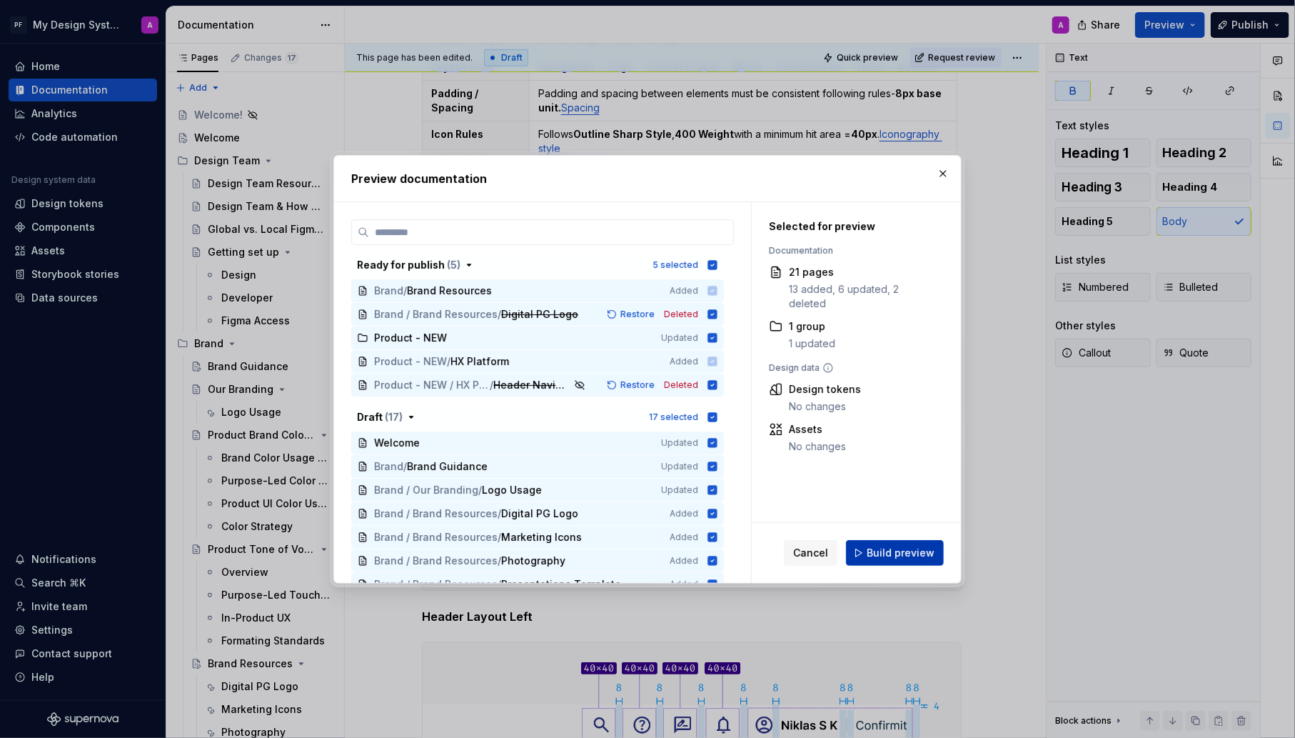
click at [897, 562] on button "Build preview" at bounding box center [895, 553] width 98 height 26
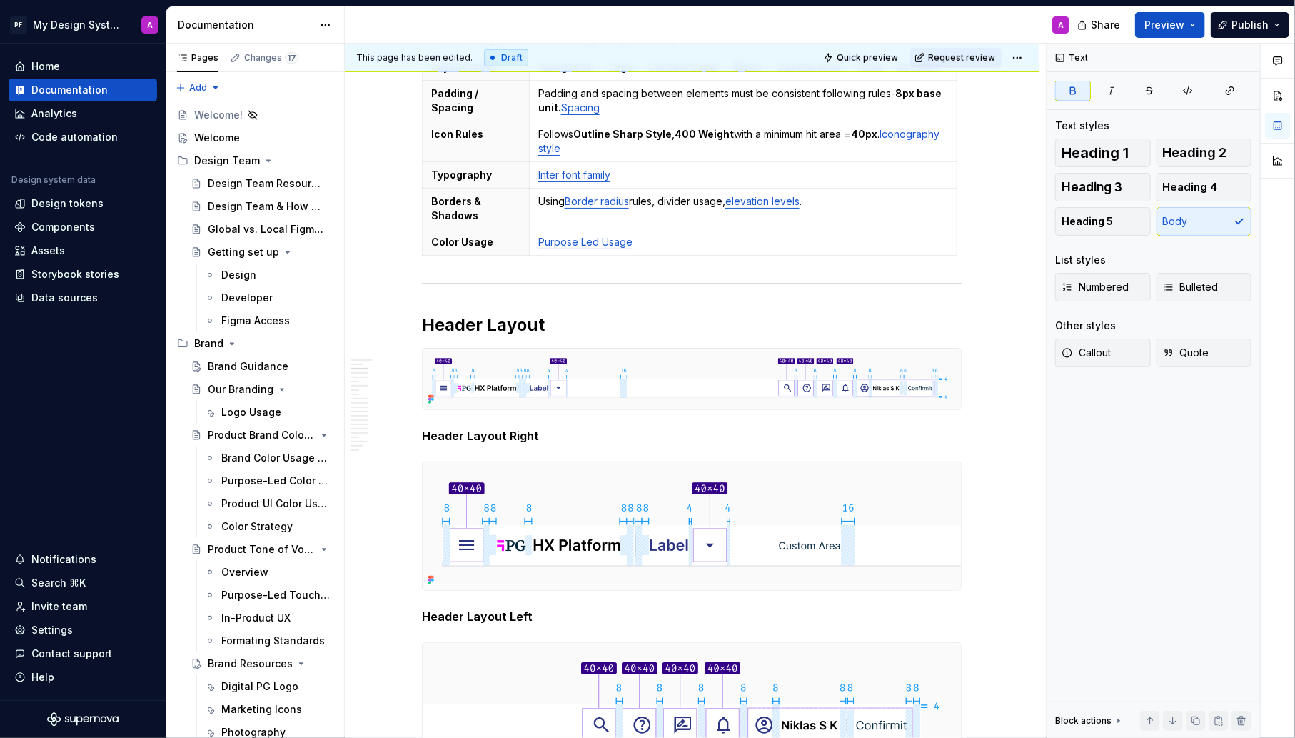
type textarea "*"
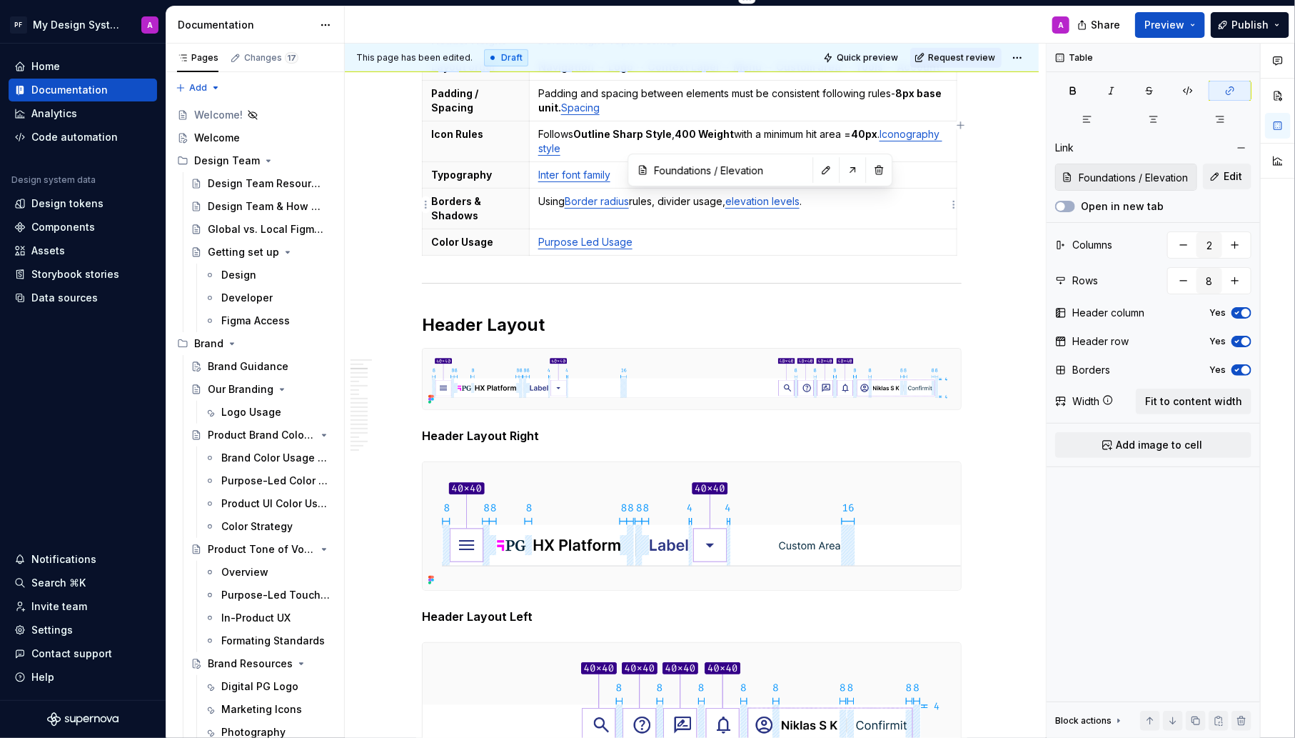
click at [741, 202] on link "elevation levels" at bounding box center [763, 201] width 74 height 12
click at [786, 199] on link "Elevation levels" at bounding box center [763, 201] width 74 height 12
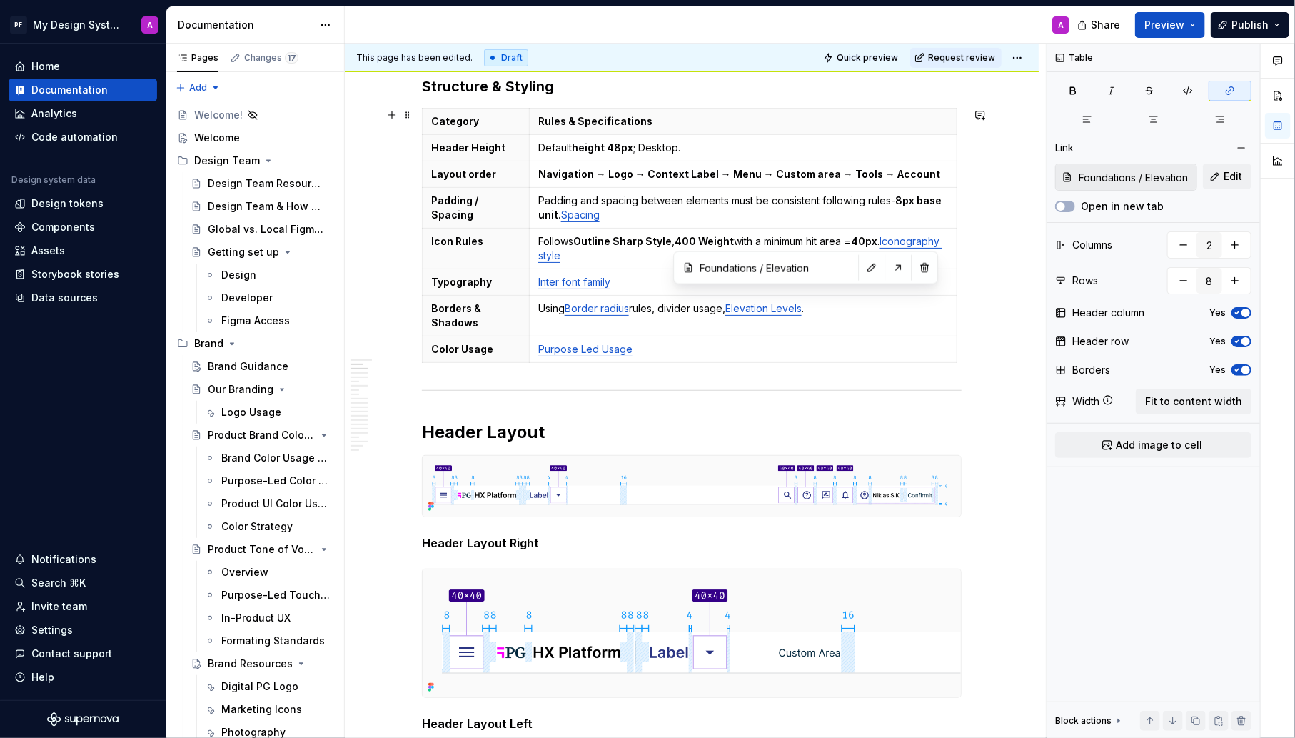
scroll to position [346, 0]
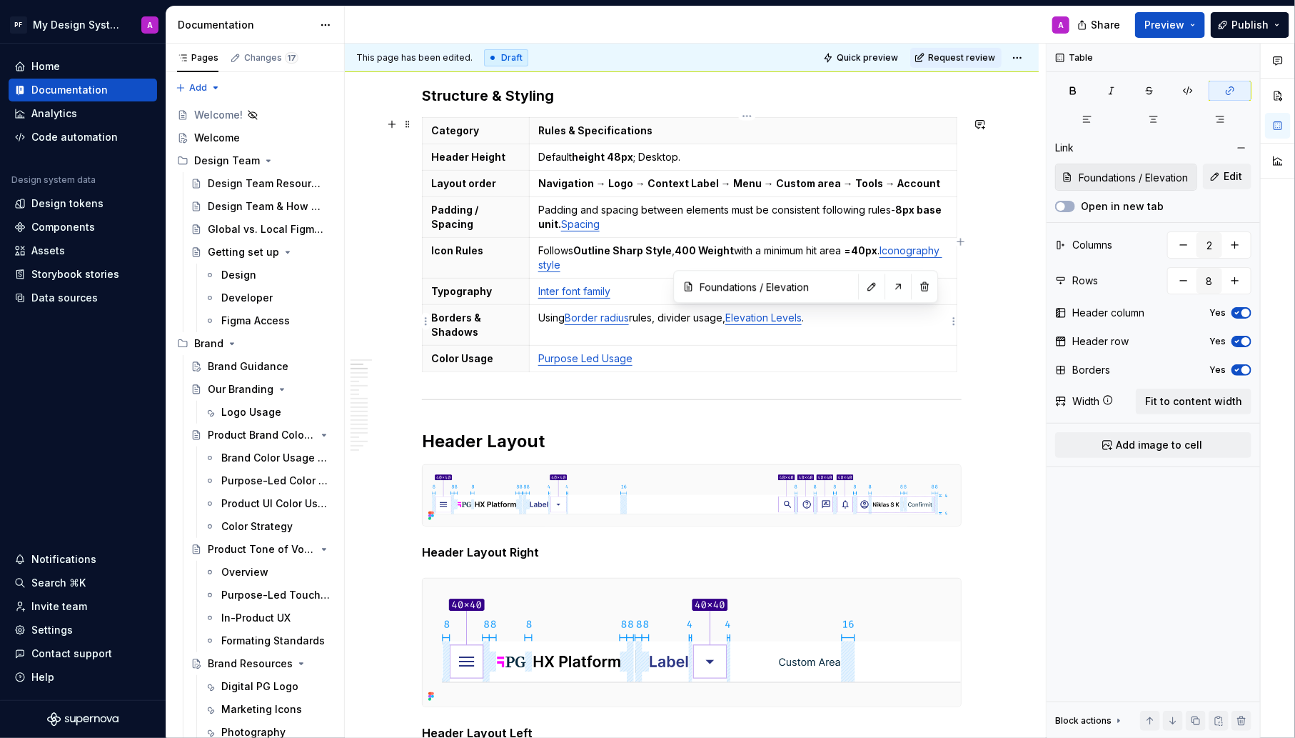
type input "Foundations / Radius"
click at [609, 314] on link "Border radius" at bounding box center [597, 317] width 64 height 12
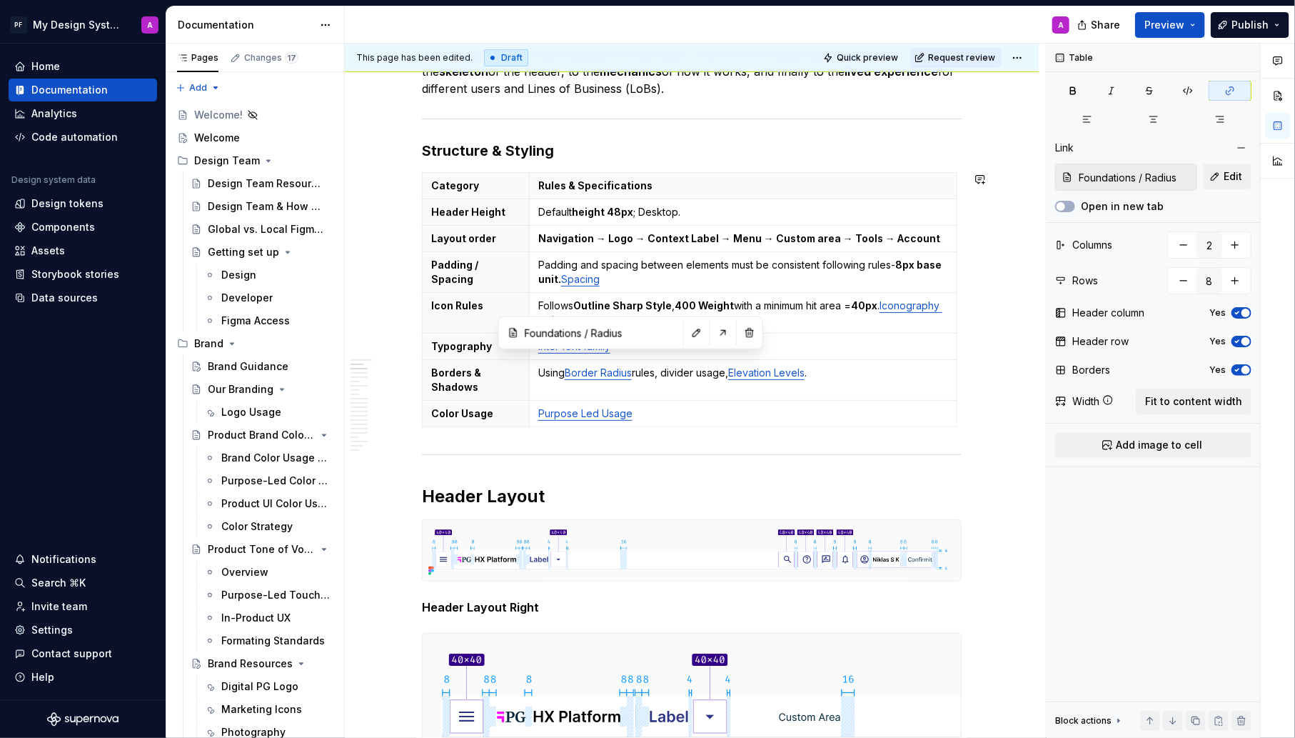
scroll to position [254, 0]
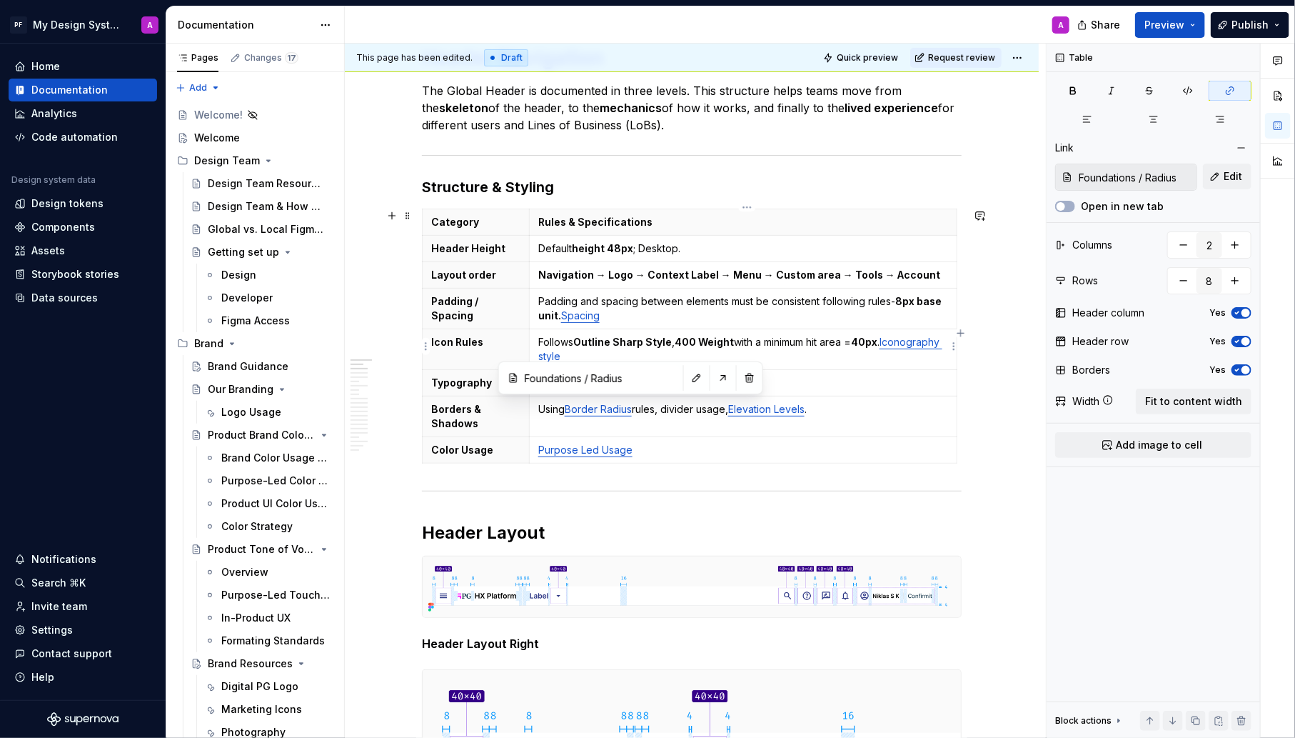
type input "Iconography / Overview"
click at [609, 354] on link "Iconography style" at bounding box center [740, 349] width 404 height 26
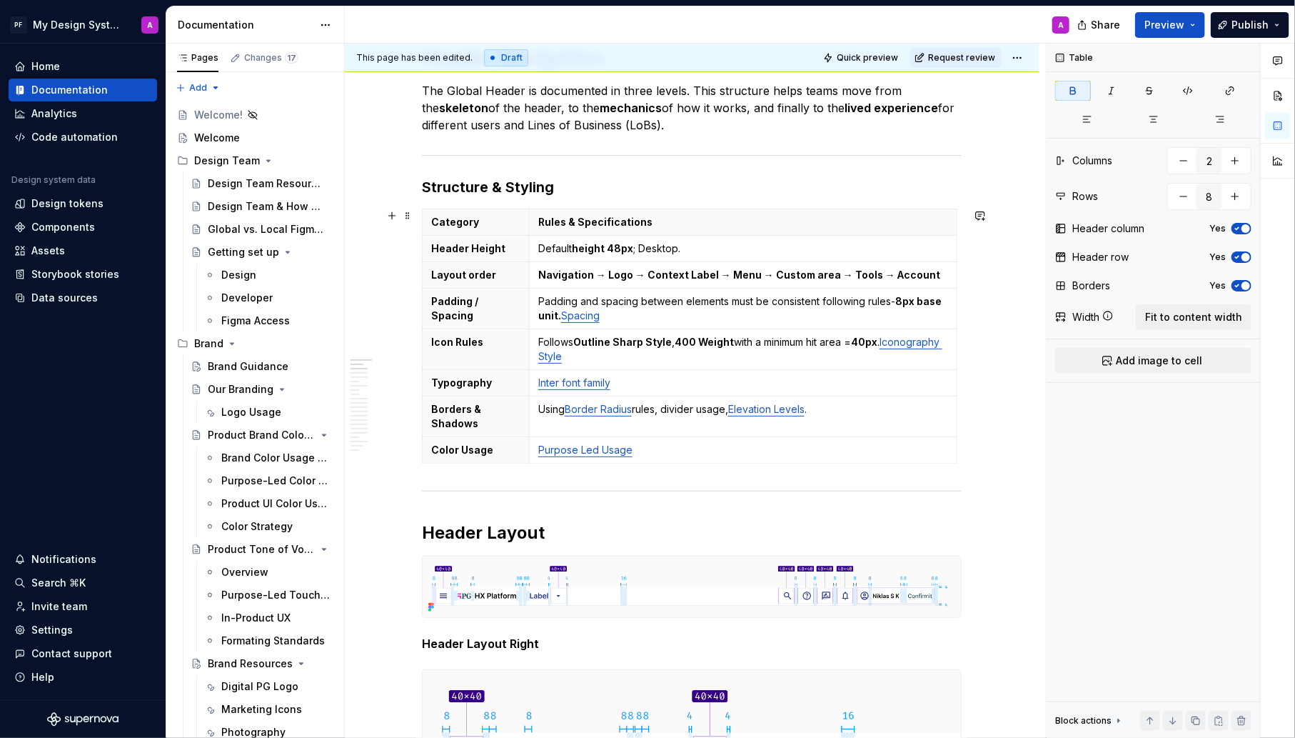
scroll to position [226, 0]
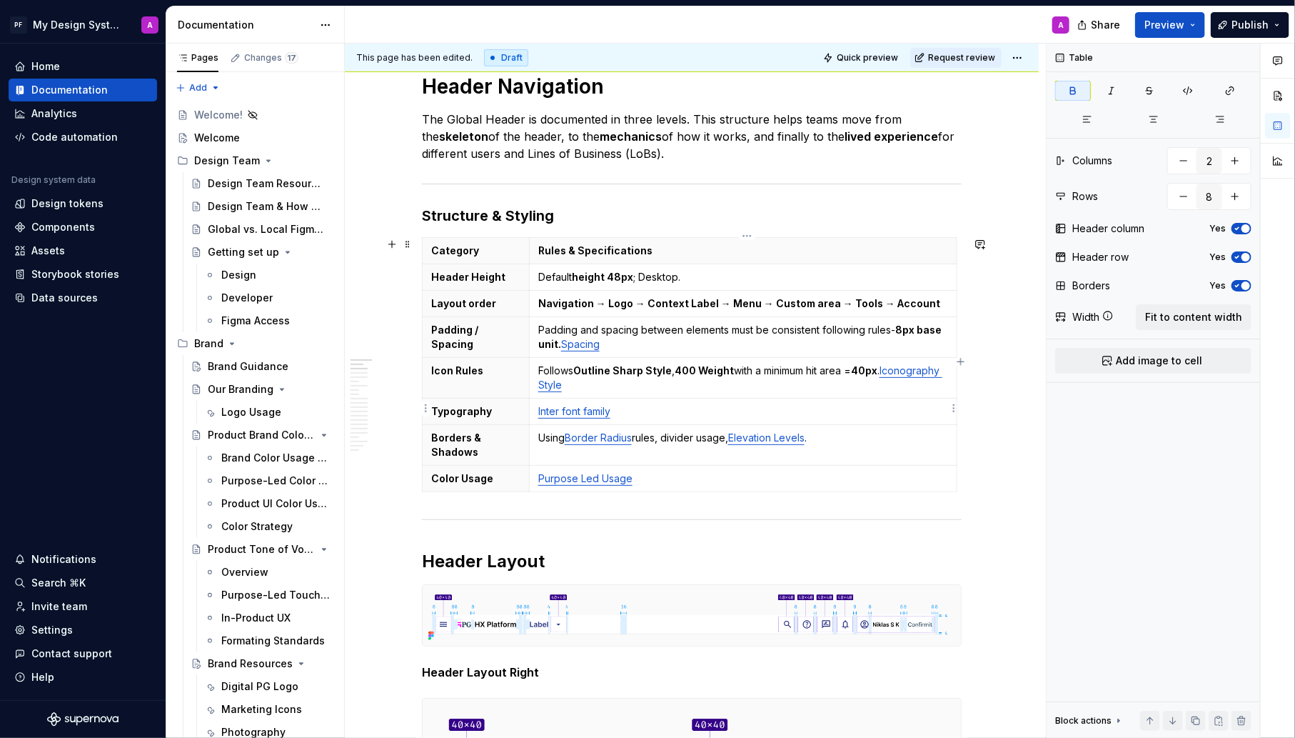
click at [571, 406] on link "Inter font family" at bounding box center [574, 411] width 72 height 12
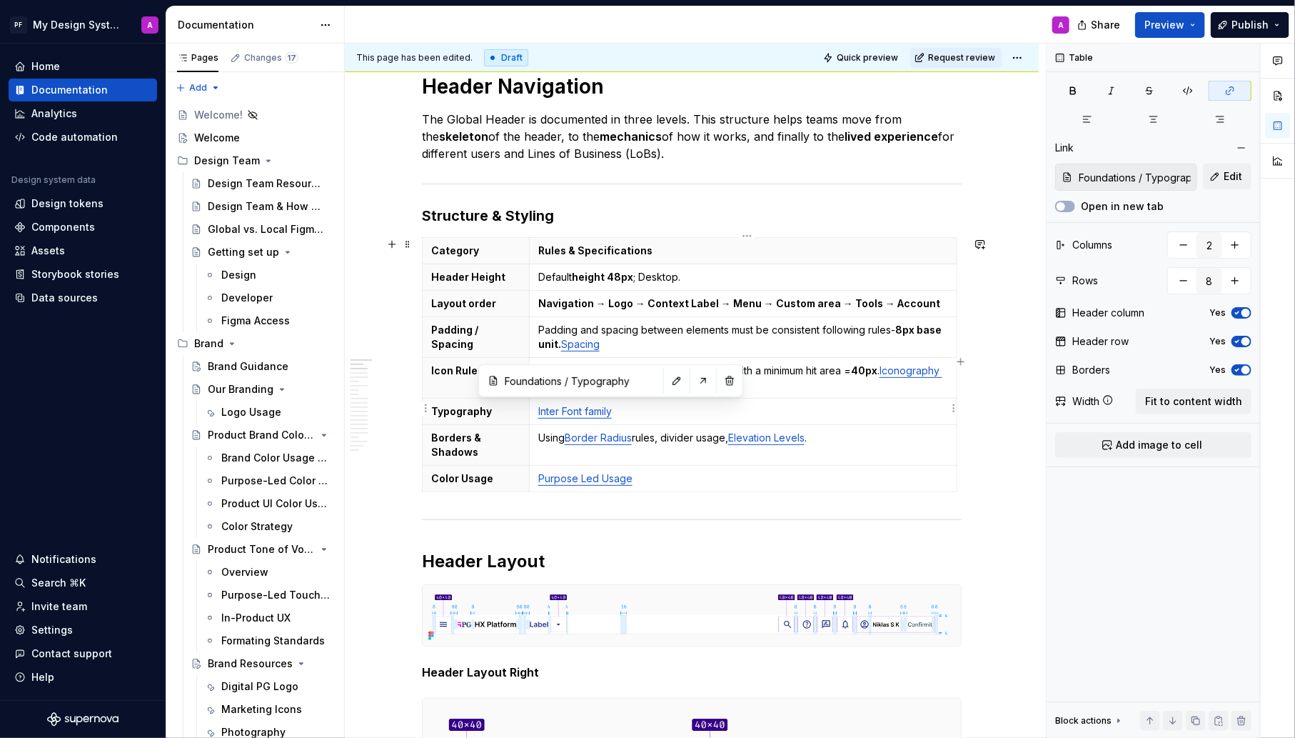
click at [593, 408] on link "Inter Font family" at bounding box center [575, 411] width 74 height 12
click at [1180, 19] on span "Preview" at bounding box center [1165, 25] width 40 height 14
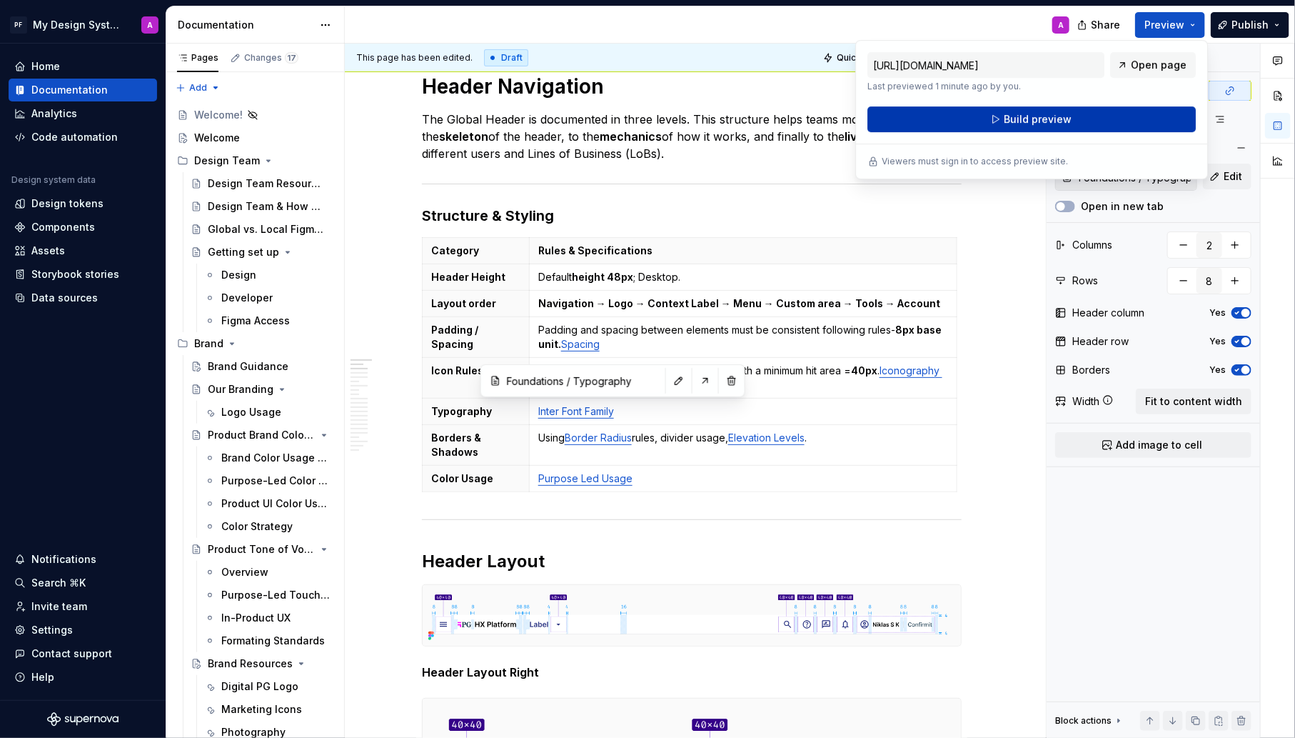
click at [1065, 119] on span "Build preview" at bounding box center [1038, 119] width 68 height 14
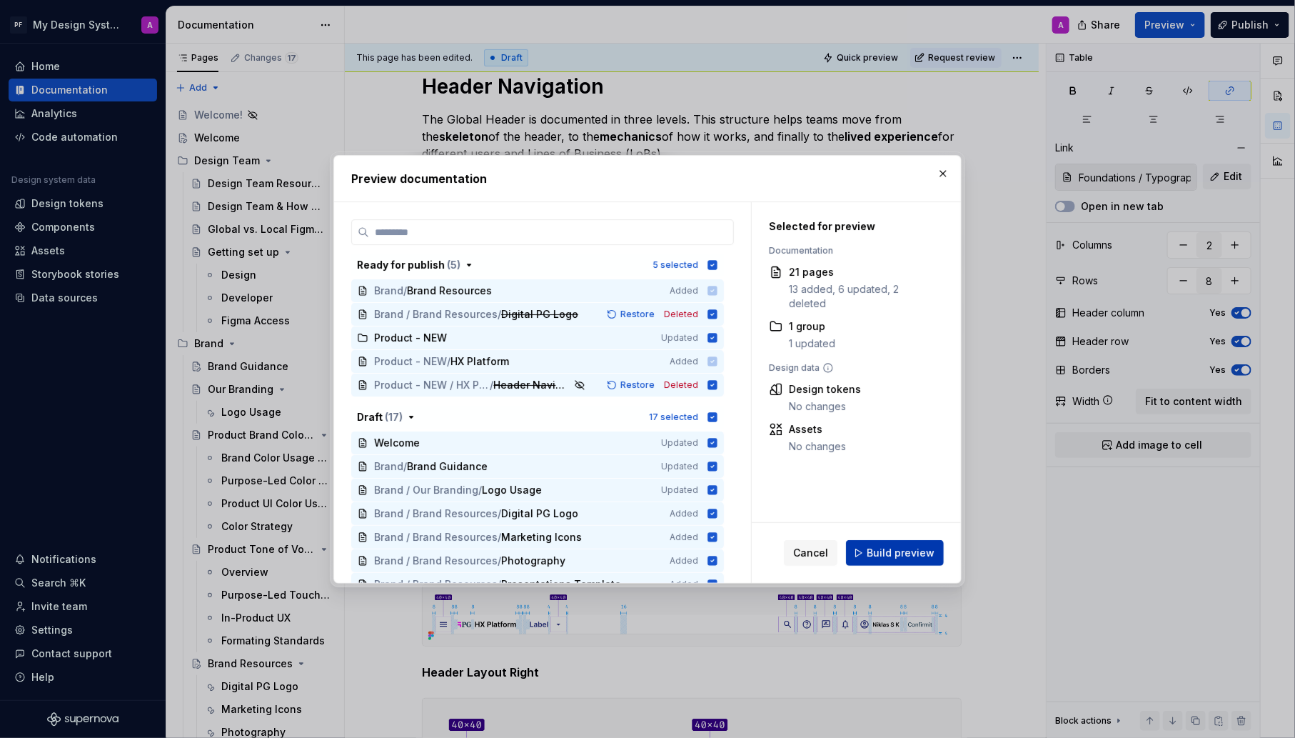
click at [908, 550] on span "Build preview" at bounding box center [901, 553] width 68 height 14
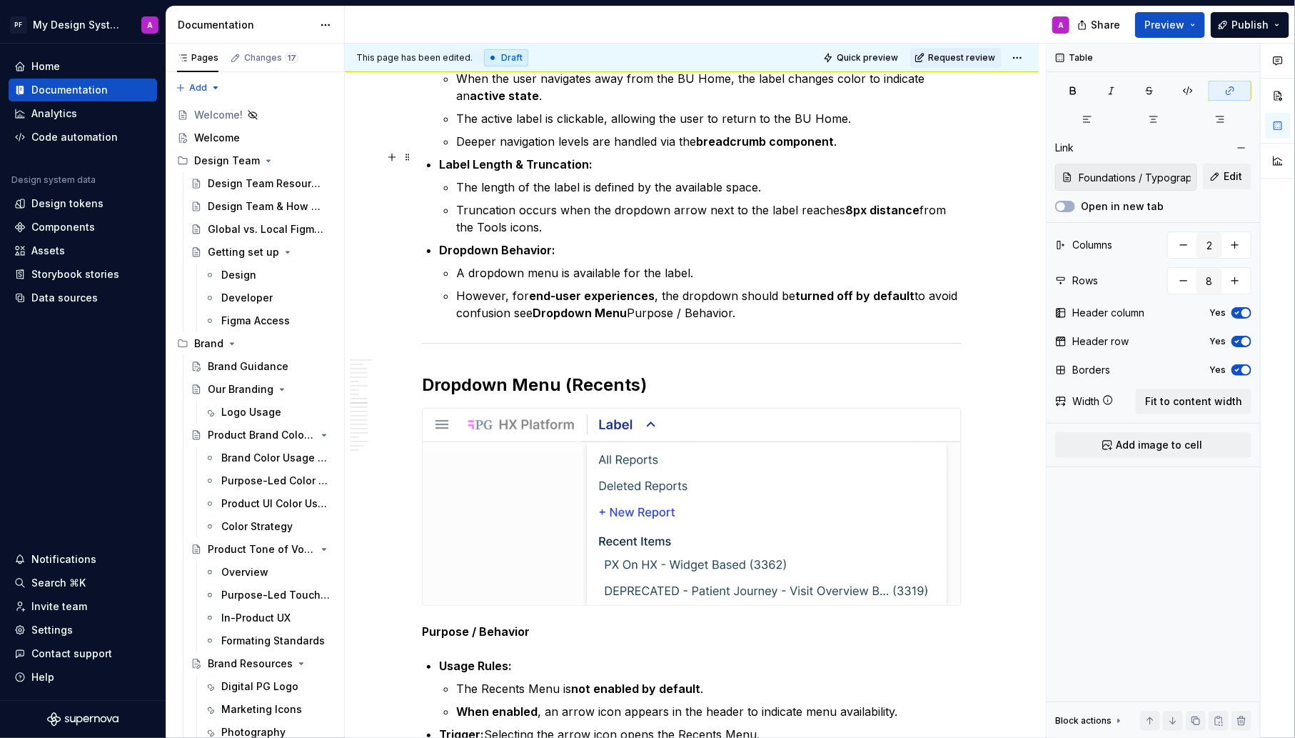
scroll to position [3124, 0]
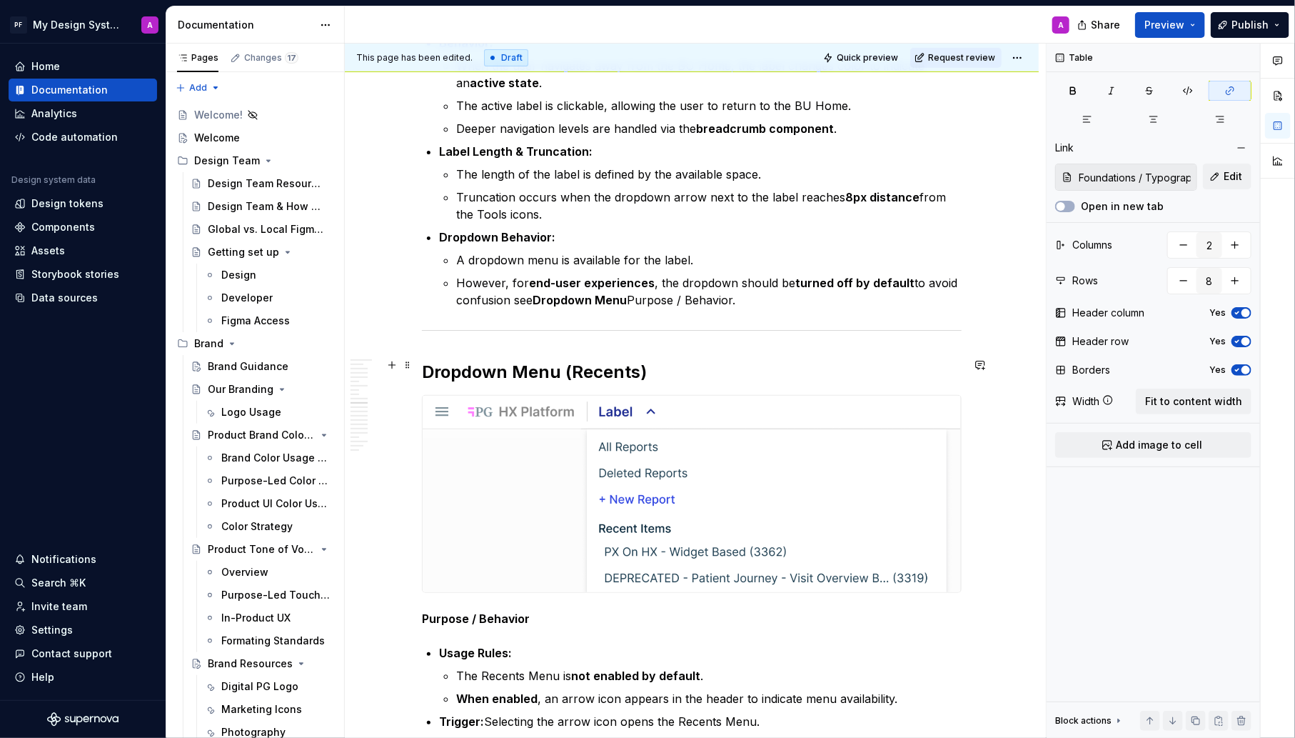
click at [661, 362] on h2 "Dropdown Menu (Recents)" at bounding box center [692, 372] width 540 height 23
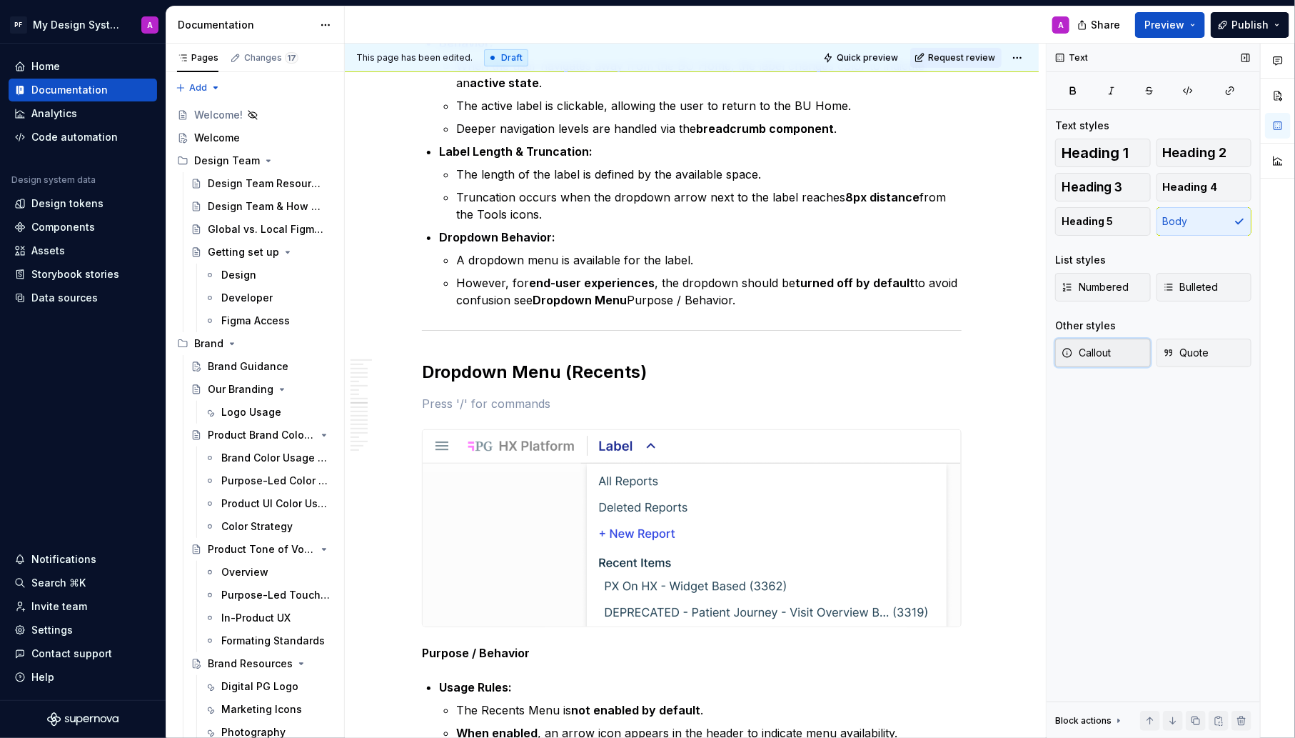
click at [1084, 358] on span "Callout" at bounding box center [1086, 353] width 49 height 14
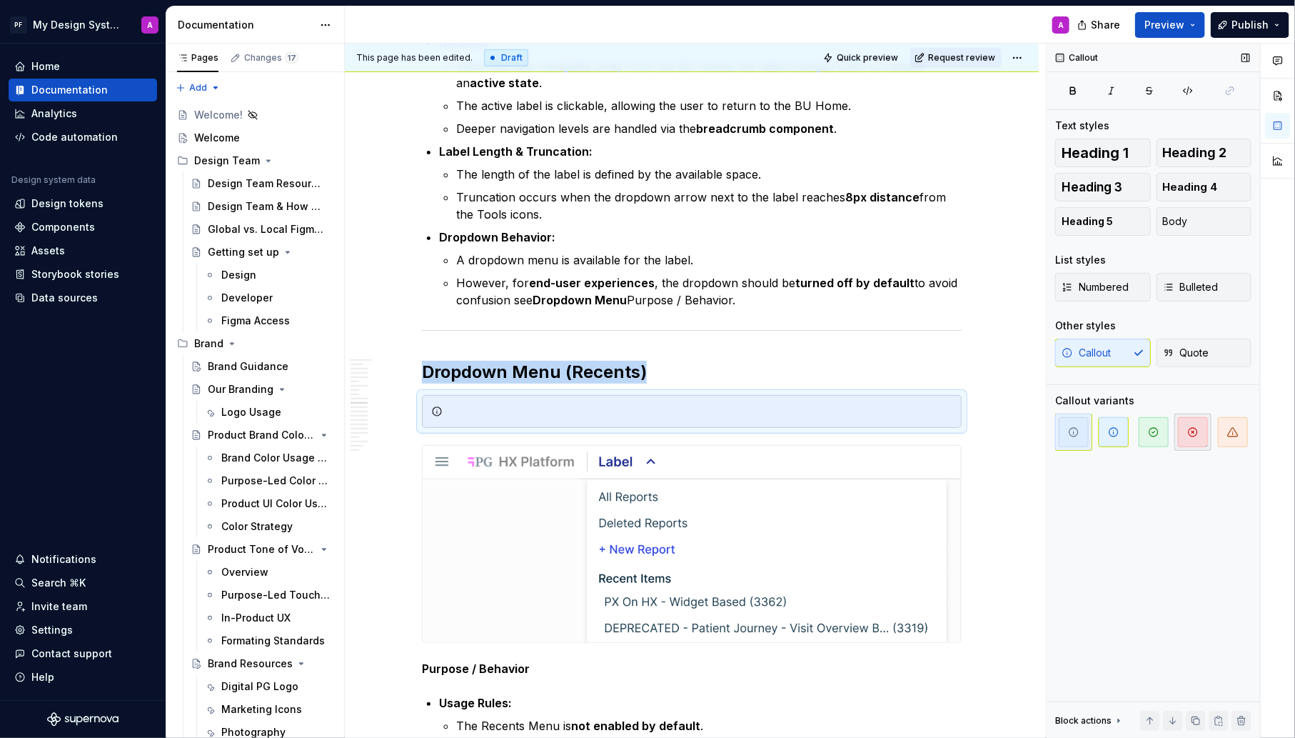
click at [1190, 428] on icon "button" at bounding box center [1193, 432] width 9 height 9
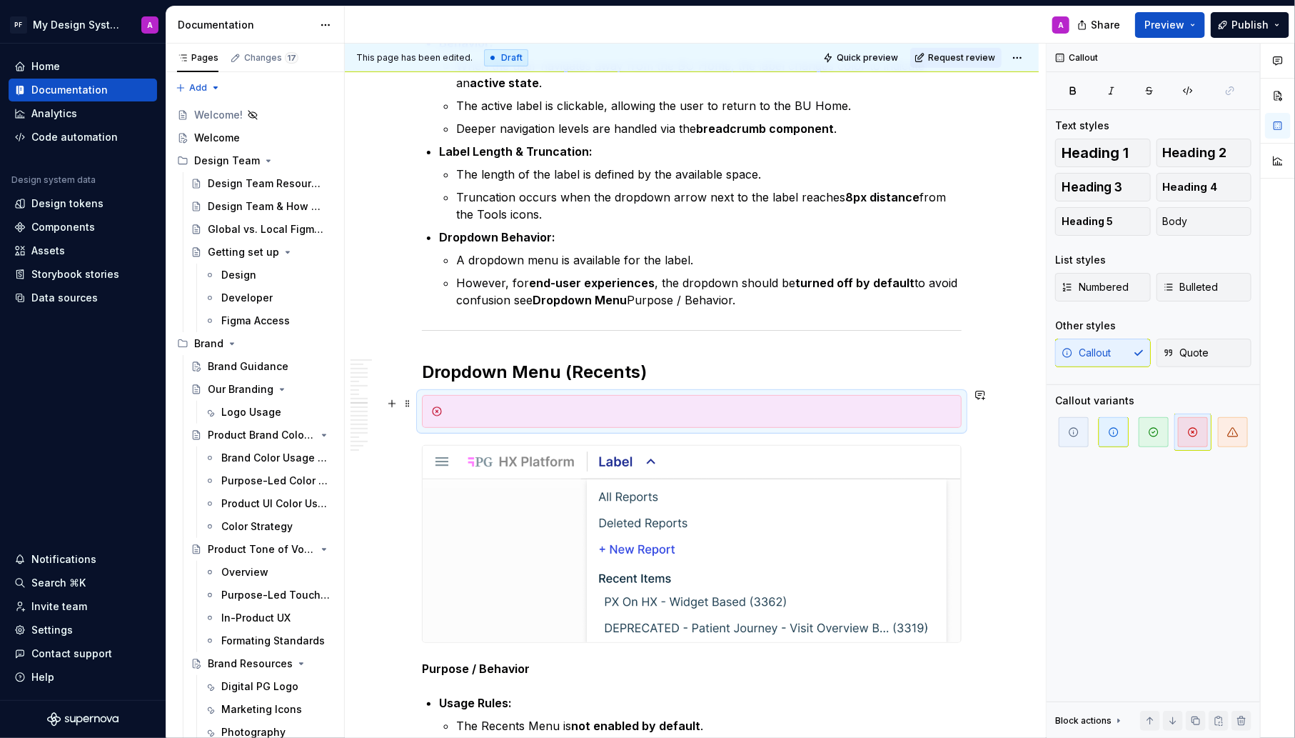
click at [683, 408] on div at bounding box center [700, 411] width 504 height 14
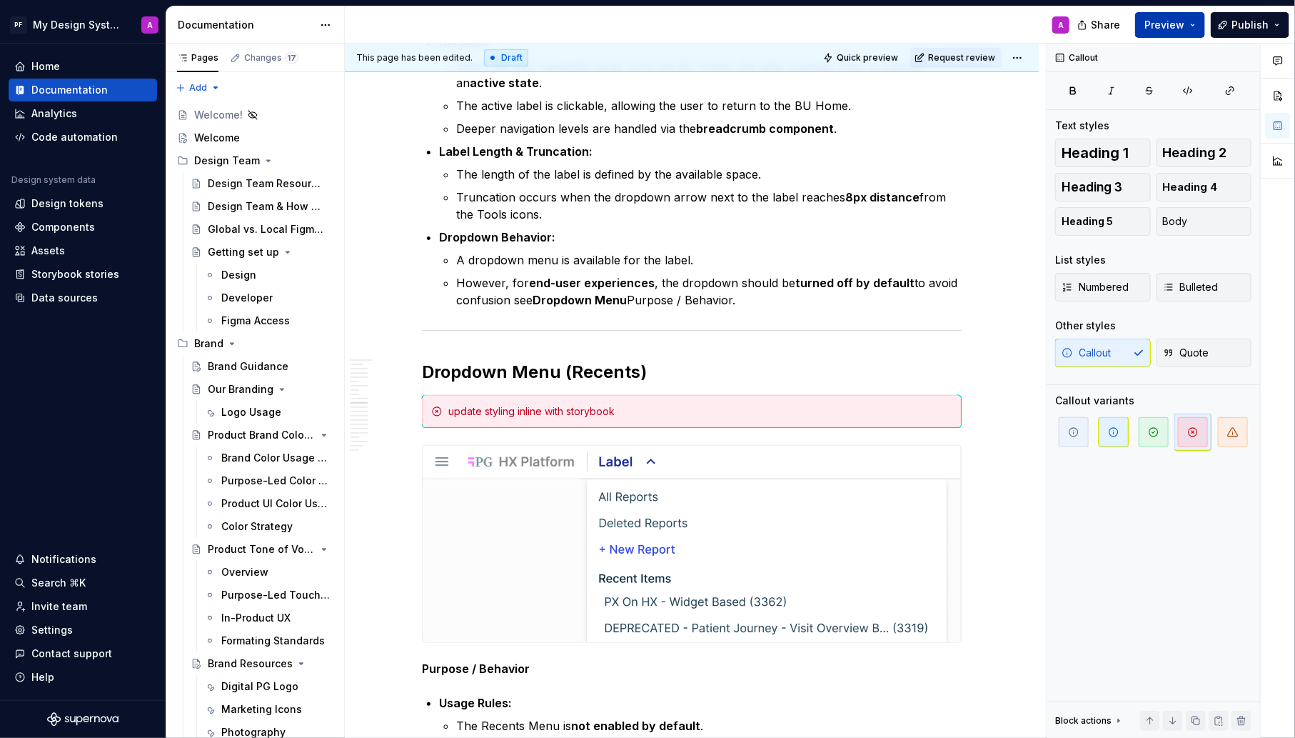
click at [1152, 27] on span "Preview" at bounding box center [1165, 25] width 40 height 14
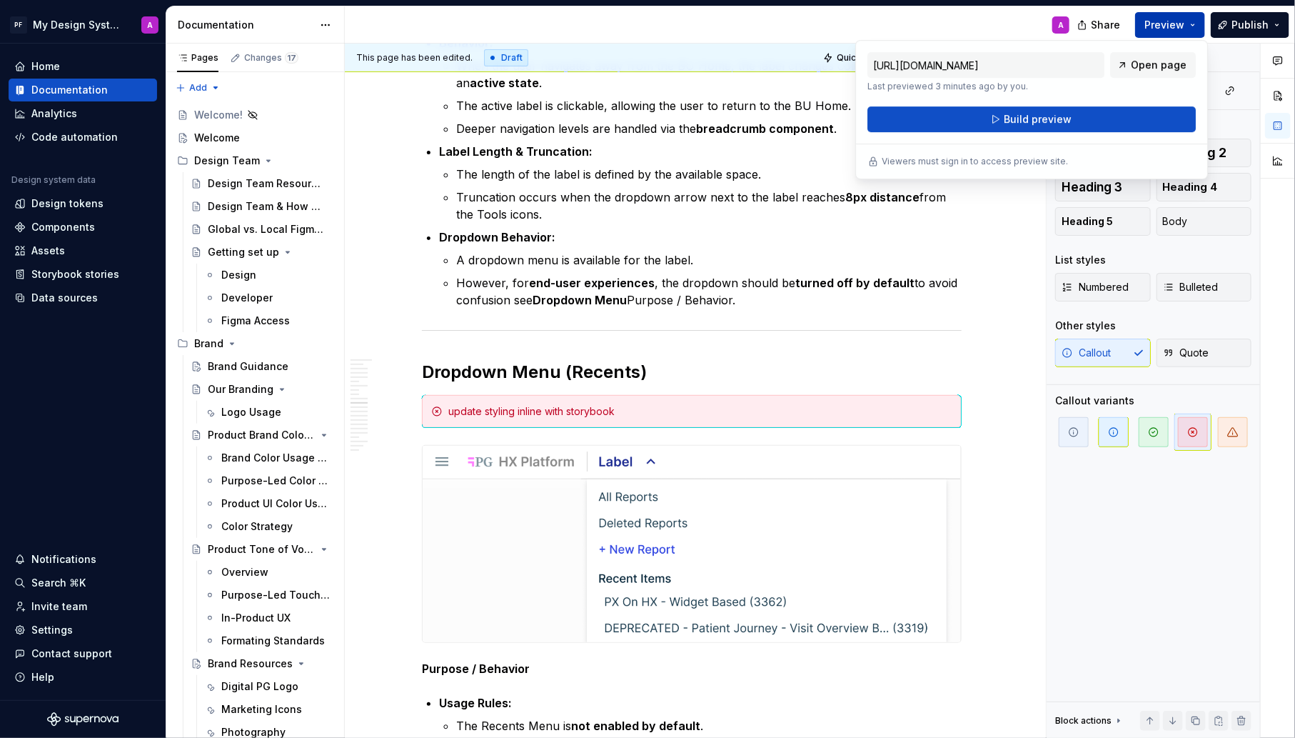
click at [1092, 121] on button "Build preview" at bounding box center [1032, 119] width 328 height 26
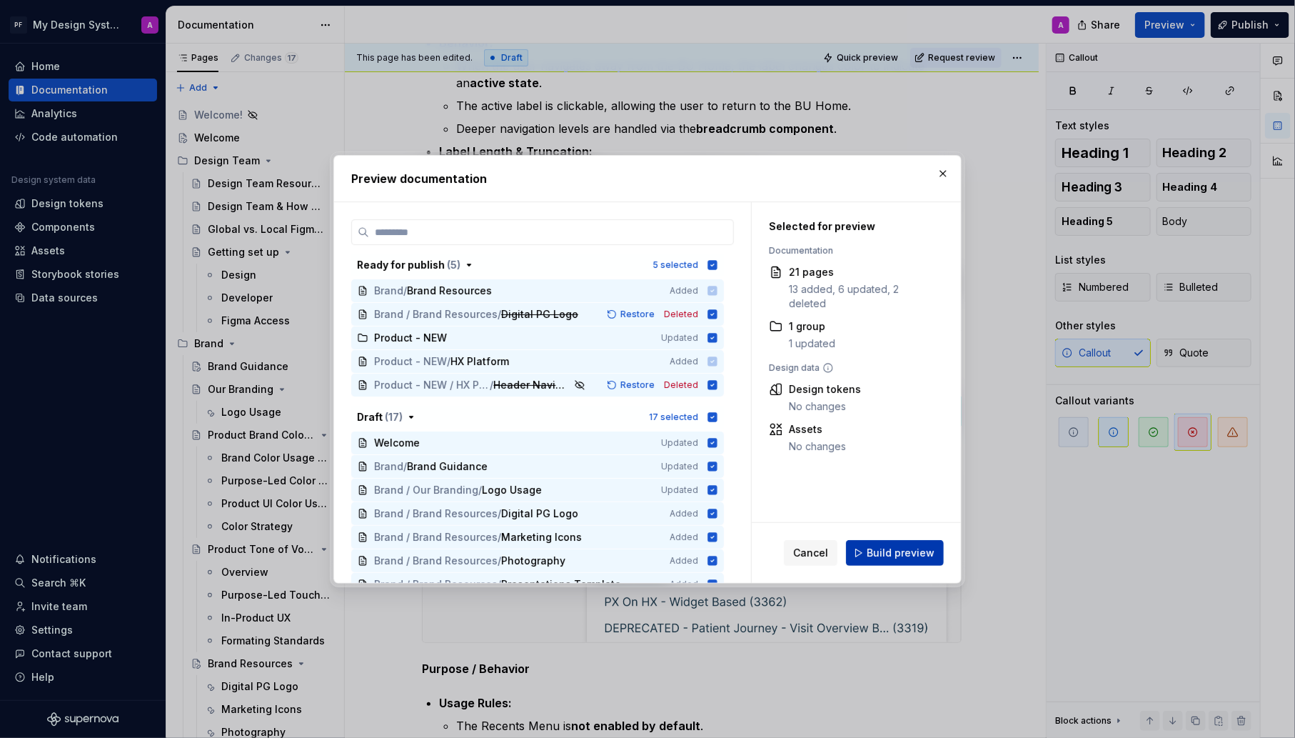
click at [910, 545] on button "Build preview" at bounding box center [895, 553] width 98 height 26
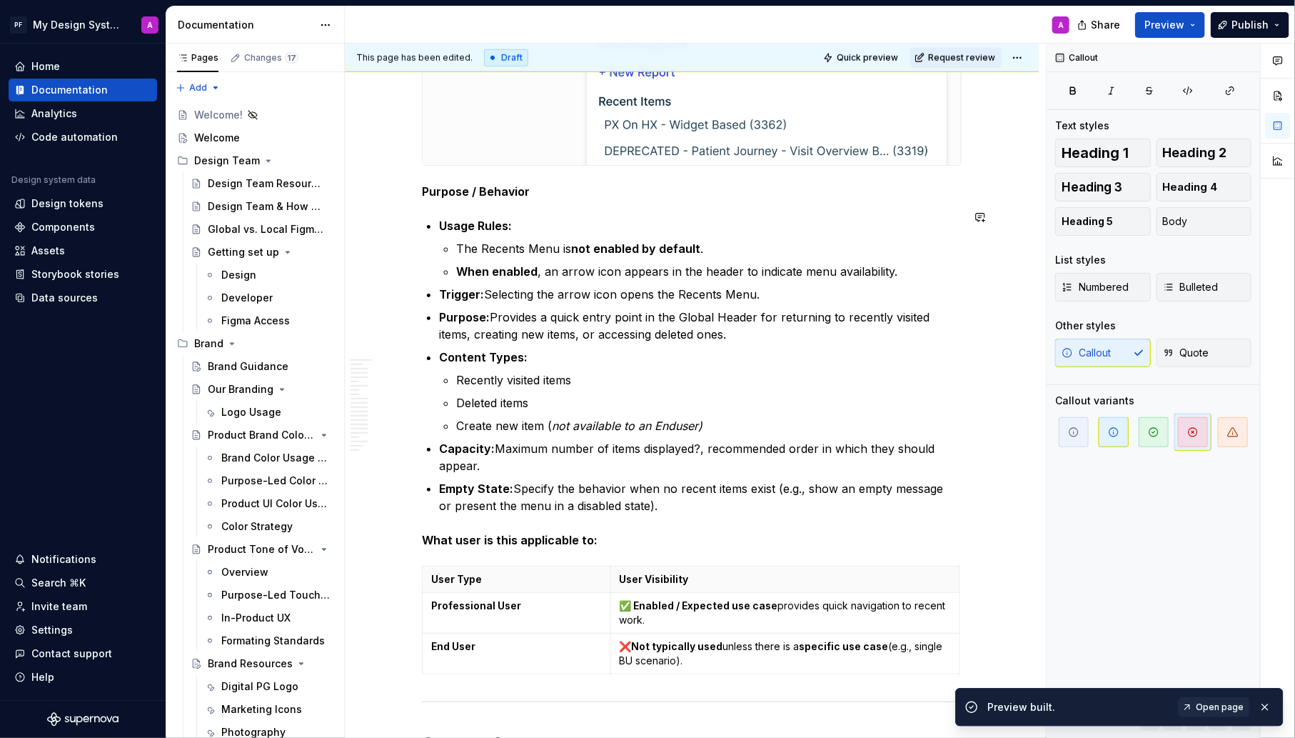
scroll to position [3604, 0]
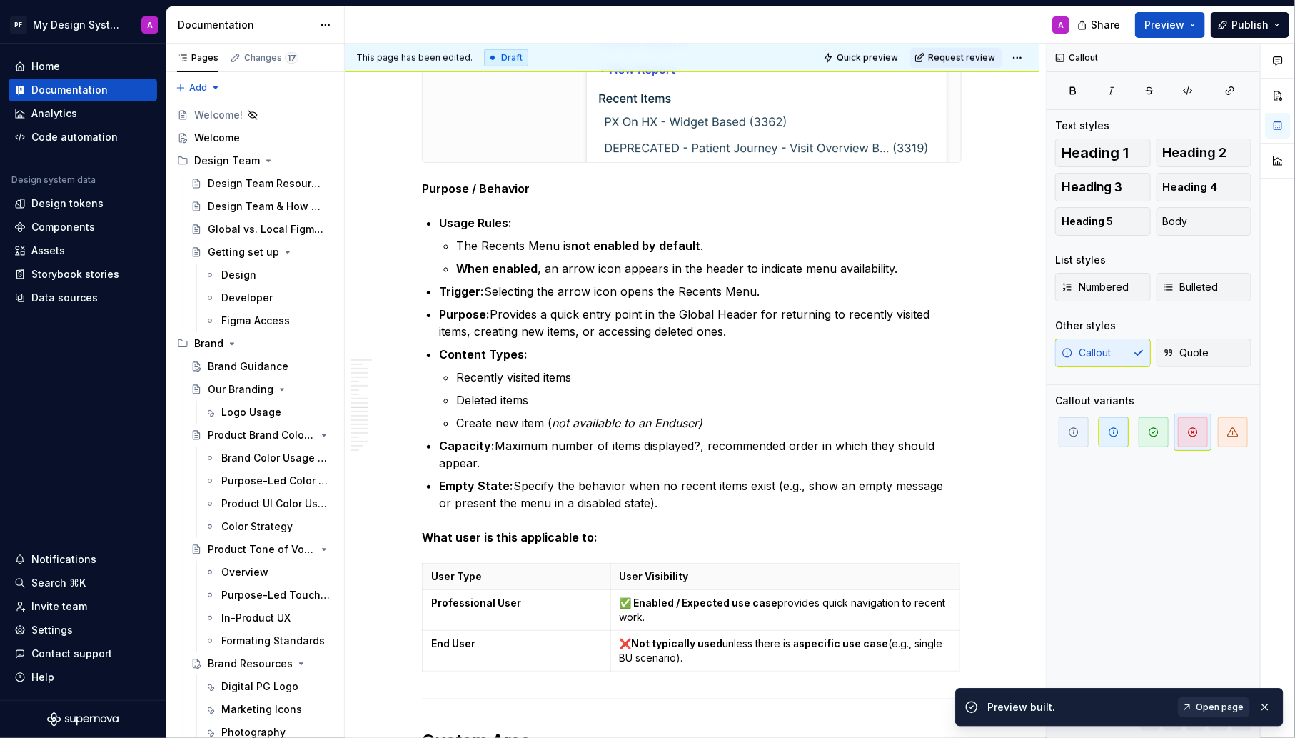
click at [1224, 706] on span "Open page" at bounding box center [1220, 706] width 48 height 11
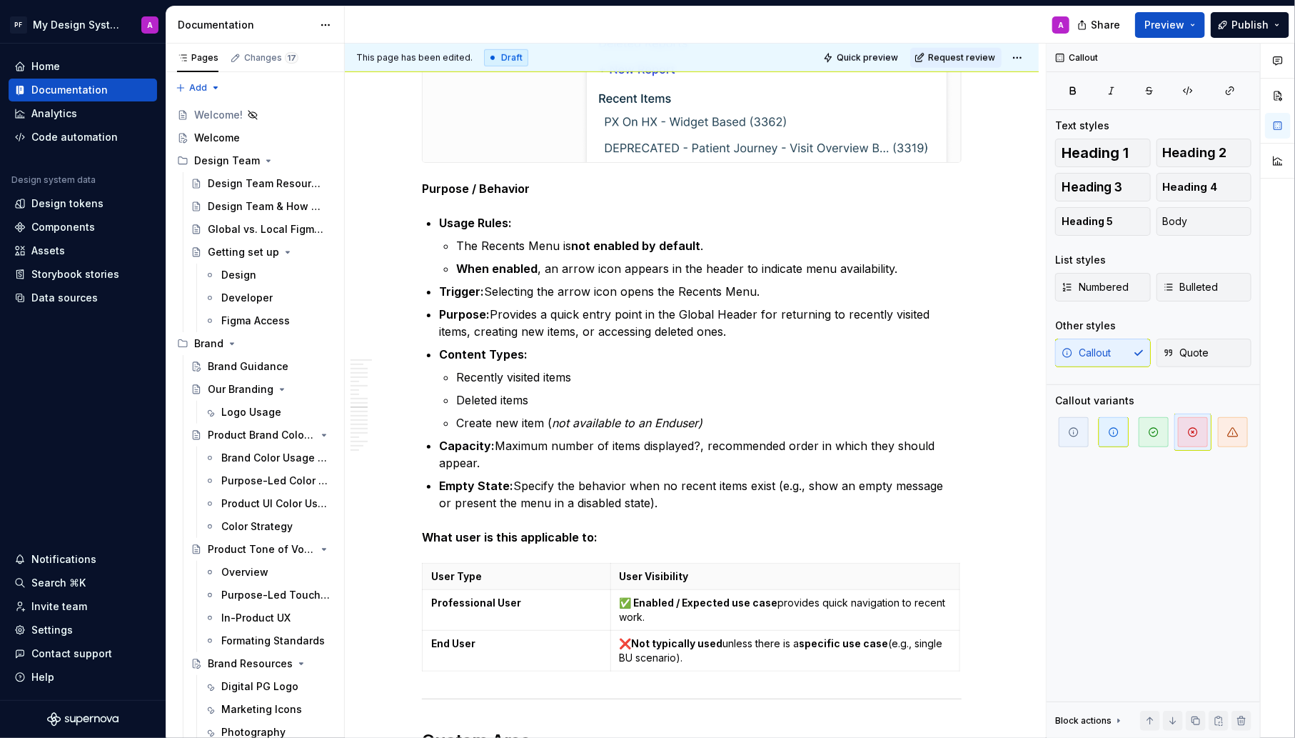
type textarea "*"
